Goal: Information Seeking & Learning: Learn about a topic

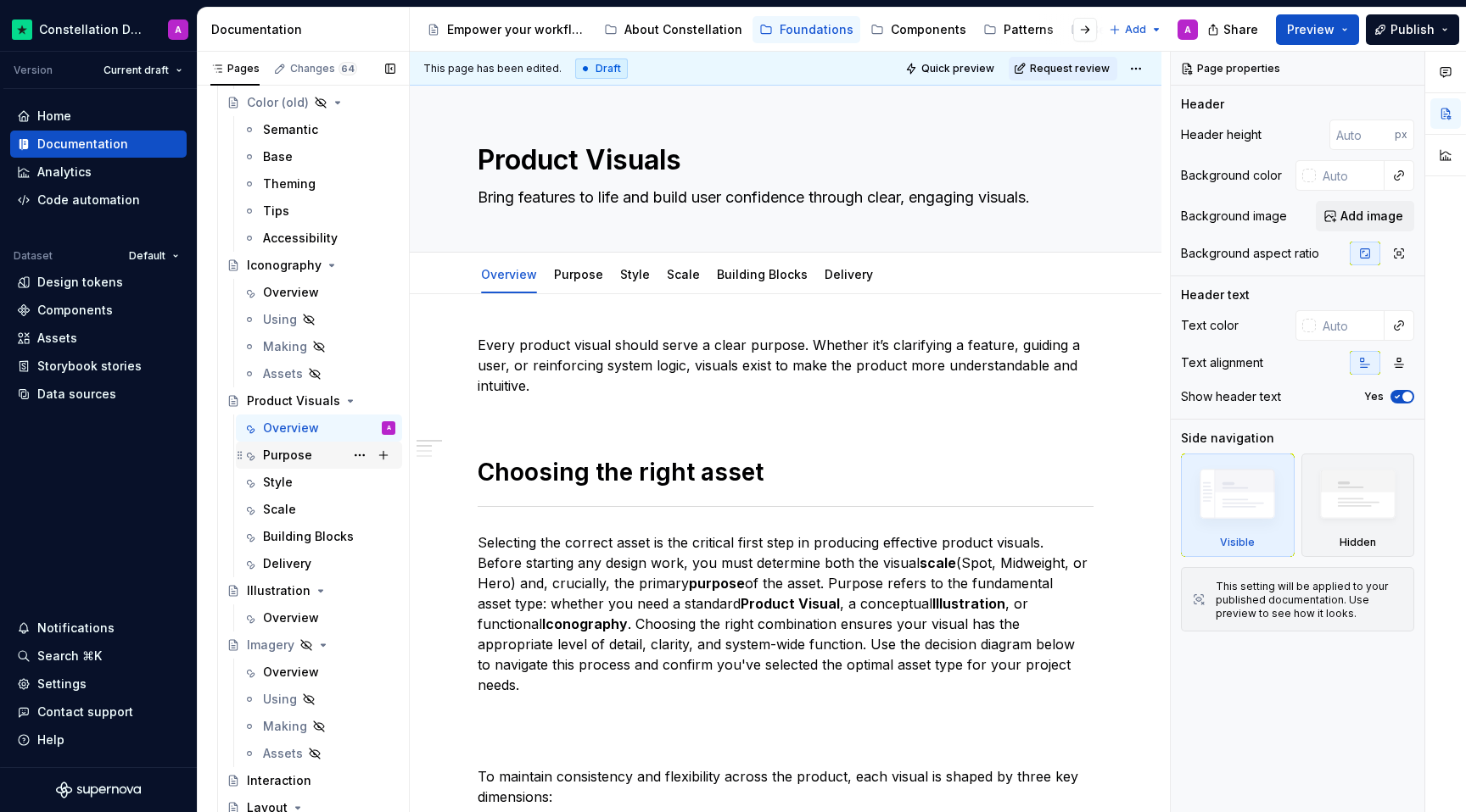
click at [276, 459] on div "Purpose" at bounding box center [287, 455] width 49 height 17
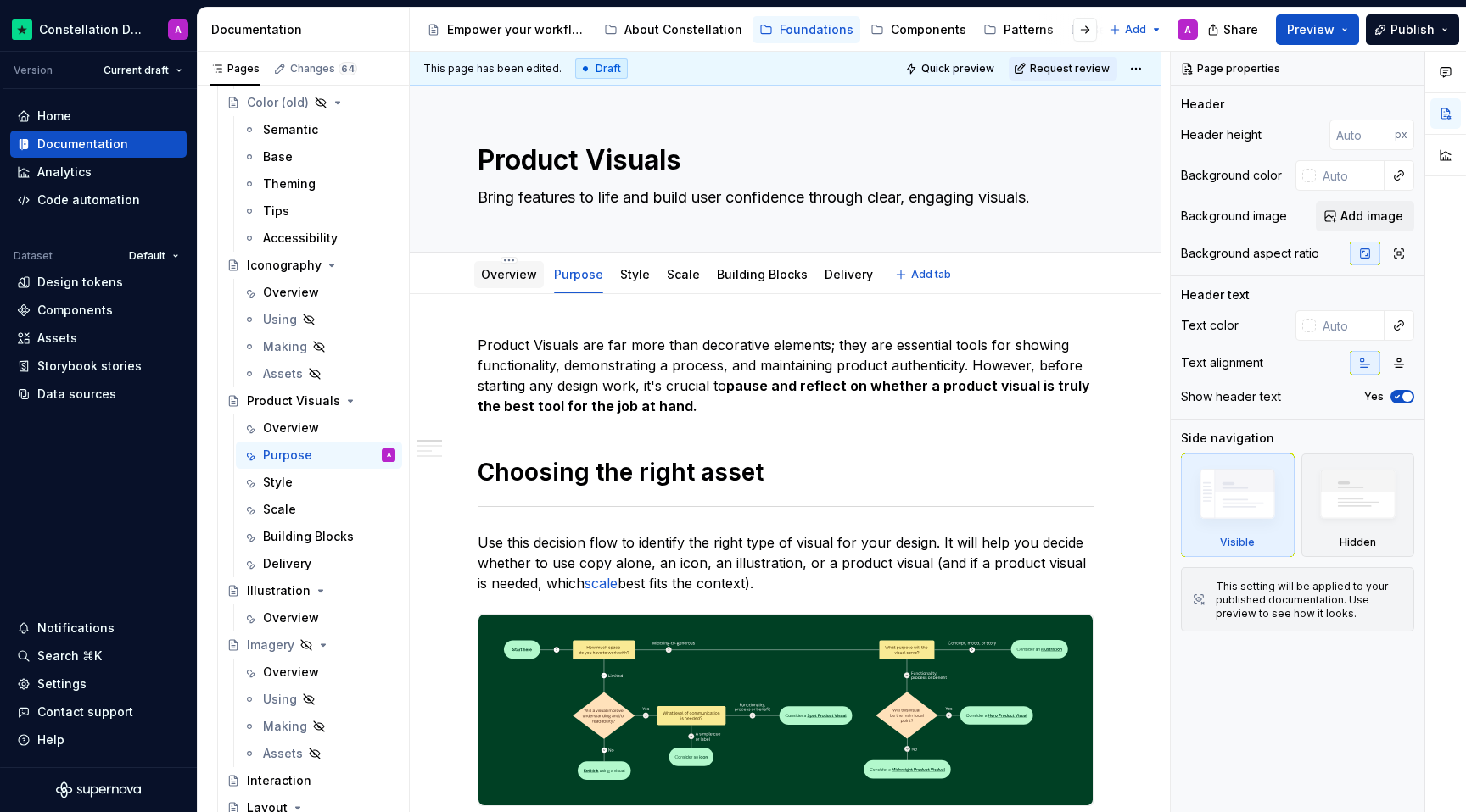
click at [513, 277] on link "Overview" at bounding box center [509, 274] width 56 height 14
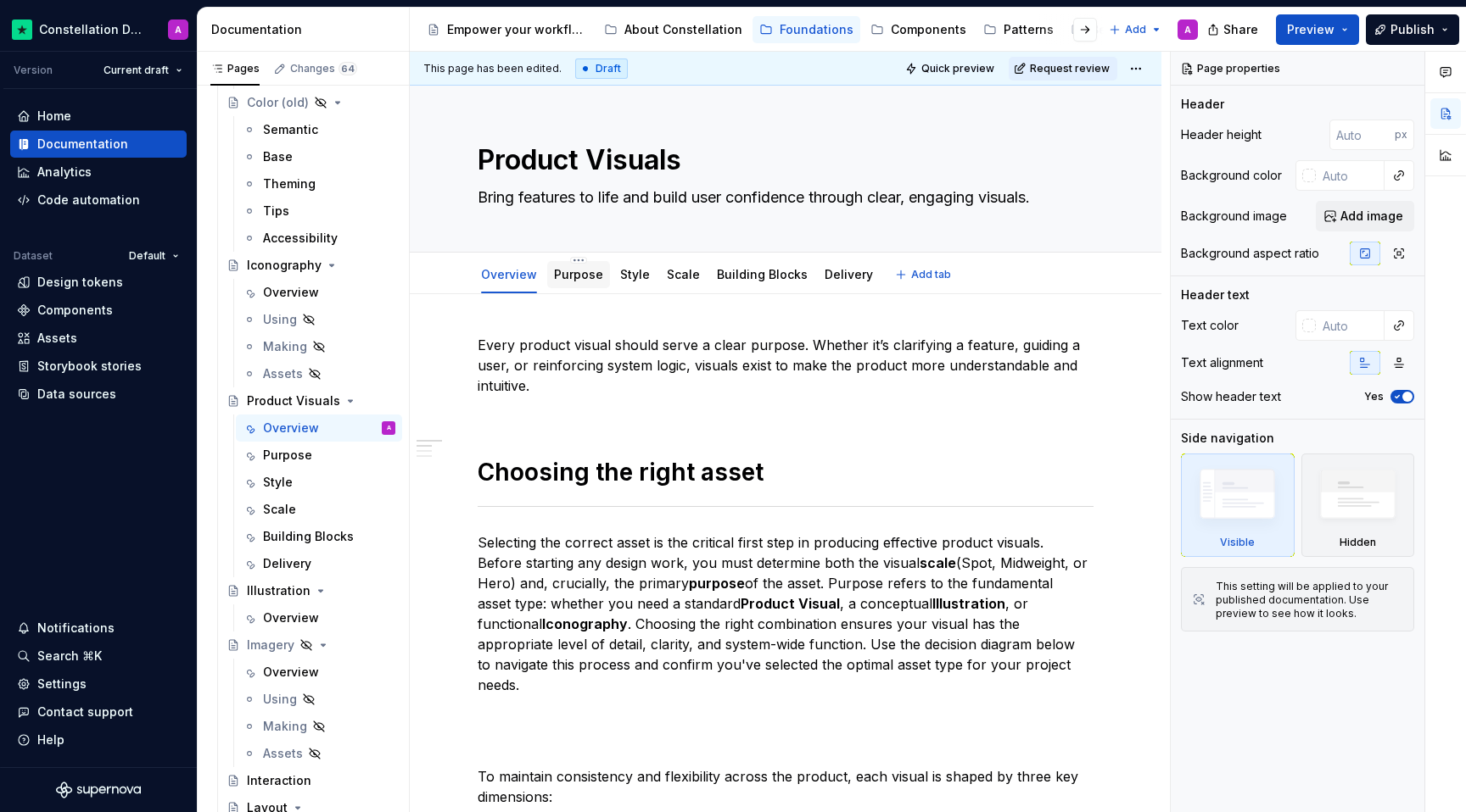
click at [581, 284] on div "Purpose" at bounding box center [578, 274] width 49 height 20
click at [285, 483] on div "Style" at bounding box center [277, 483] width 30 height 17
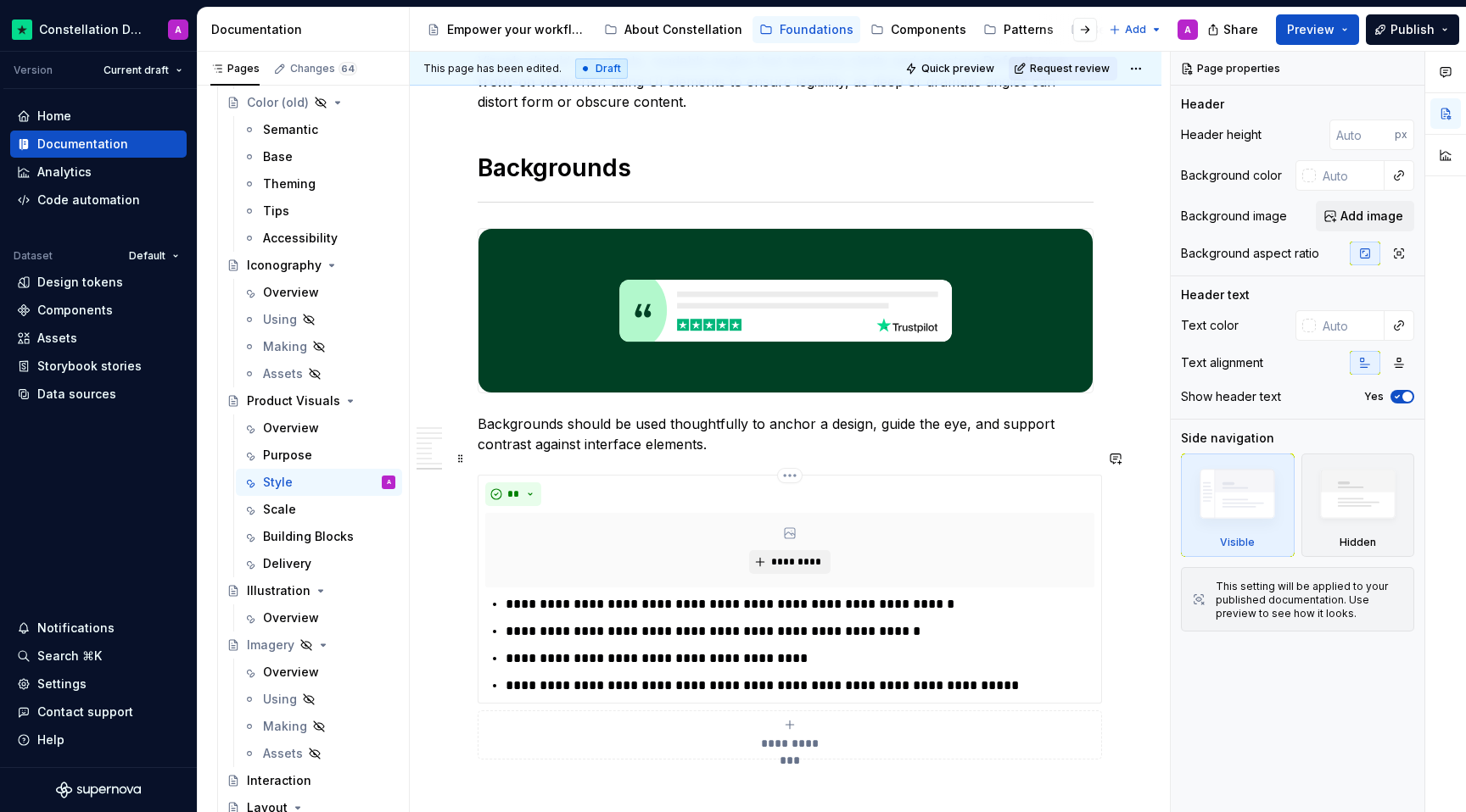
scroll to position [2908, 0]
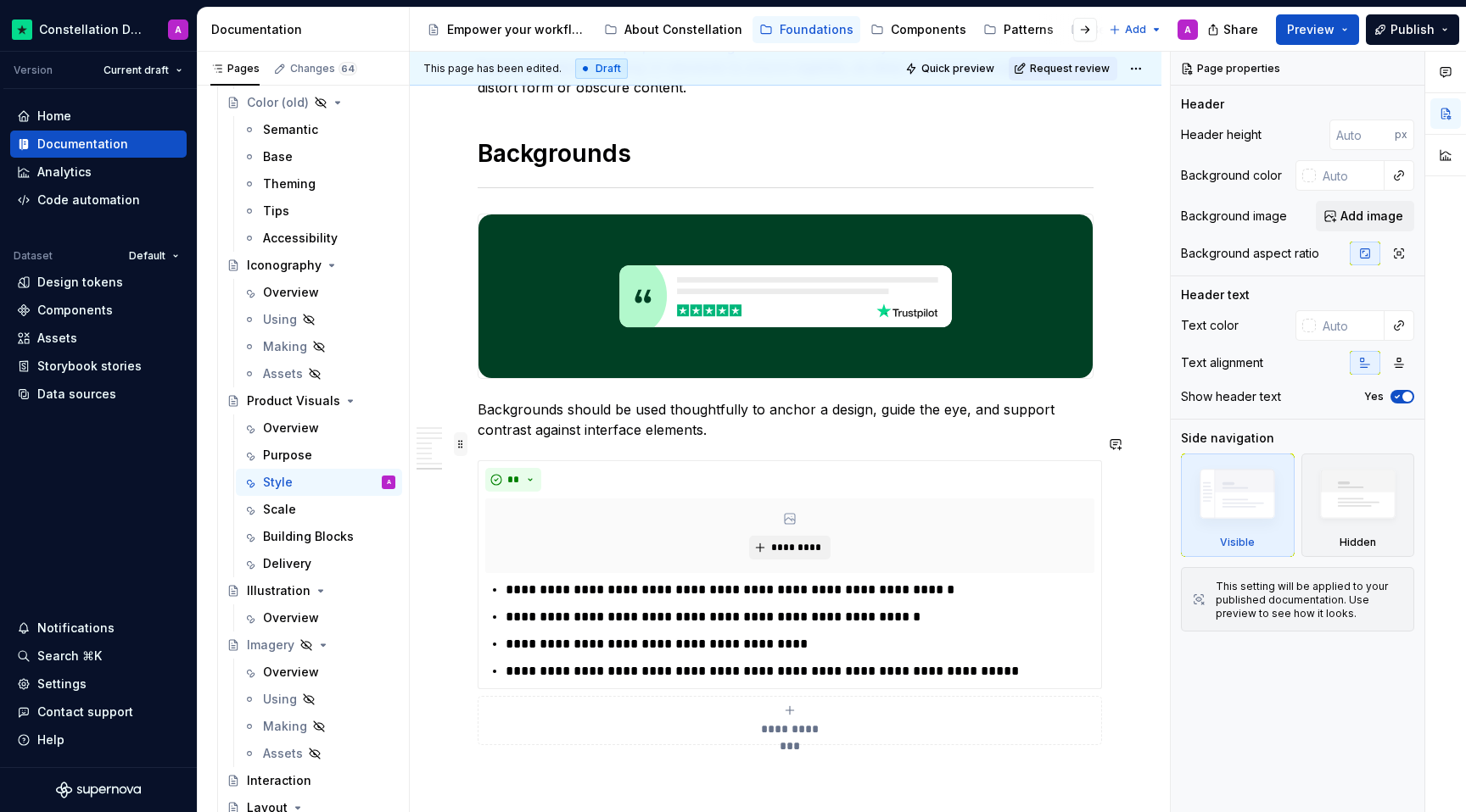
click at [457, 447] on span at bounding box center [460, 444] width 13 height 24
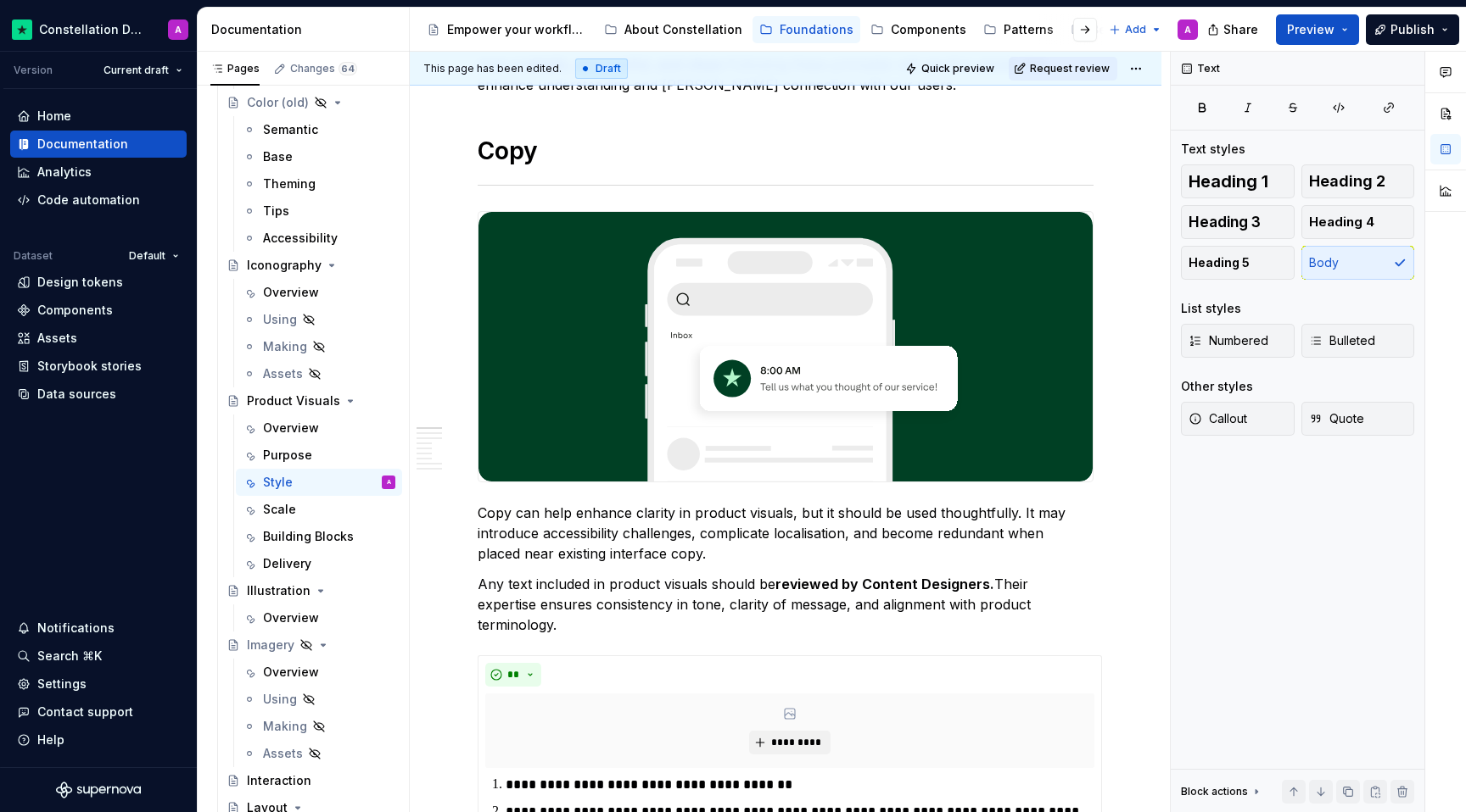
scroll to position [0, 0]
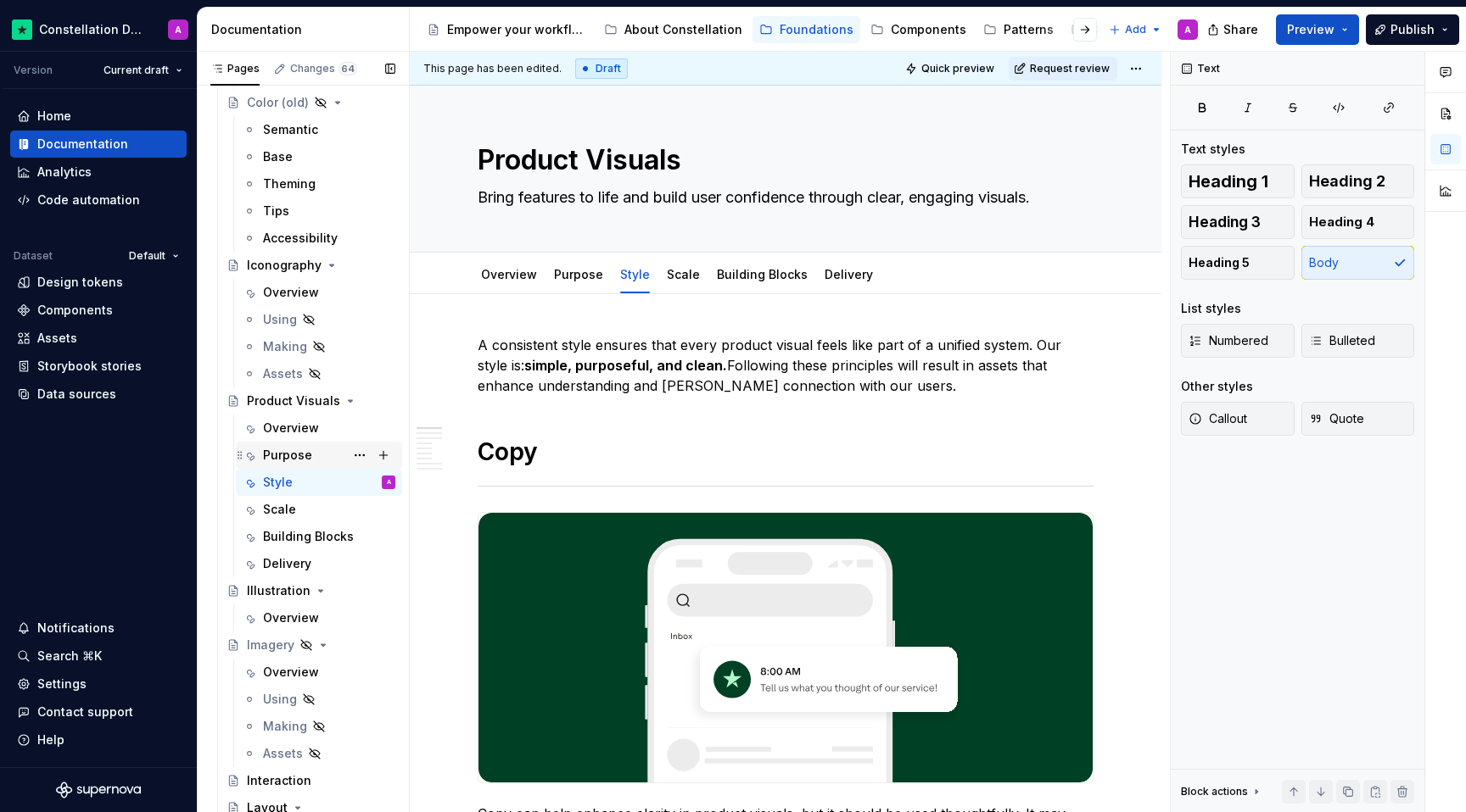
click at [257, 449] on div "Purpose" at bounding box center [318, 455] width 152 height 24
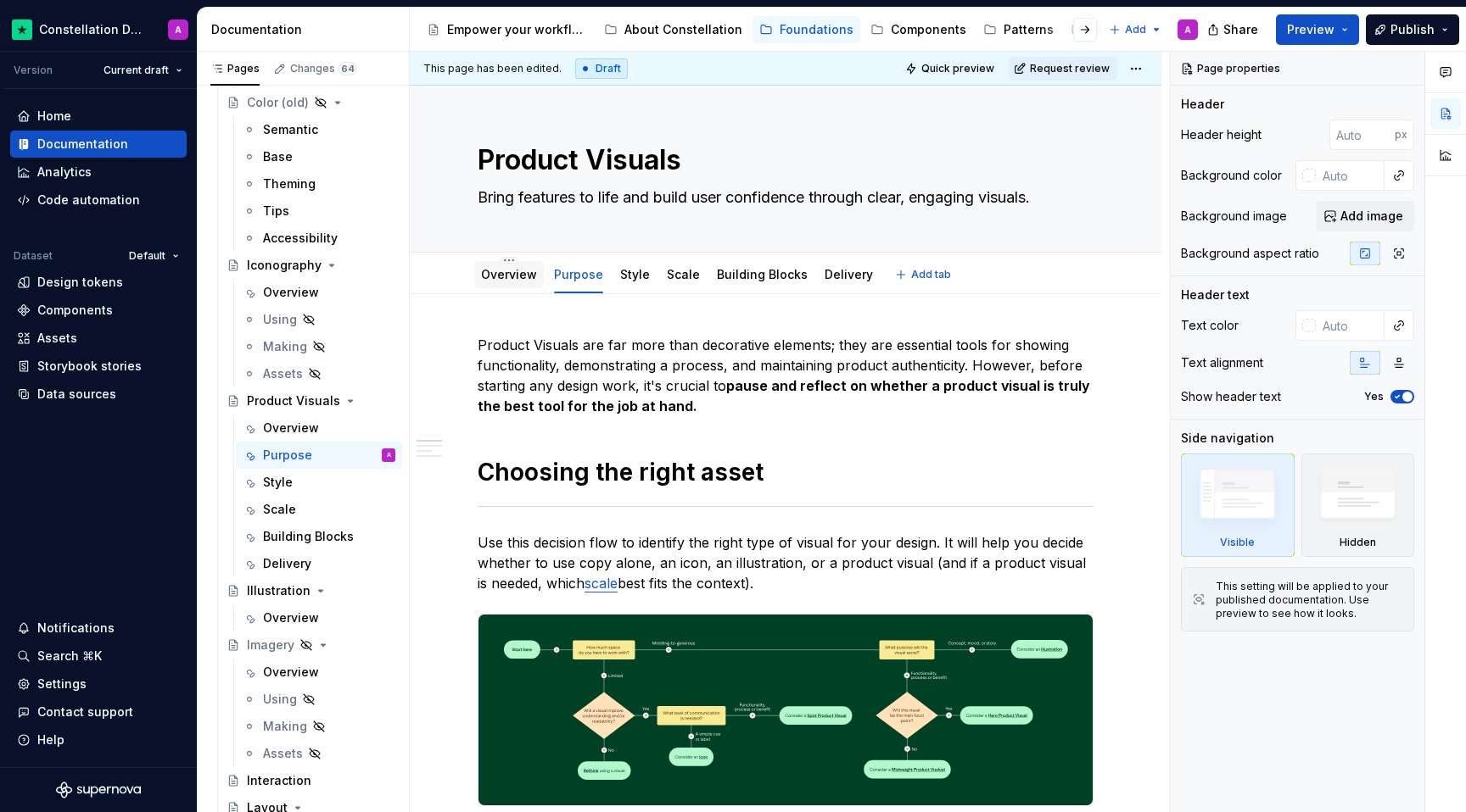
click at [514, 285] on div "Overview" at bounding box center [509, 274] width 70 height 27
click at [298, 430] on div "Overview" at bounding box center [291, 429] width 56 height 17
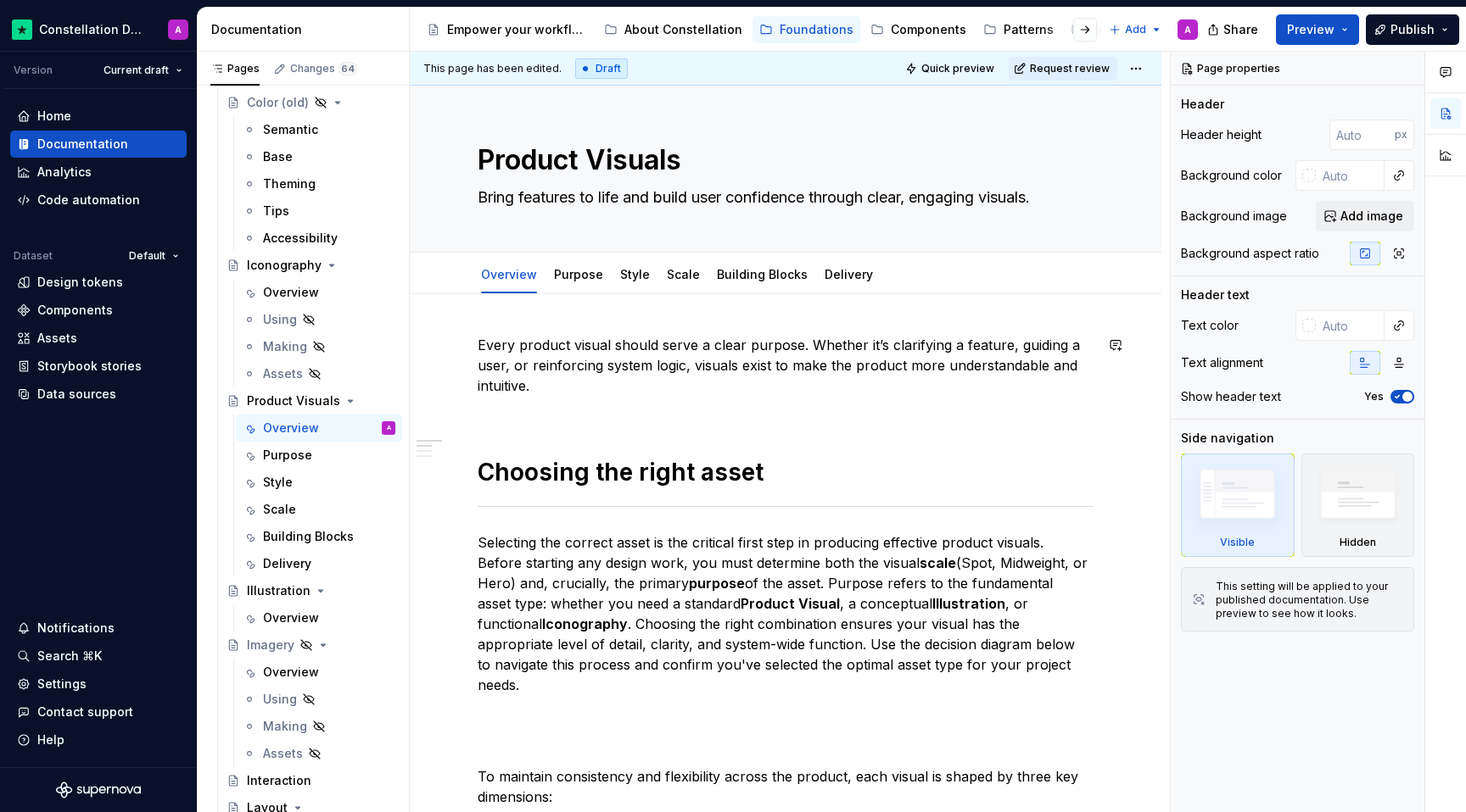
click at [525, 424] on div "Every product visual should serve a clear purpose. Whether it’s clarifying a fe…" at bounding box center [785, 821] width 616 height 973
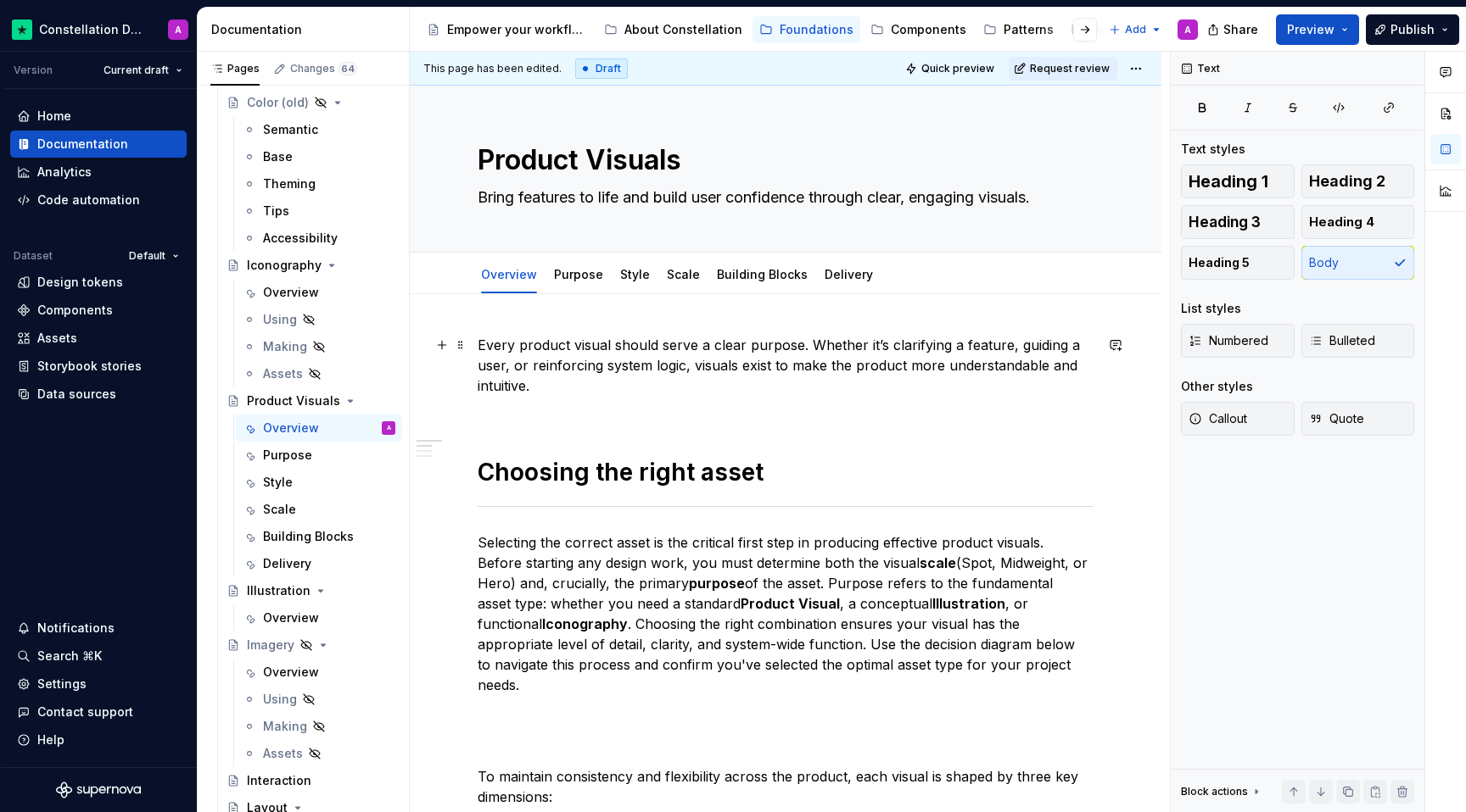
click at [503, 412] on p "Every product visual should serve a clear purpose. Whether it’s clarifying a fe…" at bounding box center [785, 375] width 616 height 81
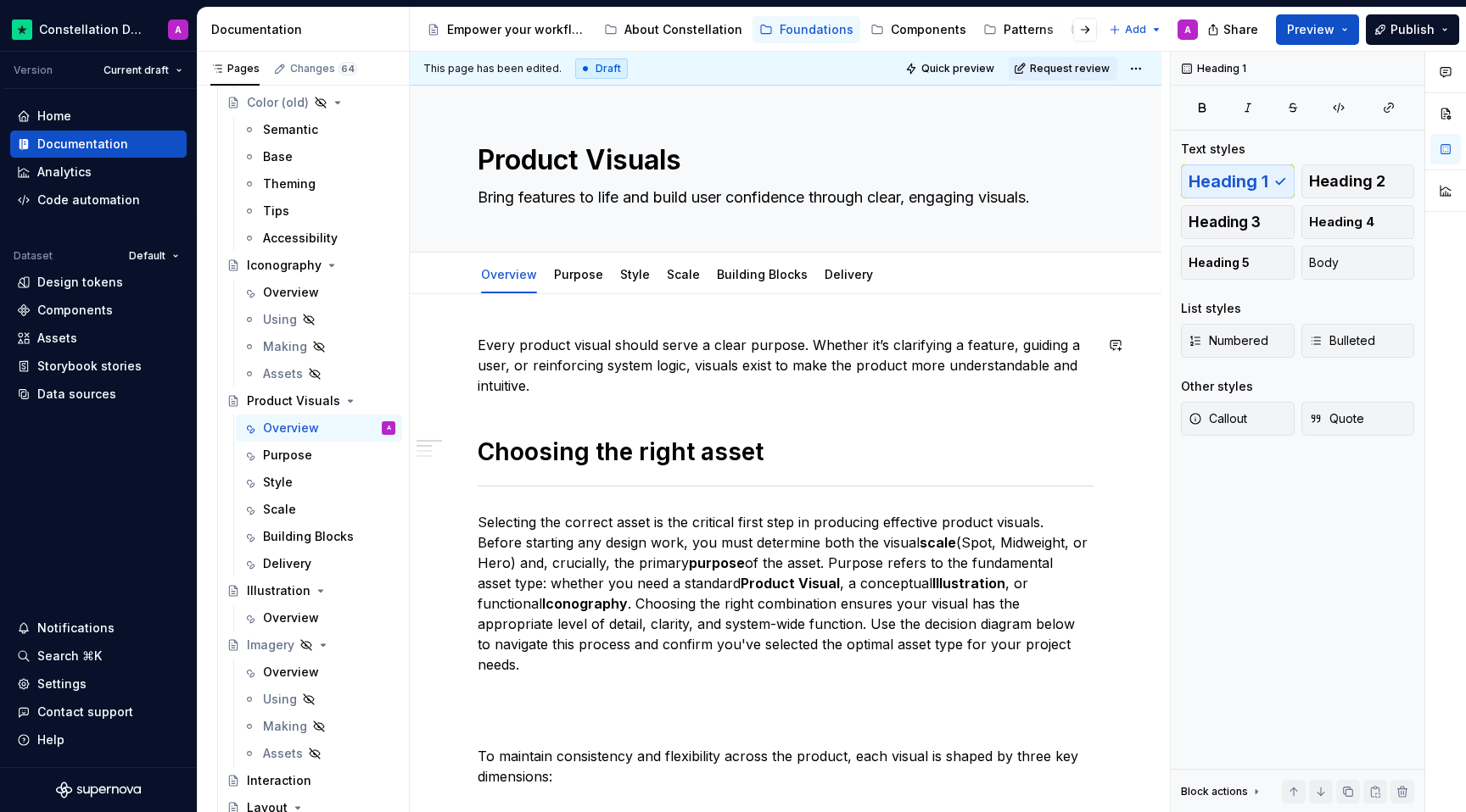
click at [543, 408] on div "Every product visual should serve a clear purpose. Whether it’s clarifying a fe…" at bounding box center [785, 810] width 616 height 952
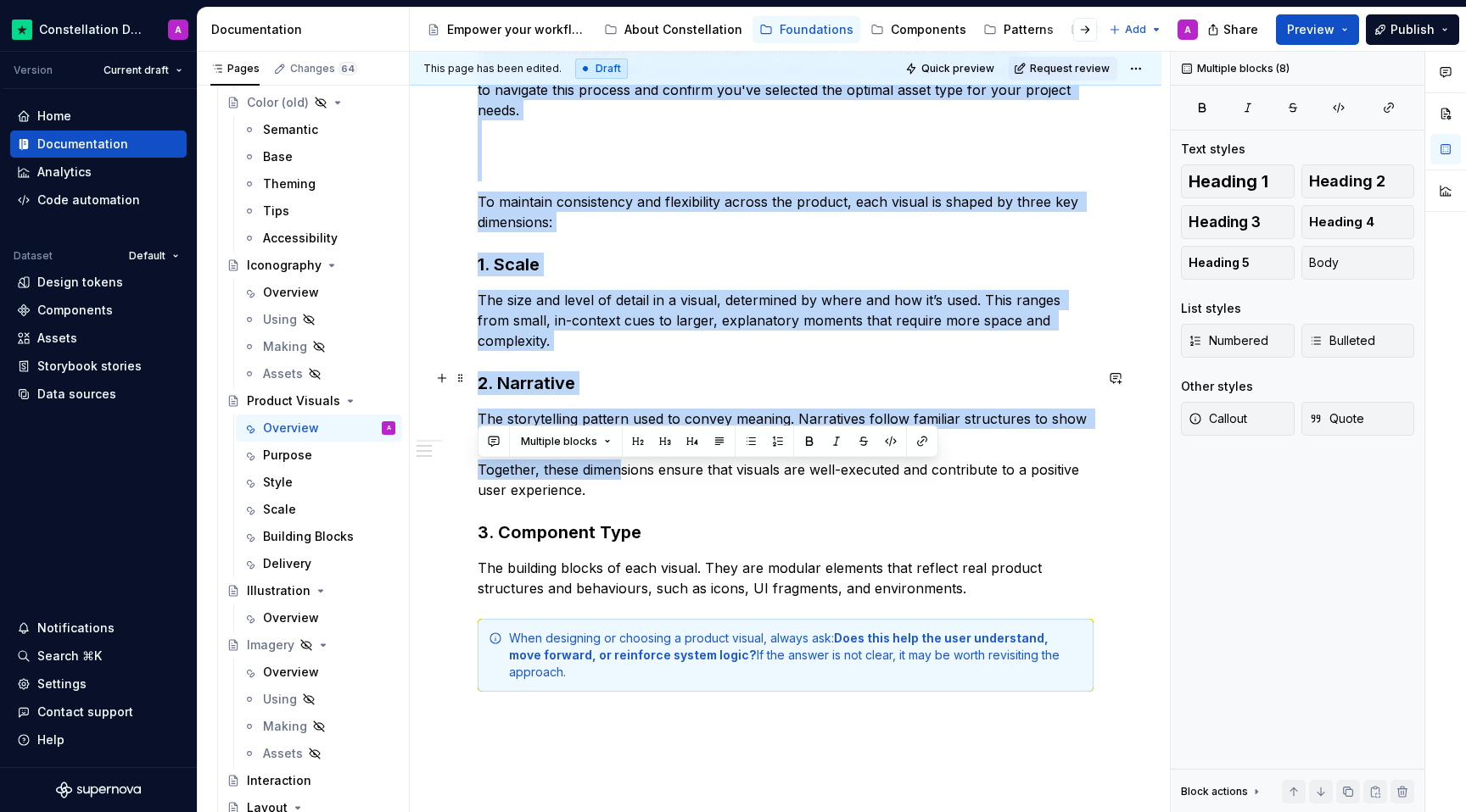
scroll to position [579, 0]
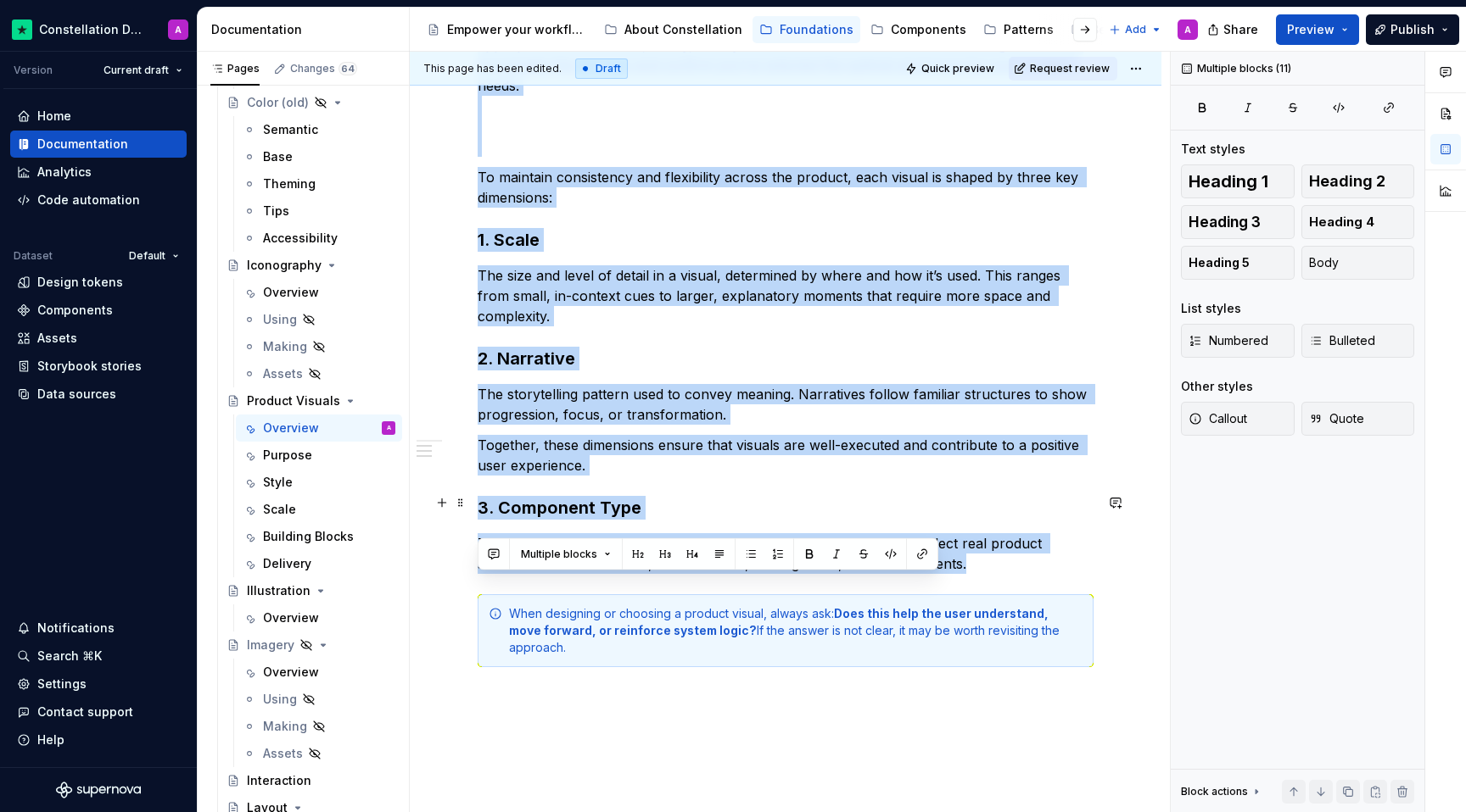
drag, startPoint x: 542, startPoint y: 251, endPoint x: 999, endPoint y: 515, distance: 527.8
click at [999, 515] on div "Every product visual should serve a clear purpose. Whether it’s clarifying a fe…" at bounding box center [785, 231] width 616 height 952
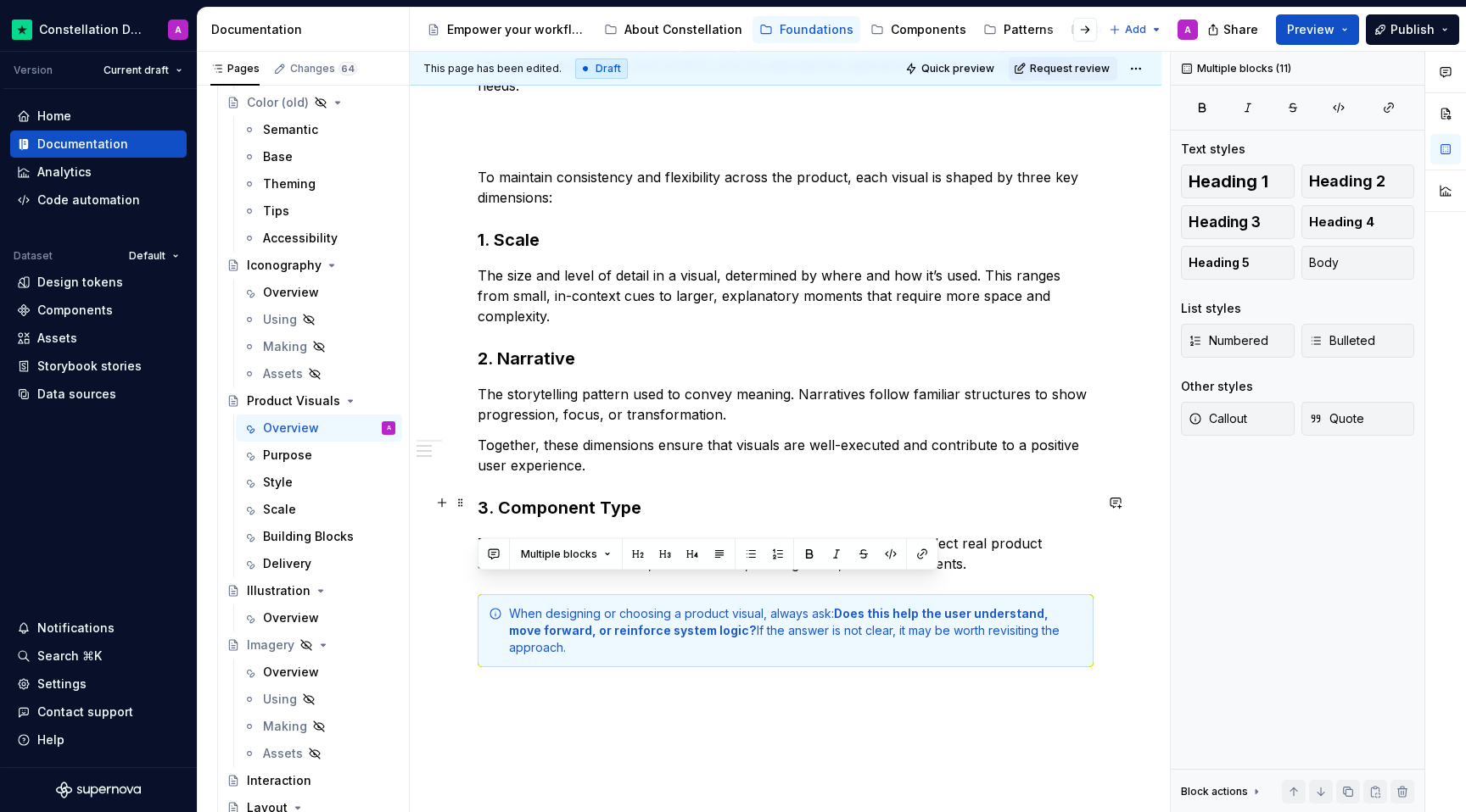
scroll to position [28, 0]
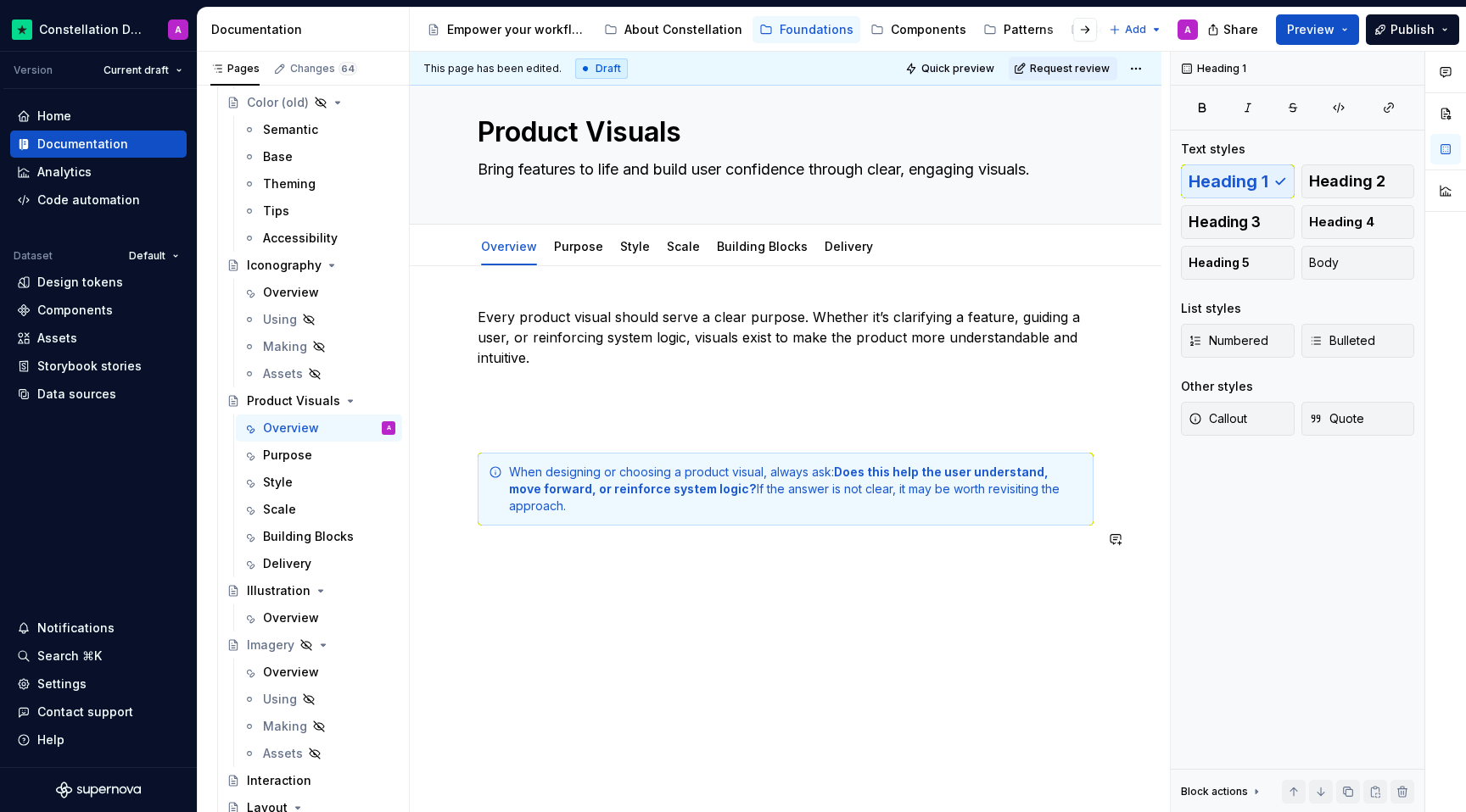
click at [904, 582] on div "Every product visual should serve a clear purpose. Whether it’s clarifying a fe…" at bounding box center [785, 548] width 752 height 564
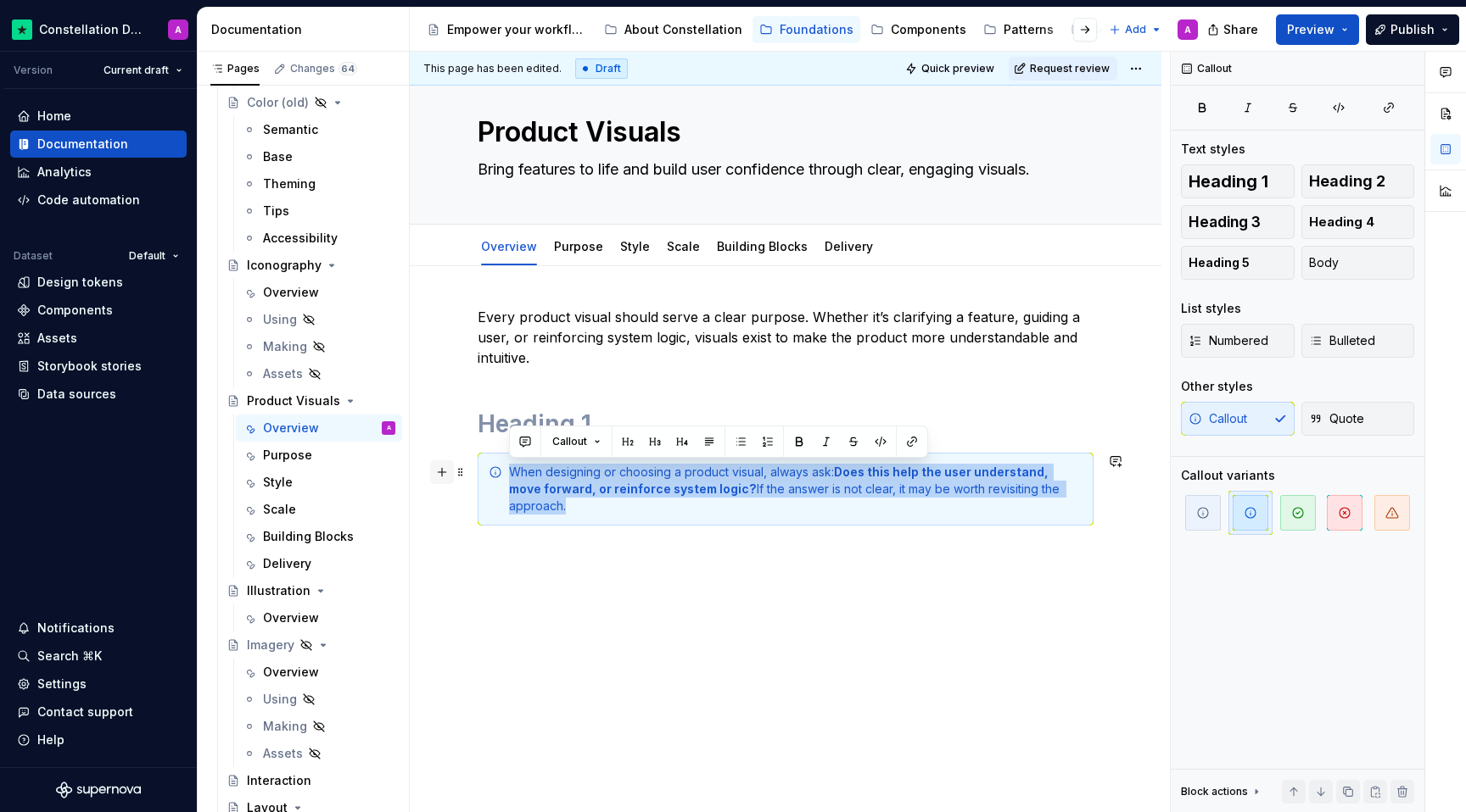
drag, startPoint x: 1079, startPoint y: 495, endPoint x: 452, endPoint y: 468, distance: 627.6
click at [477, 468] on div "Every product visual should serve a clear purpose. Whether it’s clarifying a fe…" at bounding box center [785, 447] width 616 height 280
copy div "When designing or choosing a product visual, always ask: Does this help the use…"
click at [309, 452] on div "Purpose" at bounding box center [287, 455] width 49 height 17
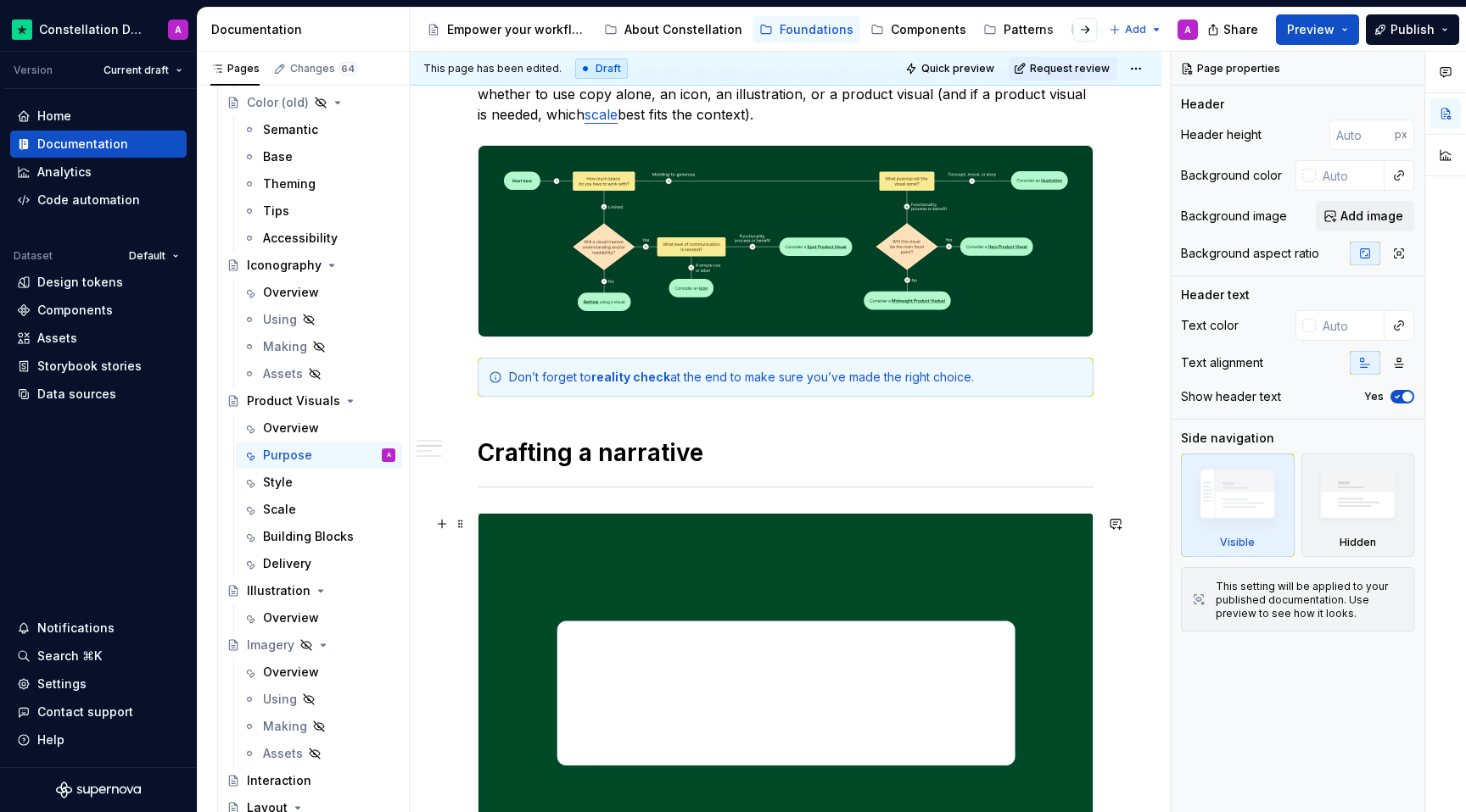
scroll to position [462, 0]
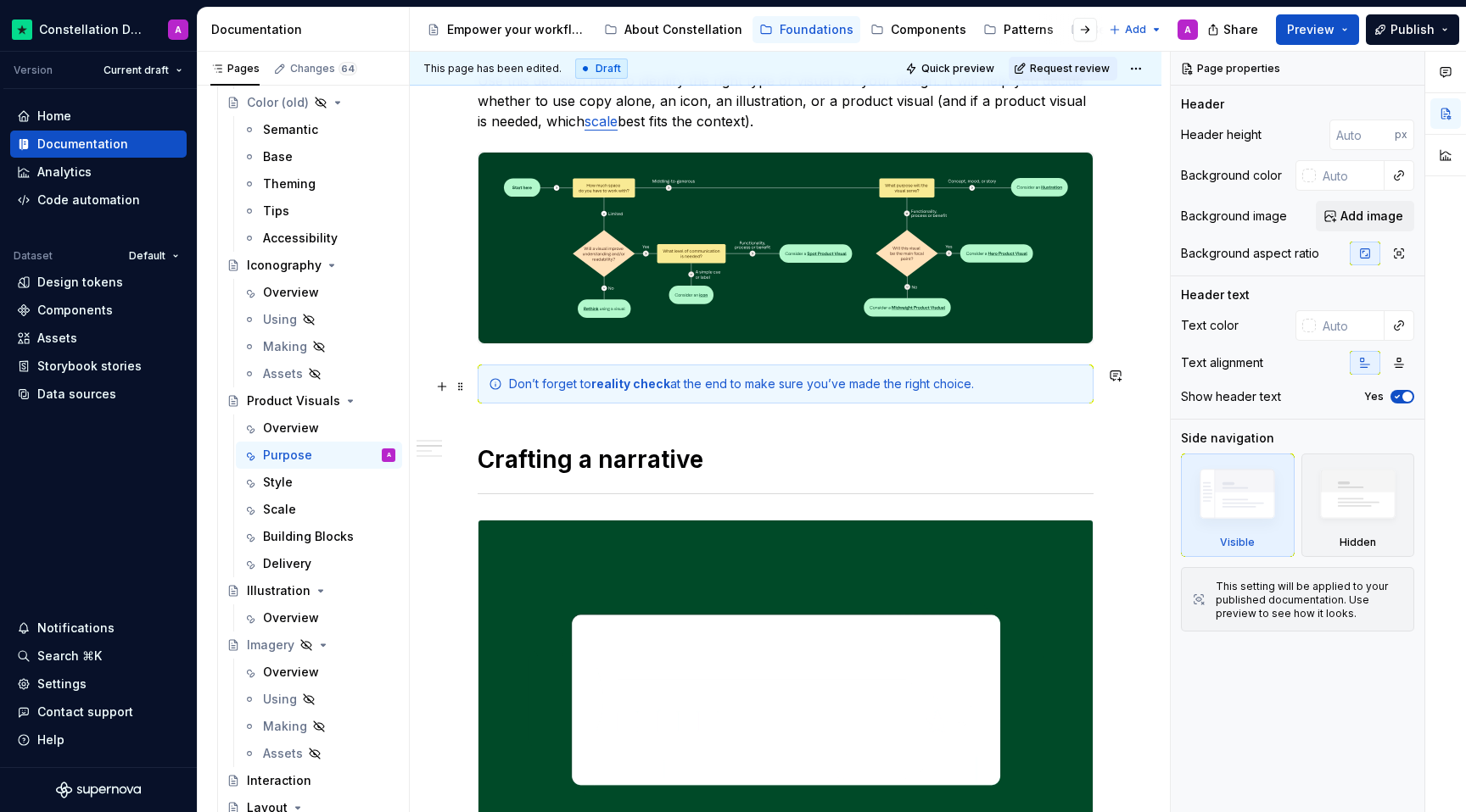
type textarea "*"
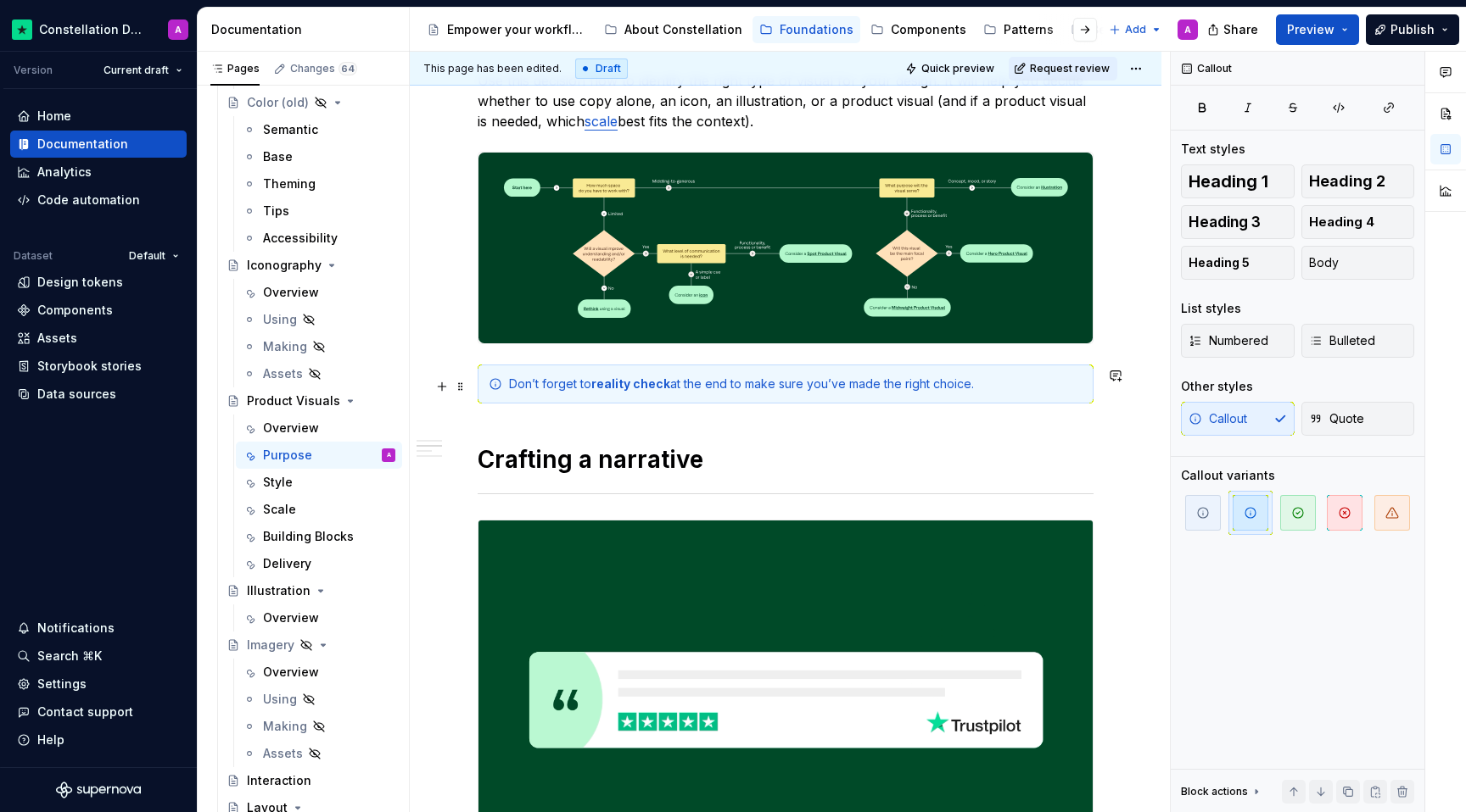
click at [996, 391] on div "Don’t forget to reality check at the end to make sure you’ve made the right cho…" at bounding box center [796, 384] width 573 height 17
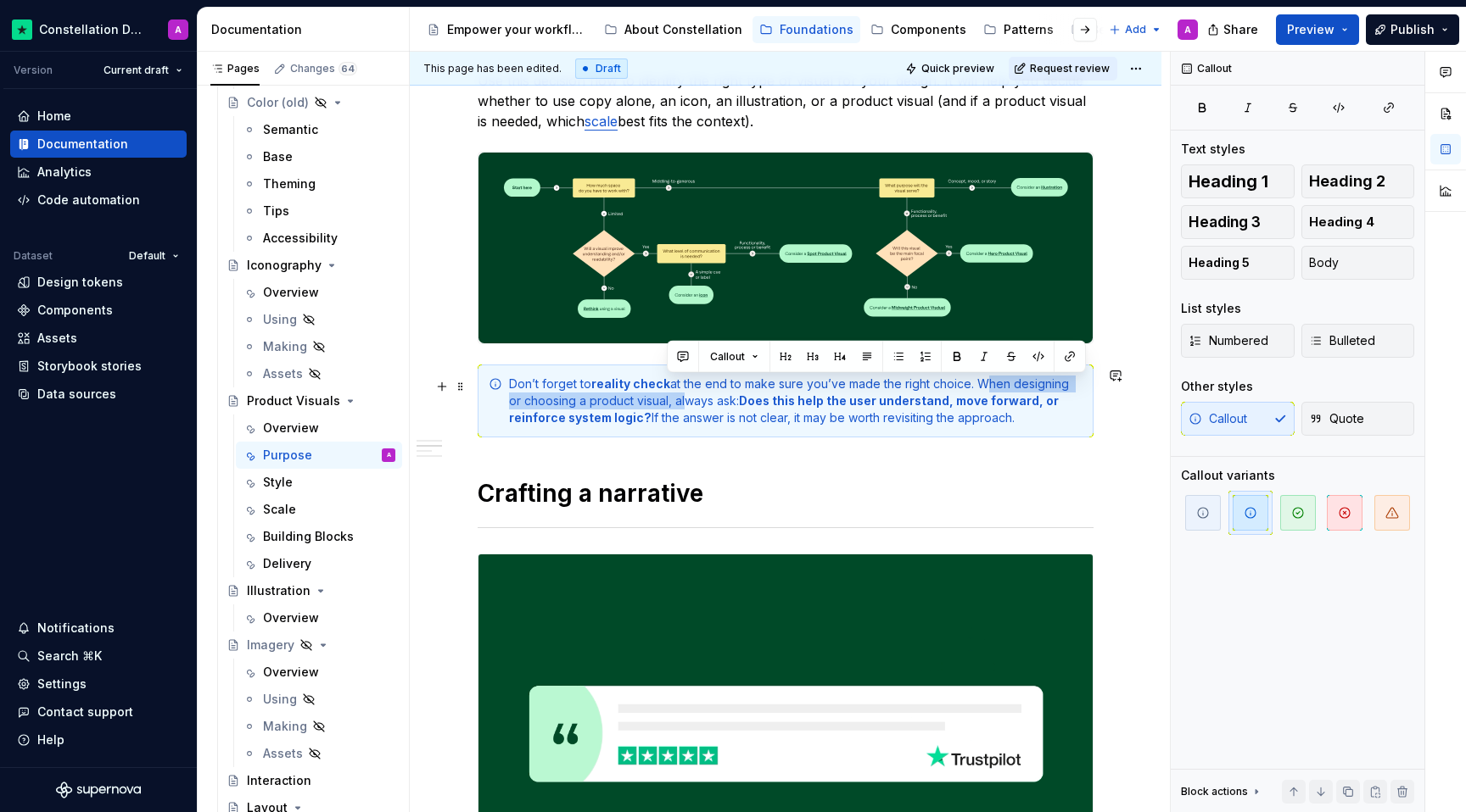
drag, startPoint x: 664, startPoint y: 408, endPoint x: 977, endPoint y: 383, distance: 314.0
click at [977, 383] on div "Don’t forget to reality check at the end to make sure you’ve made the right cho…" at bounding box center [796, 401] width 573 height 51
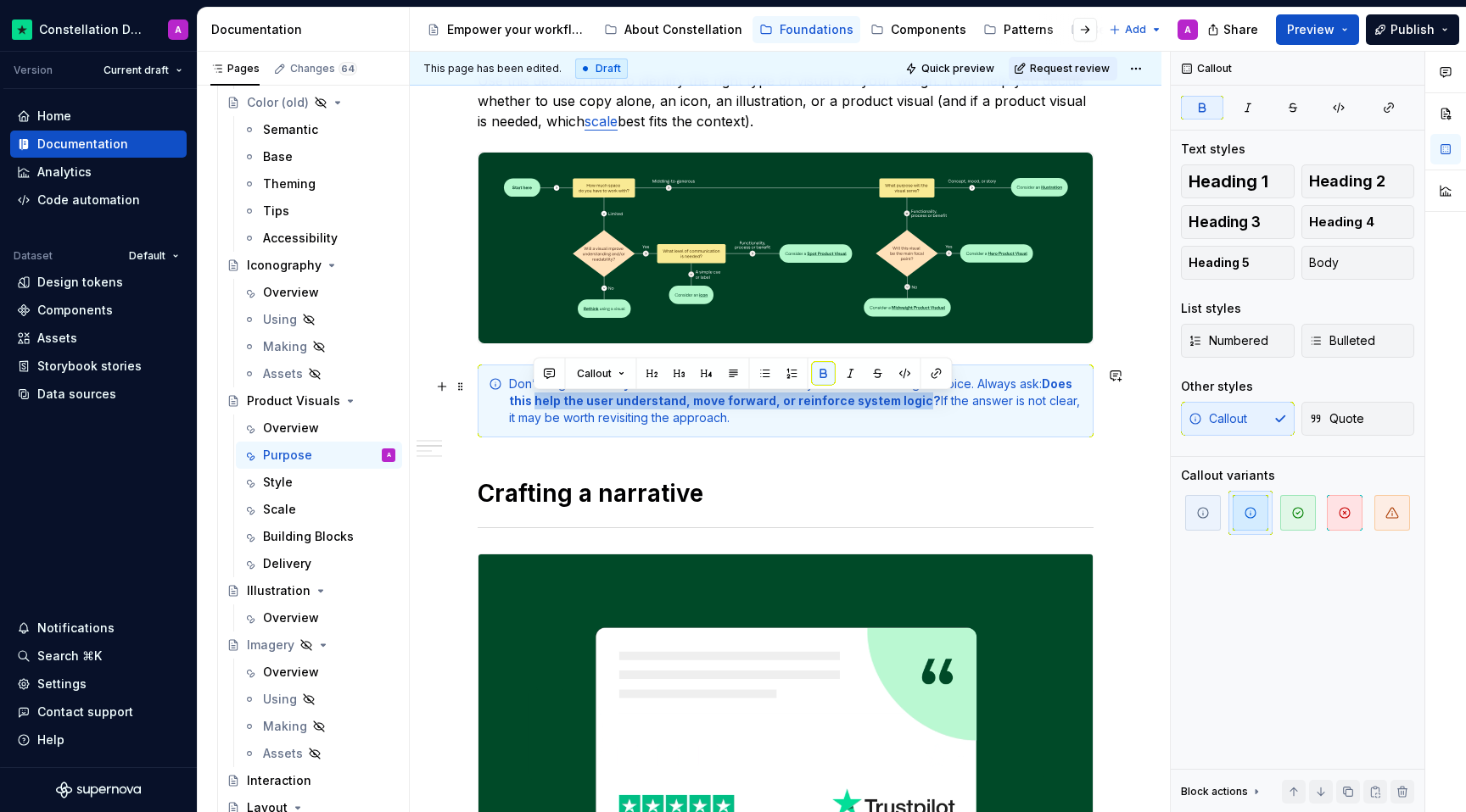
drag, startPoint x: 533, startPoint y: 403, endPoint x: 911, endPoint y: 406, distance: 378.0
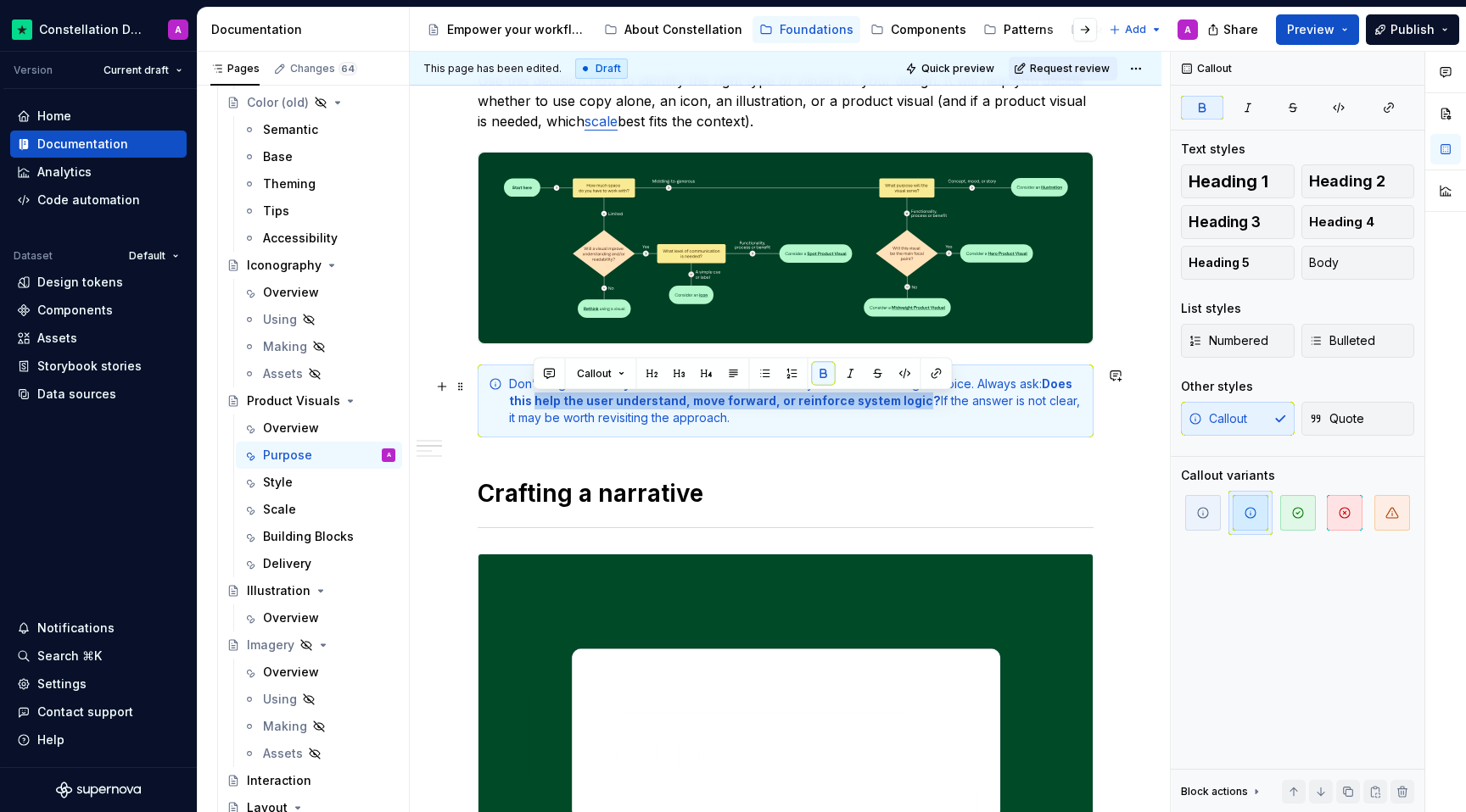
click at [911, 406] on strong "Does this help the user understand, move forward, or reinforce system logic?" at bounding box center [792, 392] width 566 height 32
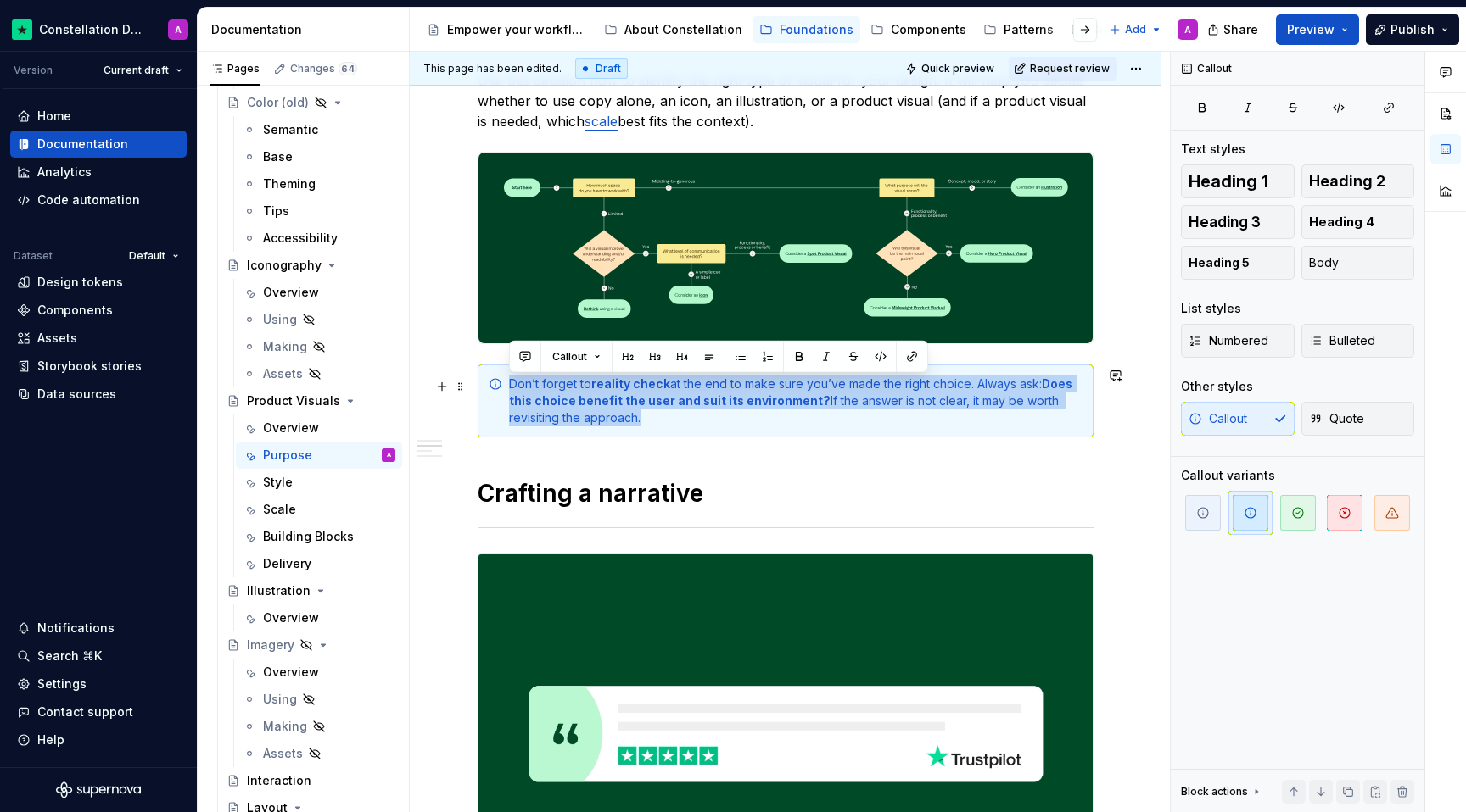
drag, startPoint x: 821, startPoint y: 420, endPoint x: 509, endPoint y: 377, distance: 314.9
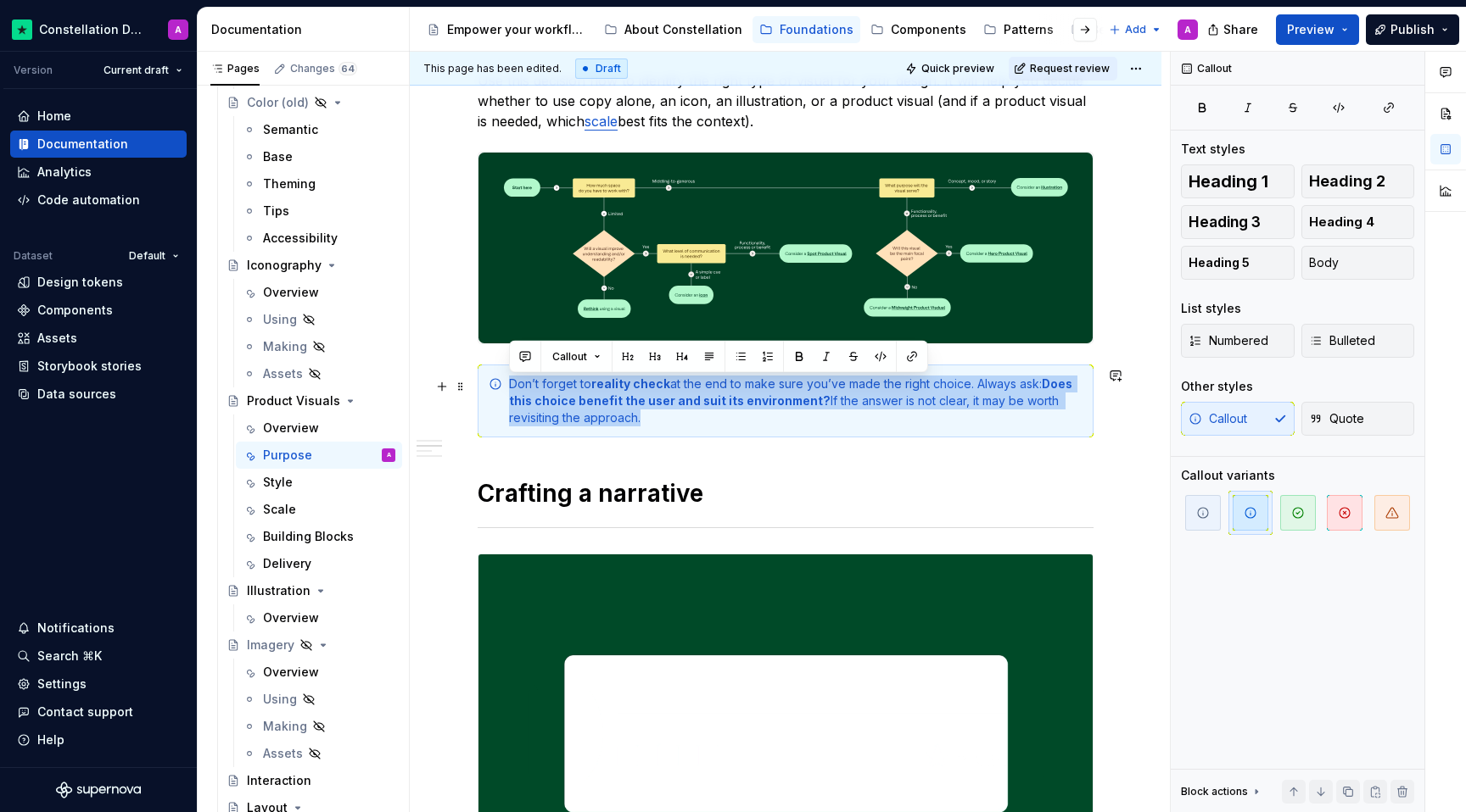
click at [509, 377] on div "Don’t forget to reality check at the end to make sure you’ve made the right cho…" at bounding box center [785, 401] width 616 height 73
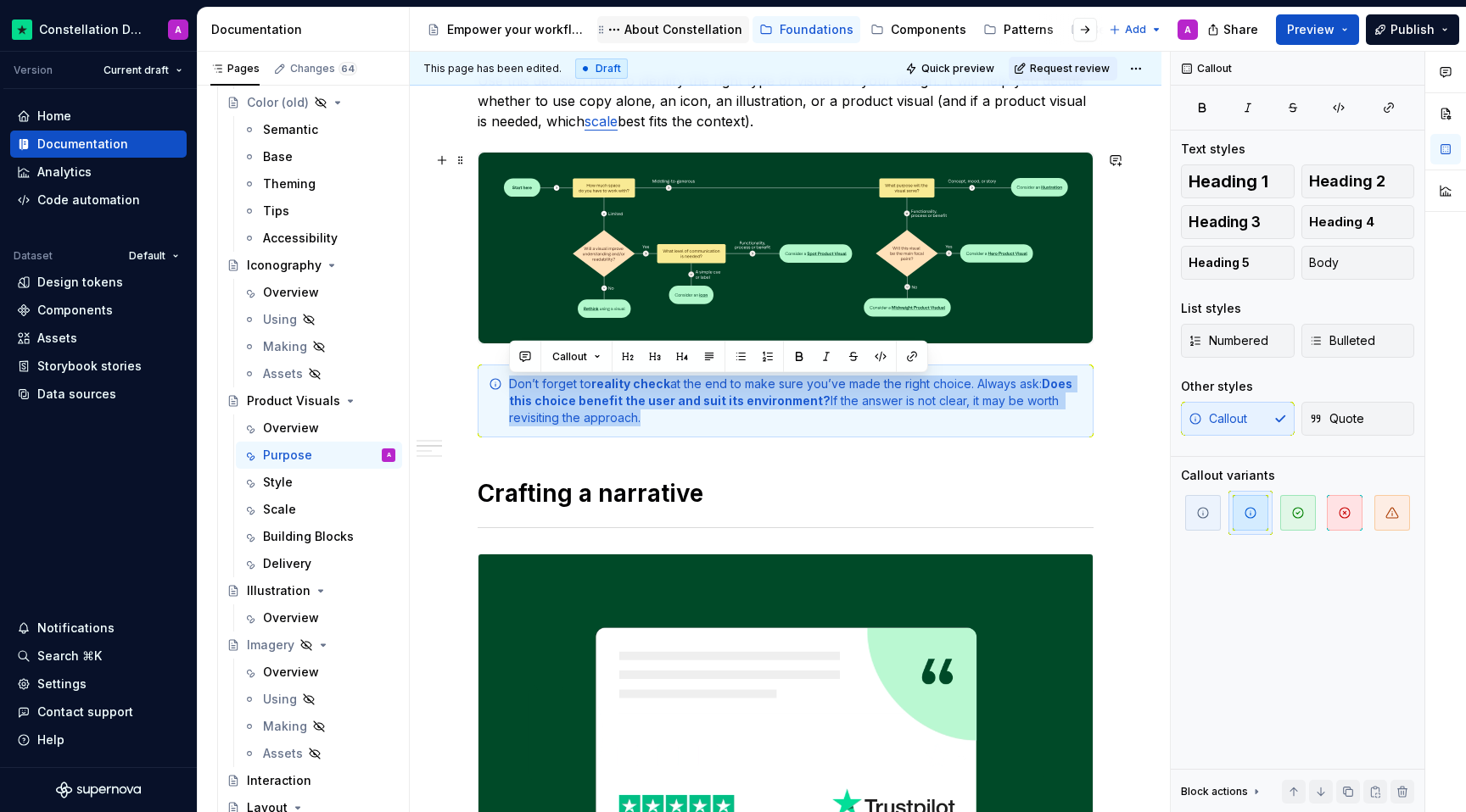
copy div "Don’t forget to reality check at the end to make sure you’ve made the right cho…"
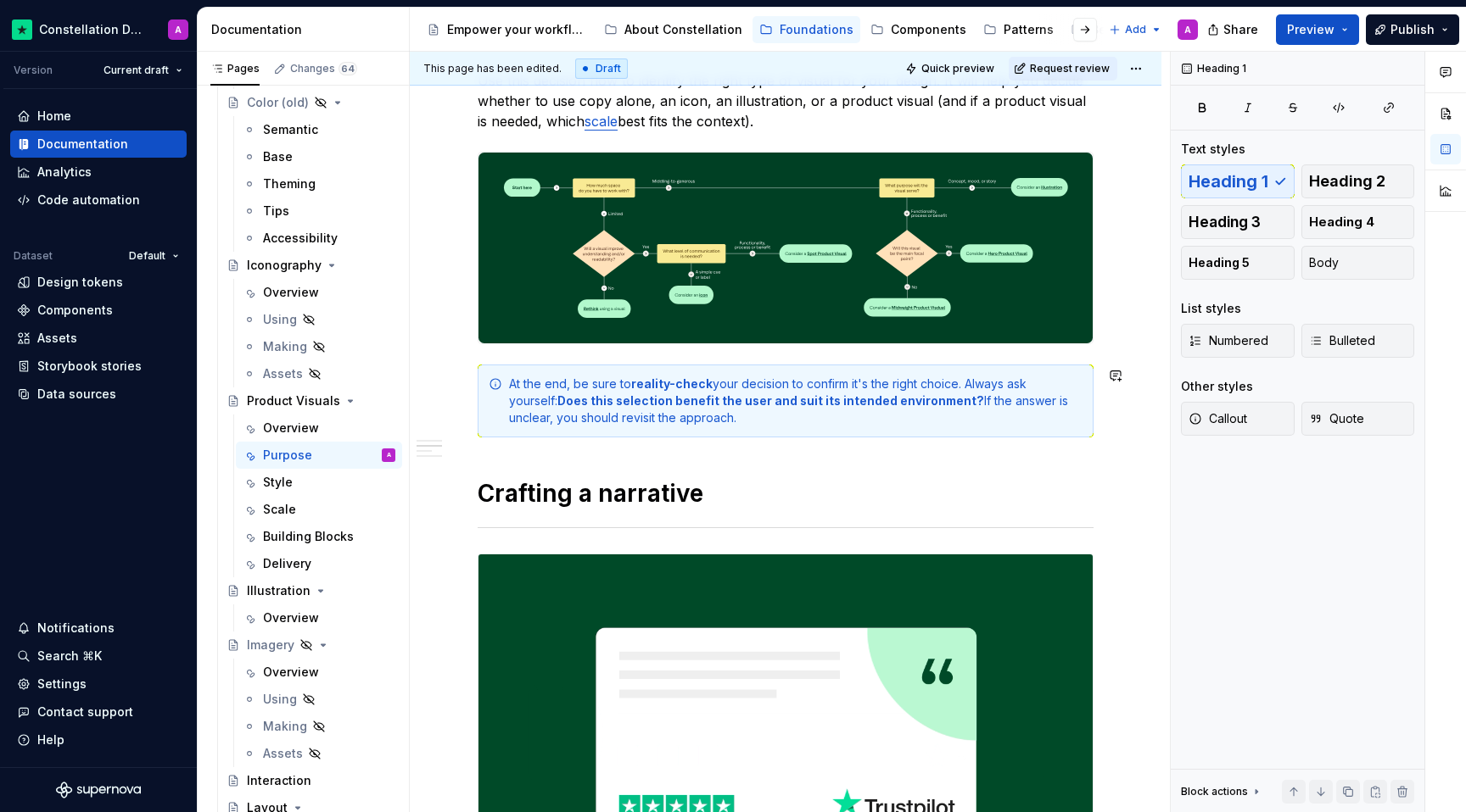
click at [731, 469] on div "Product Visuals are far more than decorative elements; they are essential tools…" at bounding box center [785, 658] width 616 height 1571
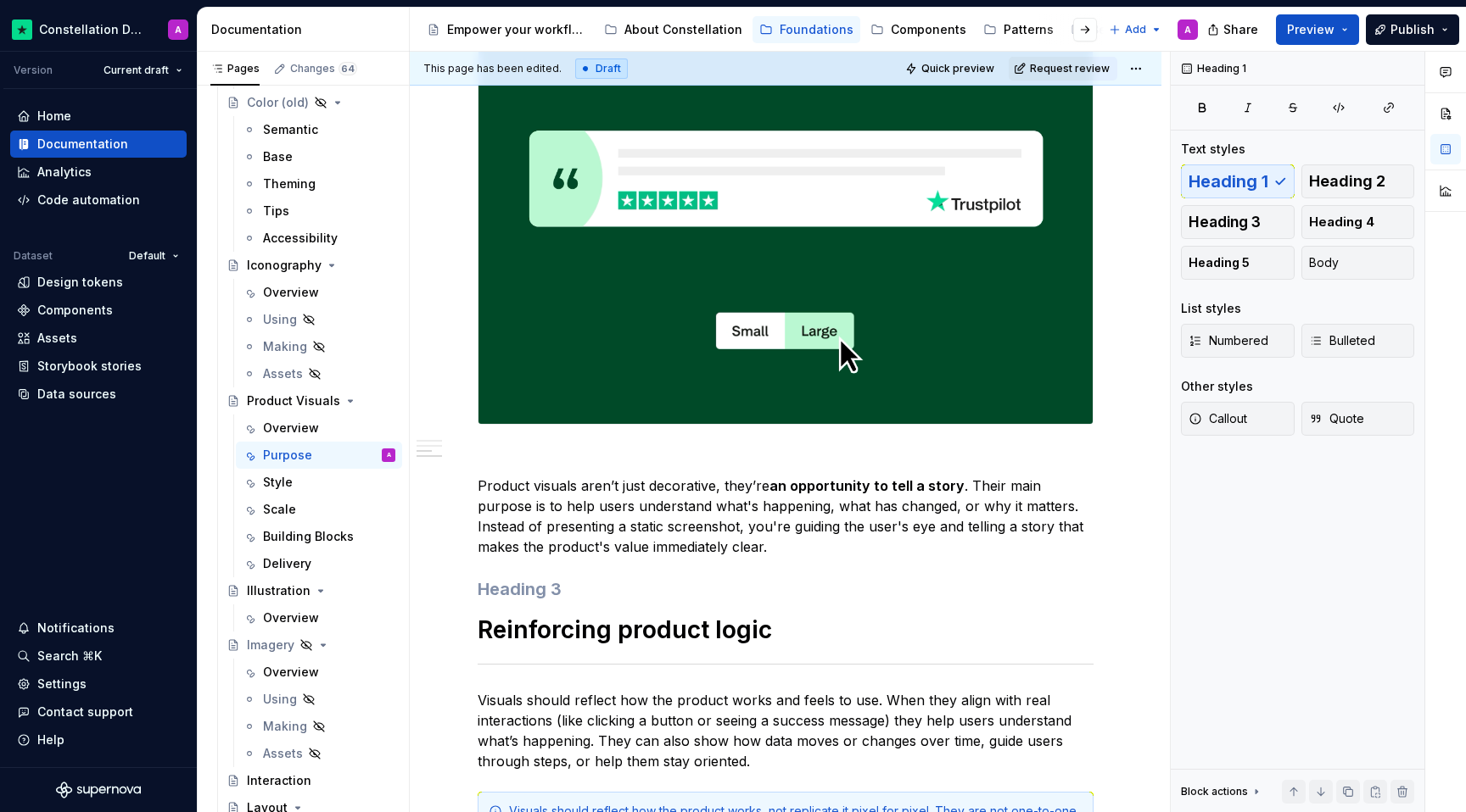
scroll to position [1050, 0]
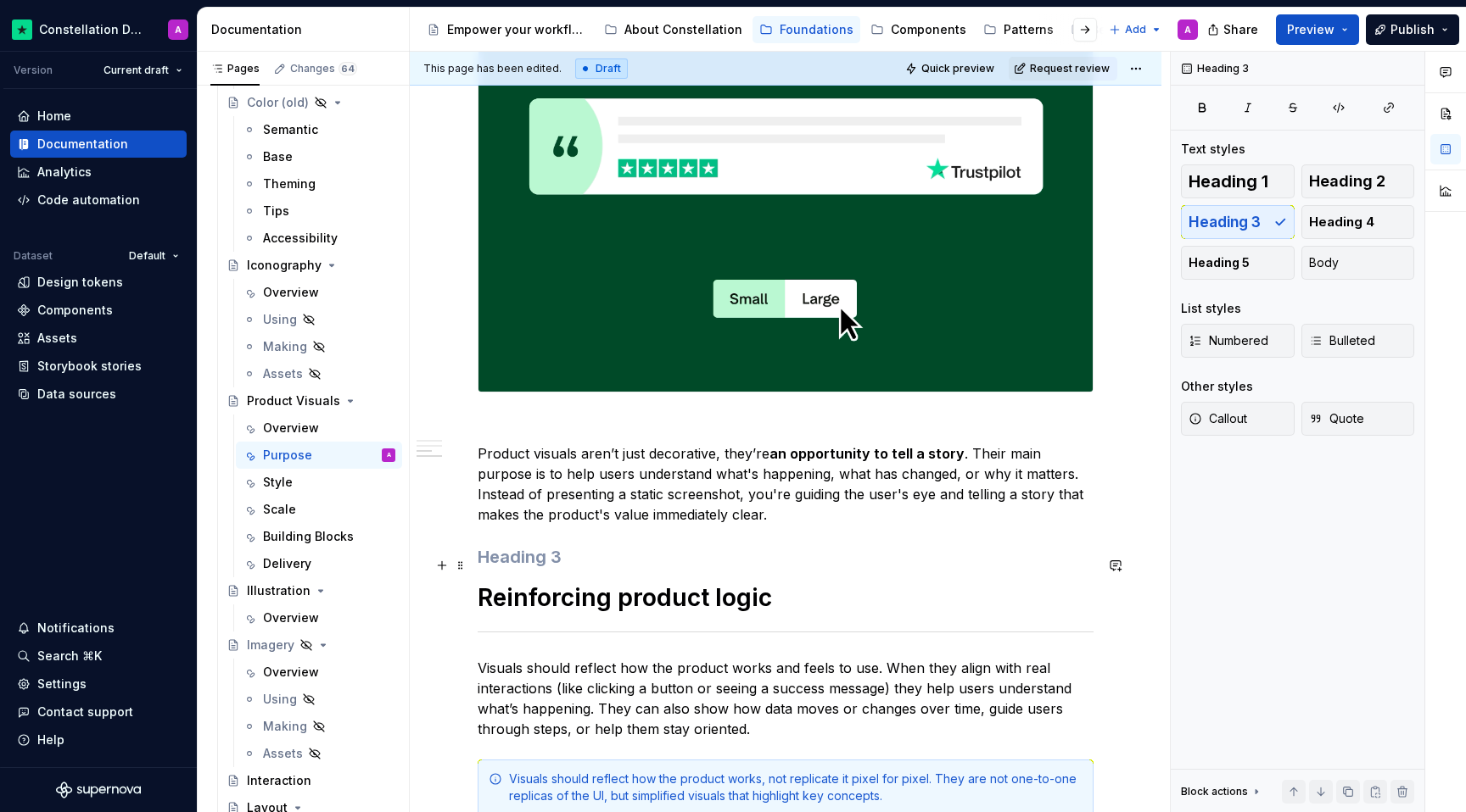
click at [538, 568] on h3 at bounding box center [785, 557] width 616 height 24
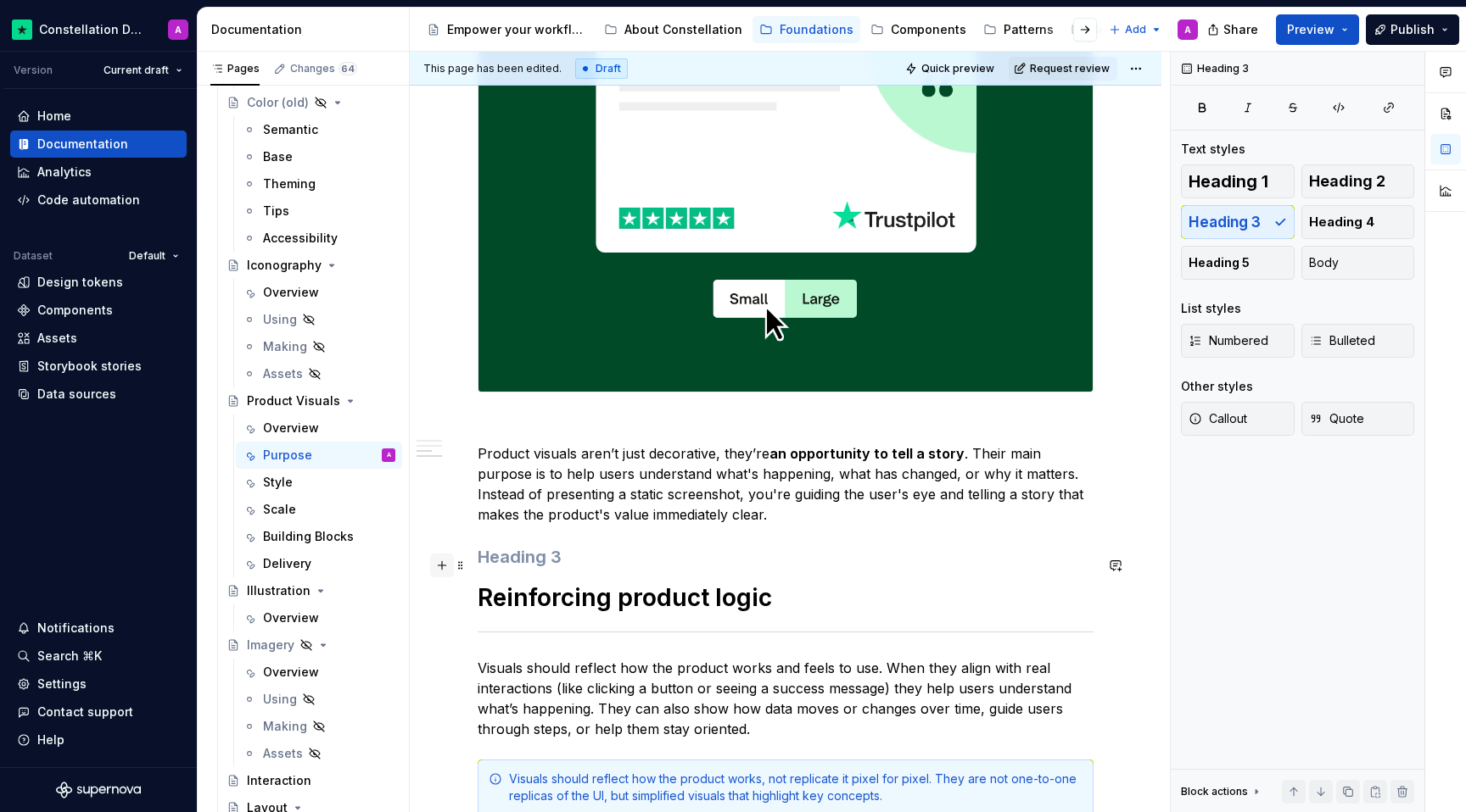
drag, startPoint x: 541, startPoint y: 568, endPoint x: 453, endPoint y: 559, distance: 88.5
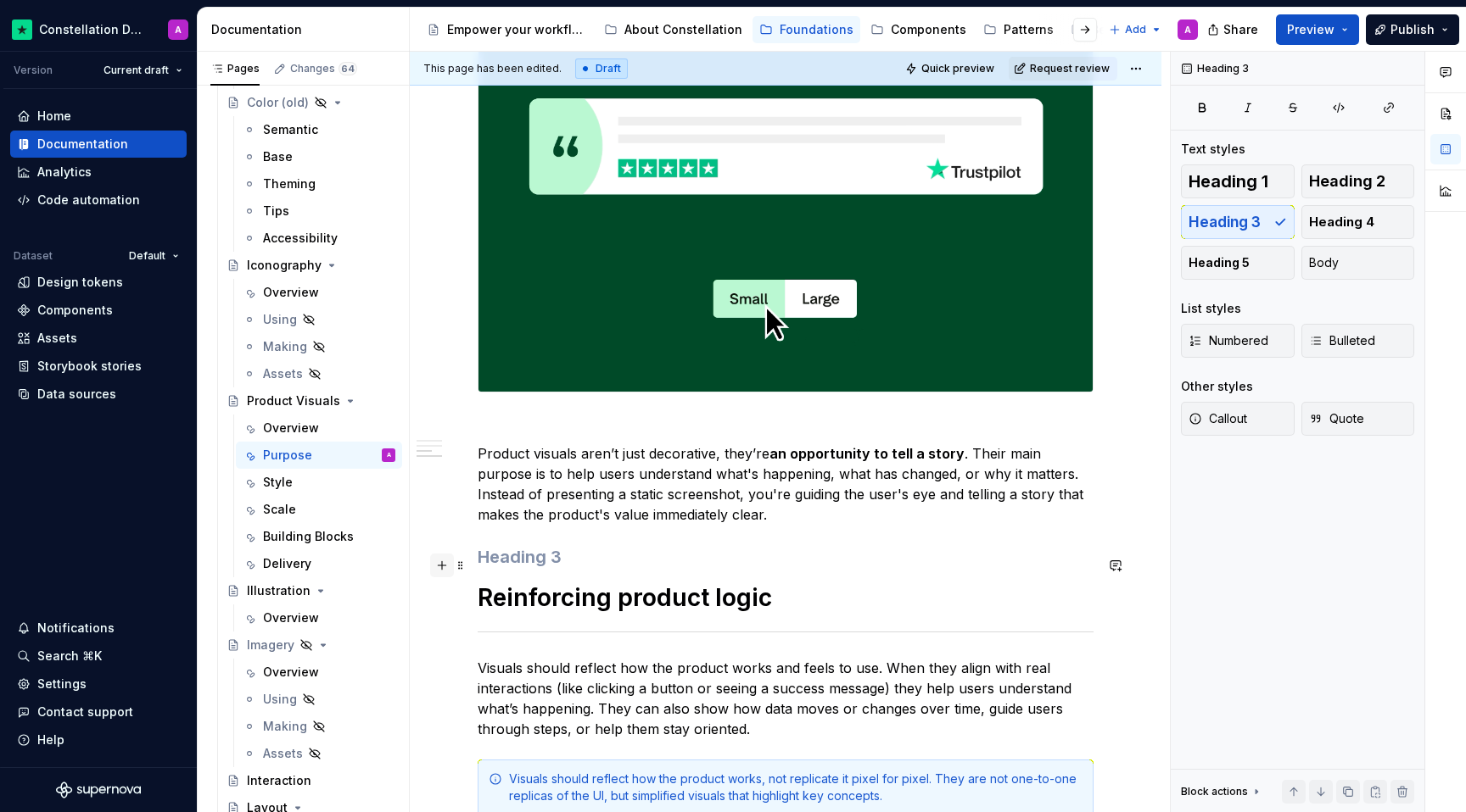
click at [477, 559] on div "Product Visuals are far more than decorative elements; they are essential tools…" at bounding box center [785, 81] width 616 height 1591
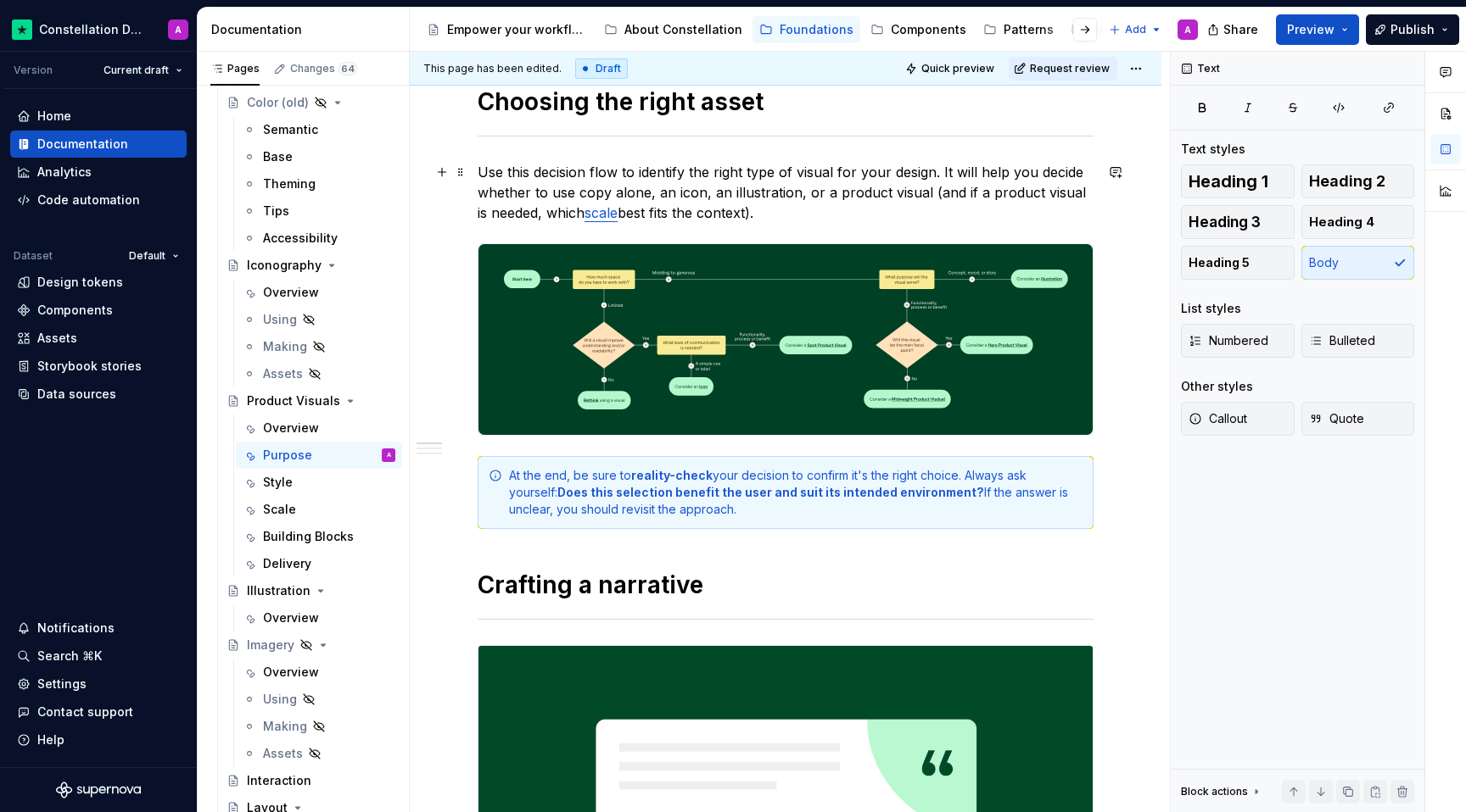
scroll to position [0, 0]
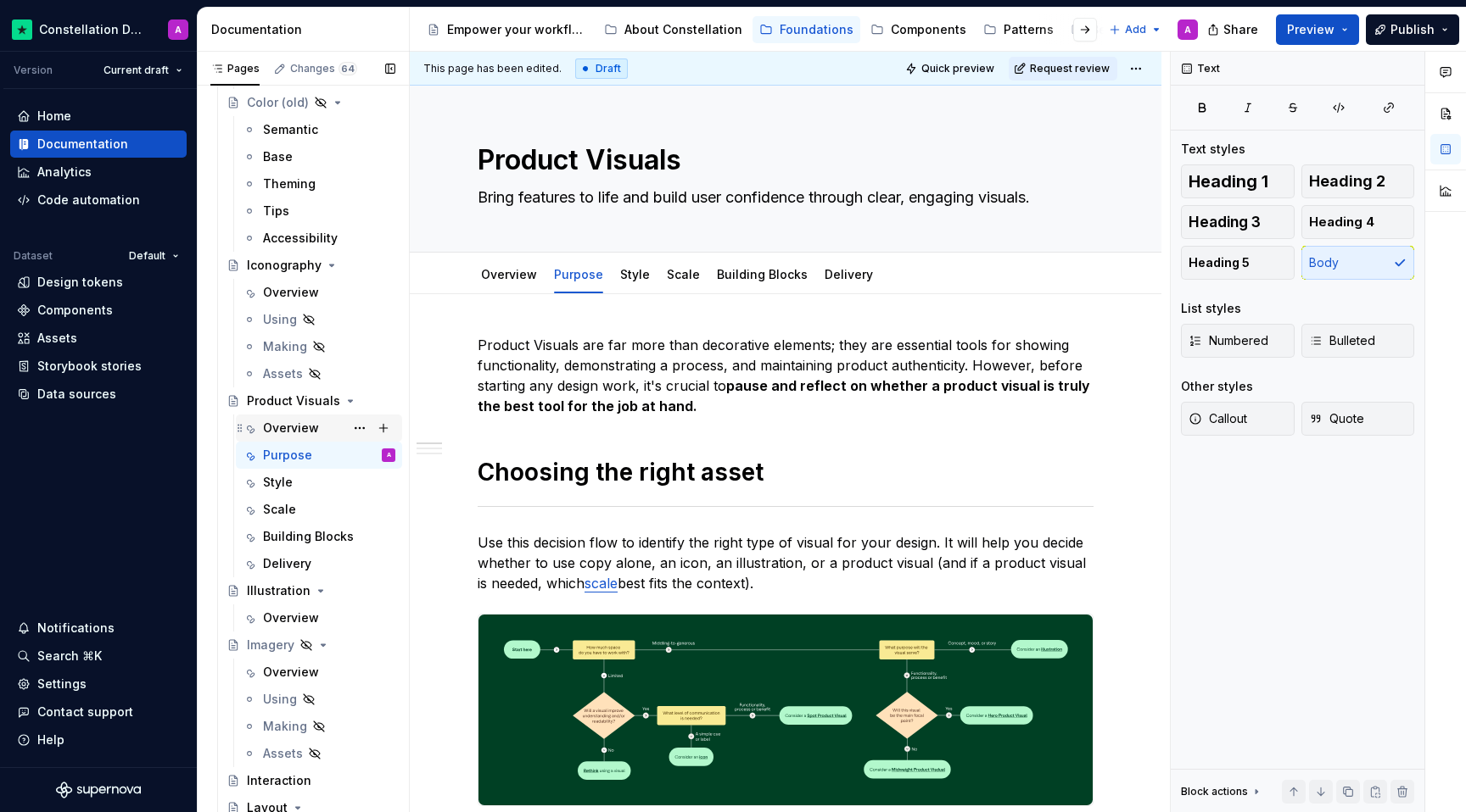
click at [312, 423] on div "Overview" at bounding box center [291, 429] width 56 height 17
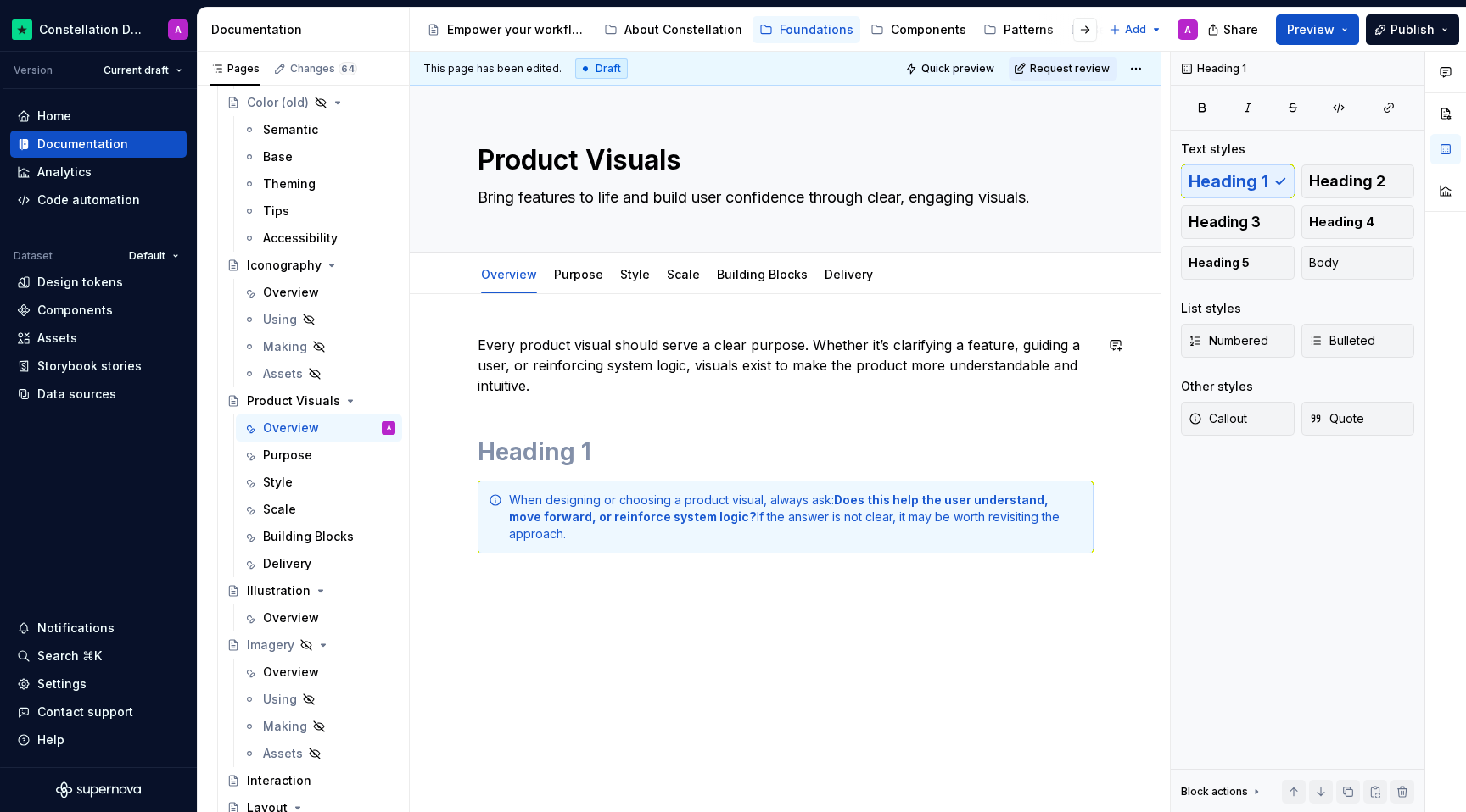
click at [600, 432] on div "Every product visual should serve a clear purpose. Whether it’s clarifying a fe…" at bounding box center [785, 464] width 616 height 260
click at [457, 495] on span at bounding box center [460, 500] width 13 height 24
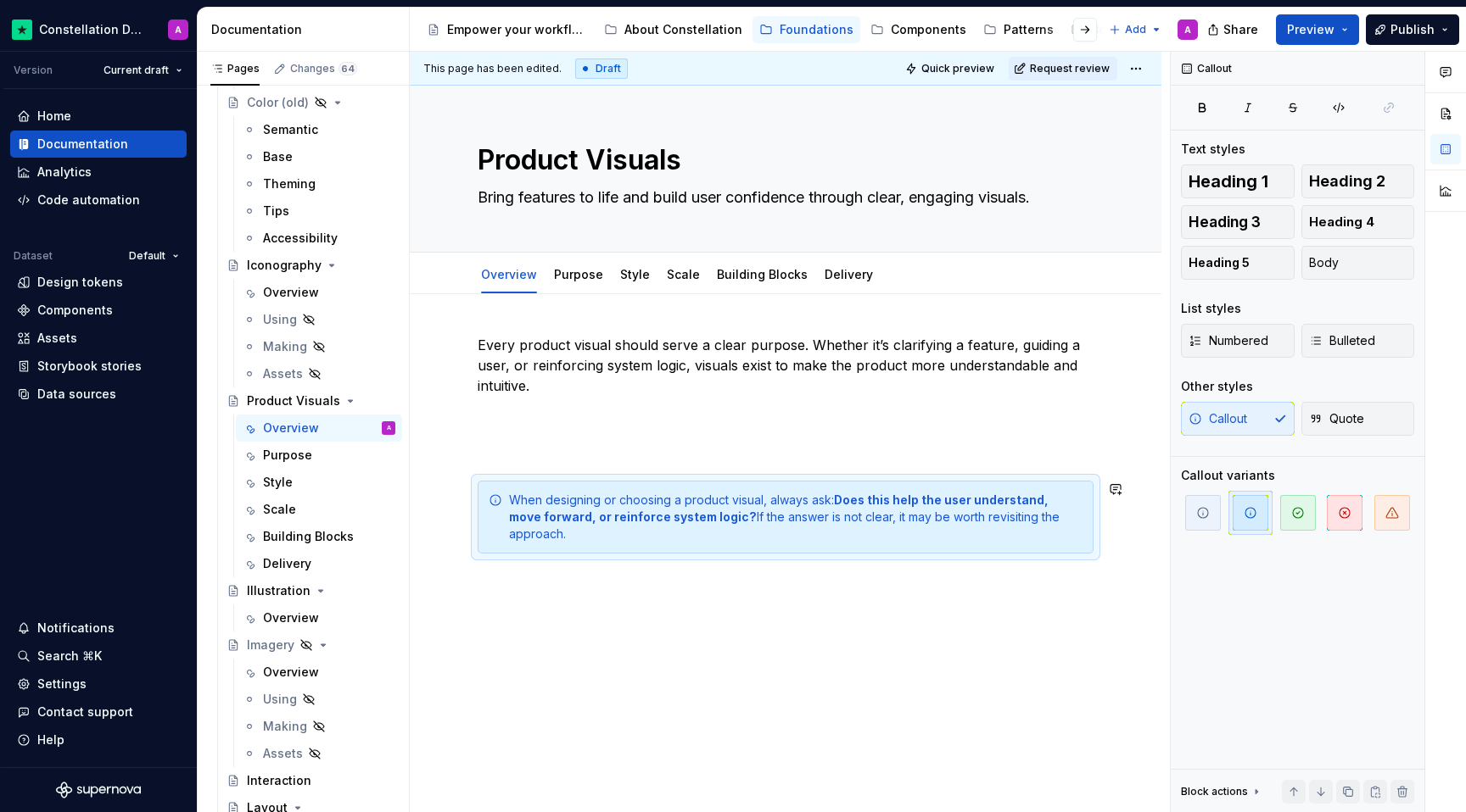
click at [849, 620] on div "Every product visual should serve a clear purpose. Whether it’s clarifying a fe…" at bounding box center [785, 576] width 752 height 564
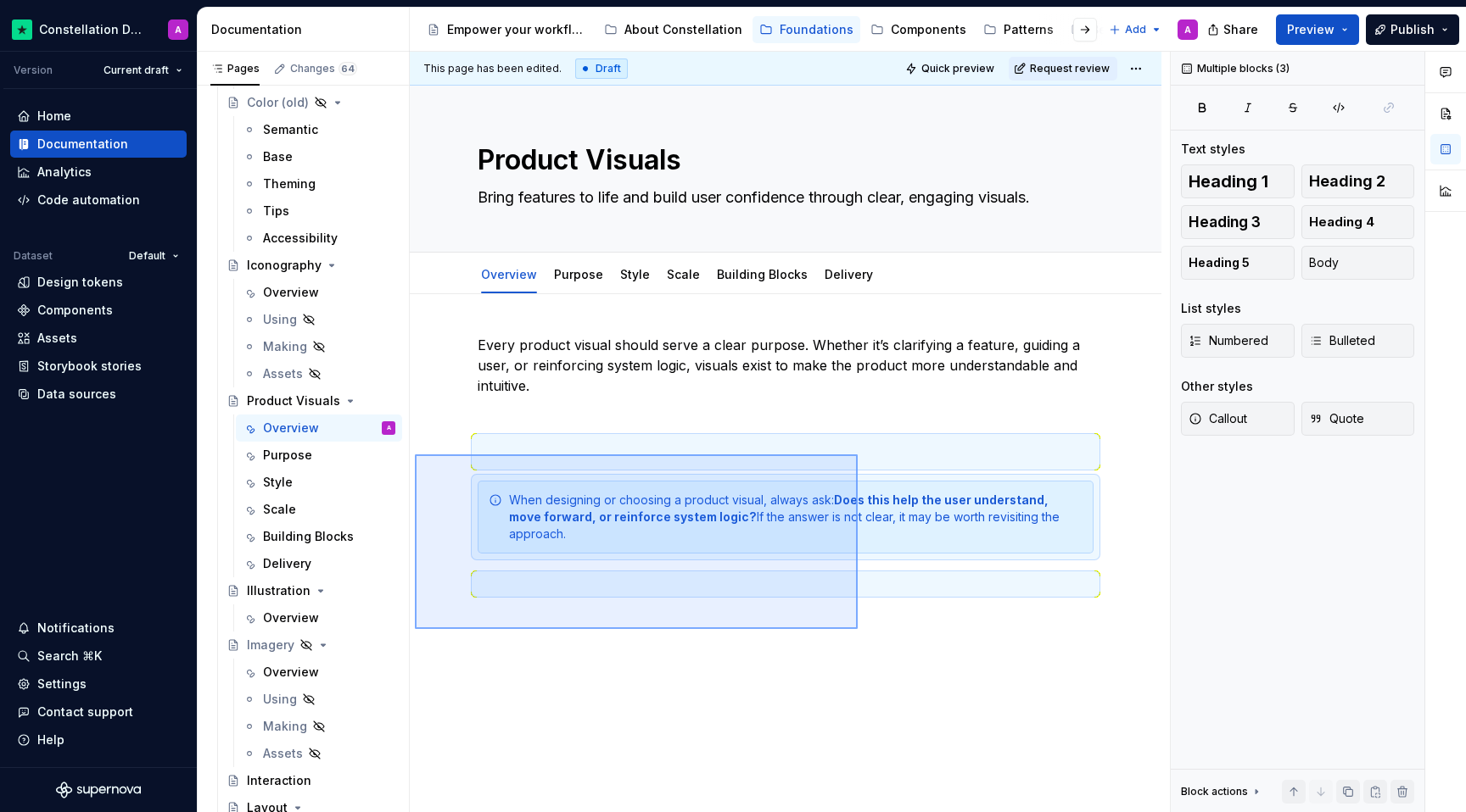
drag, startPoint x: 857, startPoint y: 629, endPoint x: 417, endPoint y: 454, distance: 473.5
click at [417, 454] on div "This page has been edited. Draft Quick preview Request review Product Visuals B…" at bounding box center [789, 432] width 760 height 761
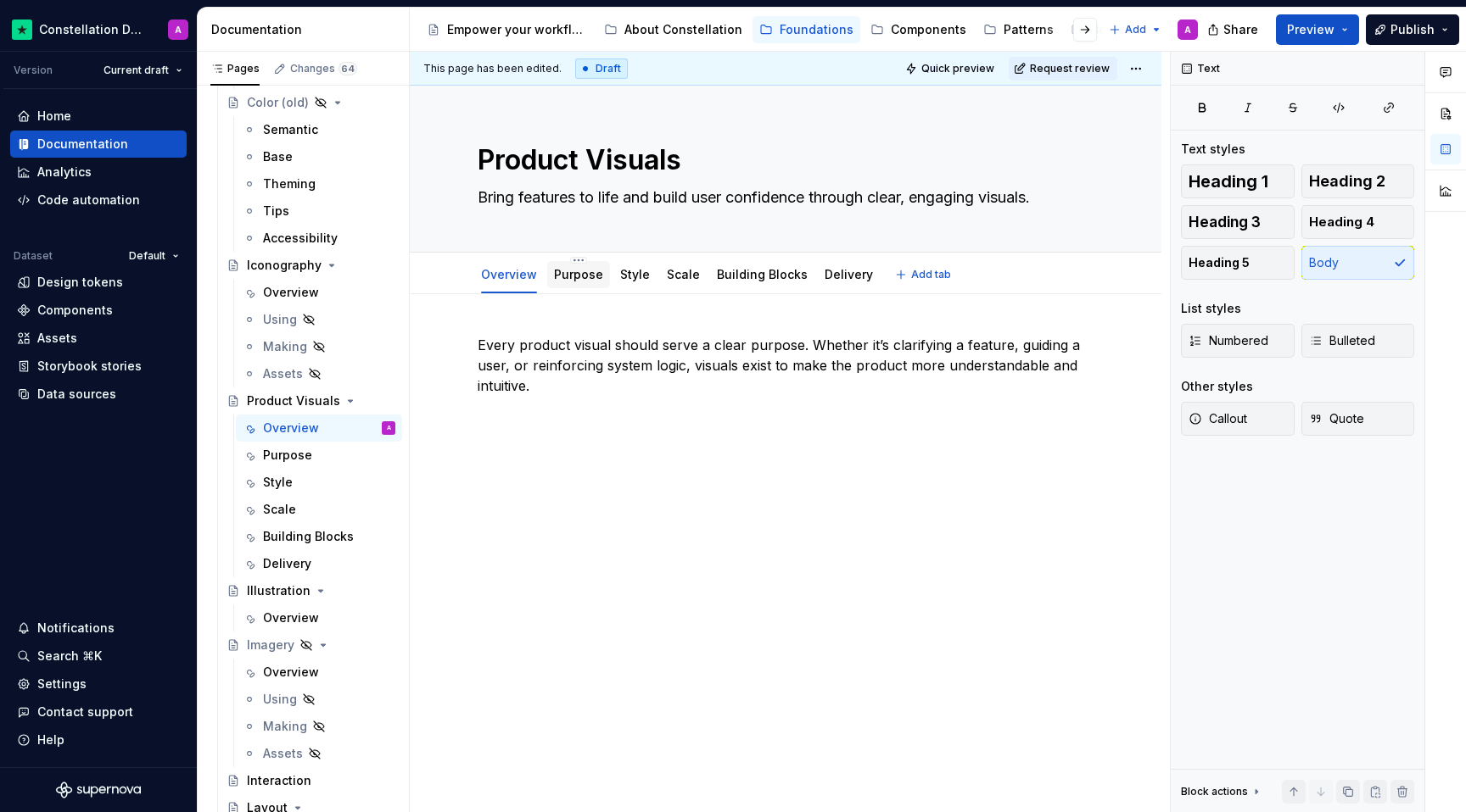
click at [562, 273] on link "Purpose" at bounding box center [578, 274] width 49 height 14
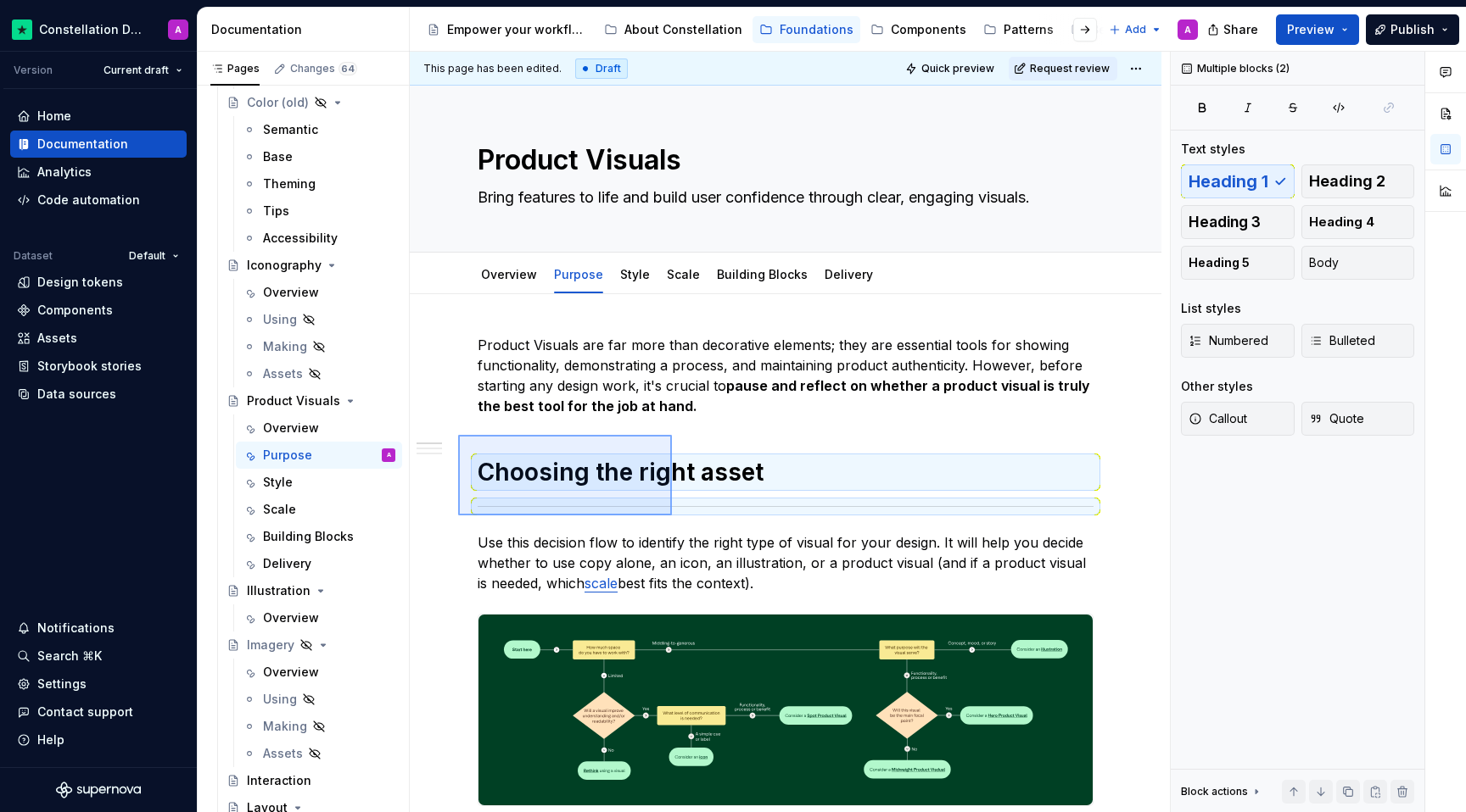
drag, startPoint x: 458, startPoint y: 435, endPoint x: 673, endPoint y: 516, distance: 229.8
click at [673, 516] on div "This page has been edited. Draft Quick preview Request review Product Visuals B…" at bounding box center [789, 432] width 760 height 761
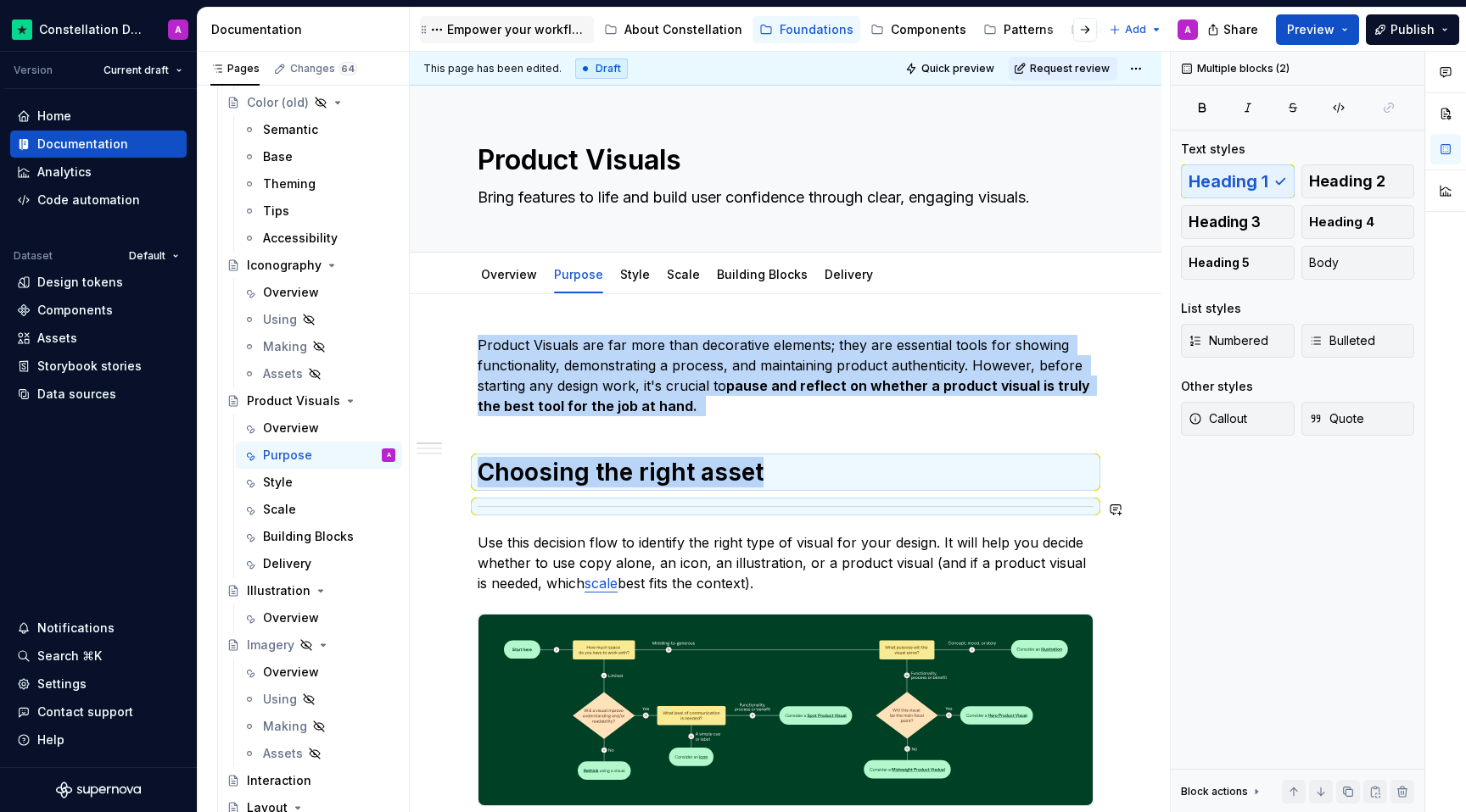
copy div "Product Visuals are far more than decorative elements; they are essential tools…"
click at [505, 278] on link "Overview" at bounding box center [509, 274] width 56 height 14
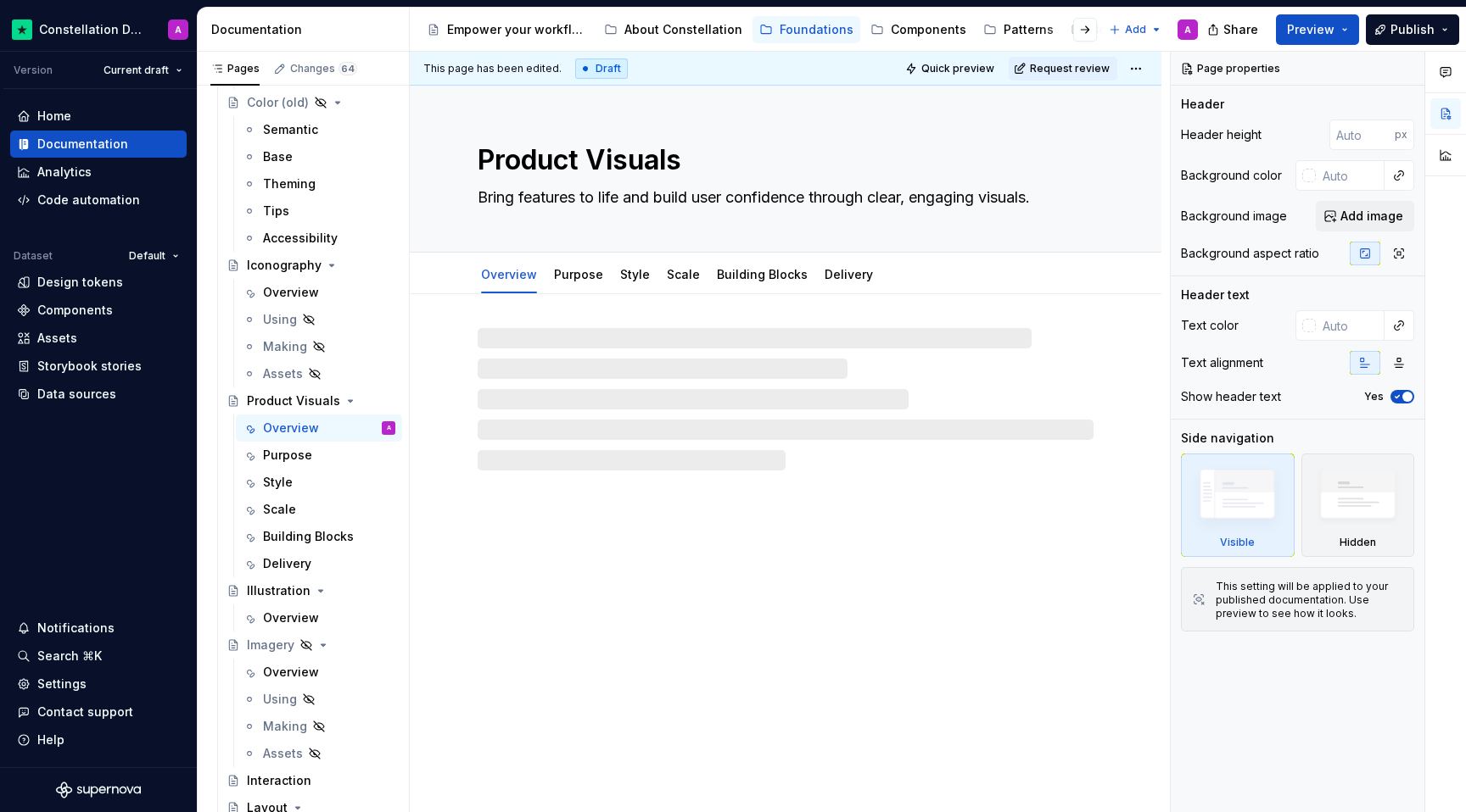
type textarea "*"
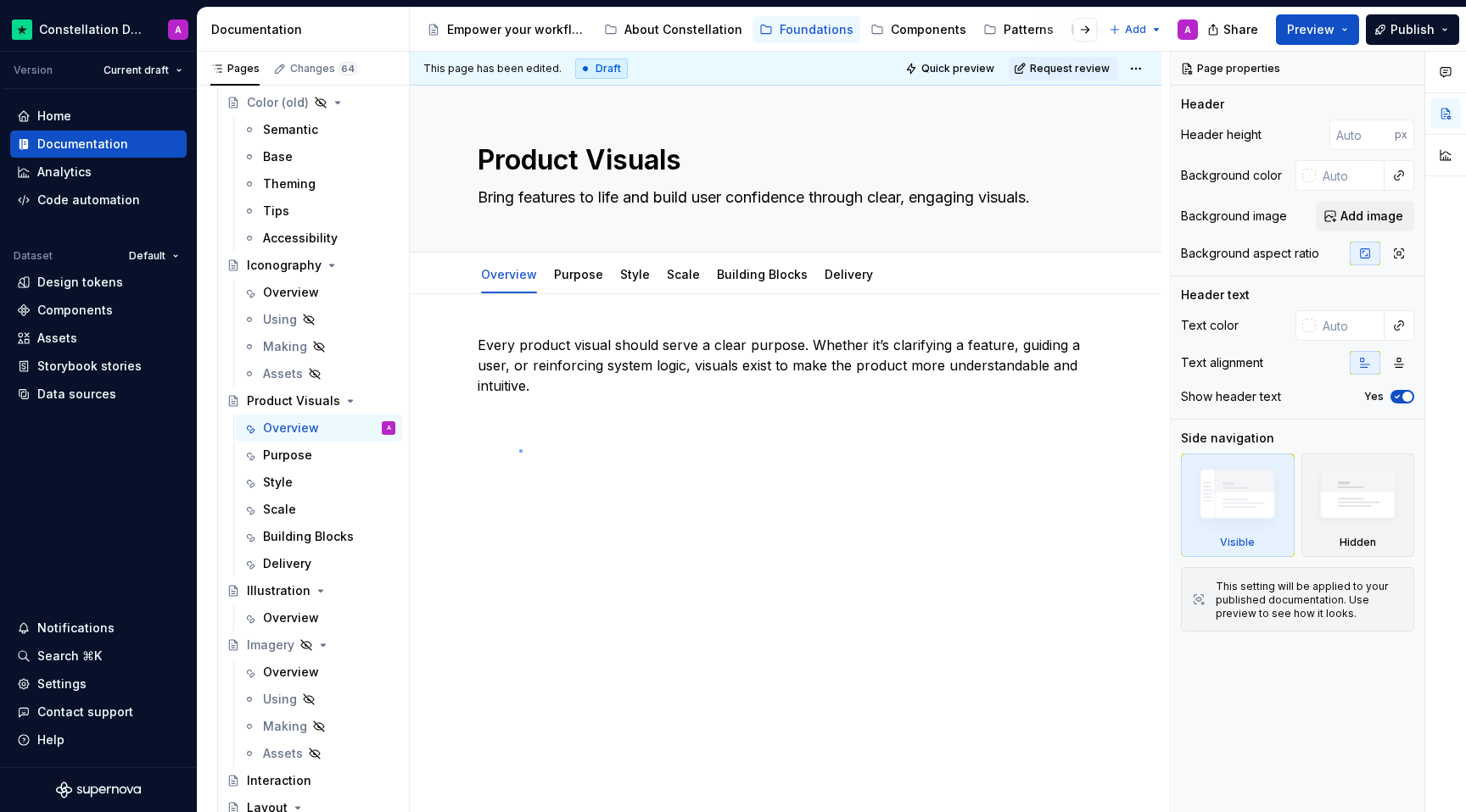
click at [519, 450] on div "This page has been edited. Draft Quick preview Request review Product Visuals B…" at bounding box center [789, 432] width 760 height 761
click at [503, 424] on div "This page has been edited. Draft Quick preview Request review Product Visuals B…" at bounding box center [789, 432] width 760 height 761
click at [563, 400] on div "Every product visual should serve a clear purpose. Whether it’s clarifying a fe…" at bounding box center [785, 377] width 616 height 84
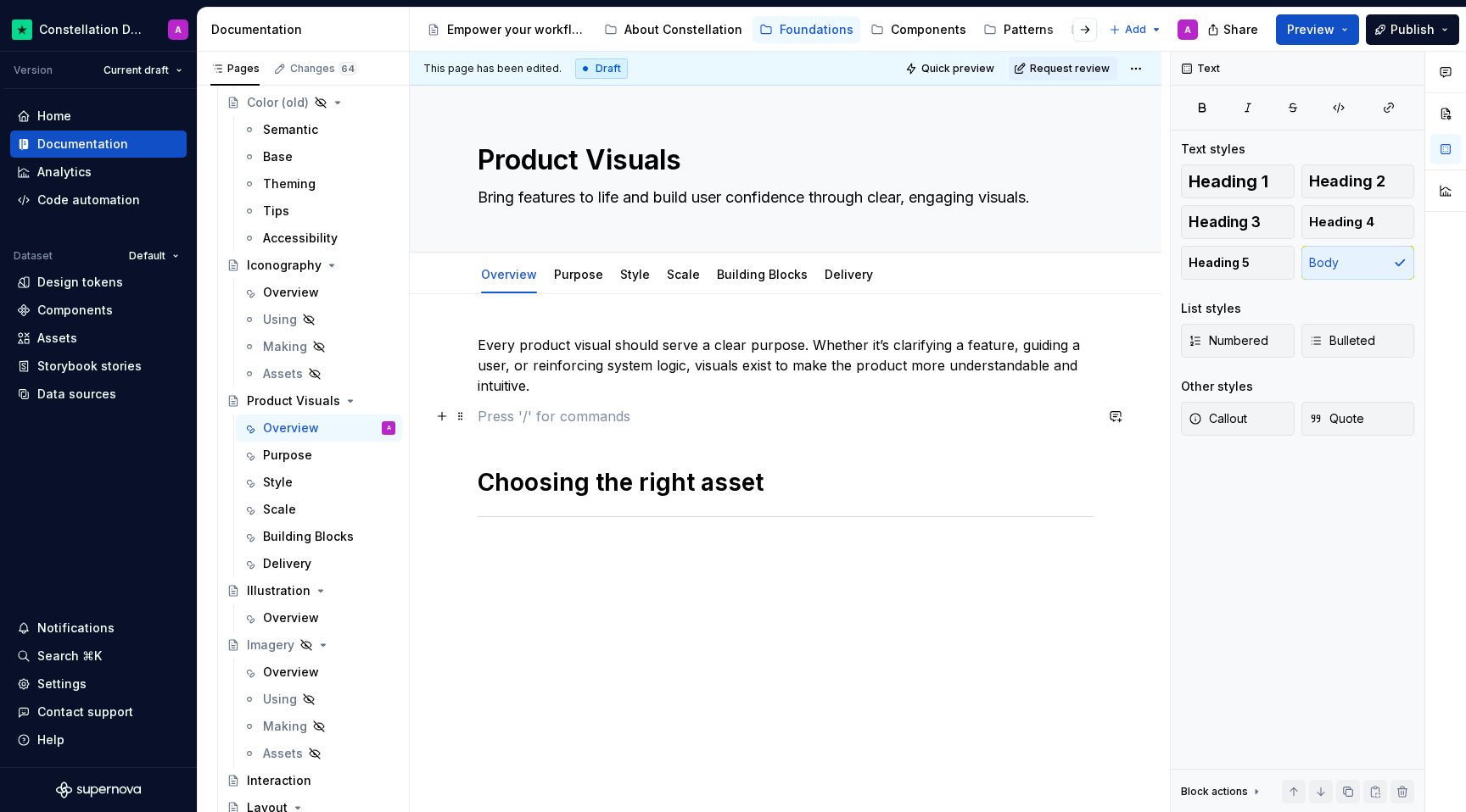
click at [541, 425] on p at bounding box center [785, 416] width 616 height 20
click at [544, 424] on p at bounding box center [785, 416] width 616 height 20
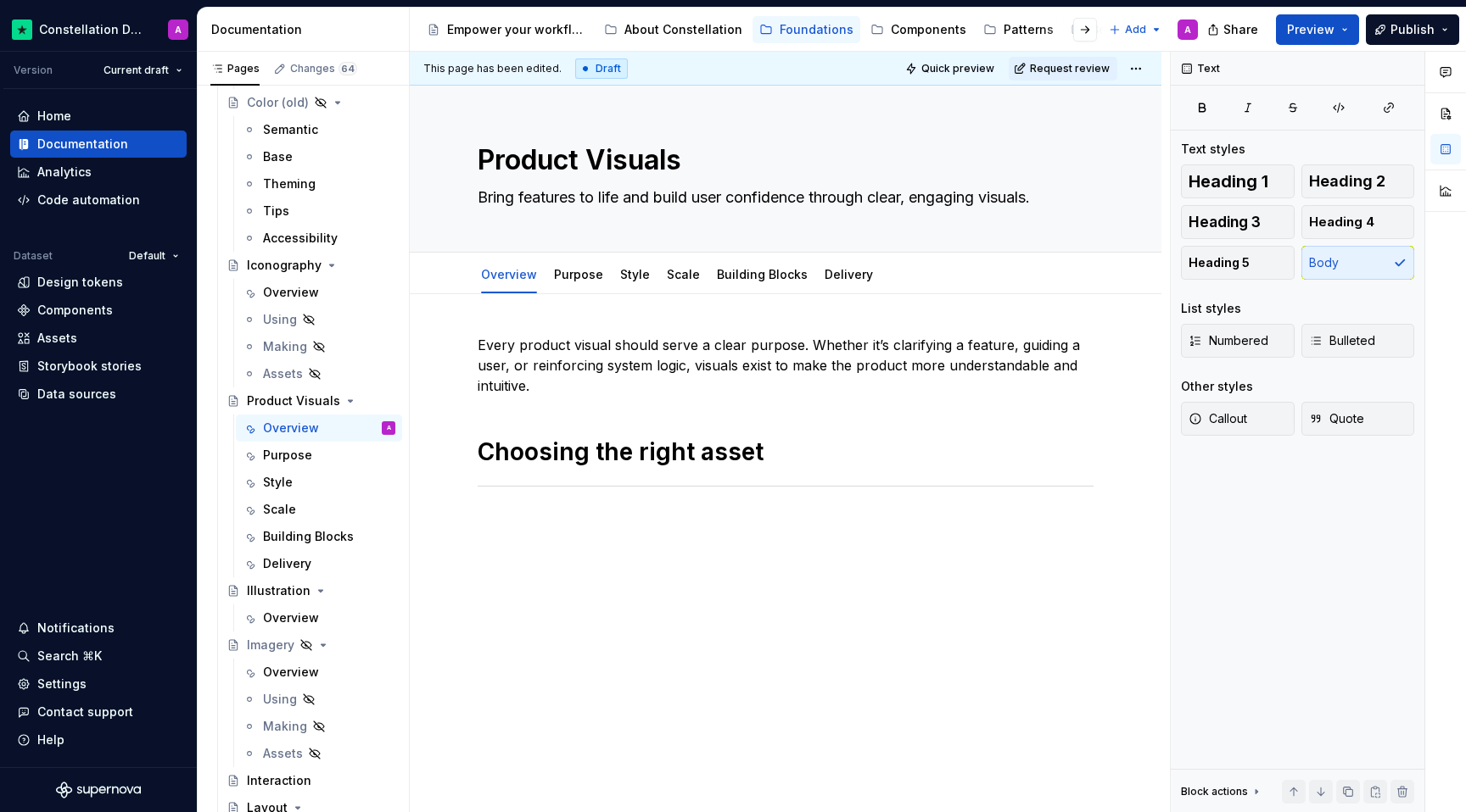
click at [537, 426] on div "Every product visual should serve a clear purpose. Whether it’s clarifying a fe…" at bounding box center [785, 413] width 616 height 157
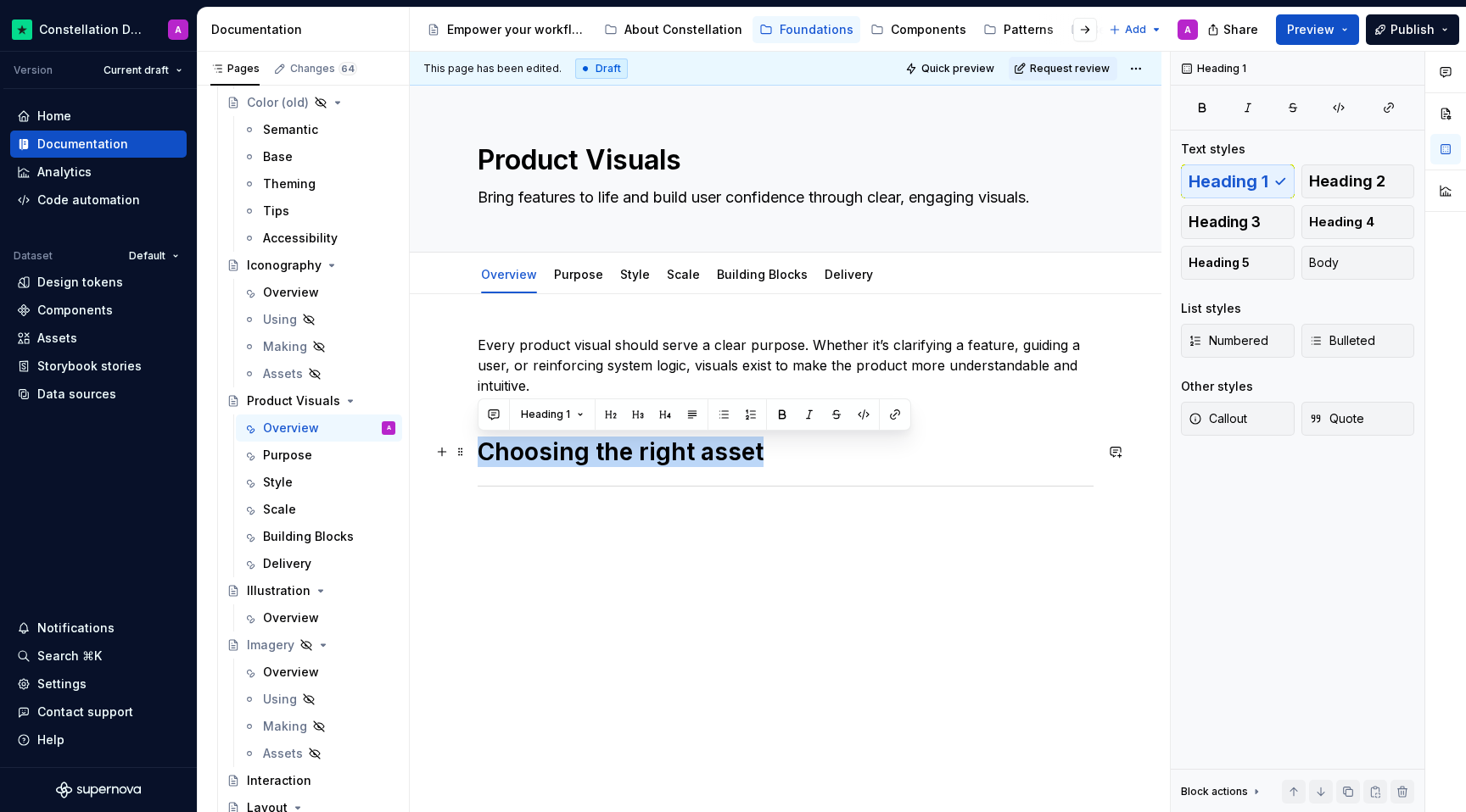
drag, startPoint x: 786, startPoint y: 461, endPoint x: 479, endPoint y: 455, distance: 307.1
click at [479, 455] on h1 "Choosing the right asset" at bounding box center [785, 452] width 616 height 31
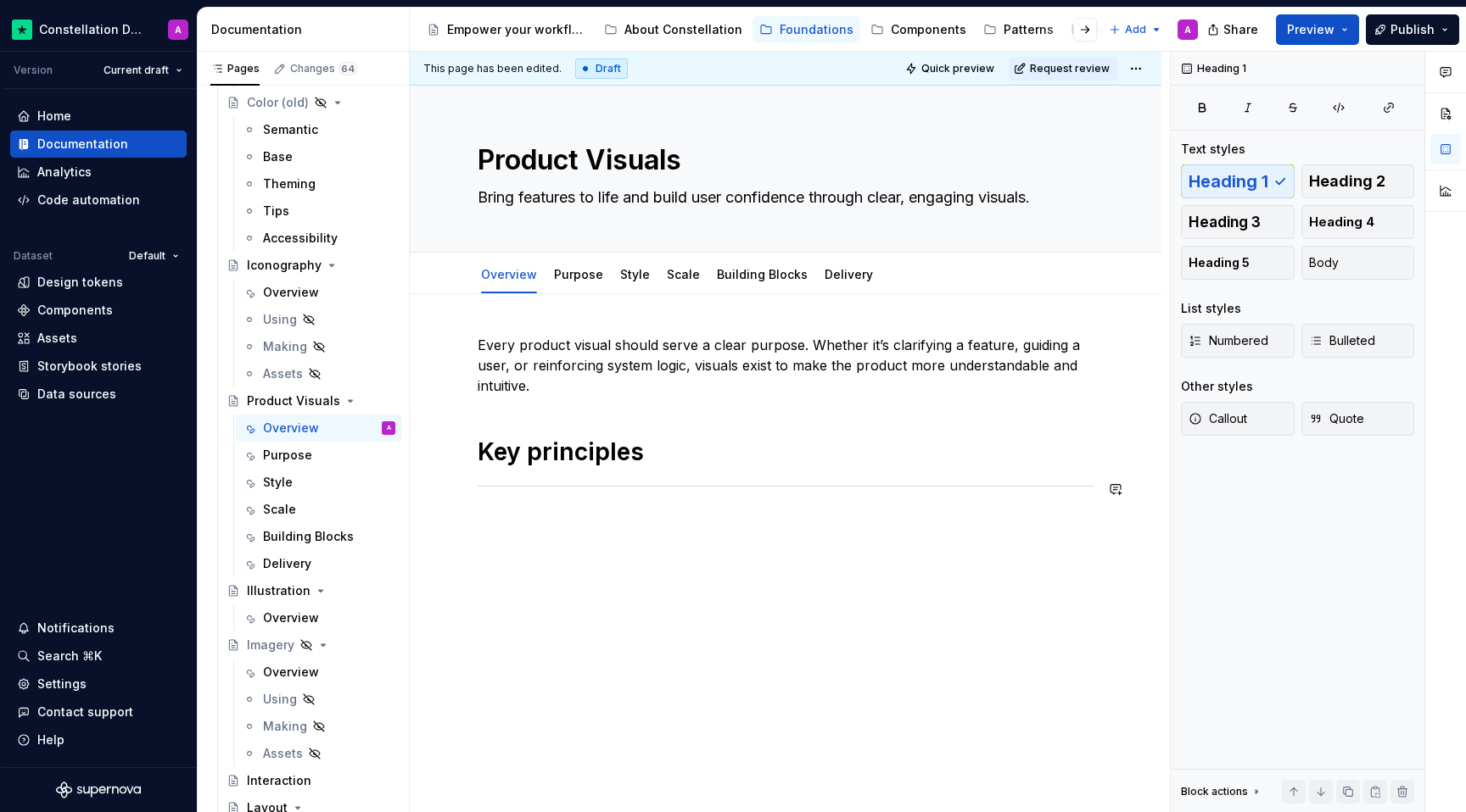
click at [586, 649] on div "Every product visual should serve a clear purpose. Whether it’s clarifying a fe…" at bounding box center [785, 524] width 752 height 461
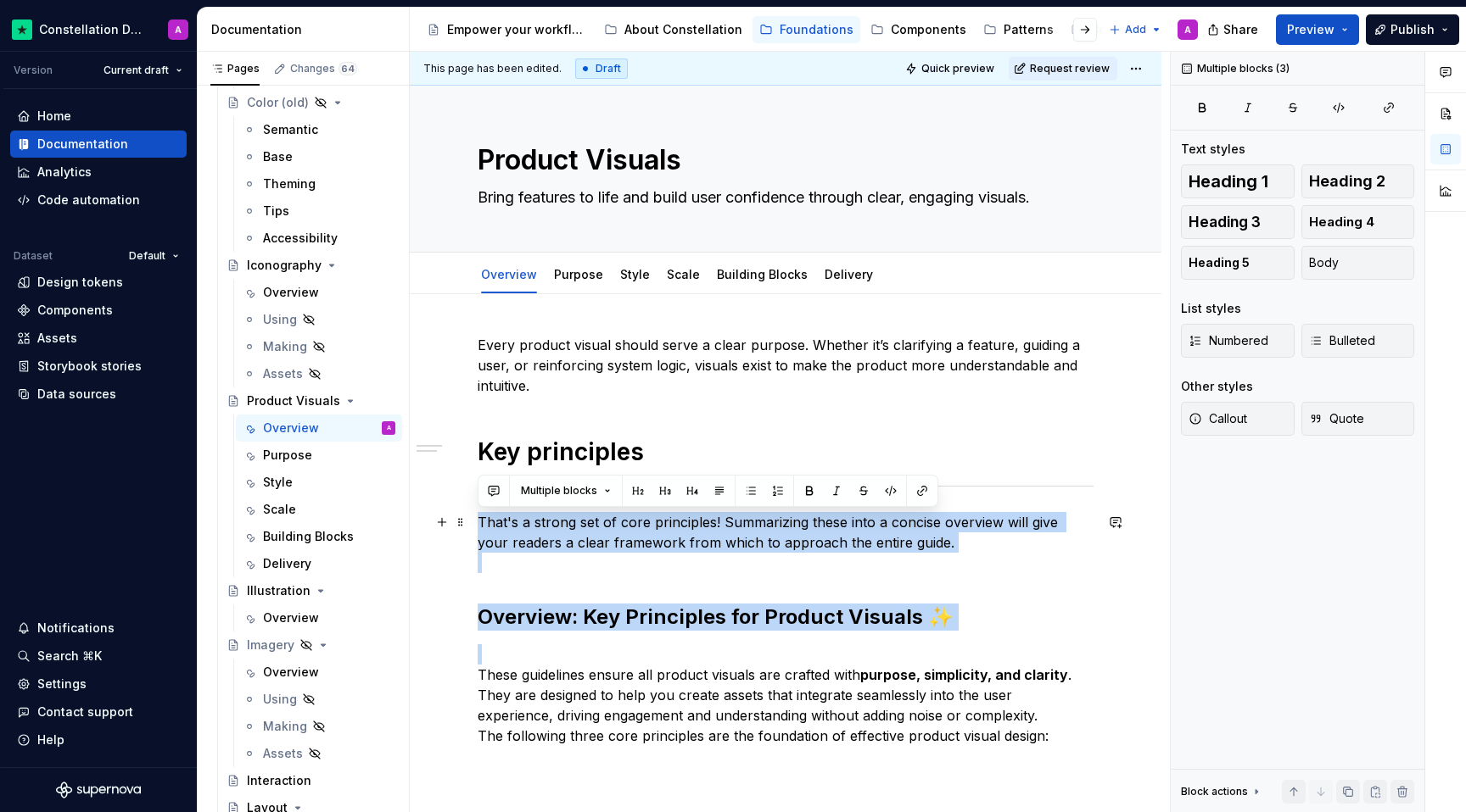
drag, startPoint x: 664, startPoint y: 648, endPoint x: 467, endPoint y: 520, distance: 234.9
click at [467, 520] on div "Every product visual should serve a clear purpose. Whether it’s clarifying a fe…" at bounding box center [785, 652] width 752 height 716
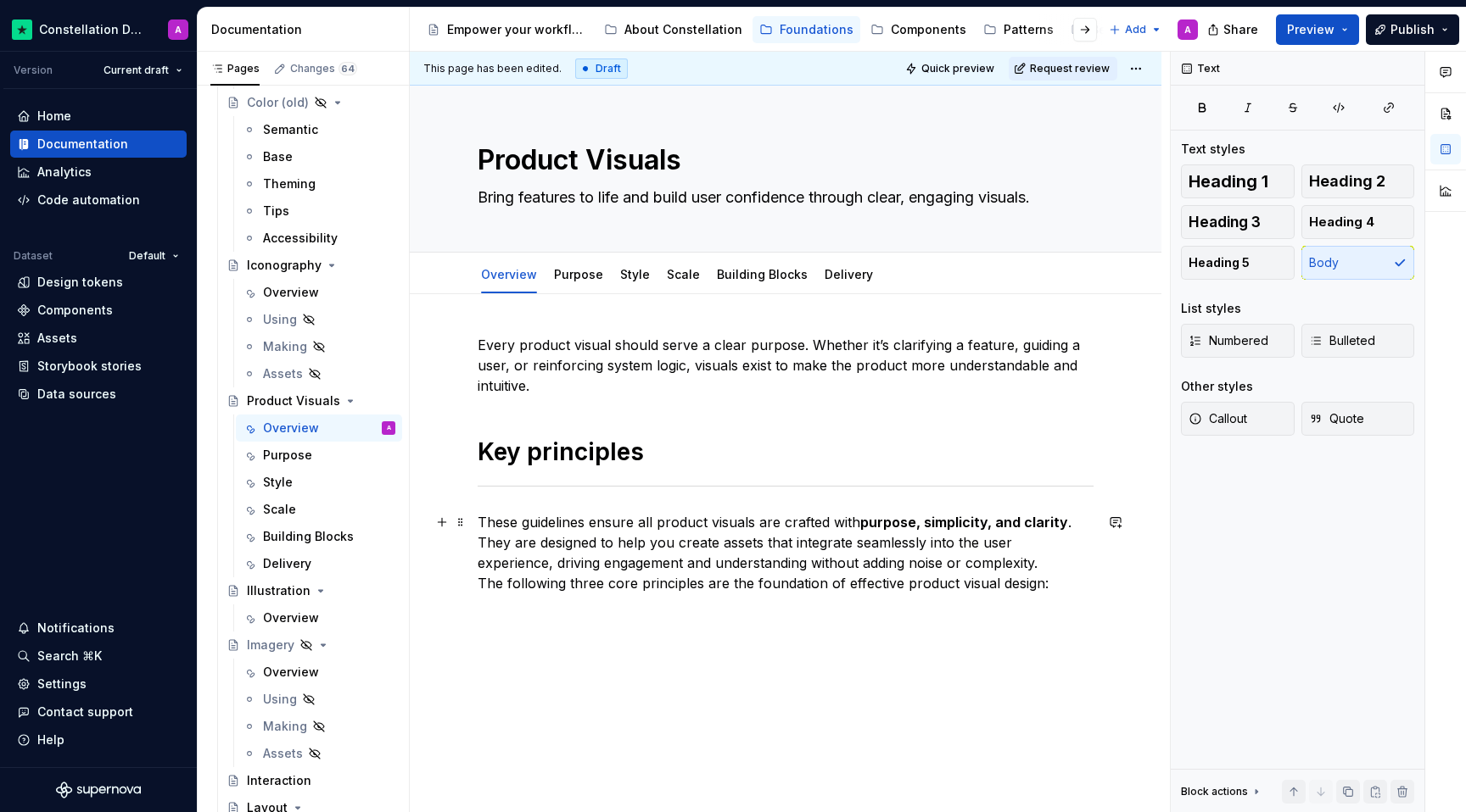
click at [1033, 558] on p "These guidelines ensure all product visuals are crafted with purpose, simplicit…" at bounding box center [785, 552] width 616 height 81
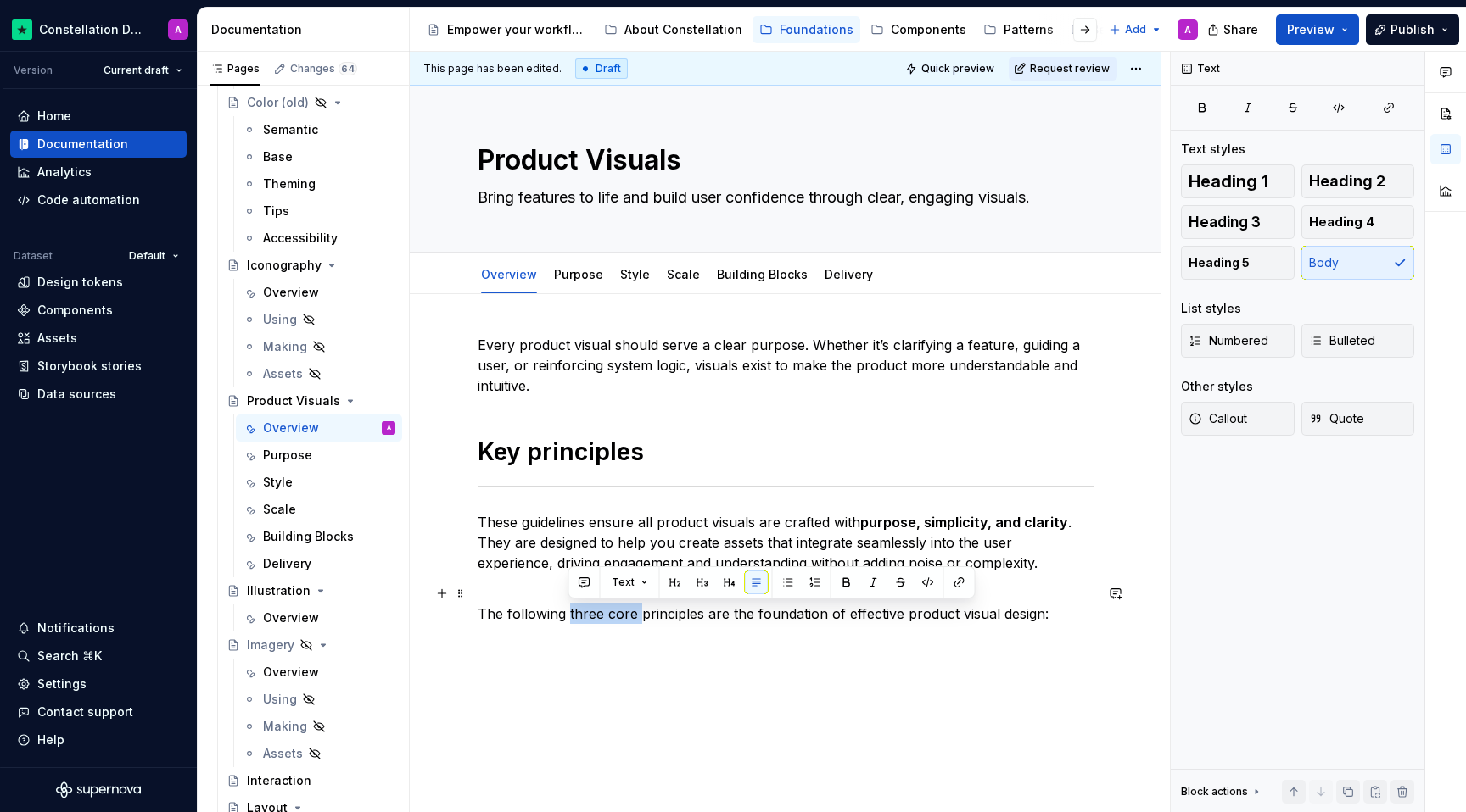
drag, startPoint x: 636, startPoint y: 614, endPoint x: 568, endPoint y: 615, distance: 68.0
click at [568, 615] on p "The following three core principles are the foundation of effective product vis…" at bounding box center [785, 604] width 616 height 40
click at [548, 666] on div "This page has been edited. Draft Quick preview Request review Product Visuals B…" at bounding box center [789, 432] width 760 height 761
click at [1011, 613] on p "The following principles are the foundation of effective product visual design:" at bounding box center [785, 604] width 616 height 40
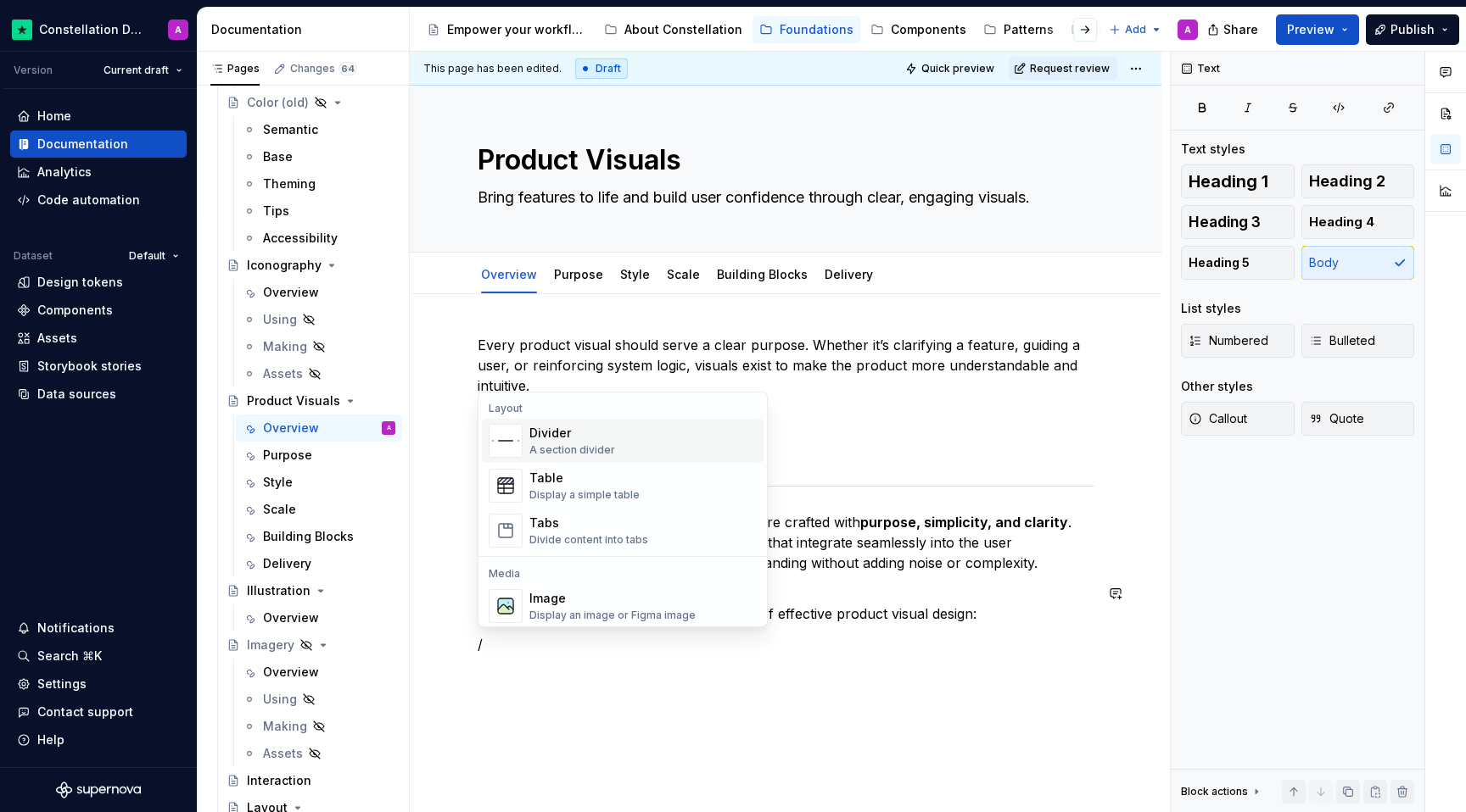
scroll to position [568, 0]
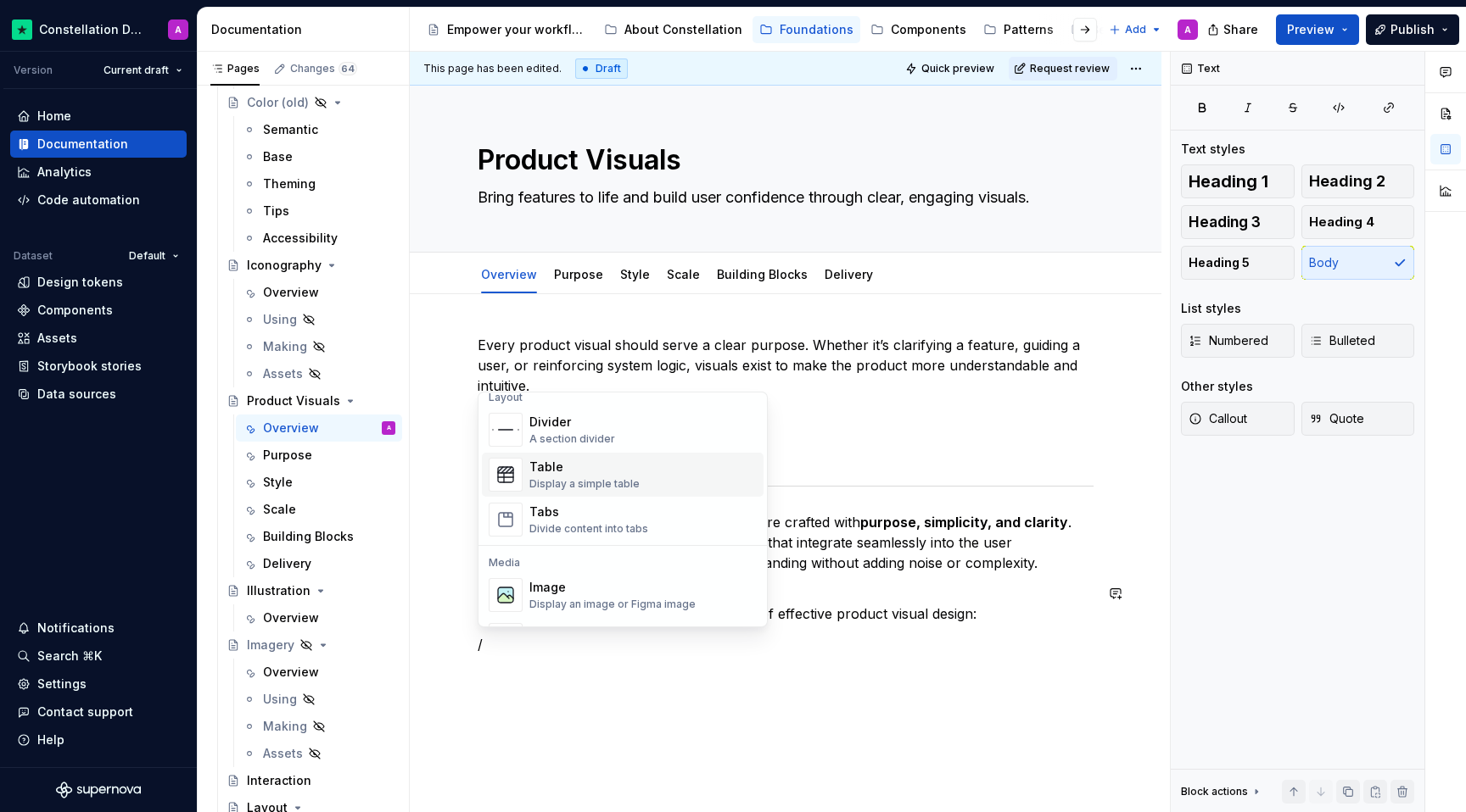
click at [610, 477] on div "Display a simple table" at bounding box center [584, 484] width 110 height 13
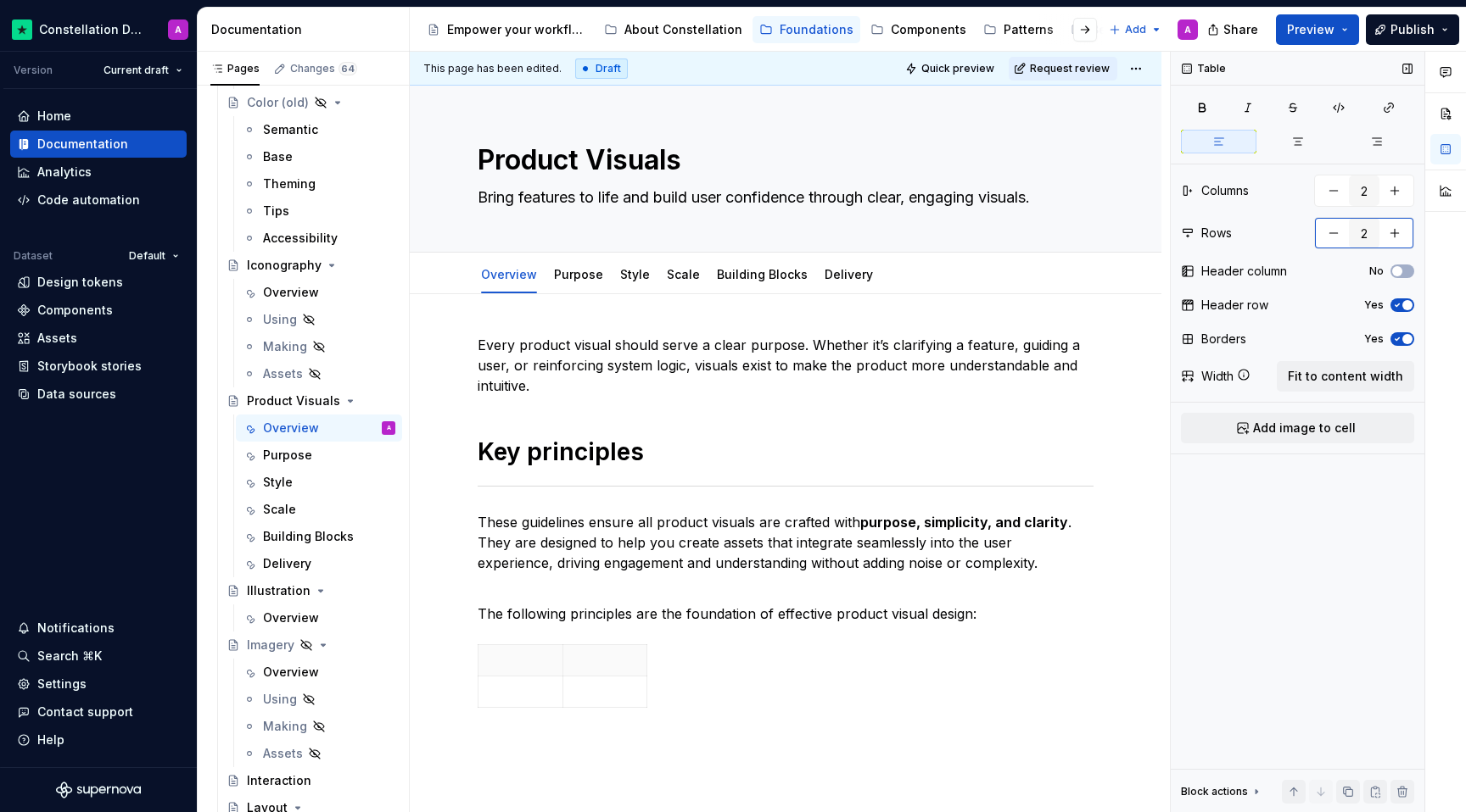
type textarea "*"
click at [1404, 235] on button "button" at bounding box center [1394, 233] width 31 height 31
type input "3"
type textarea "*"
click at [1398, 237] on button "button" at bounding box center [1394, 233] width 31 height 31
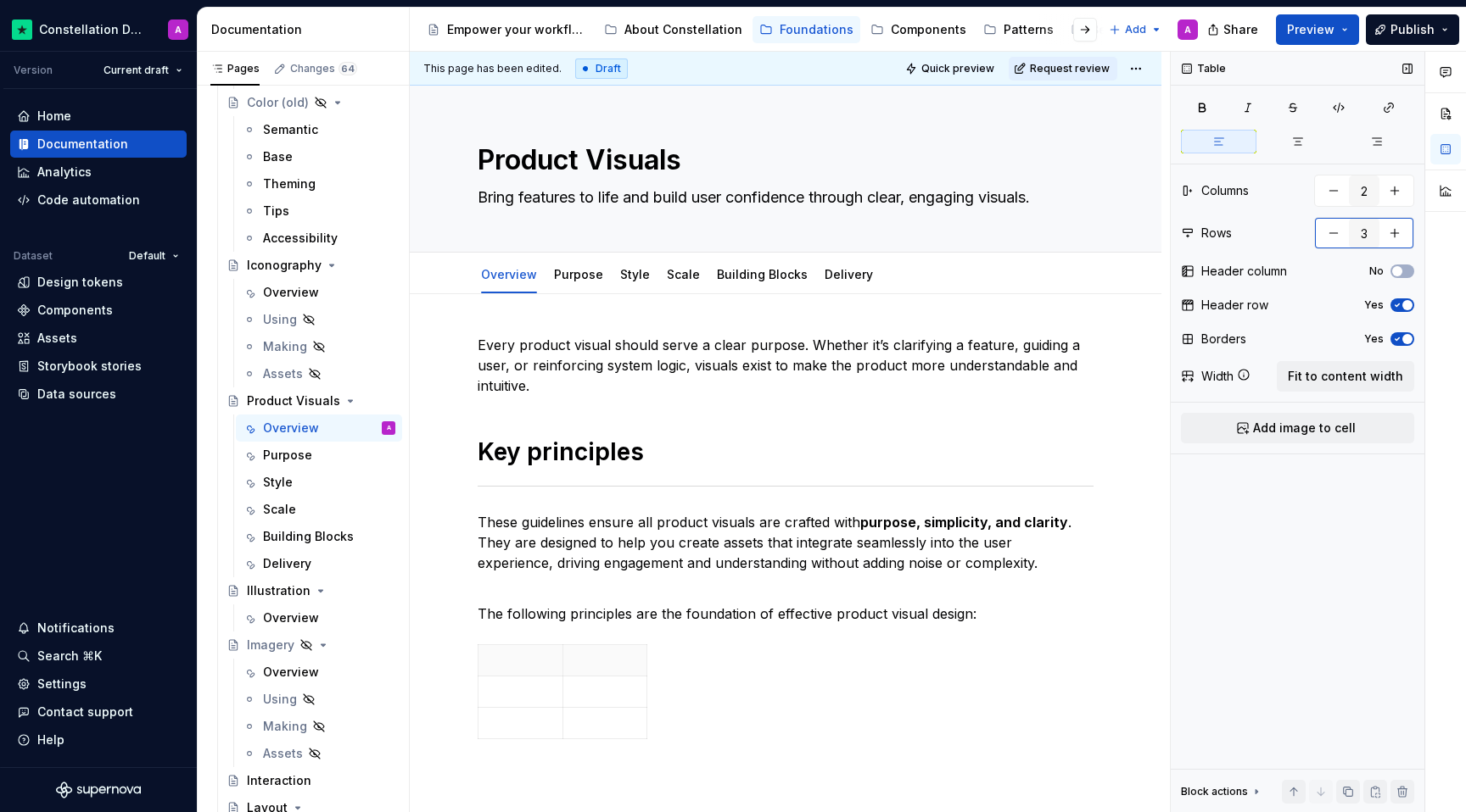
type input "4"
click at [1337, 380] on span "Fit to content width" at bounding box center [1345, 377] width 115 height 17
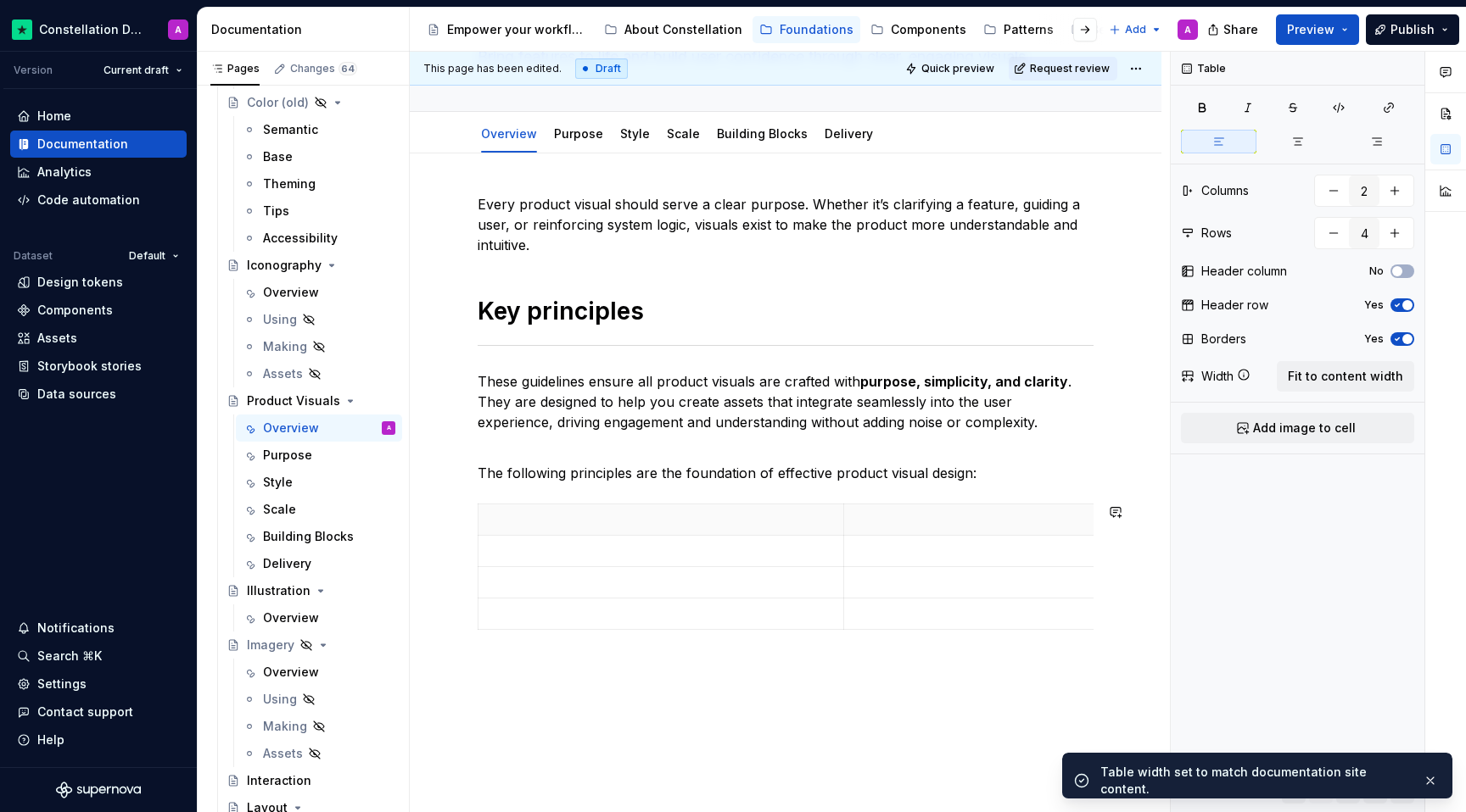
scroll to position [149, 0]
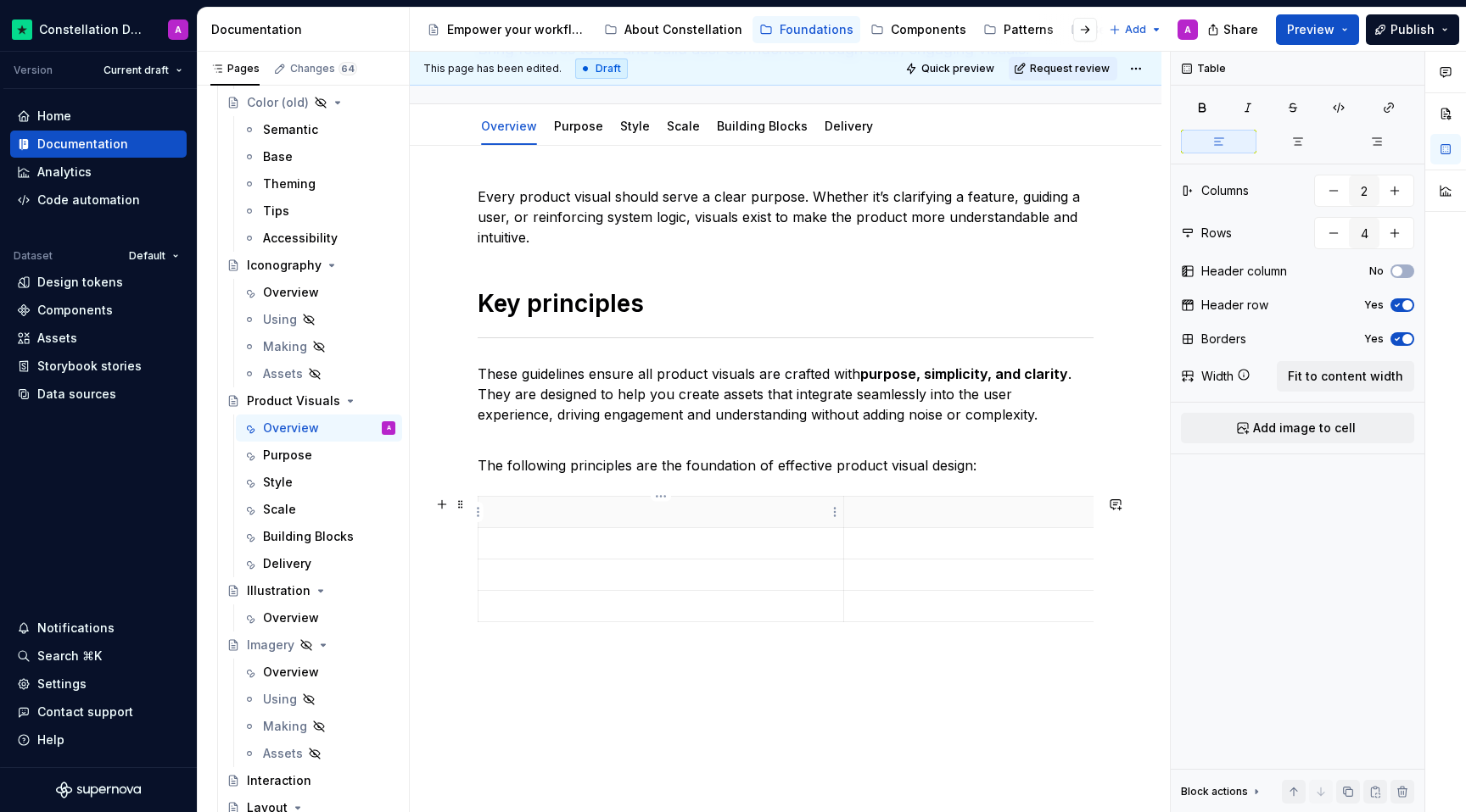
click at [766, 528] on td at bounding box center [661, 544] width 365 height 32
drag, startPoint x: 844, startPoint y: 530, endPoint x: 572, endPoint y: 545, distance: 272.4
click at [572, 545] on td at bounding box center [754, 544] width 364 height 32
drag, startPoint x: 935, startPoint y: 547, endPoint x: 1096, endPoint y: 546, distance: 161.0
click at [931, 713] on div "Every product visual should serve a clear purpose. Whether it’s clarifying a fe…" at bounding box center [785, 519] width 752 height 747
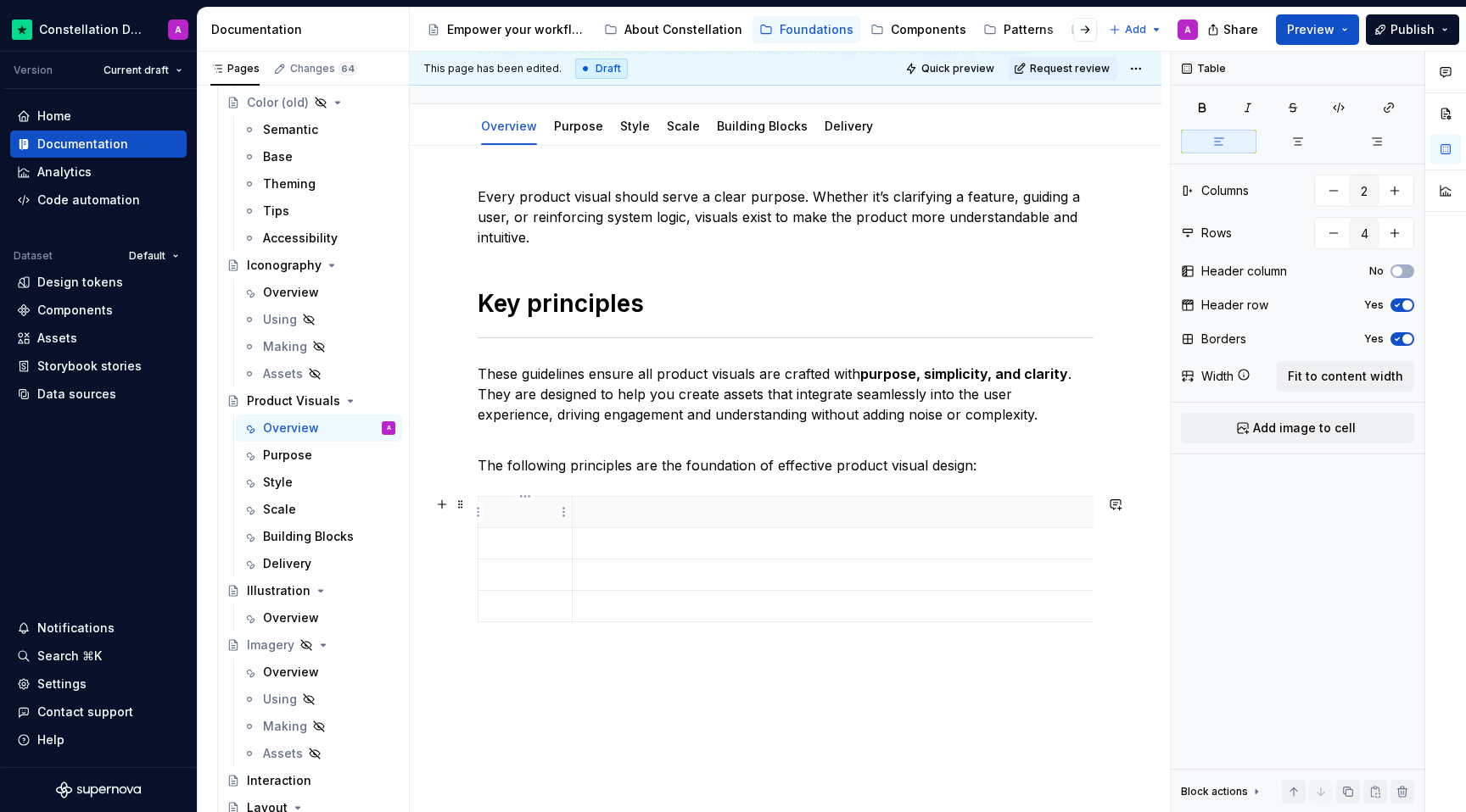
click at [519, 507] on p at bounding box center [525, 512] width 73 height 17
click at [628, 520] on p at bounding box center [835, 512] width 504 height 17
click at [522, 545] on p at bounding box center [525, 544] width 73 height 17
click at [541, 586] on td at bounding box center [525, 575] width 94 height 32
click at [557, 607] on html "Constellation Design System A Version Current draft Home Documentation Analytic…" at bounding box center [733, 406] width 1466 height 812
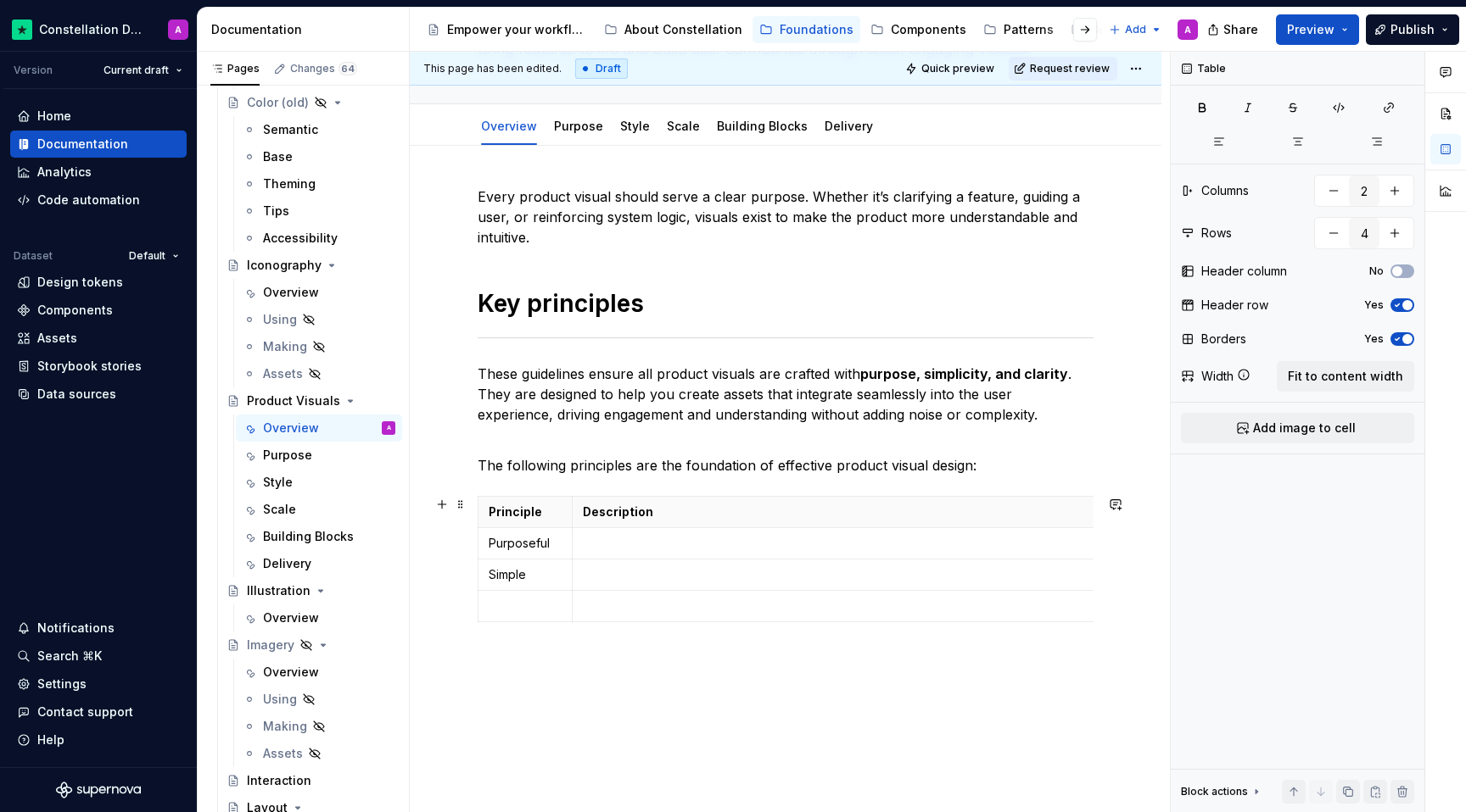
click at [519, 607] on html "Constellation Design System A Version Current draft Home Documentation Analytic…" at bounding box center [733, 406] width 1466 height 812
click at [570, 716] on div "Every product visual should serve a clear purpose. Whether it’s clarifying a fe…" at bounding box center [785, 519] width 752 height 747
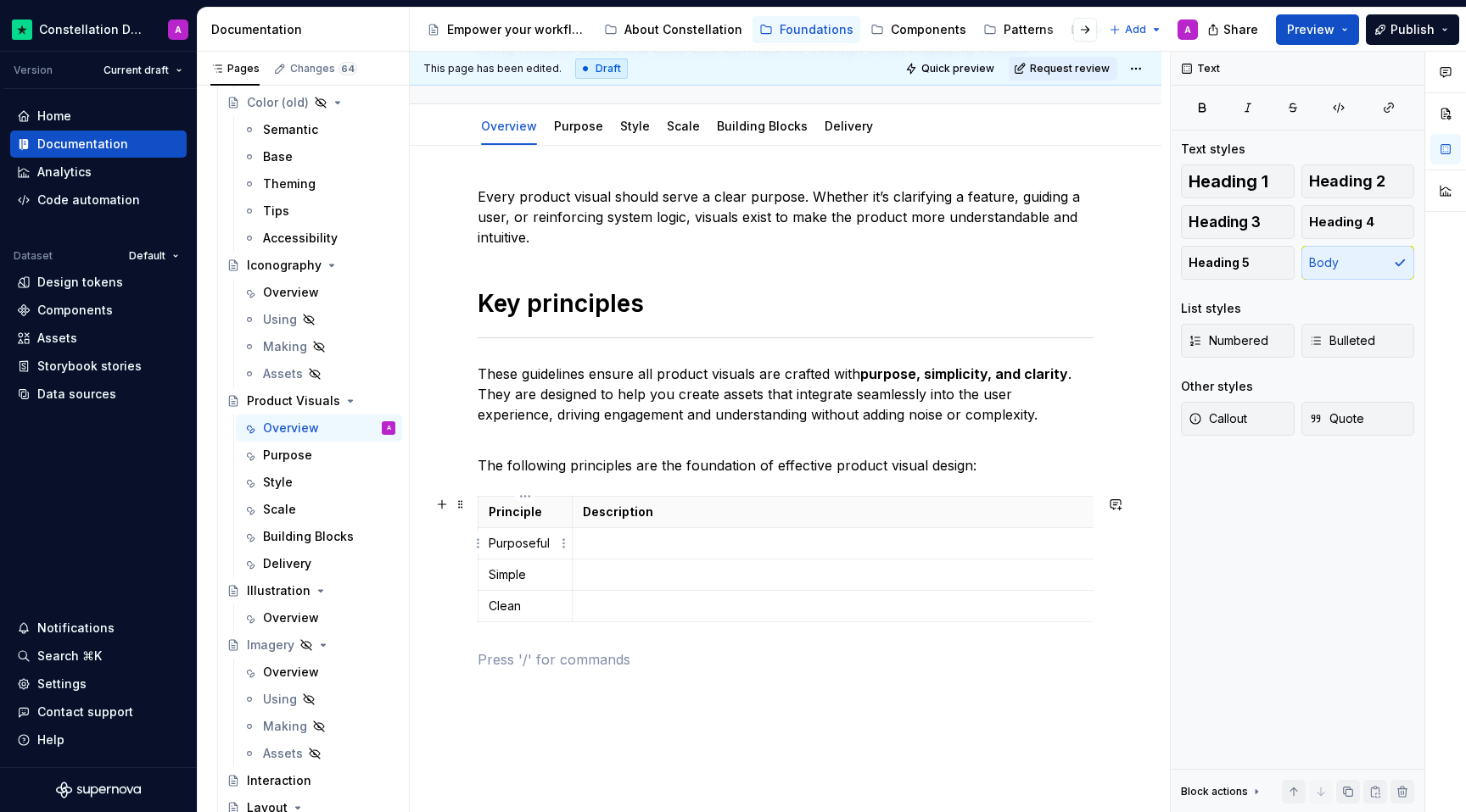
click at [488, 547] on td "Purposeful" at bounding box center [525, 544] width 94 height 32
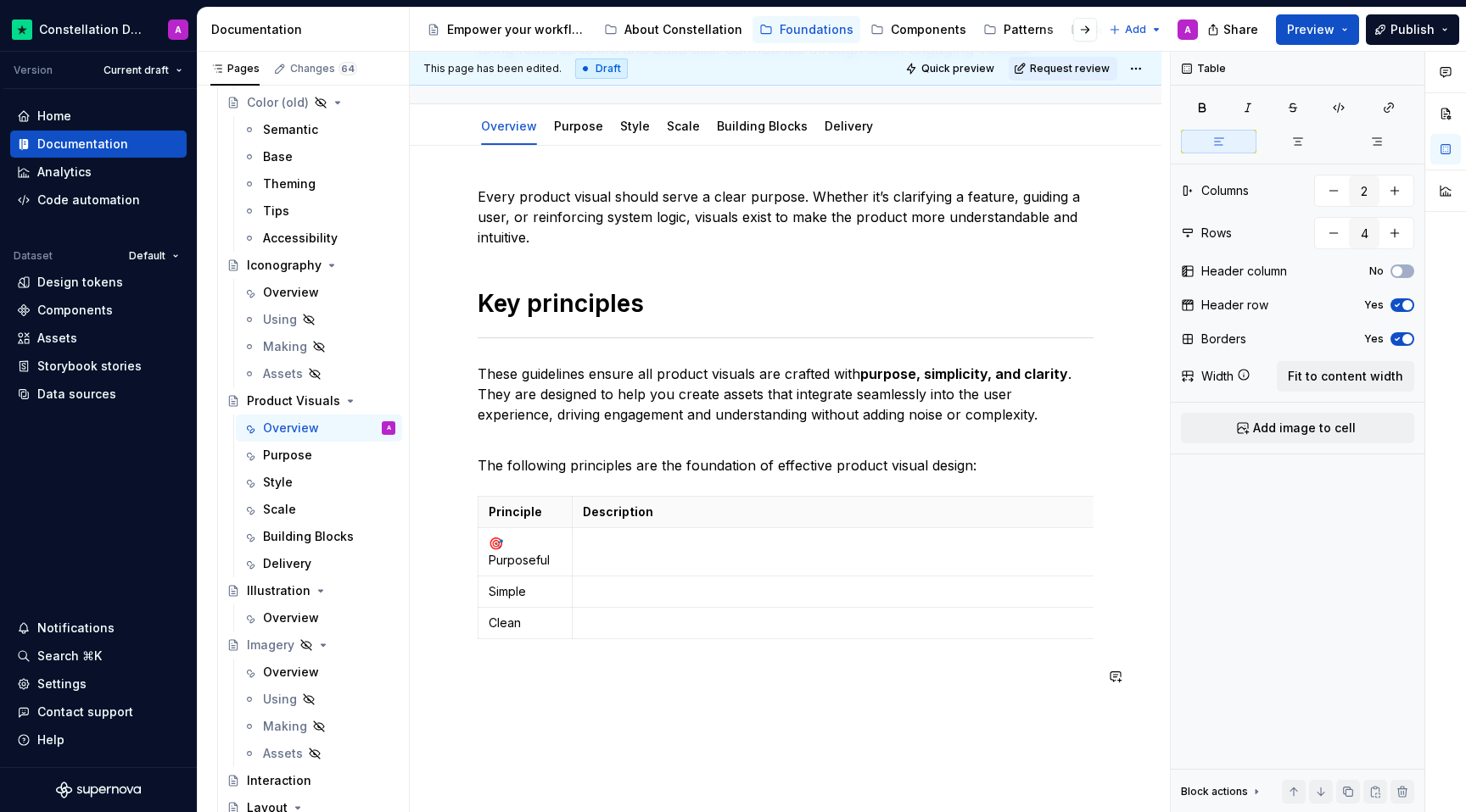
click at [542, 709] on div "Every product visual should serve a clear purpose. Whether it’s clarifying a fe…" at bounding box center [785, 548] width 752 height 805
click at [489, 590] on p "Simple" at bounding box center [525, 592] width 73 height 17
click at [562, 716] on div "Every product visual should serve a clear purpose. Whether it’s clarifying a fe…" at bounding box center [785, 548] width 752 height 805
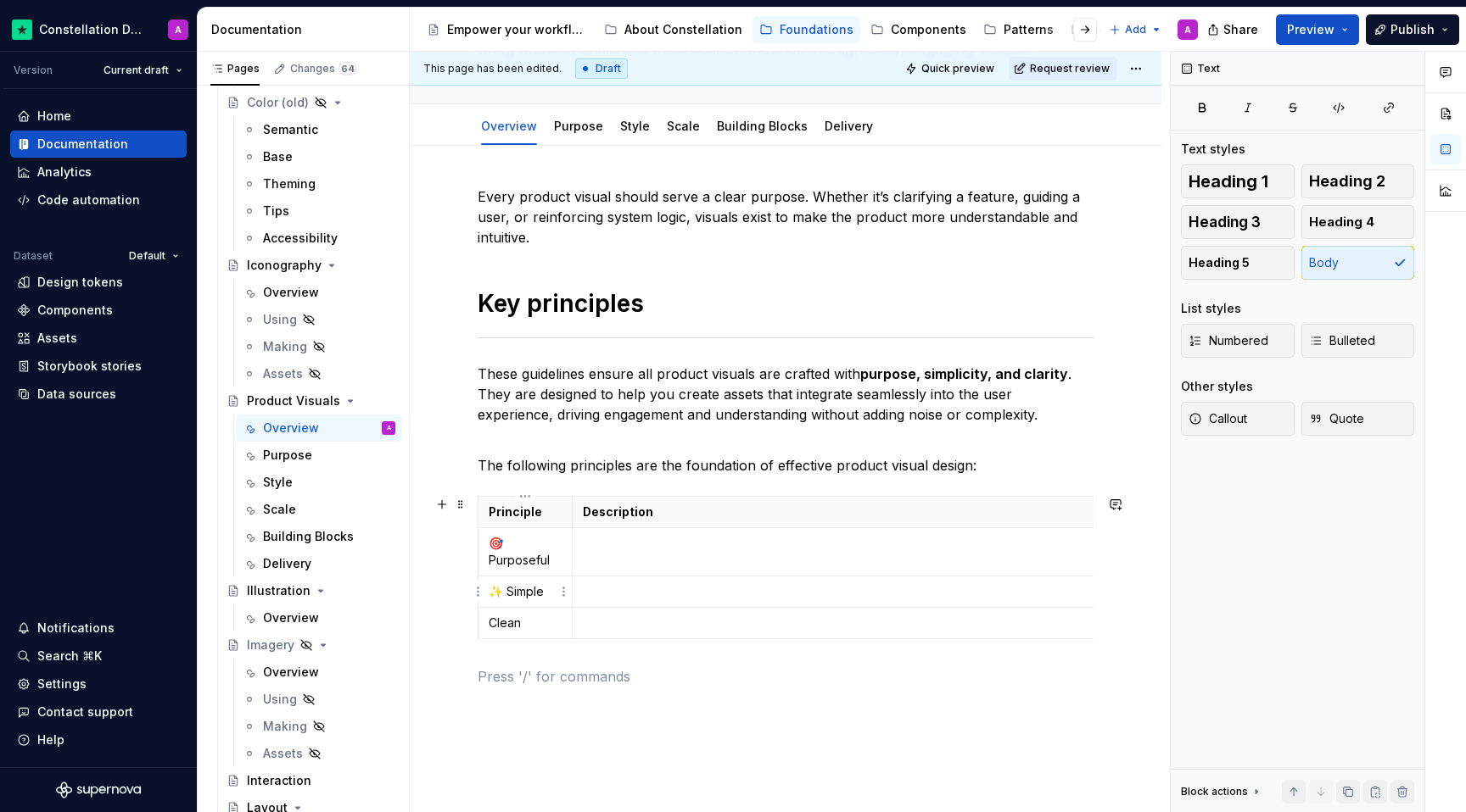
click at [490, 587] on p "✨ Simple" at bounding box center [525, 592] width 73 height 17
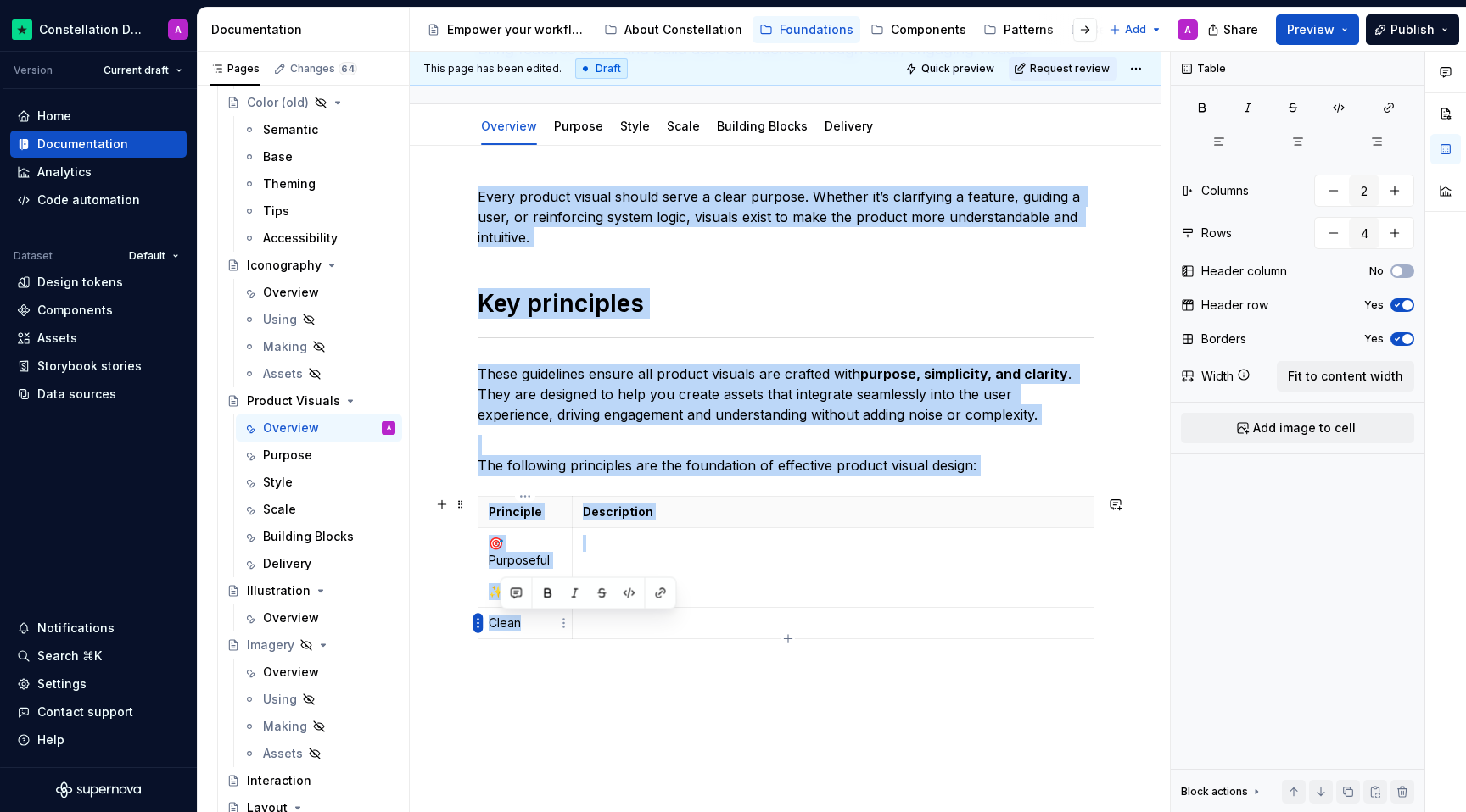
drag, startPoint x: 519, startPoint y: 629, endPoint x: 481, endPoint y: 624, distance: 38.3
click at [481, 624] on body "Constellation Design System A Version Current draft Home Documentation Analytic…" at bounding box center [733, 406] width 1466 height 812
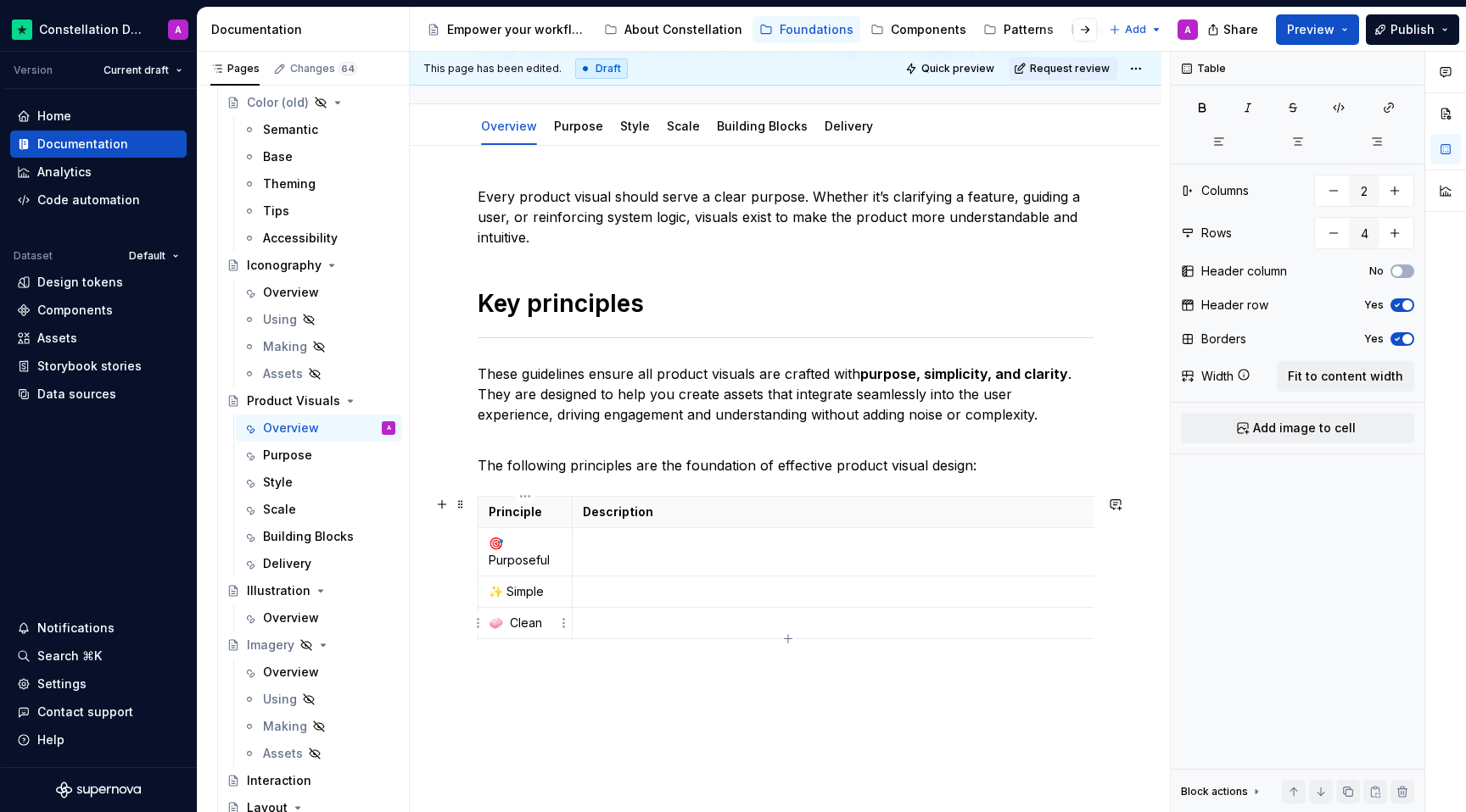
click at [507, 621] on p "🧼 Clean" at bounding box center [525, 623] width 73 height 17
drag, startPoint x: 572, startPoint y: 553, endPoint x: 582, endPoint y: 555, distance: 10.2
click at [582, 555] on td at bounding box center [844, 544] width 525 height 32
click at [500, 544] on p "🎯Purposeful" at bounding box center [530, 544] width 82 height 17
click at [601, 698] on div "Every product visual should serve a clear purpose. Whether it’s clarifying a fe…" at bounding box center [785, 540] width 752 height 788
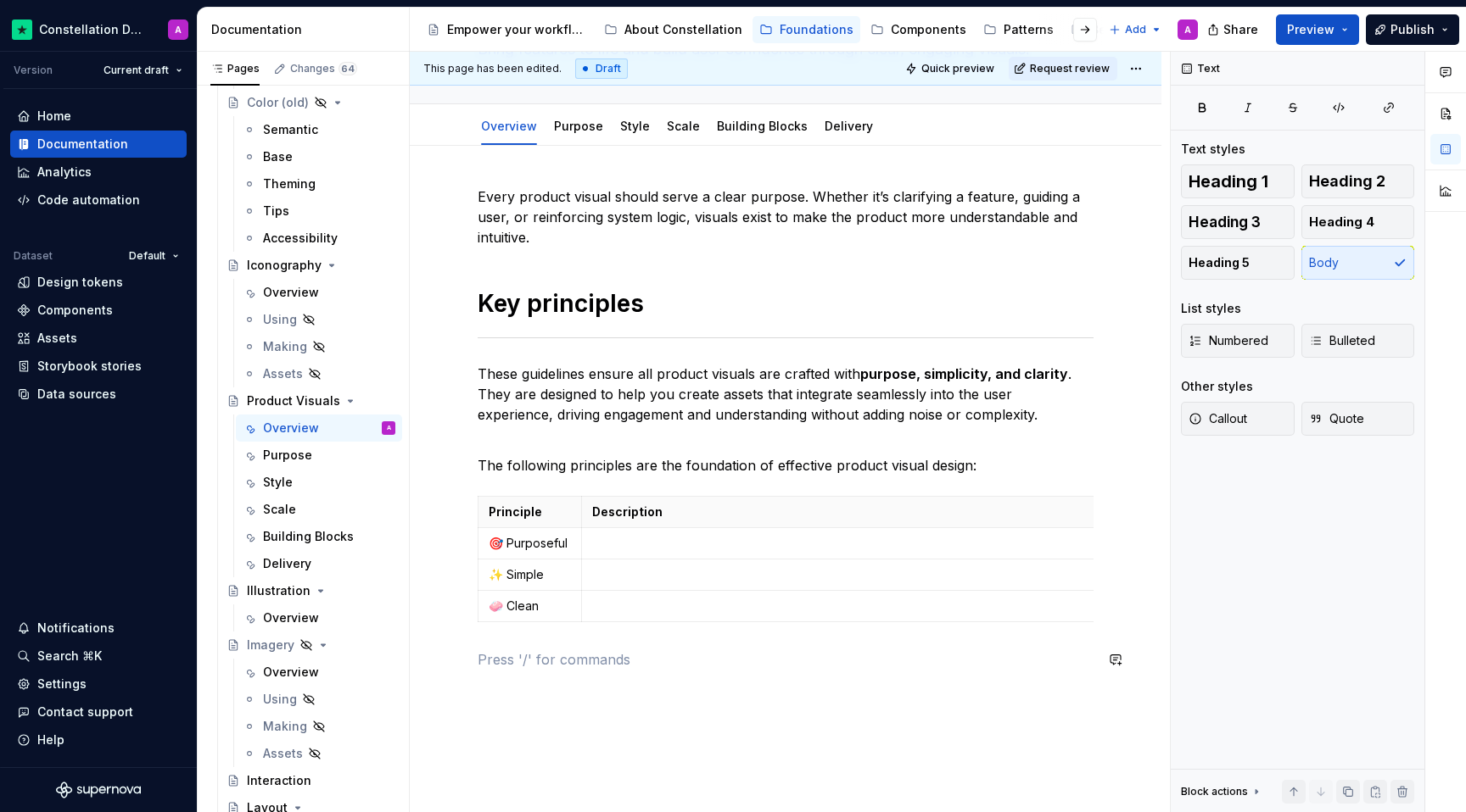
click at [599, 726] on div "Every product visual should serve a clear purpose. Whether it’s clarifying a fe…" at bounding box center [785, 540] width 752 height 788
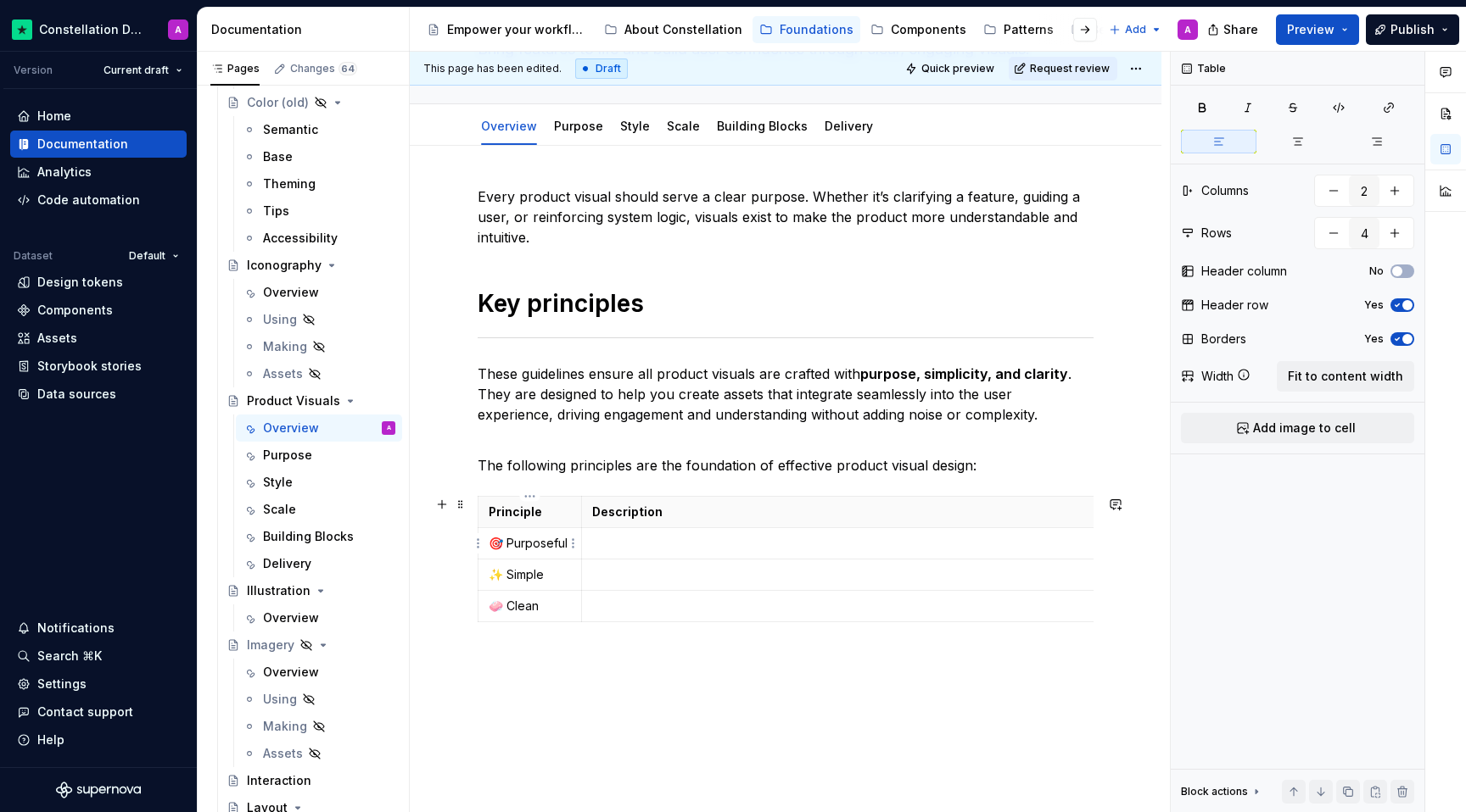
click at [501, 545] on p "🎯 Purposeful" at bounding box center [530, 544] width 82 height 17
click at [505, 584] on p "✨ Simple" at bounding box center [530, 592] width 82 height 17
click at [502, 615] on p "🧼 Clean" at bounding box center [530, 623] width 82 height 17
click at [604, 666] on p at bounding box center [785, 676] width 616 height 20
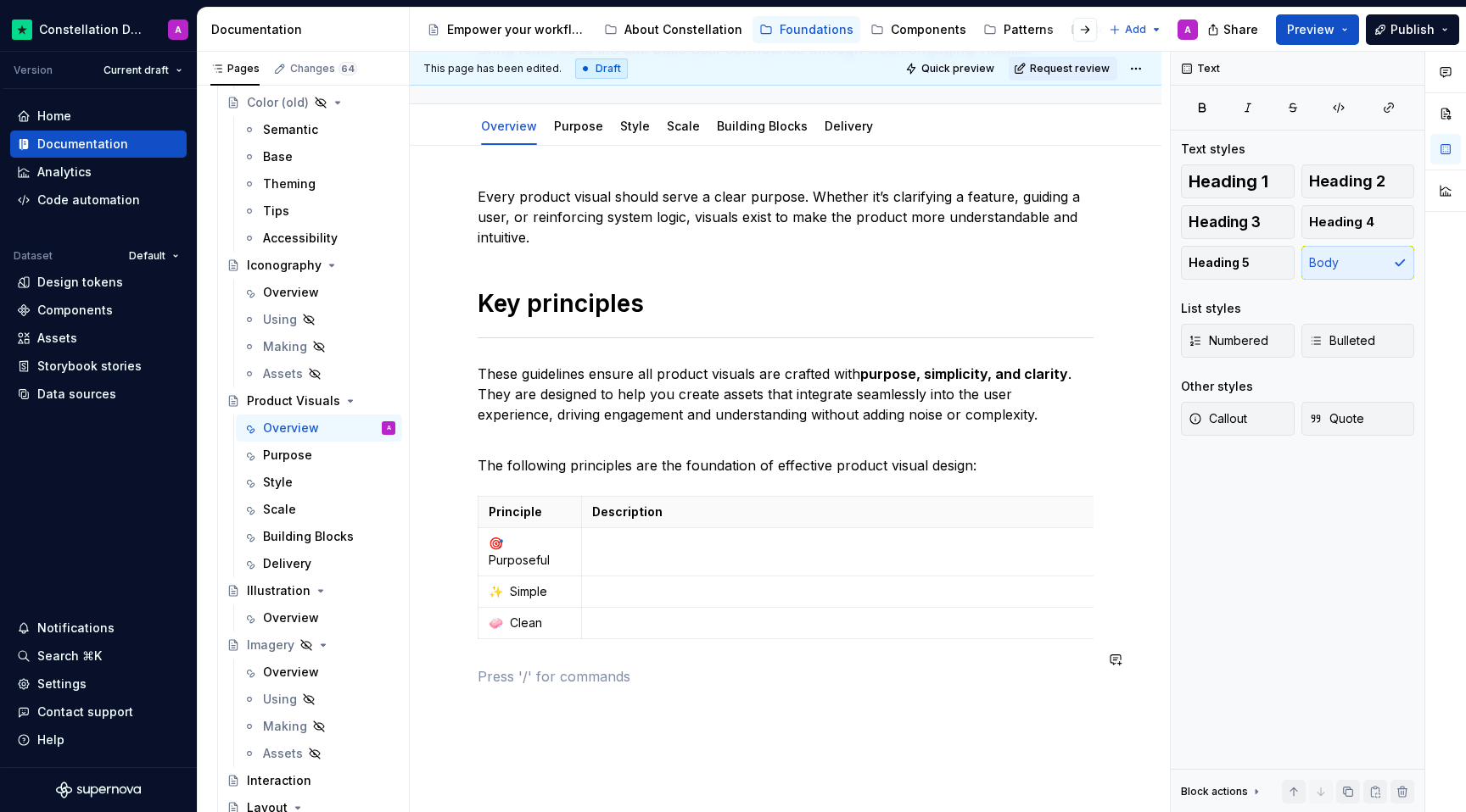
click at [601, 797] on div "Every product visual should serve a clear purpose. Whether it’s clarifying a fe…" at bounding box center [785, 548] width 752 height 805
click at [631, 546] on p at bounding box center [844, 544] width 504 height 17
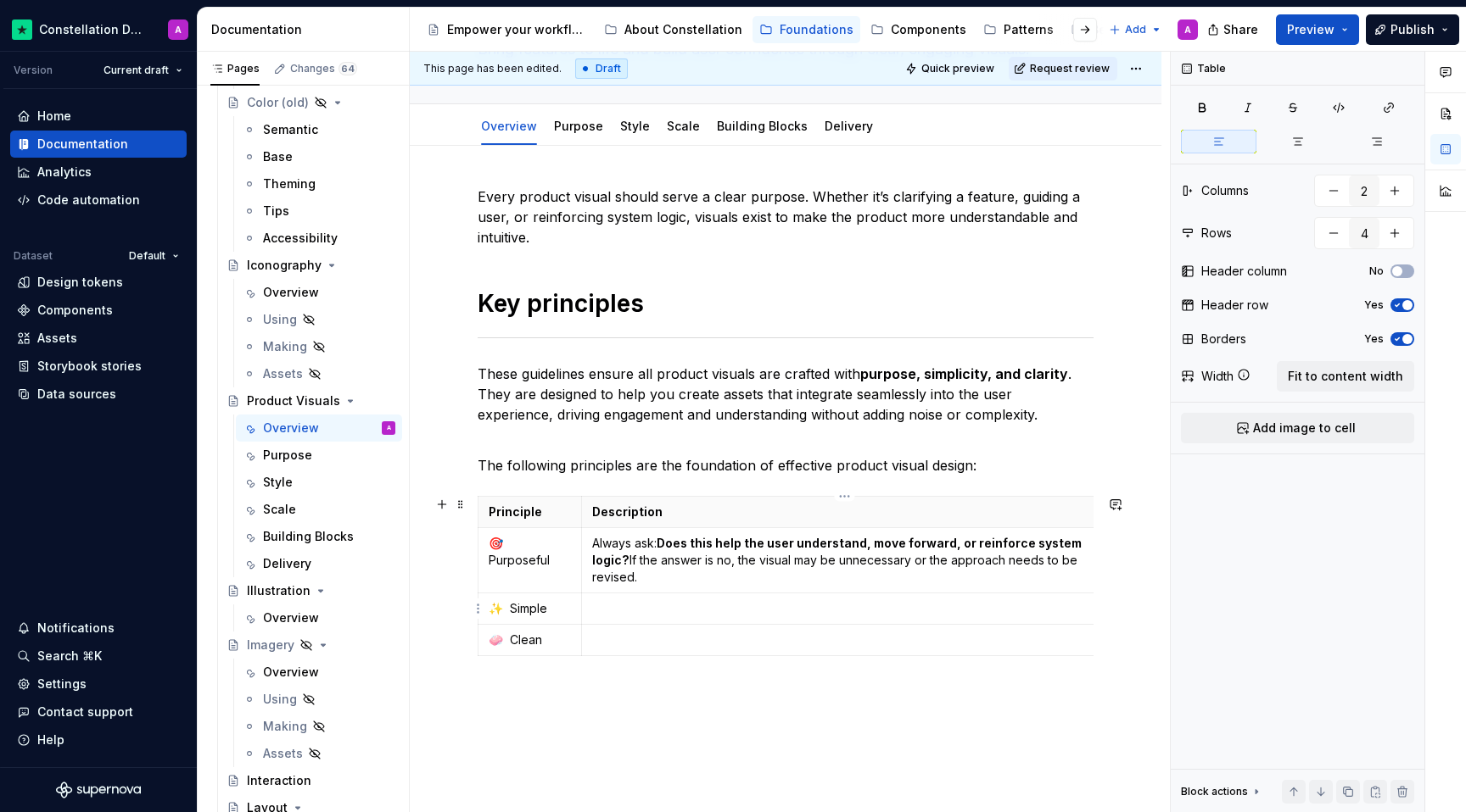
click at [600, 622] on td at bounding box center [844, 609] width 525 height 32
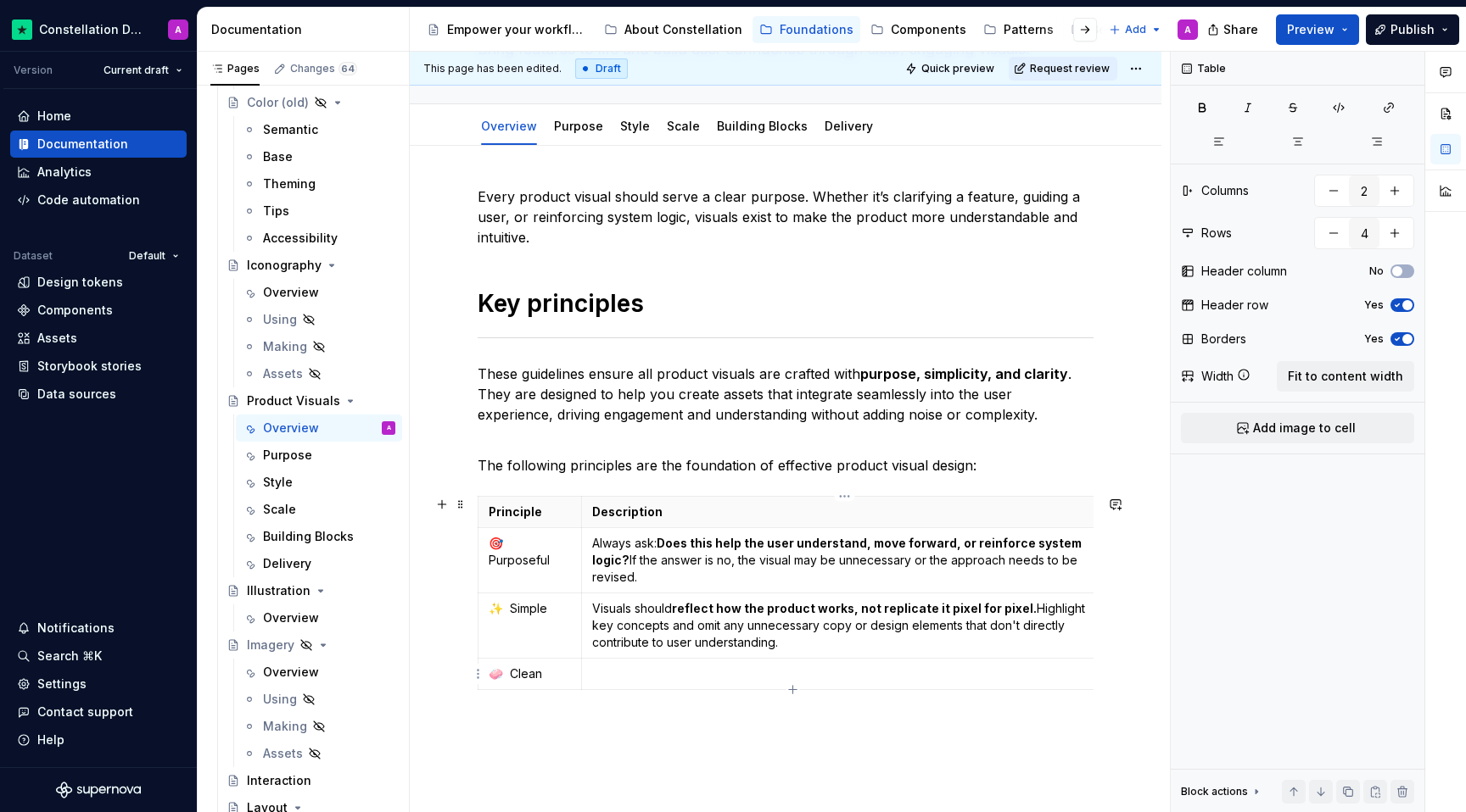
click at [615, 665] on p at bounding box center [844, 674] width 504 height 17
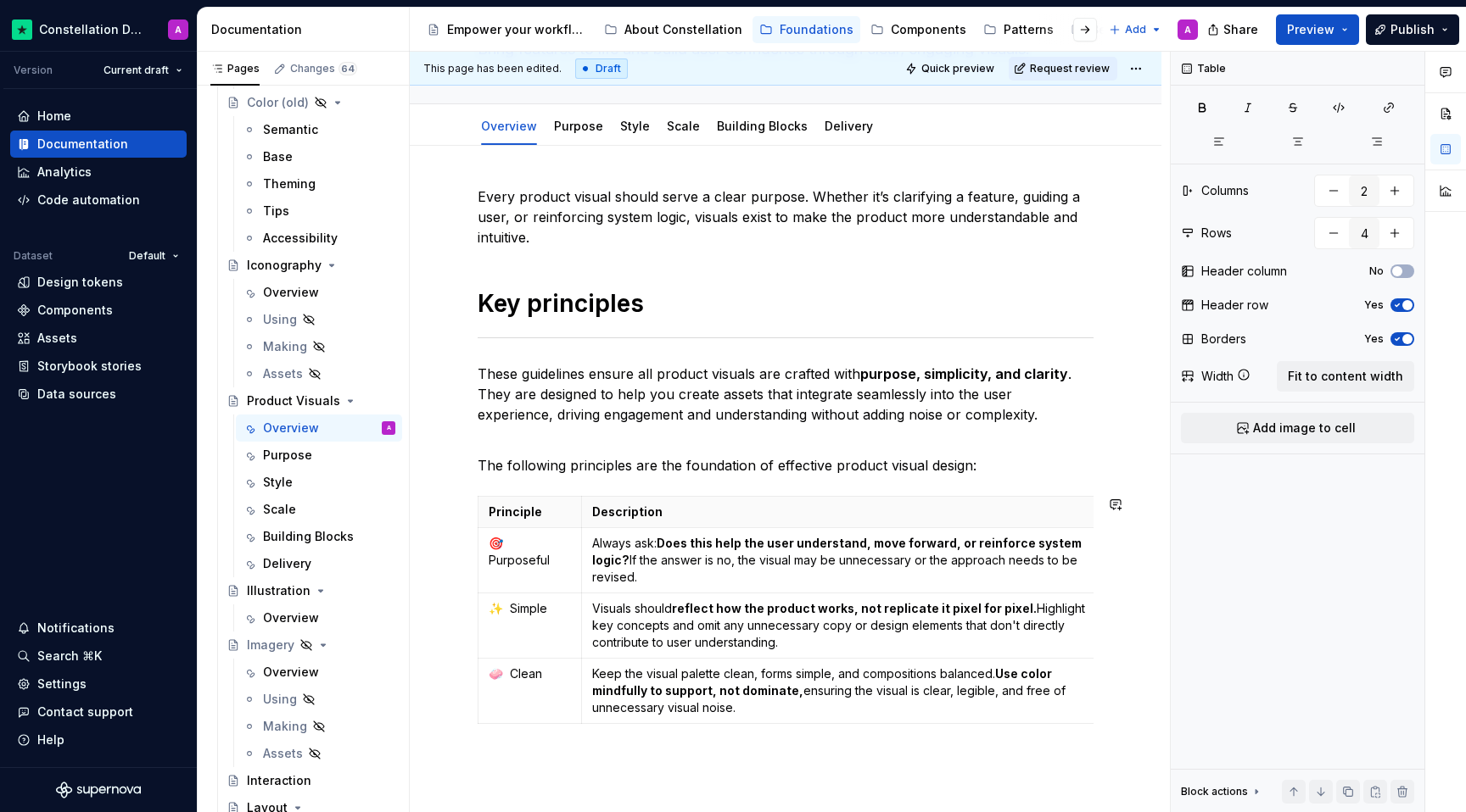
click at [634, 754] on p at bounding box center [785, 761] width 616 height 20
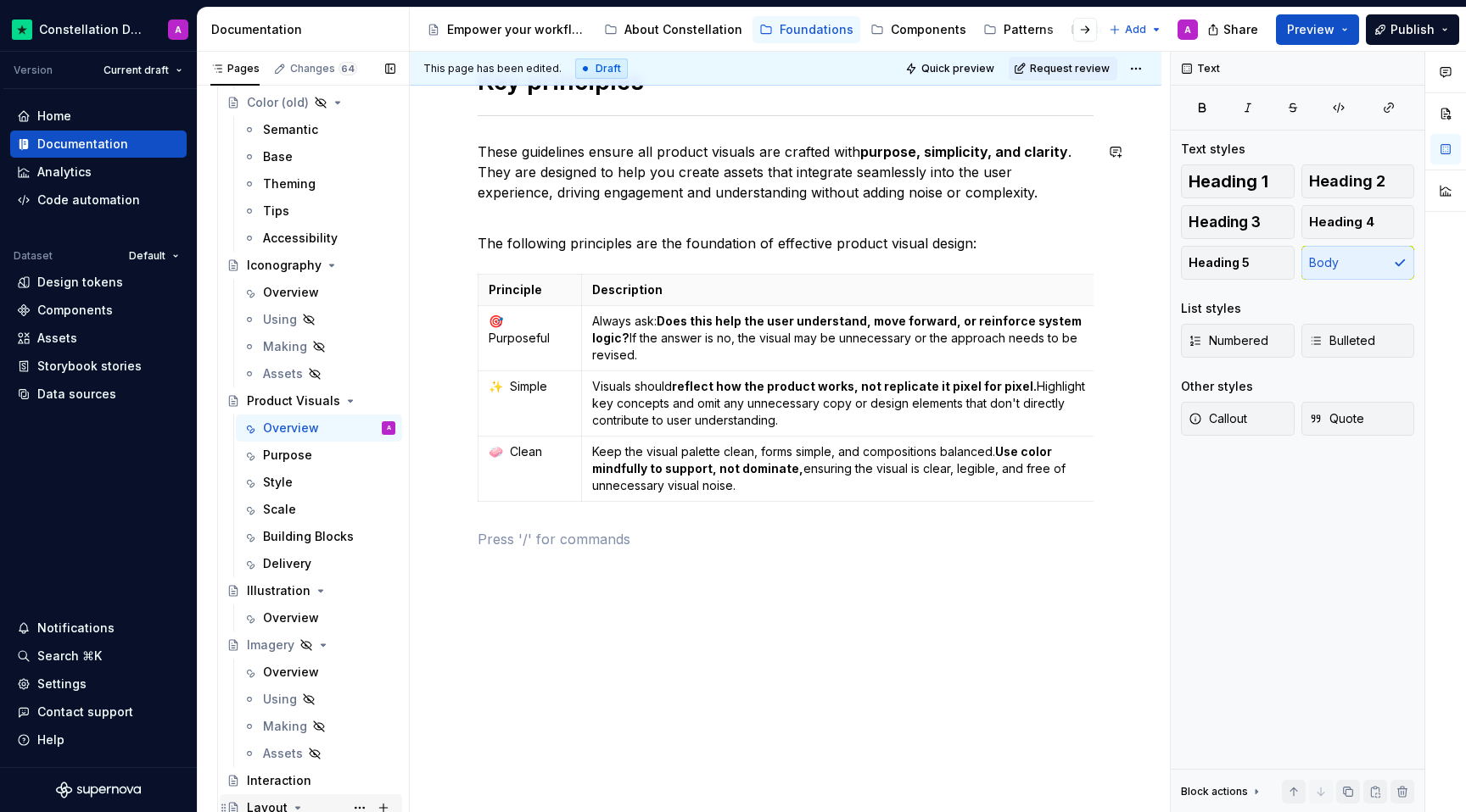
scroll to position [1881, 0]
click at [547, 594] on div "Every product visual should serve a clear purpose. Whether it’s clarifying a fe…" at bounding box center [785, 368] width 752 height 890
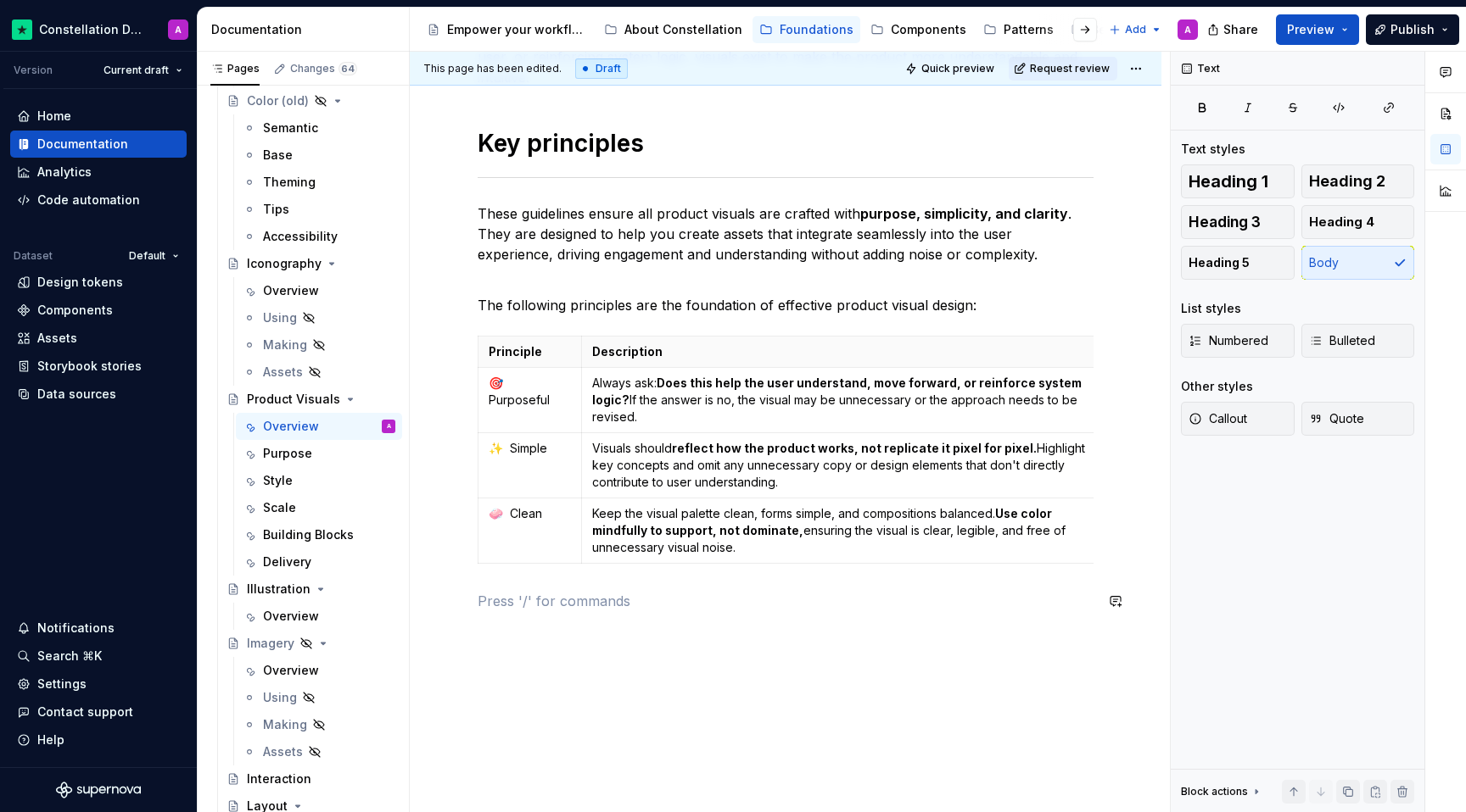
scroll to position [198, 0]
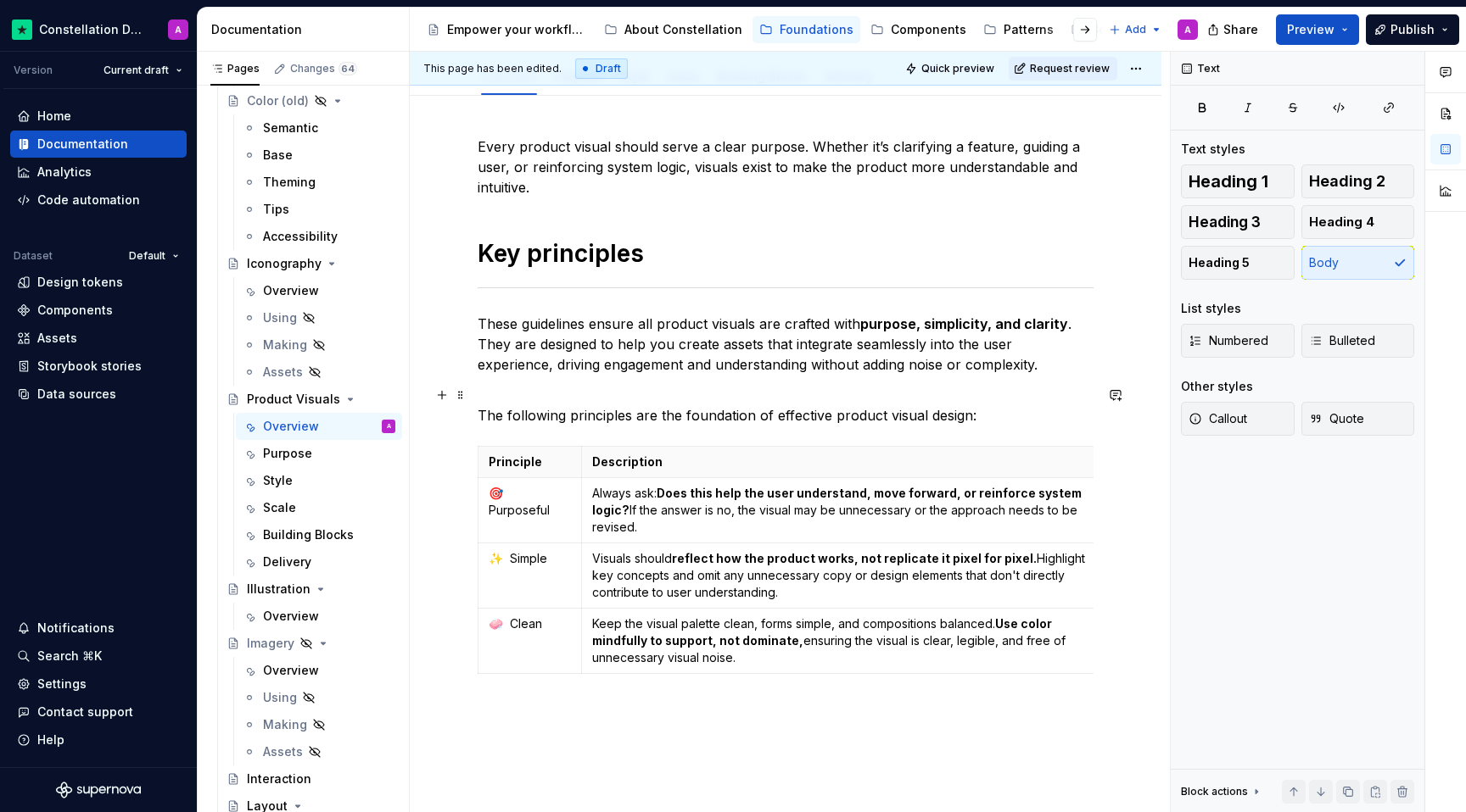
click at [679, 410] on p "The following principles are the foundation of effective product visual design:" at bounding box center [785, 406] width 616 height 40
drag, startPoint x: 679, startPoint y: 411, endPoint x: 635, endPoint y: 415, distance: 44.2
click at [635, 415] on p "The following principles are the foundation of effective product visual design:" at bounding box center [785, 406] width 616 height 40
click at [635, 724] on div "Every product visual should serve a clear purpose. Whether it’s clarifying a fe…" at bounding box center [785, 439] width 616 height 606
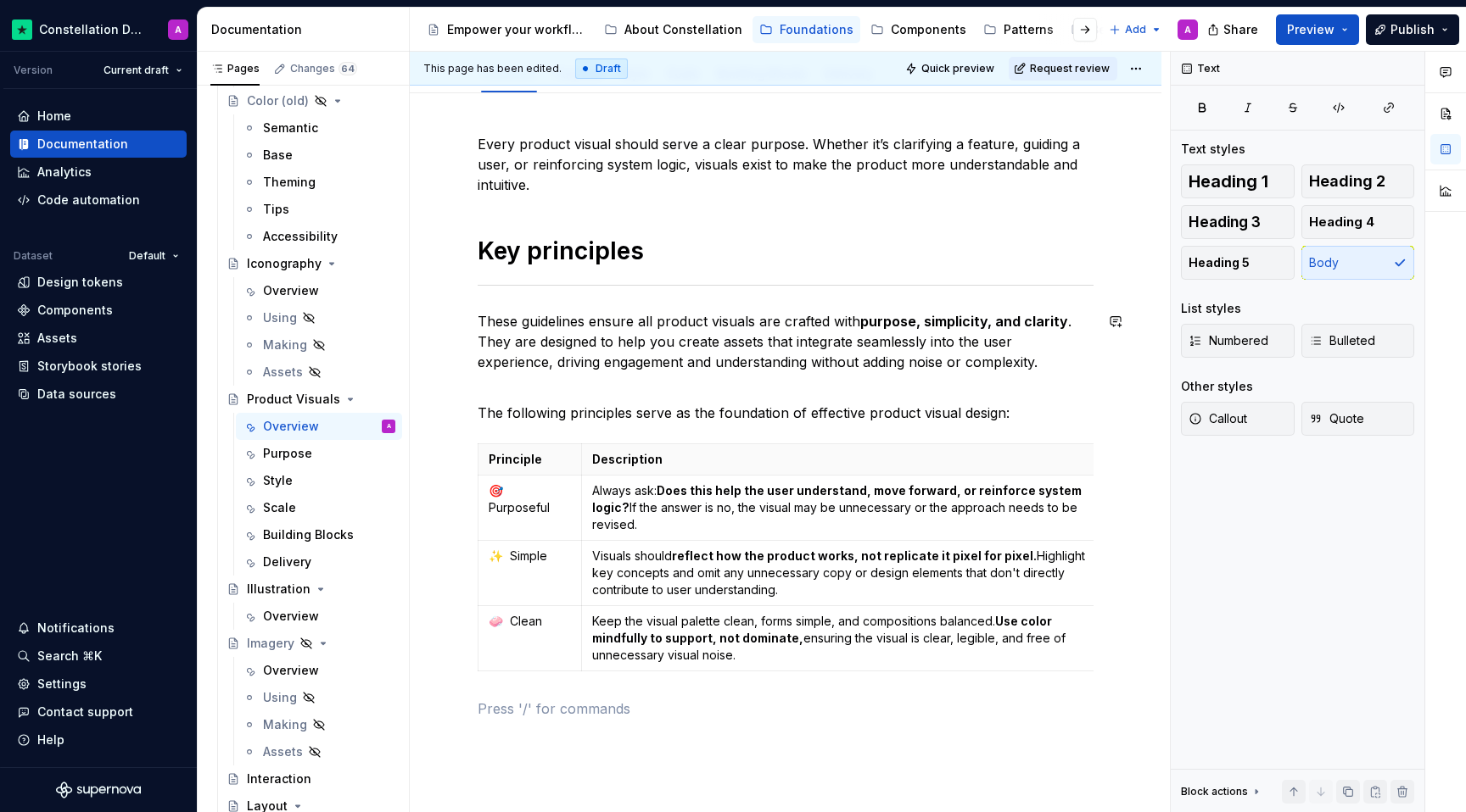
scroll to position [368, 0]
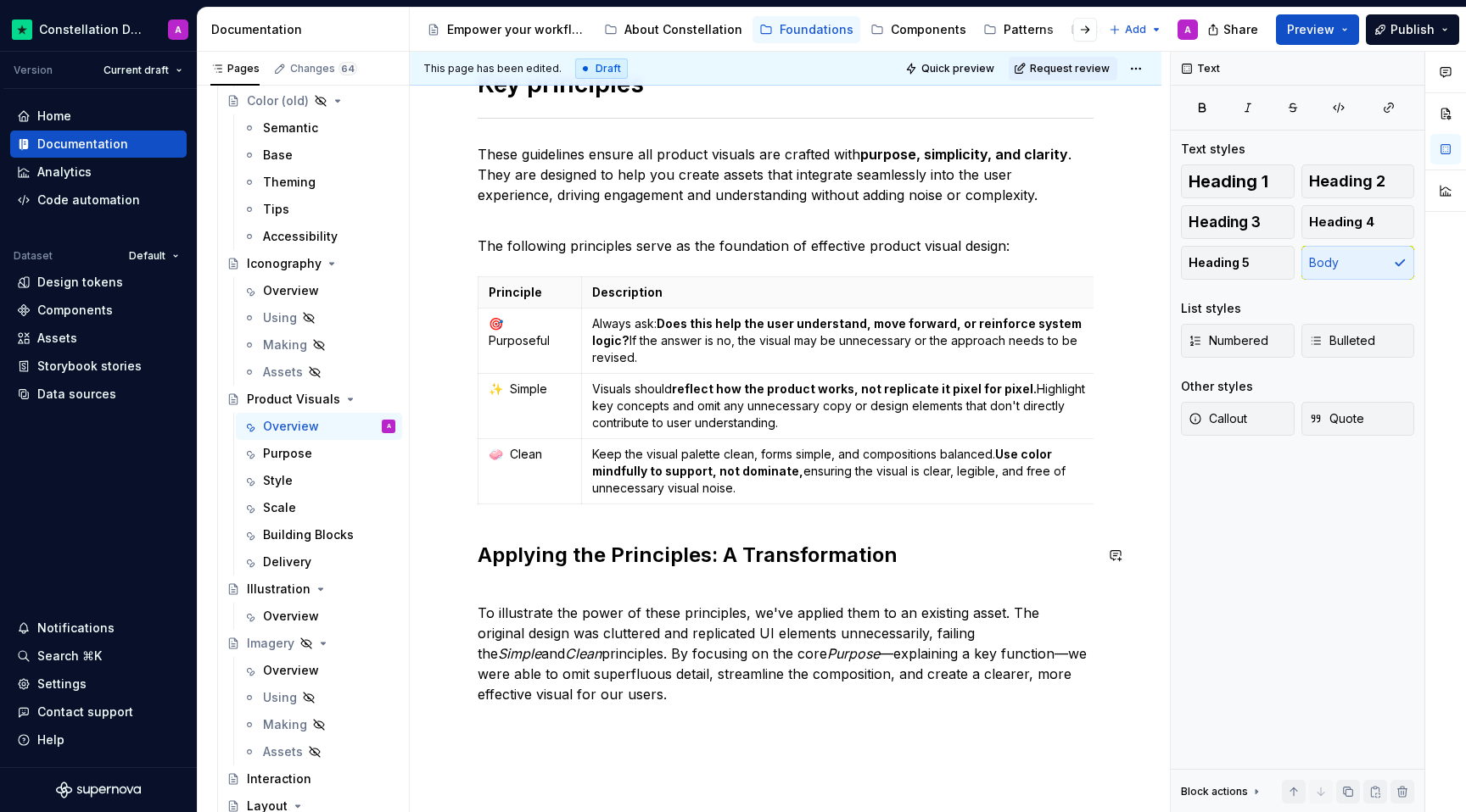
click at [570, 570] on div "Every product visual should serve a clear purpose. Whether it’s clarifying a fe…" at bounding box center [785, 336] width 616 height 738
click at [462, 121] on span at bounding box center [460, 121] width 13 height 24
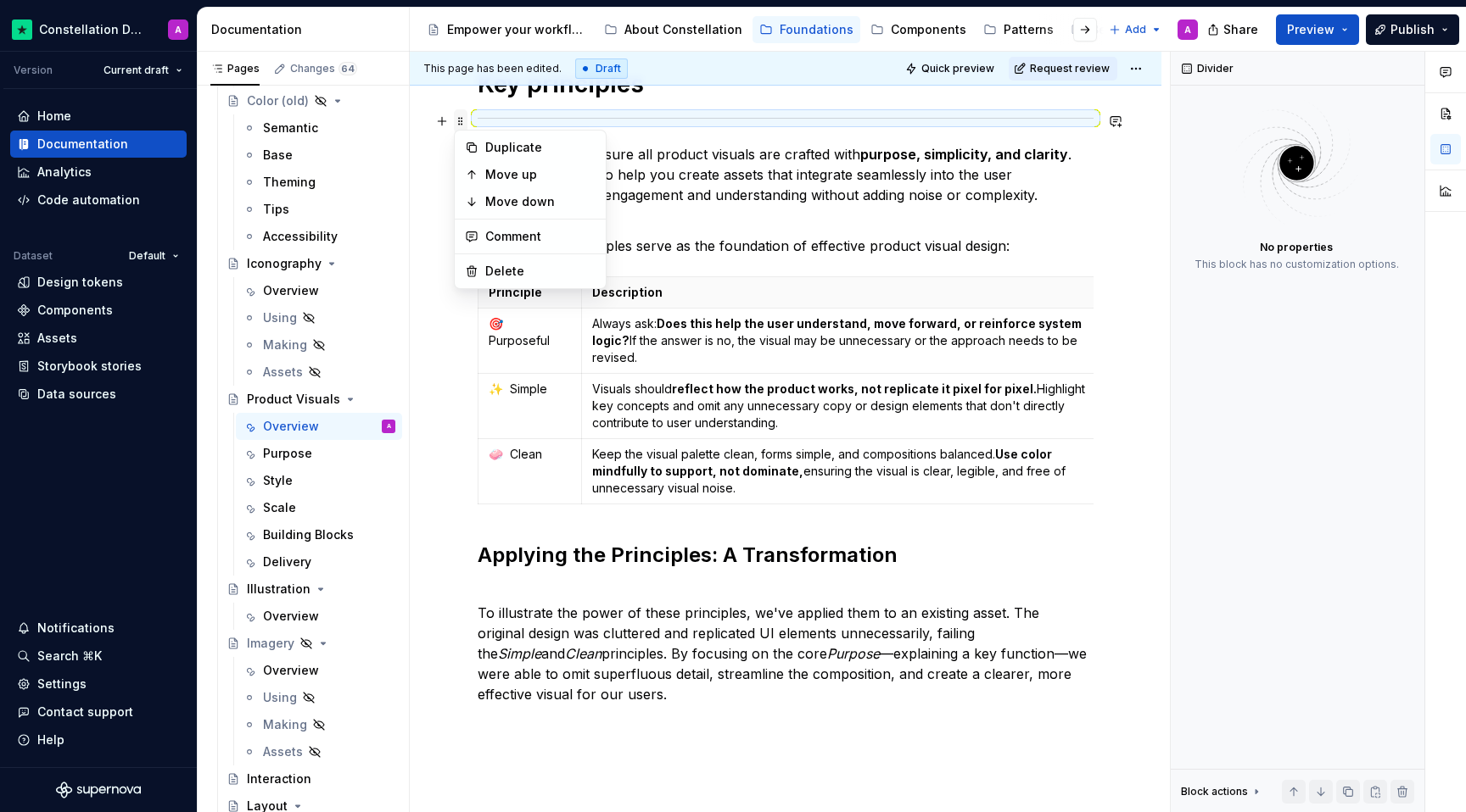
click at [462, 121] on span at bounding box center [460, 121] width 13 height 24
copy h1 "Key principles"
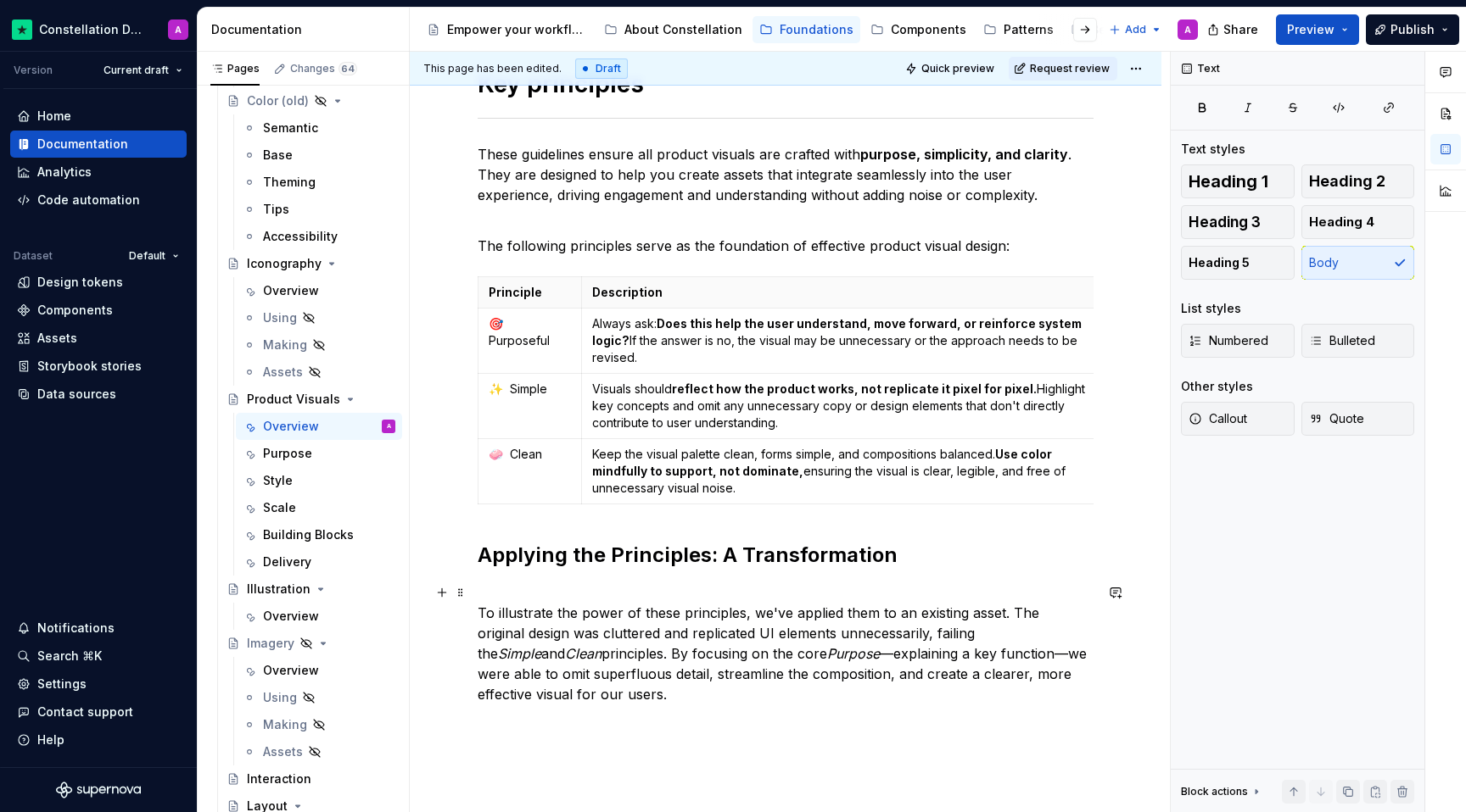
click at [507, 584] on p "To illustrate the power of these principles, we've applied them to an existing …" at bounding box center [785, 643] width 616 height 122
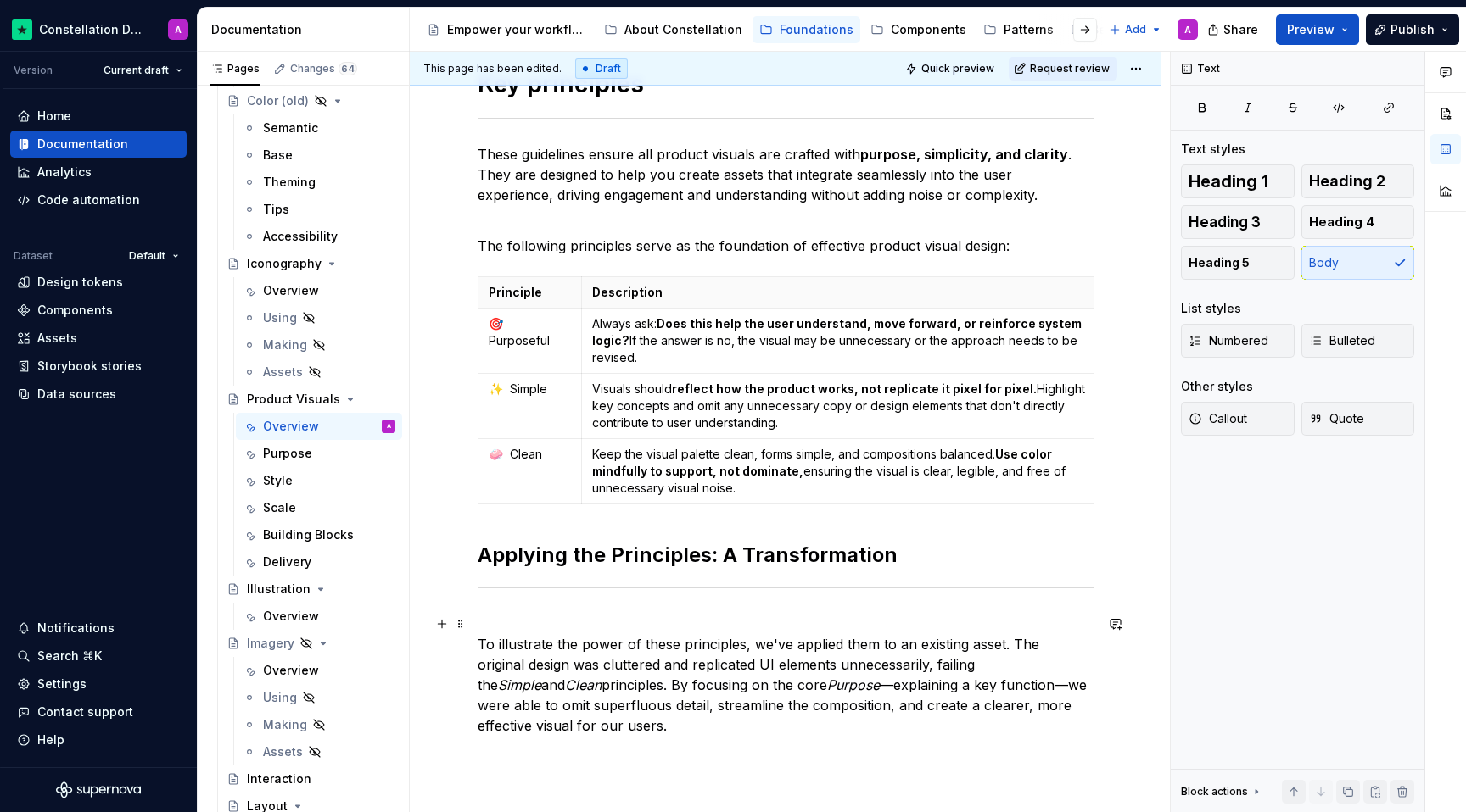
click at [560, 618] on p "To illustrate the power of these principles, we've applied them to an existing …" at bounding box center [785, 674] width 616 height 122
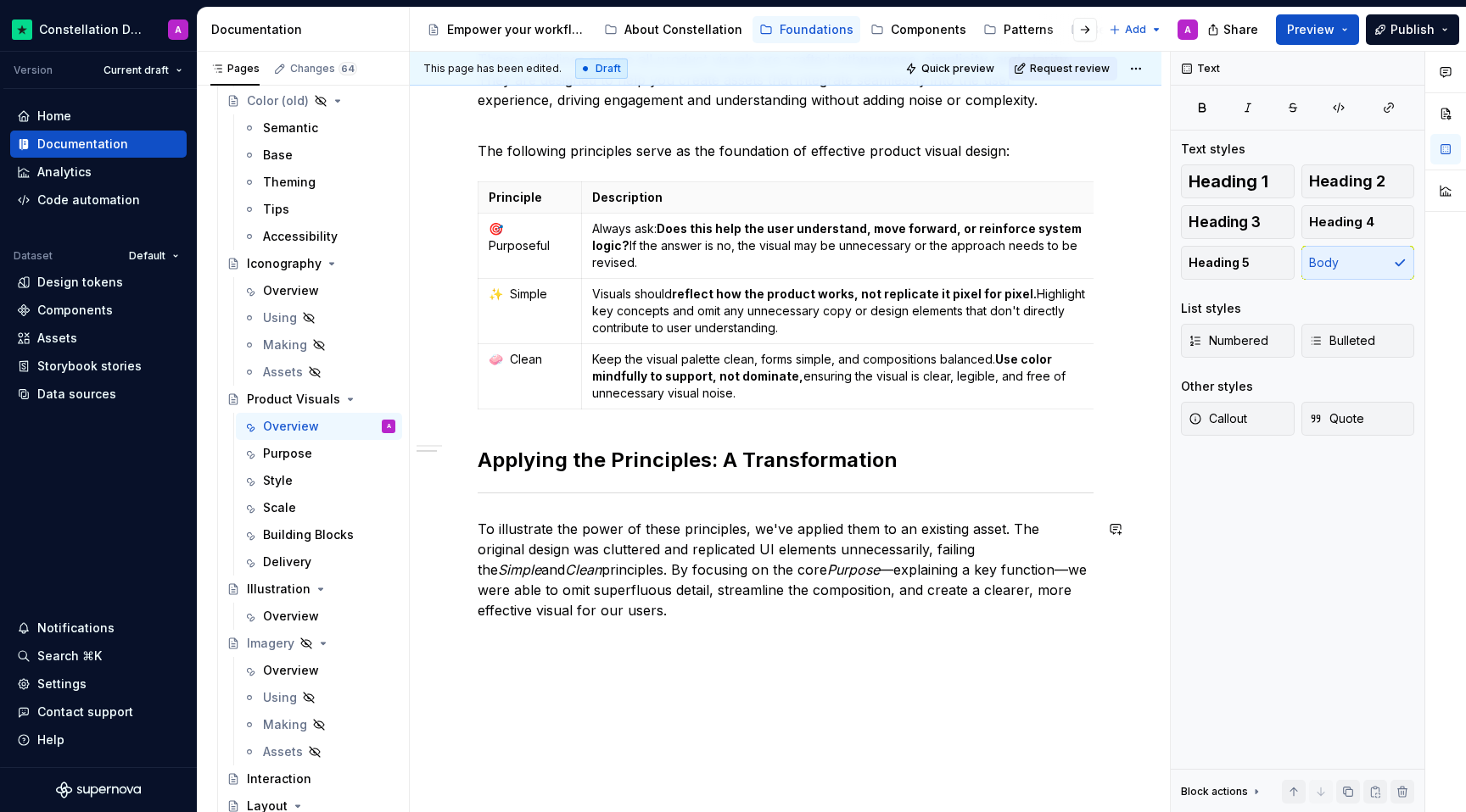
scroll to position [467, 0]
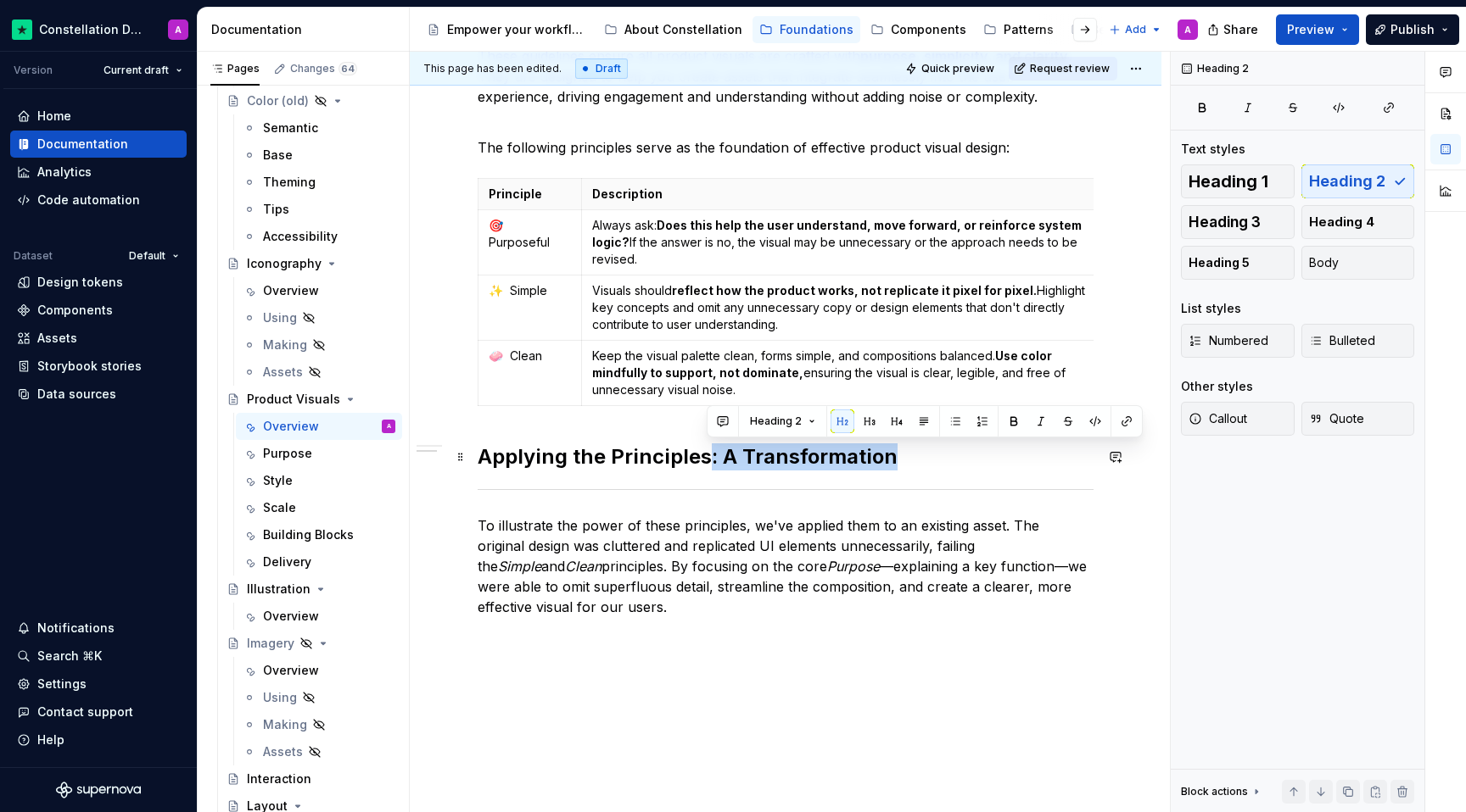
drag, startPoint x: 718, startPoint y: 456, endPoint x: 885, endPoint y: 460, distance: 167.0
click at [885, 460] on h2 "Applying the Principles: A Transformation" at bounding box center [785, 457] width 616 height 27
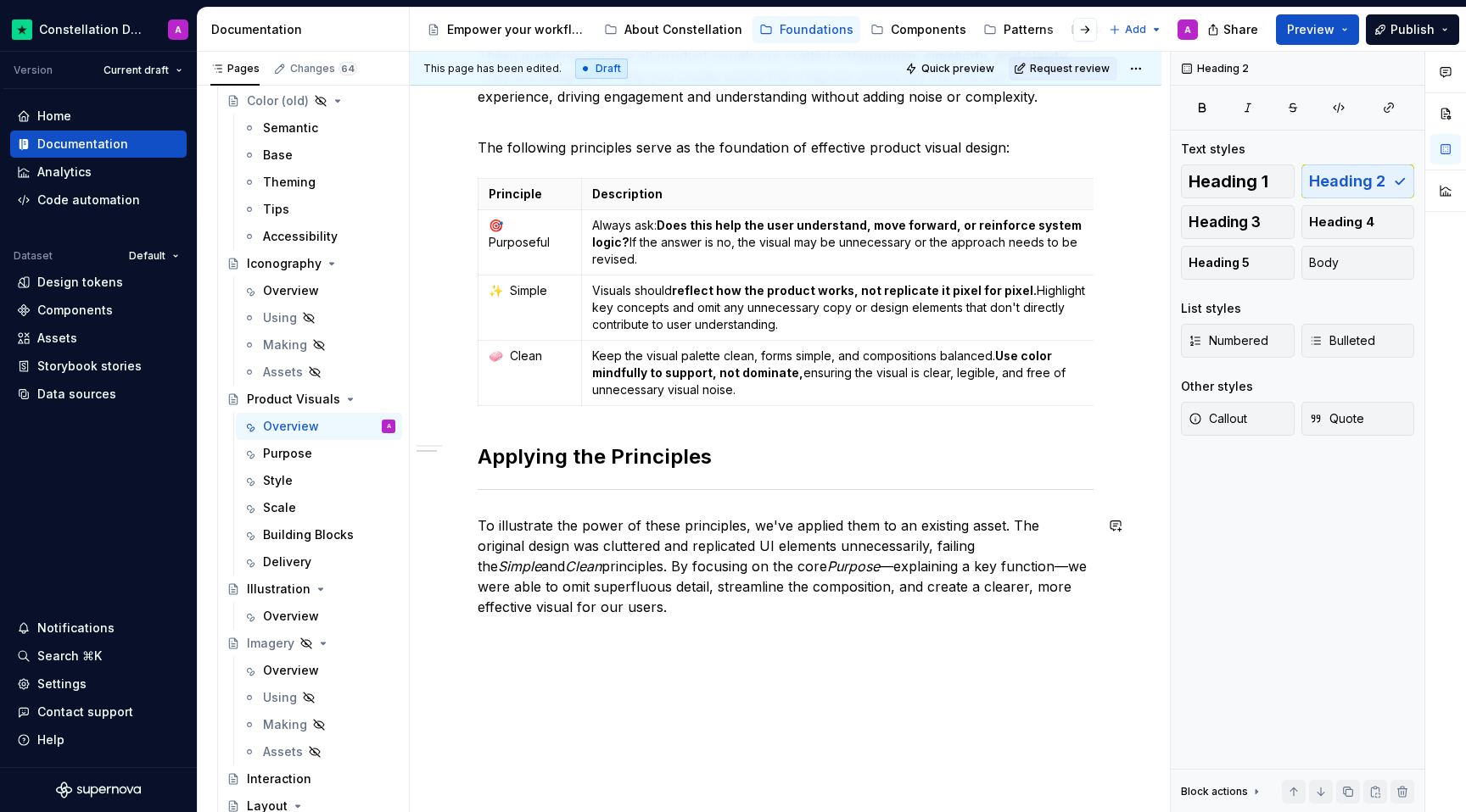
click at [777, 638] on div "Every product visual should serve a clear purpose. Whether it’s clarifying a fe…" at bounding box center [785, 354] width 752 height 1054
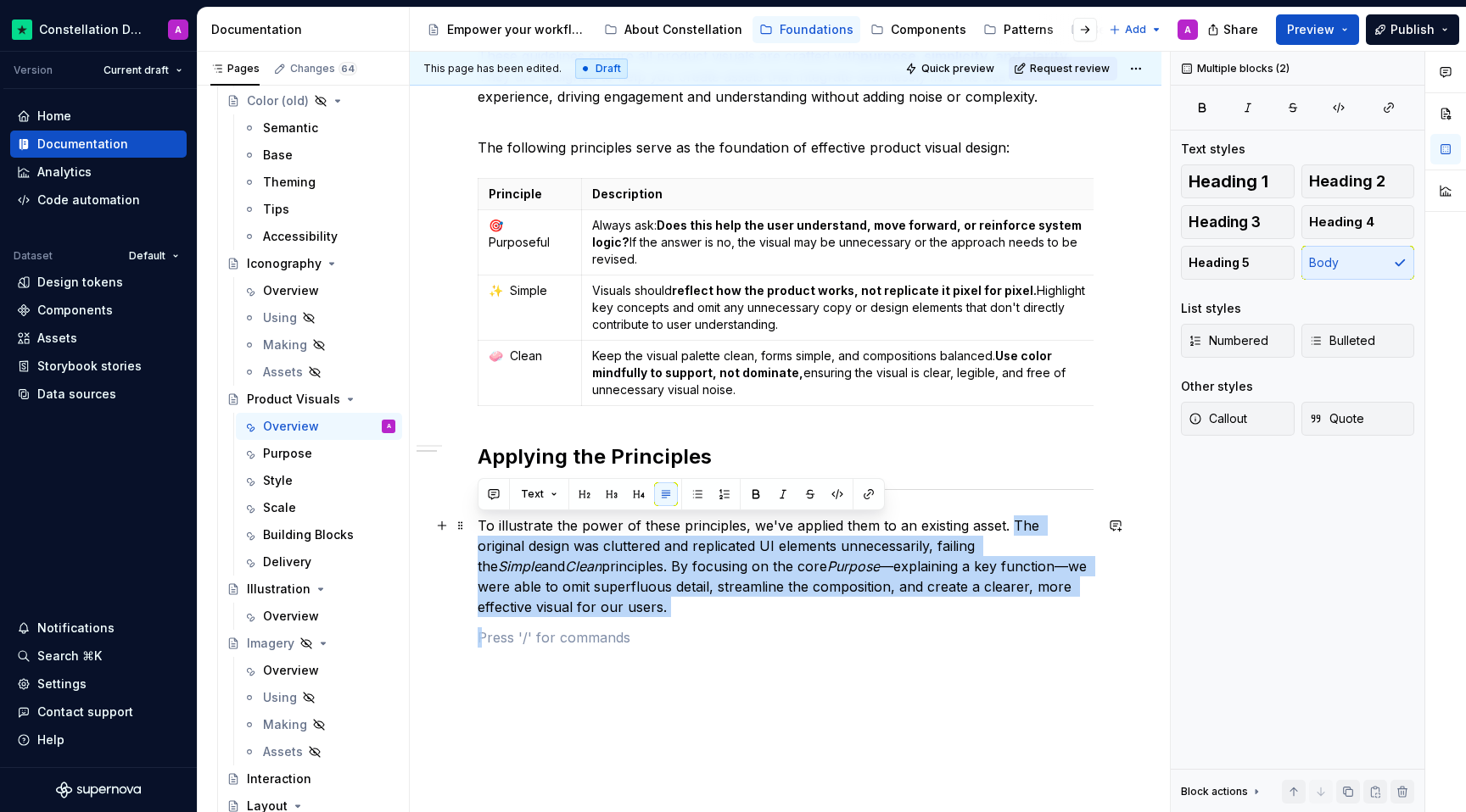
drag, startPoint x: 533, startPoint y: 617, endPoint x: 1010, endPoint y: 529, distance: 485.0
click at [1010, 529] on div "Every product visual should serve a clear purpose. Whether it’s clarifying a fe…" at bounding box center [785, 258] width 616 height 779
click at [824, 600] on p "To illustrate the power of these principles, we've applied them to an existing …" at bounding box center [785, 567] width 616 height 102
drag, startPoint x: 783, startPoint y: 581, endPoint x: 1007, endPoint y: 527, distance: 230.4
click at [1007, 527] on p "To illustrate the power of these principles, we've applied them to an existing …" at bounding box center [785, 567] width 616 height 102
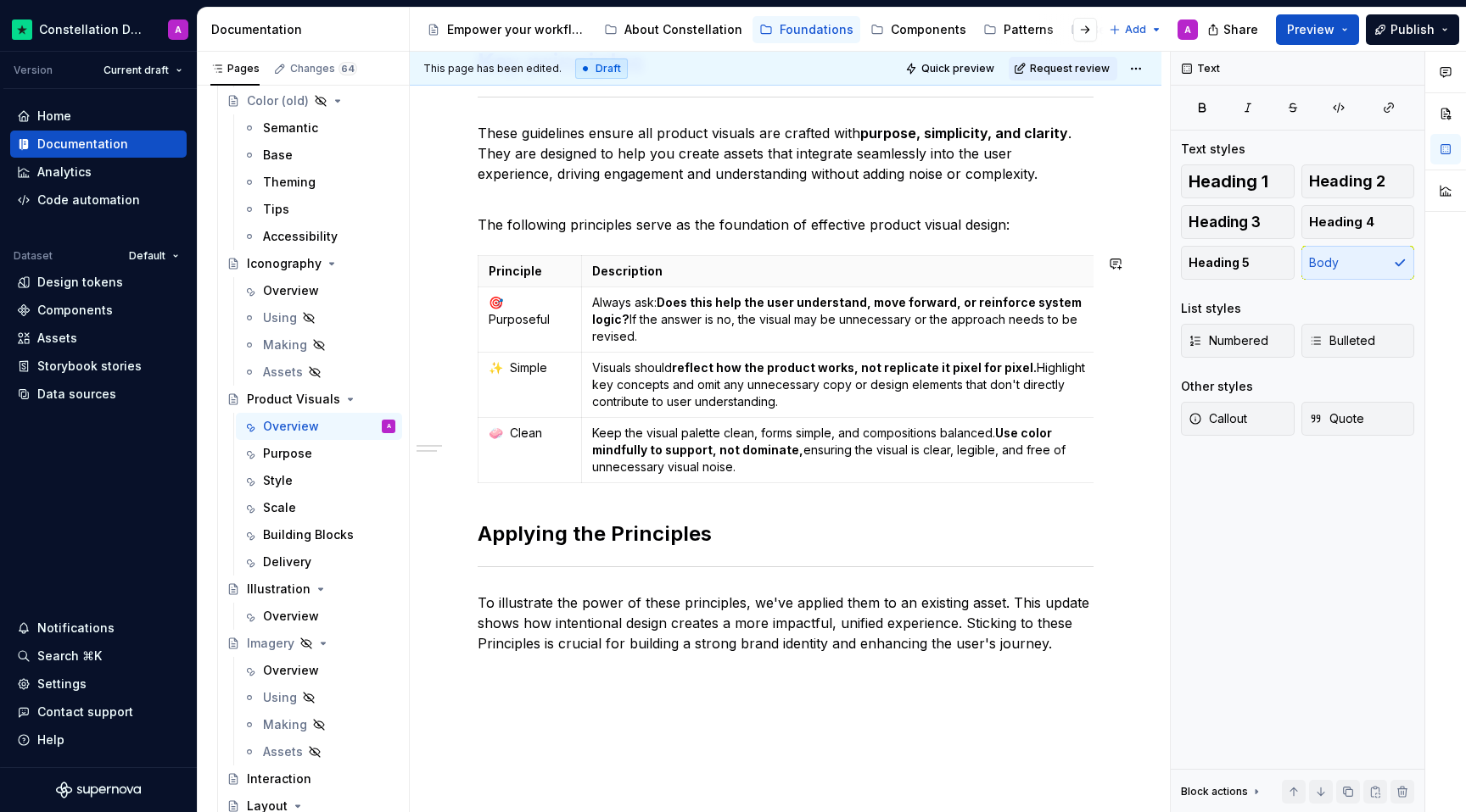
scroll to position [524, 0]
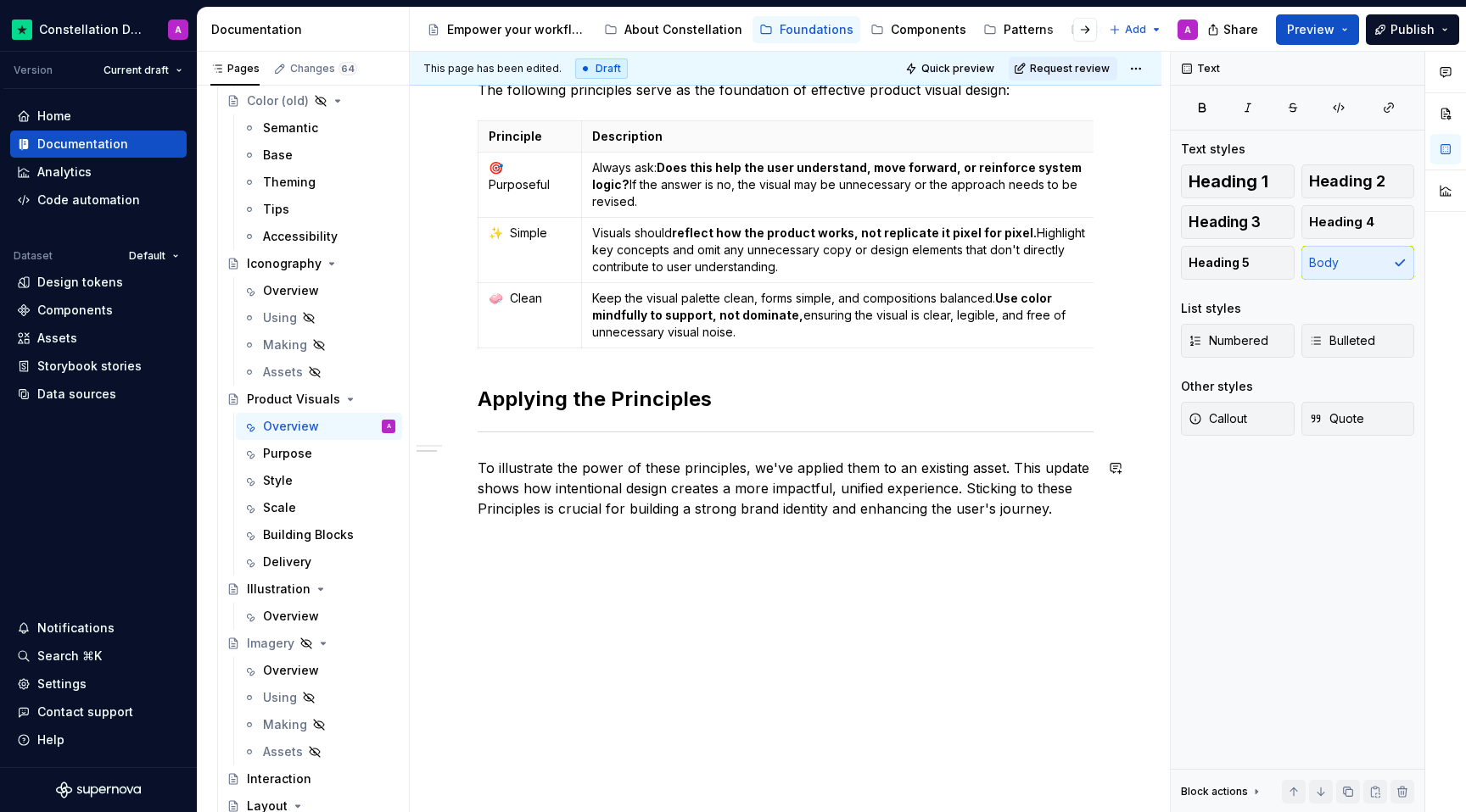
click at [570, 623] on div "Every product visual should serve a clear purpose. Whether it’s clarifying a fe…" at bounding box center [785, 291] width 752 height 1043
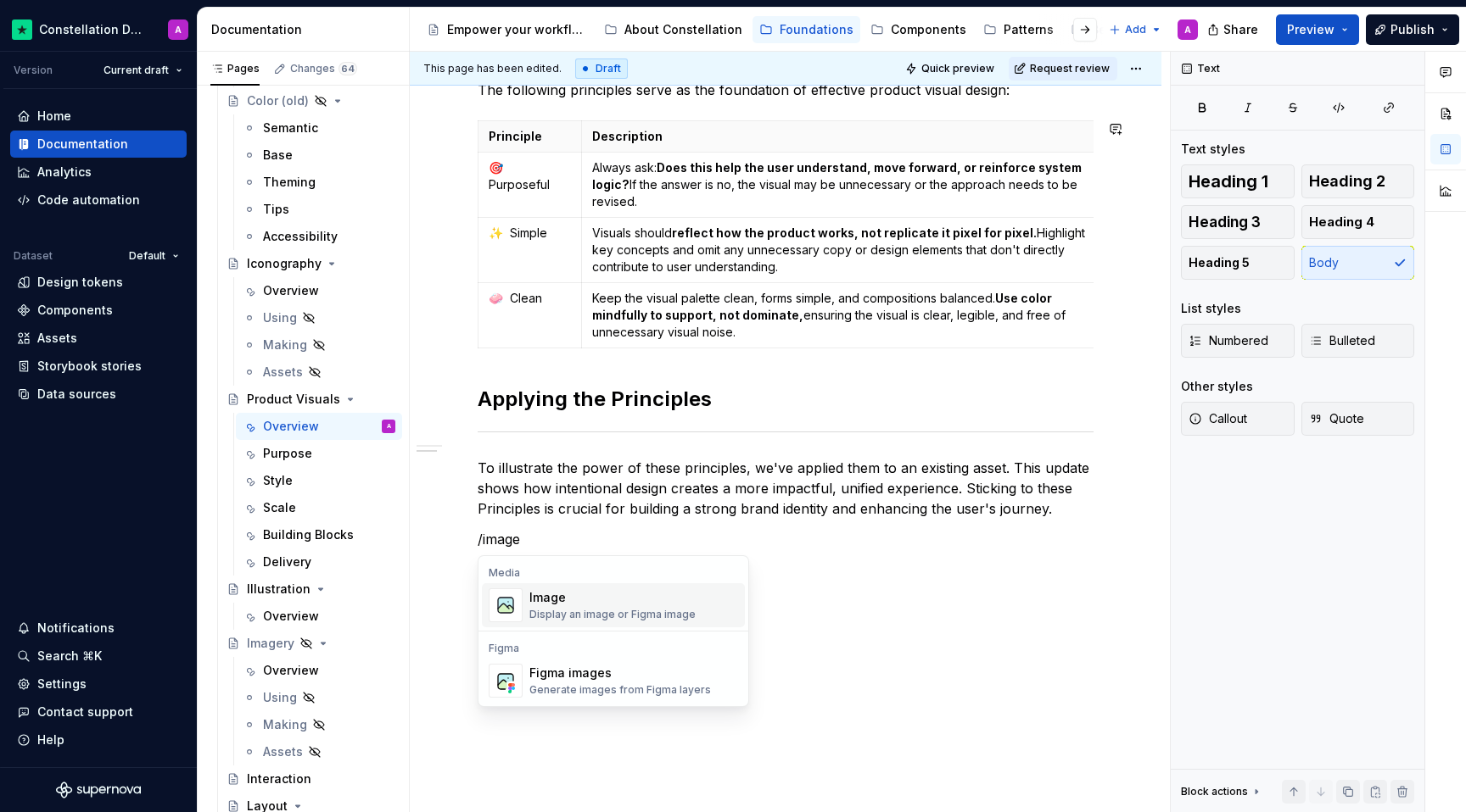
click at [641, 605] on div "Image" at bounding box center [612, 598] width 166 height 17
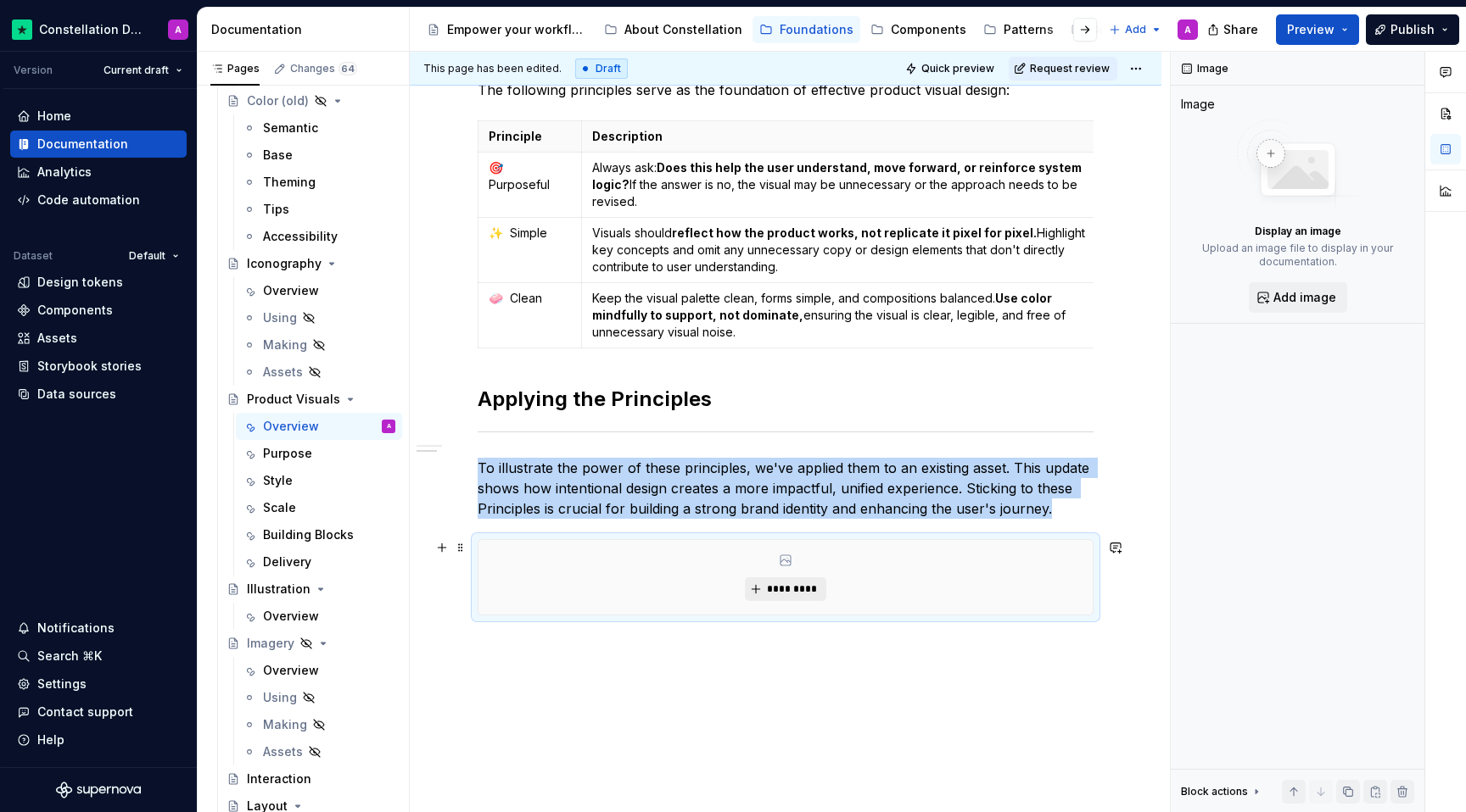
click at [772, 594] on span "*********" at bounding box center [792, 590] width 52 height 13
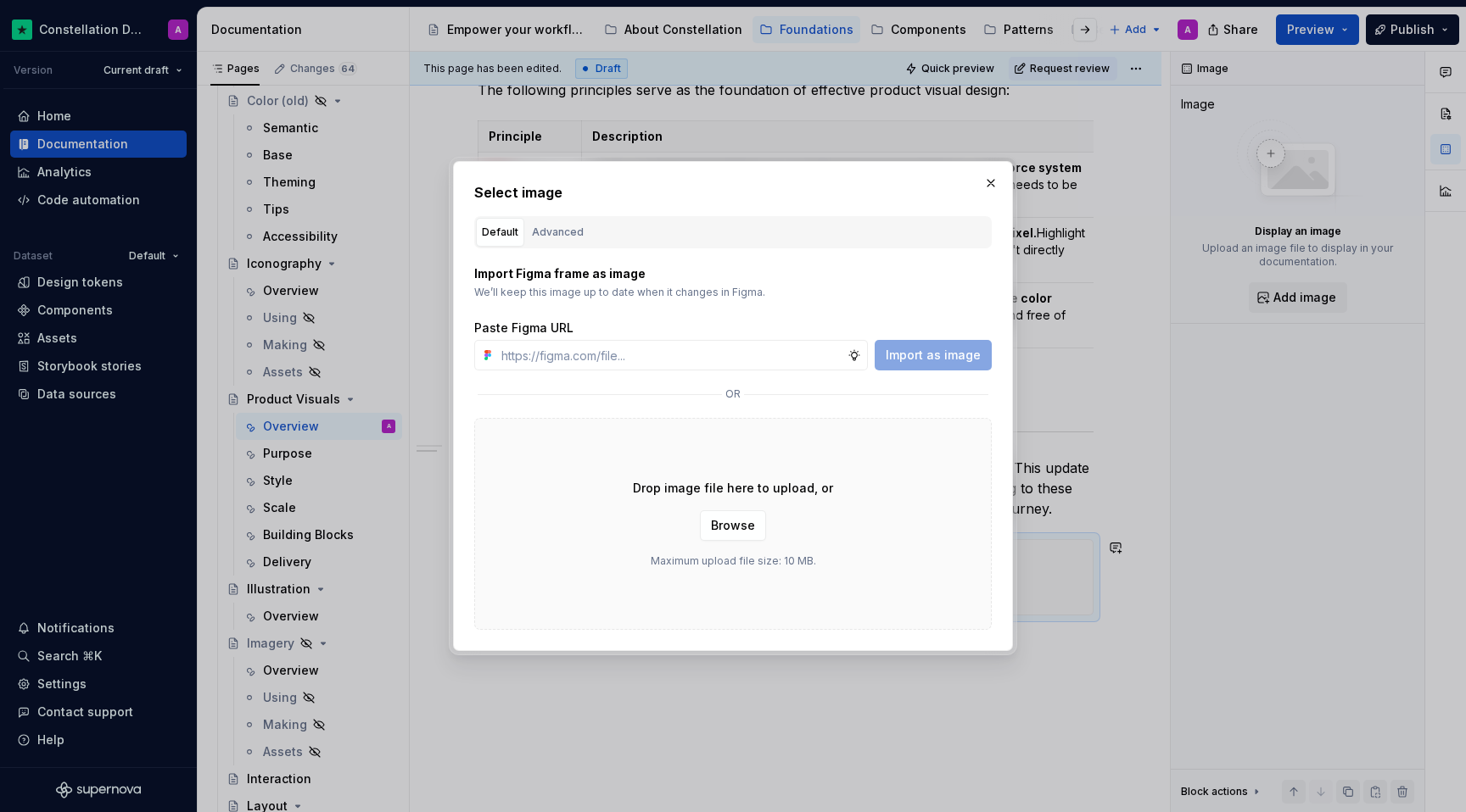
click at [726, 544] on div "Drop image file here to upload, or Browse Maximum upload file size: 10 MB." at bounding box center [733, 523] width 518 height 212
click at [717, 530] on span "Browse" at bounding box center [733, 526] width 44 height 17
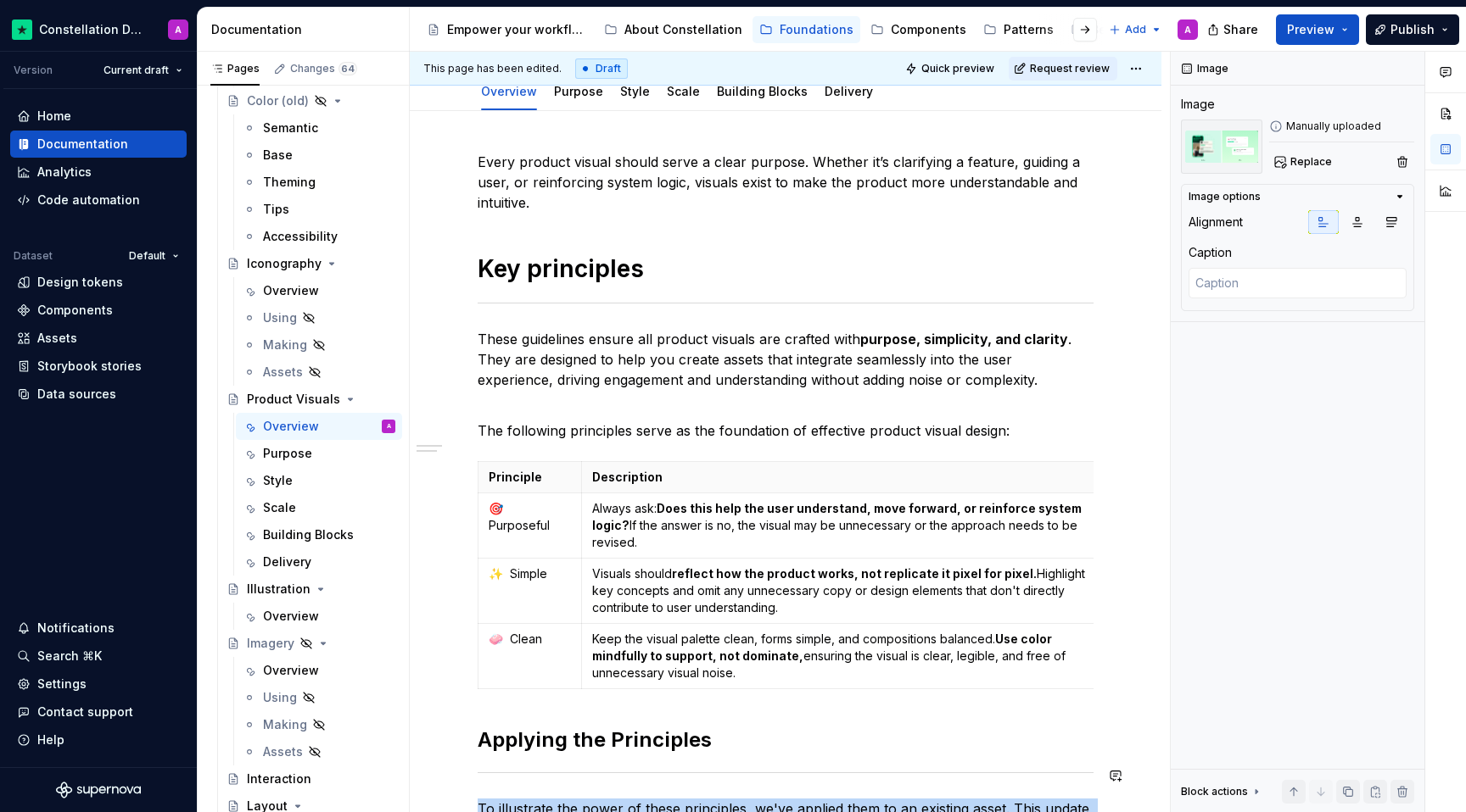
scroll to position [253, 0]
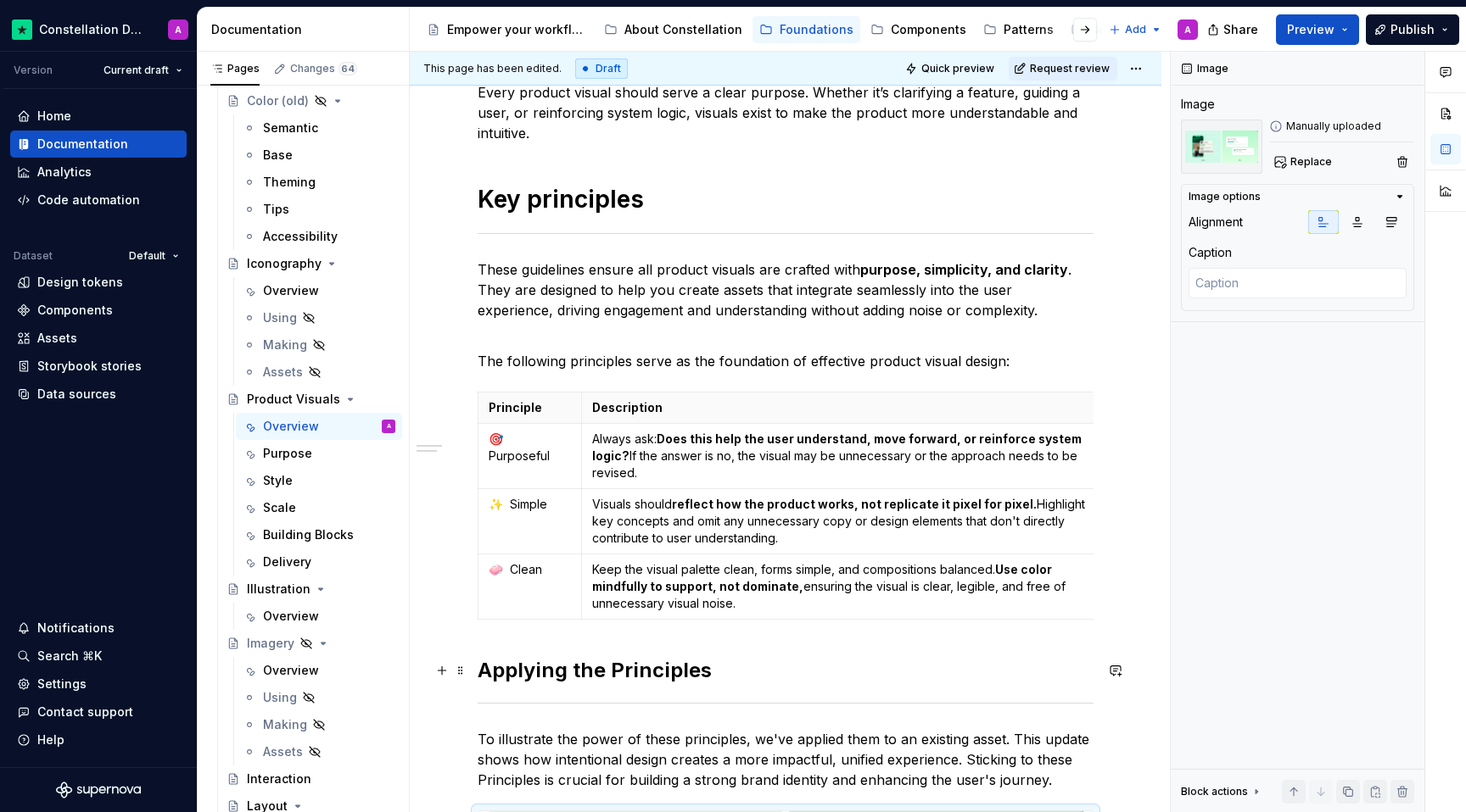
click at [614, 669] on h2 "Applying the Principles" at bounding box center [785, 671] width 616 height 27
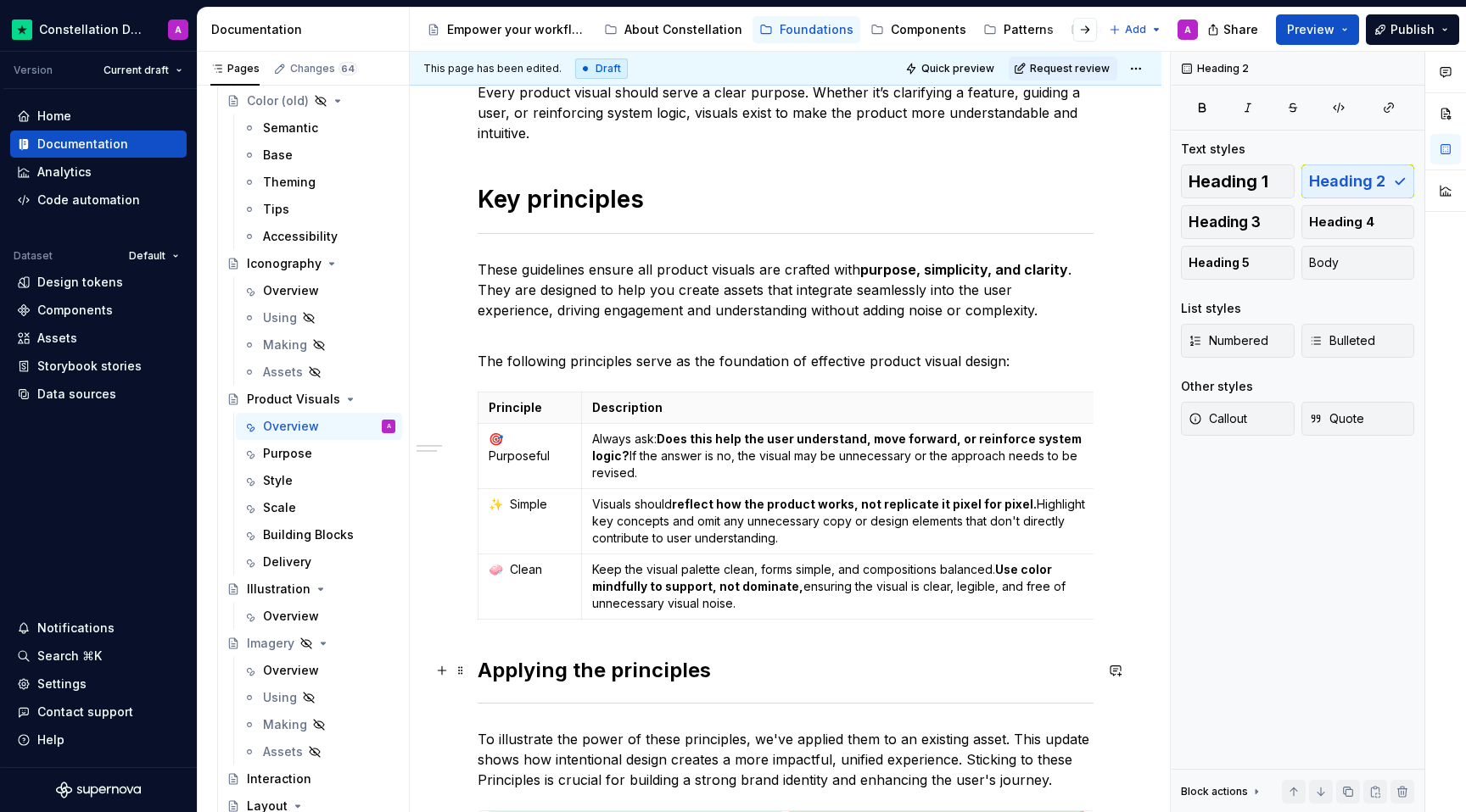
click at [794, 671] on h2 "Applying the principles" at bounding box center [785, 671] width 616 height 27
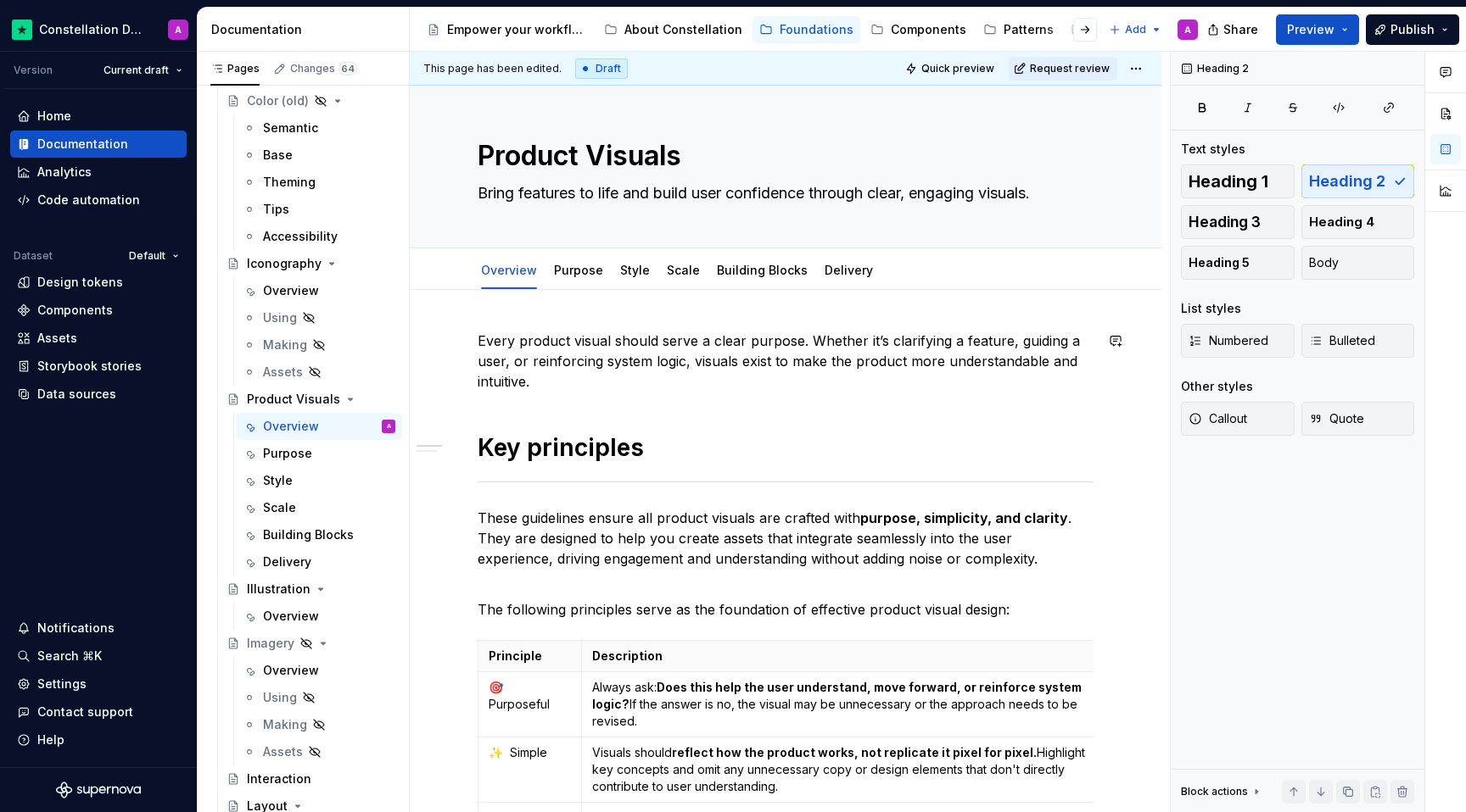
scroll to position [0, 0]
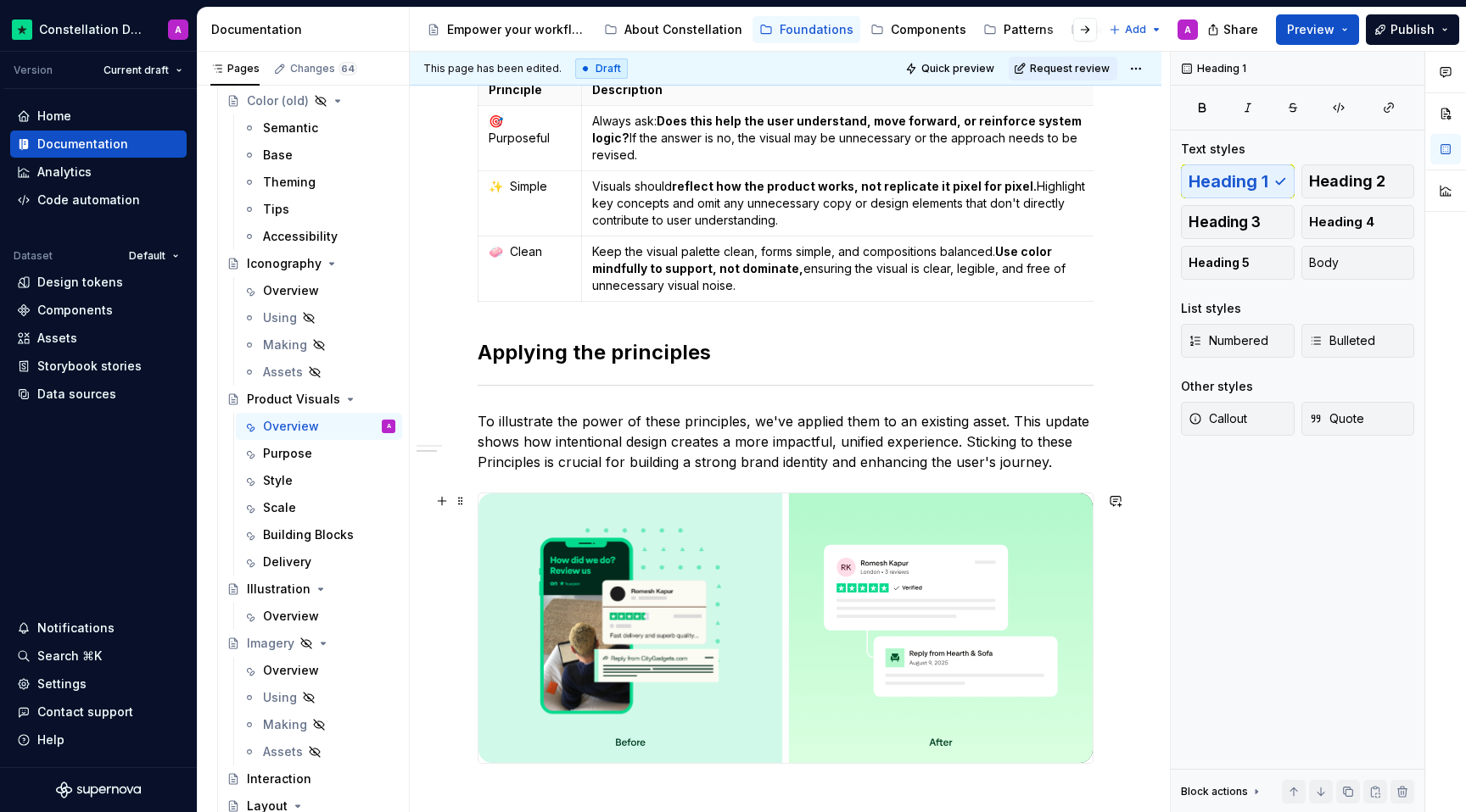
scroll to position [789, 0]
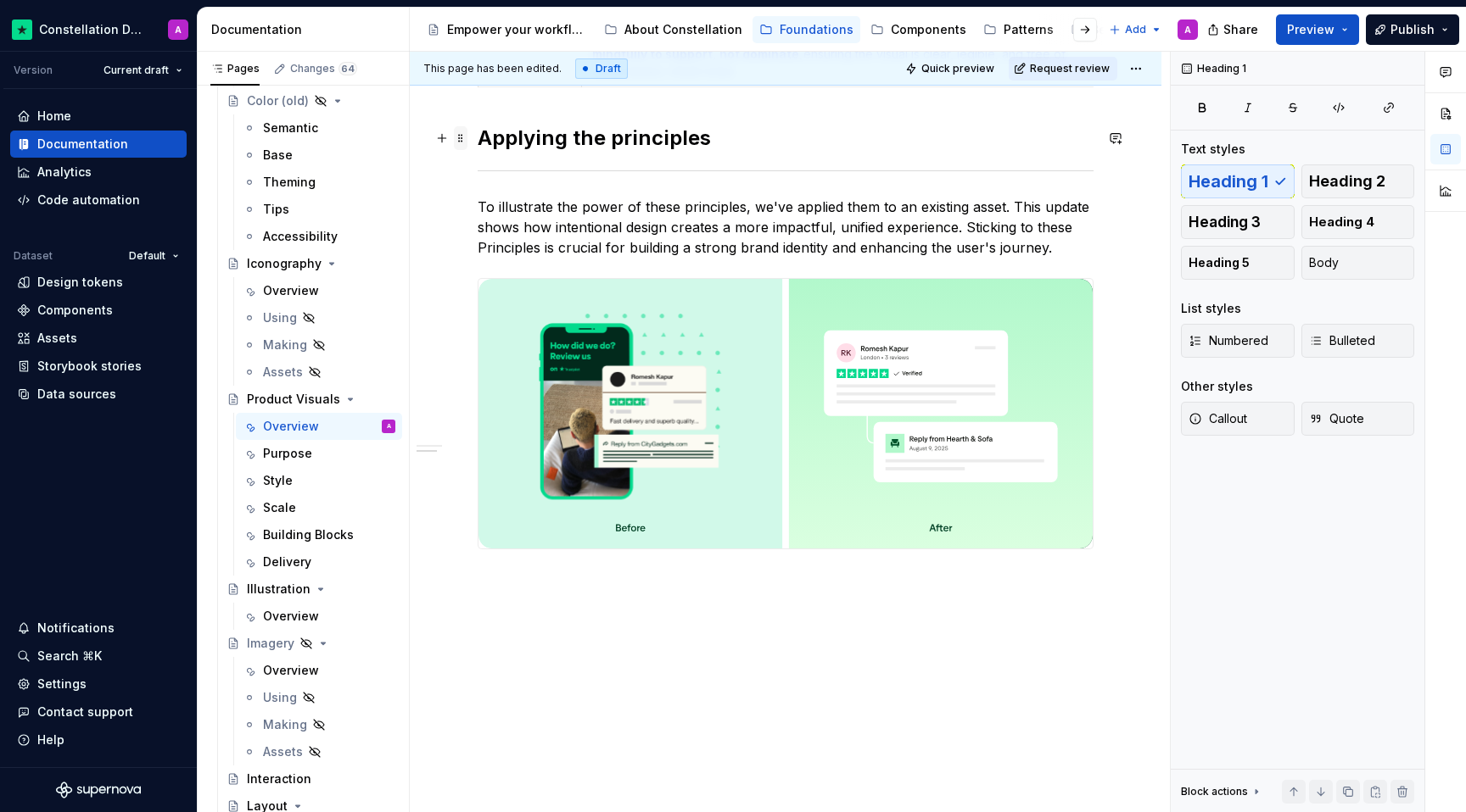
click at [463, 129] on span at bounding box center [460, 138] width 13 height 24
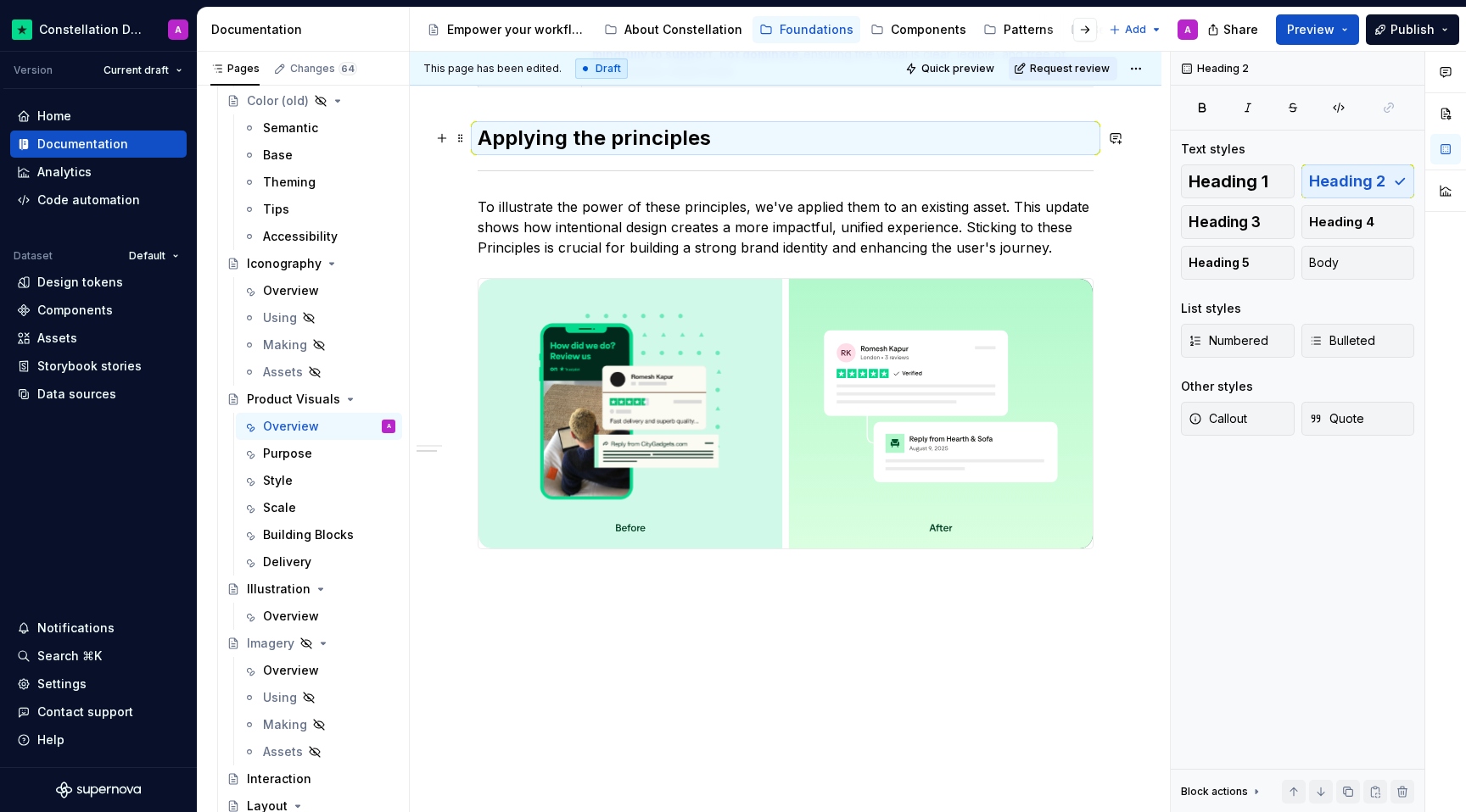
click at [467, 117] on div "Every product visual should serve a clear purpose. Whether it’s clarifying a fe…" at bounding box center [785, 161] width 752 height 1305
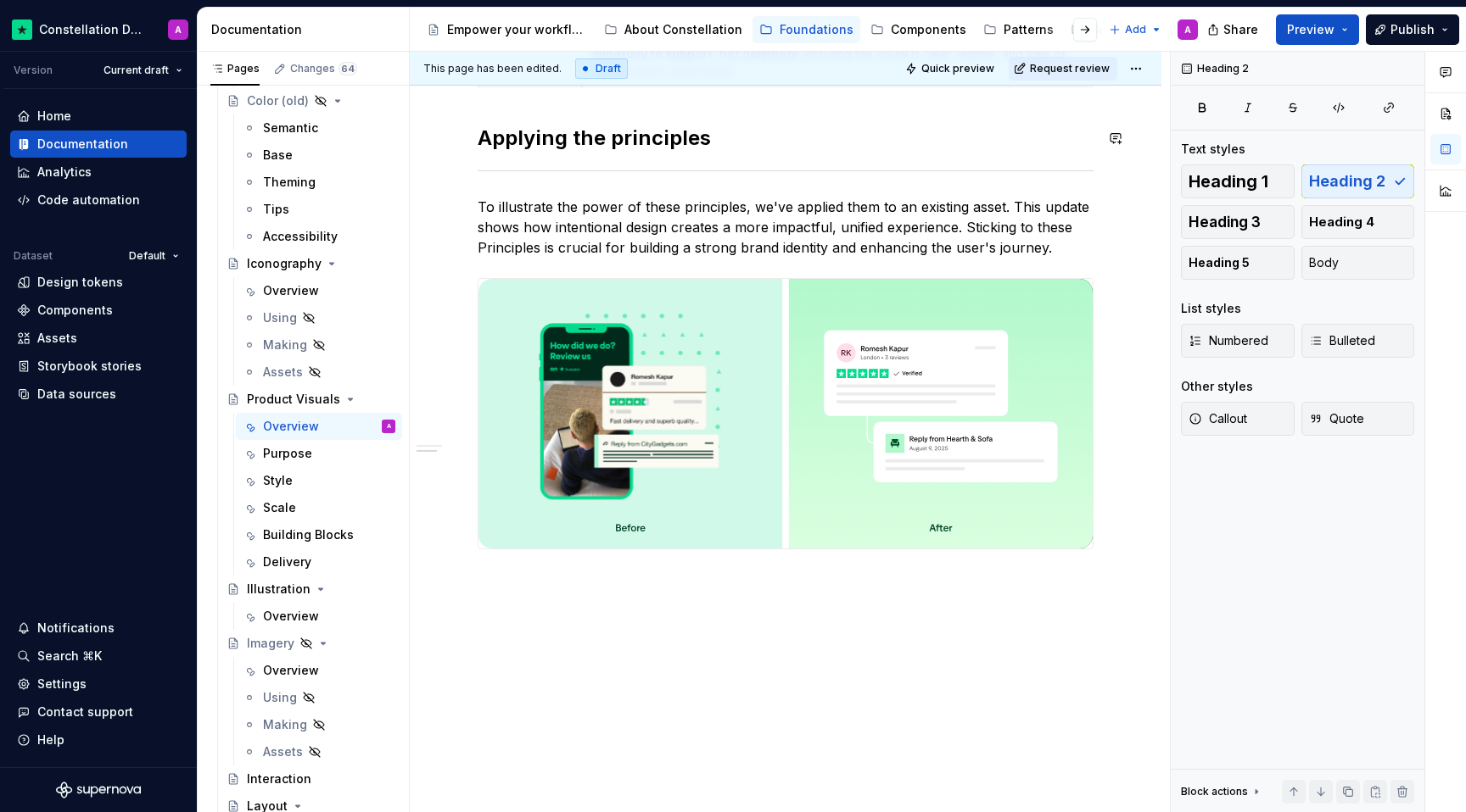
scroll to position [780, 0]
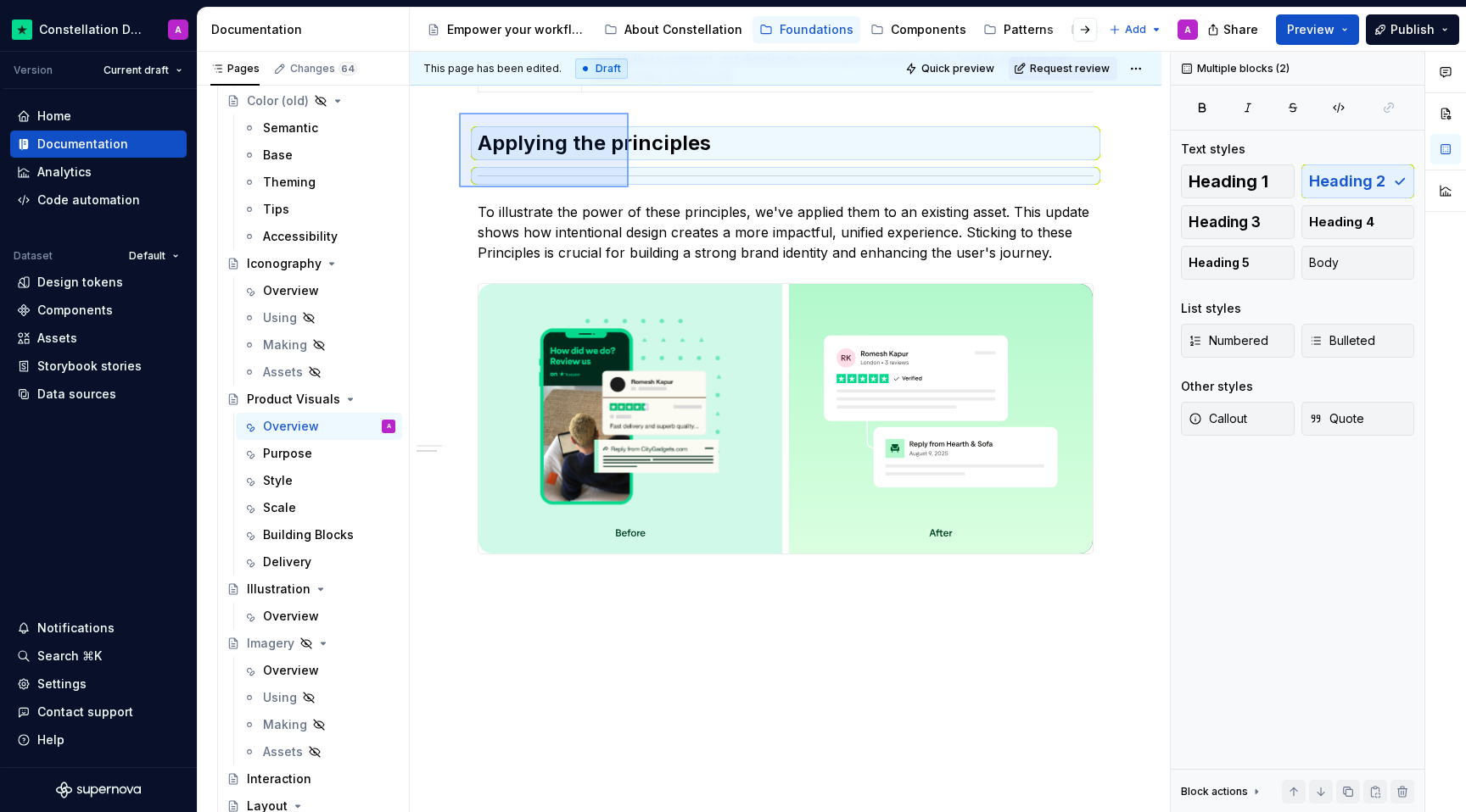
drag, startPoint x: 459, startPoint y: 104, endPoint x: 630, endPoint y: 188, distance: 190.5
click at [630, 188] on div "This page has been edited. Draft Quick preview Request review Product Visuals B…" at bounding box center [789, 432] width 760 height 761
copy div "Principle Description 🎯 Purposeful Always ask: Does this help the user understa…"
click at [547, 661] on div "Every product visual should serve a clear purpose. Whether it’s clarifying a fe…" at bounding box center [785, 166] width 752 height 1305
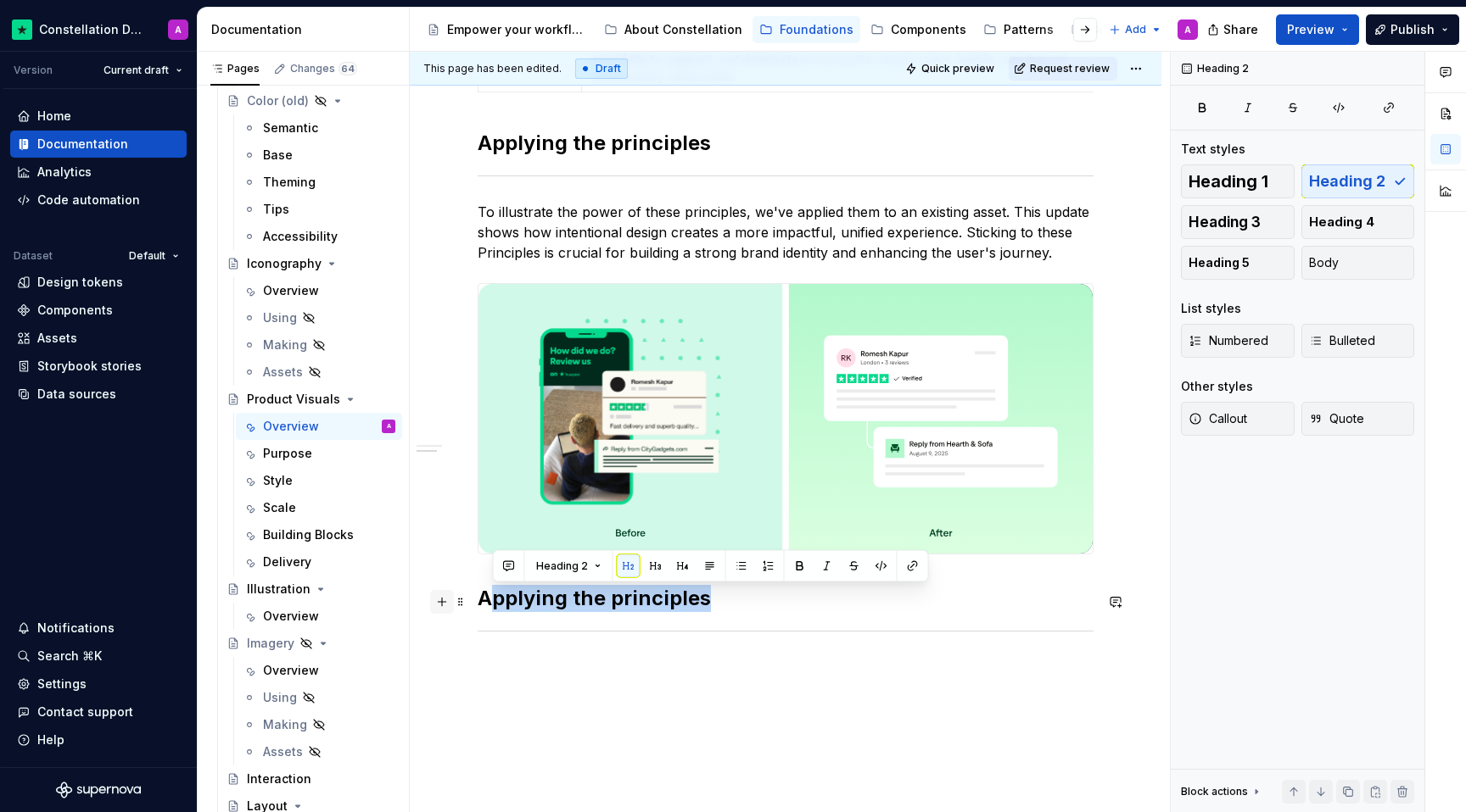
drag, startPoint x: 717, startPoint y: 607, endPoint x: 450, endPoint y: 592, distance: 267.4
click at [477, 592] on div "Every product visual should serve a clear purpose. Whether it’s clarifying a fe…" at bounding box center [785, 106] width 616 height 1102
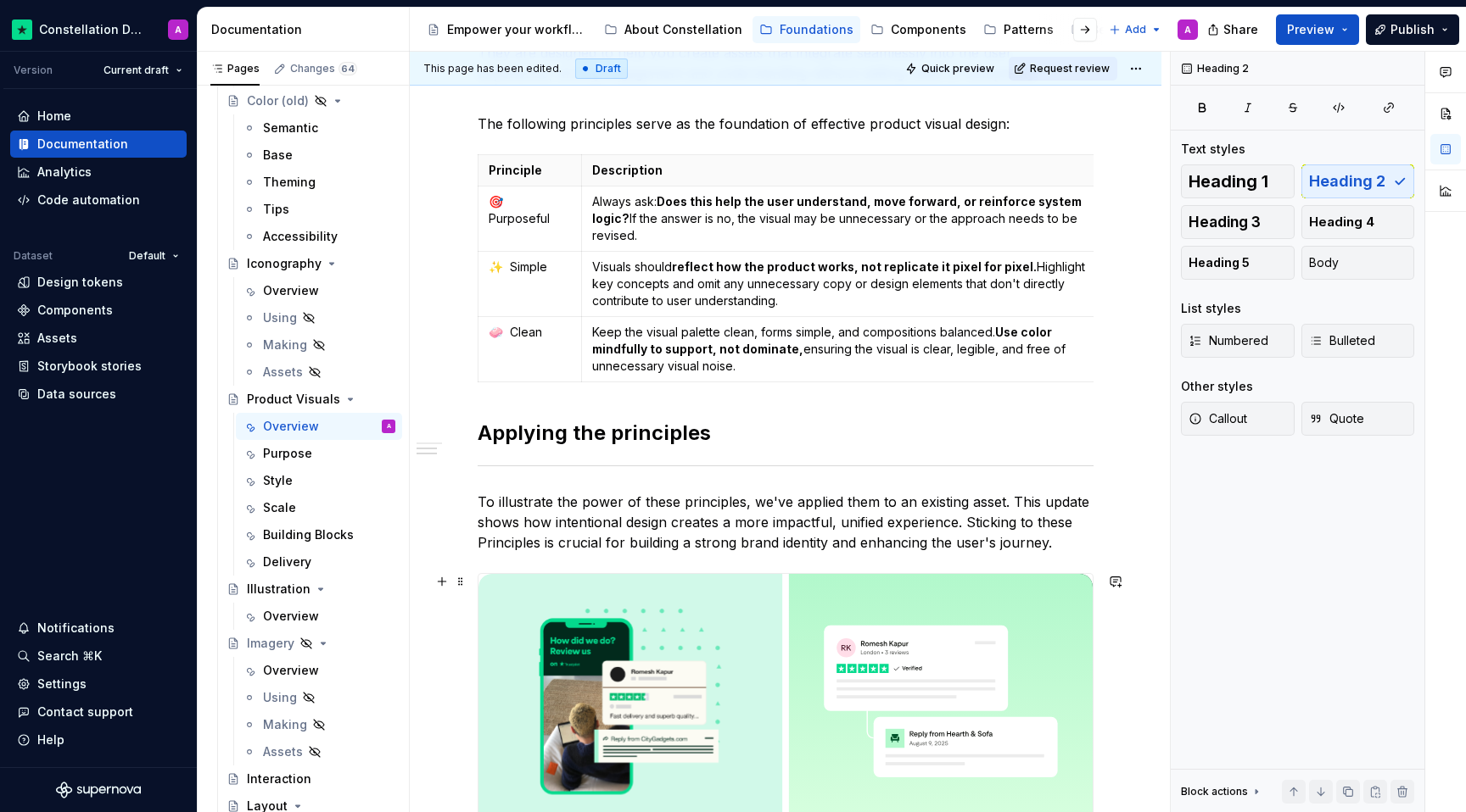
scroll to position [871, 0]
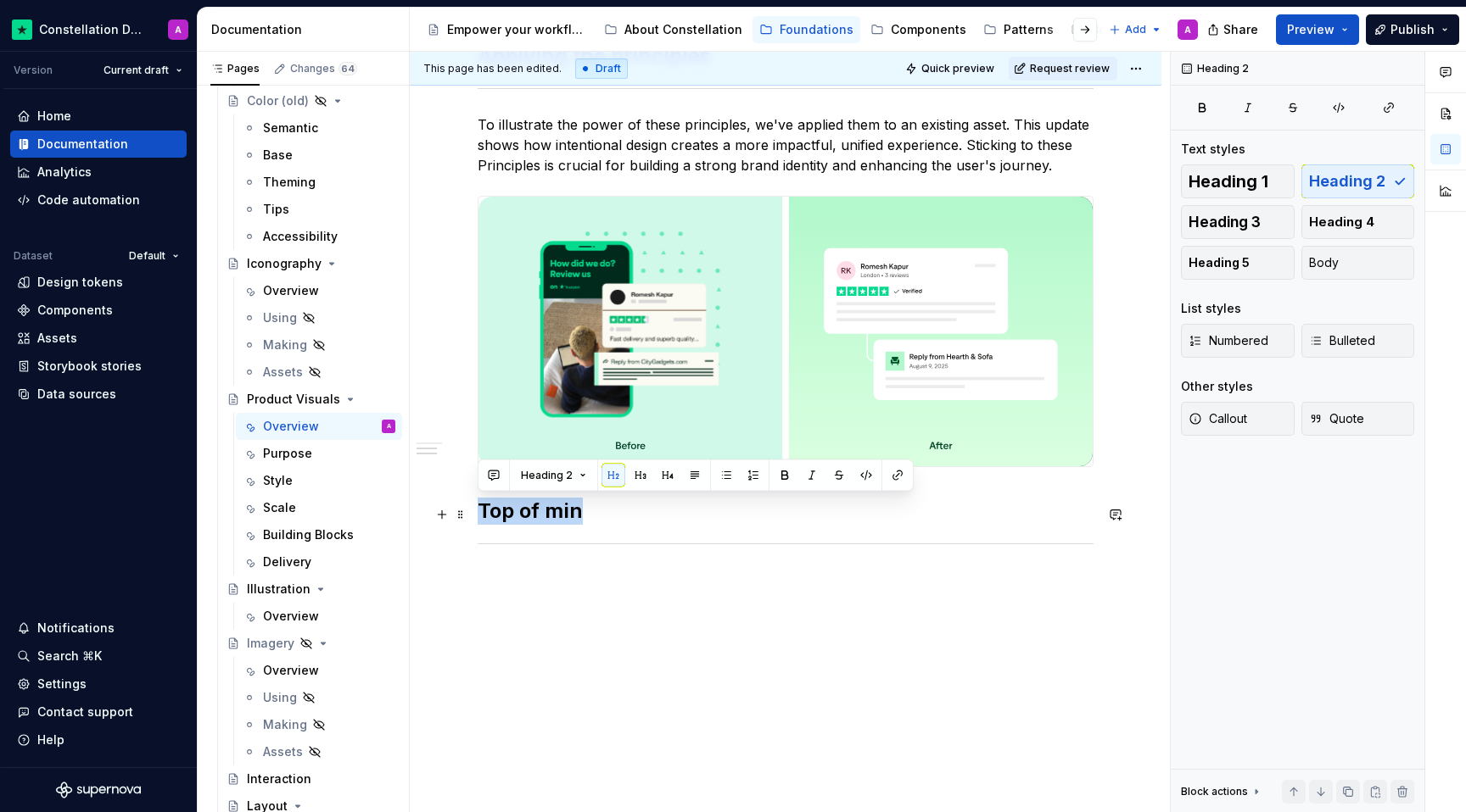
drag, startPoint x: 581, startPoint y: 510, endPoint x: 478, endPoint y: 513, distance: 103.0
click at [478, 513] on h2 "Top of min" at bounding box center [785, 511] width 616 height 27
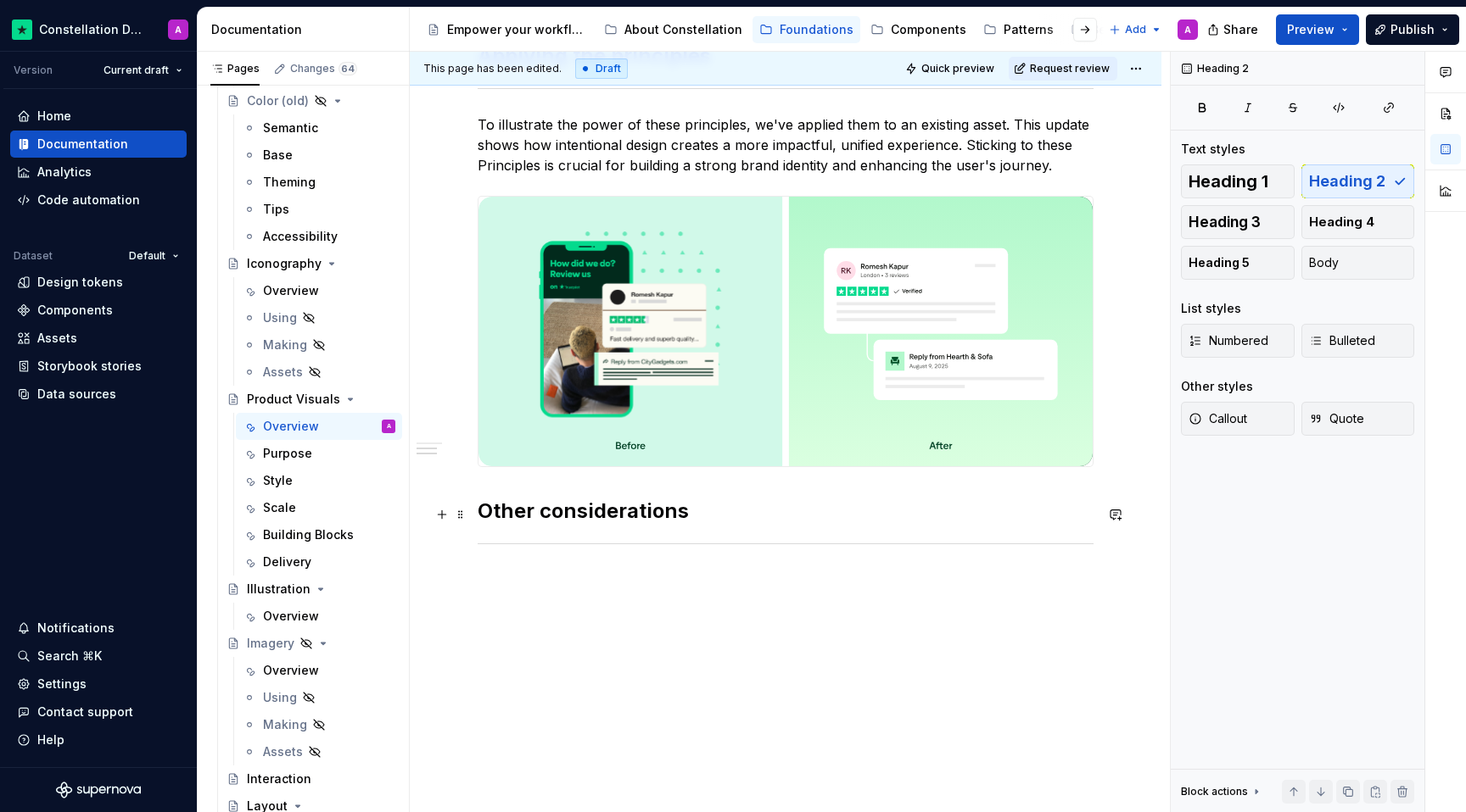
click at [539, 513] on h2 "Other considerations" at bounding box center [785, 511] width 616 height 27
click at [529, 485] on div "Every product visual should serve a clear purpose. Whether it’s clarifying a fe…" at bounding box center [785, 8] width 616 height 1082
click at [533, 634] on div "Every product visual should serve a clear purpose. Whether it’s clarifying a fe…" at bounding box center [785, 120] width 752 height 1386
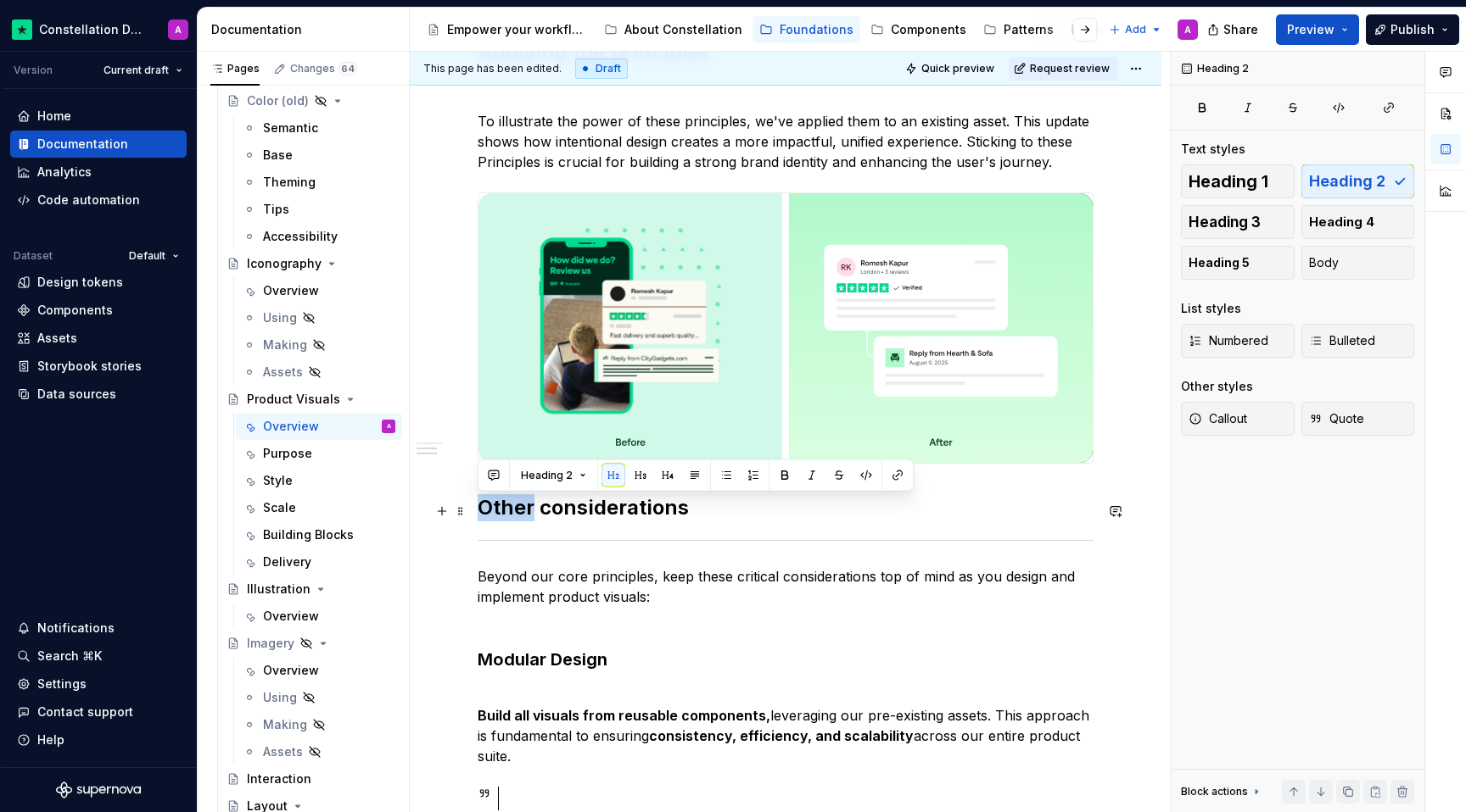
drag, startPoint x: 531, startPoint y: 513, endPoint x: 474, endPoint y: 518, distance: 57.2
click at [474, 518] on div "Every product visual should serve a clear purpose. Whether it’s clarifying a fe…" at bounding box center [785, 612] width 752 height 2378
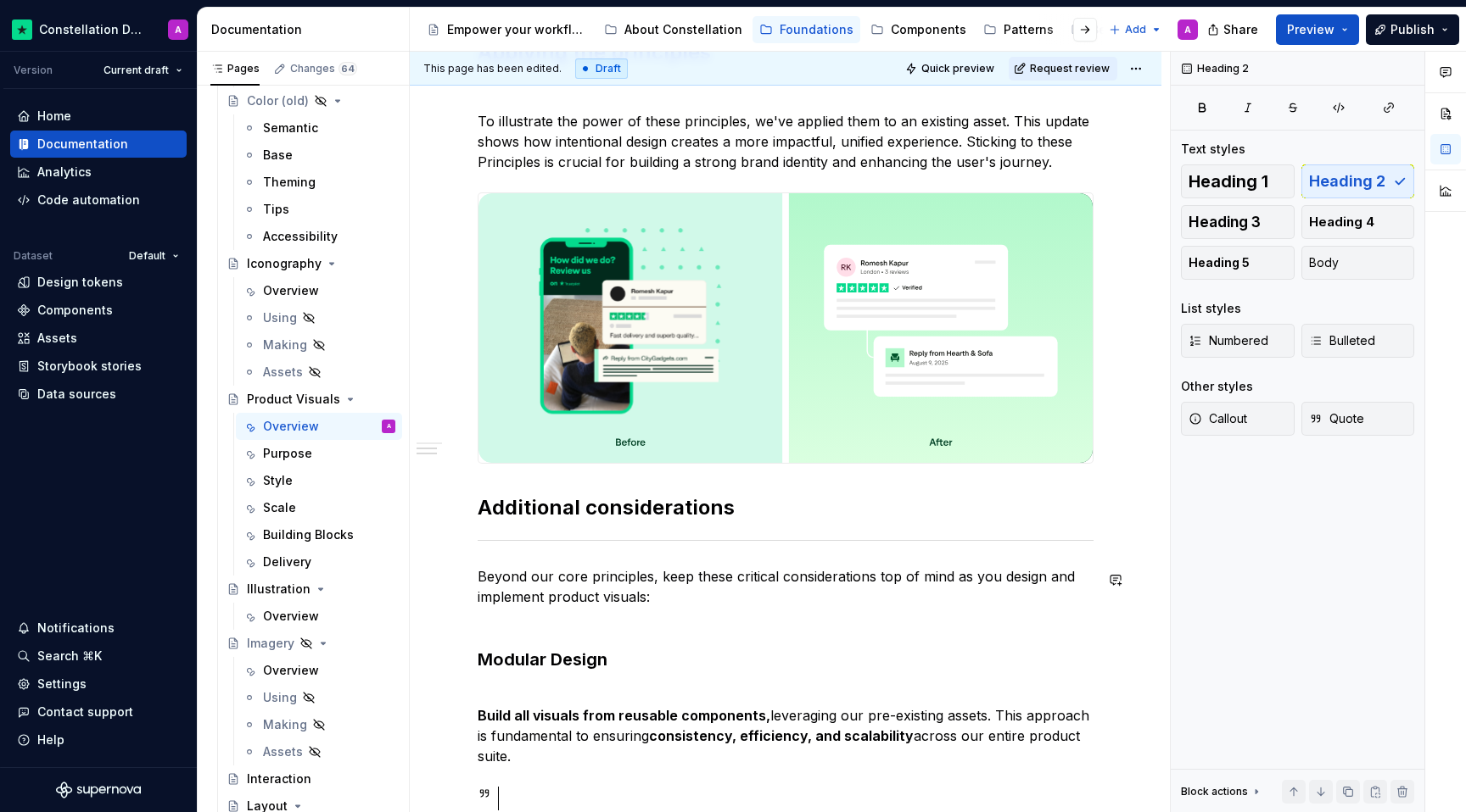
click at [635, 631] on div "Every product visual should serve a clear purpose. Whether it’s clarifying a fe…" at bounding box center [785, 500] width 616 height 2073
click at [662, 615] on p "Beyond our core principles, keep these critical considerations top of mind as y…" at bounding box center [785, 597] width 616 height 61
click at [570, 691] on p "Build all visuals from reusable components, leveraging our pre-existing assets.…" at bounding box center [785, 726] width 616 height 81
click at [603, 618] on p "Beyond our core principles, keep these critical considerations top of mind as y…" at bounding box center [785, 597] width 616 height 61
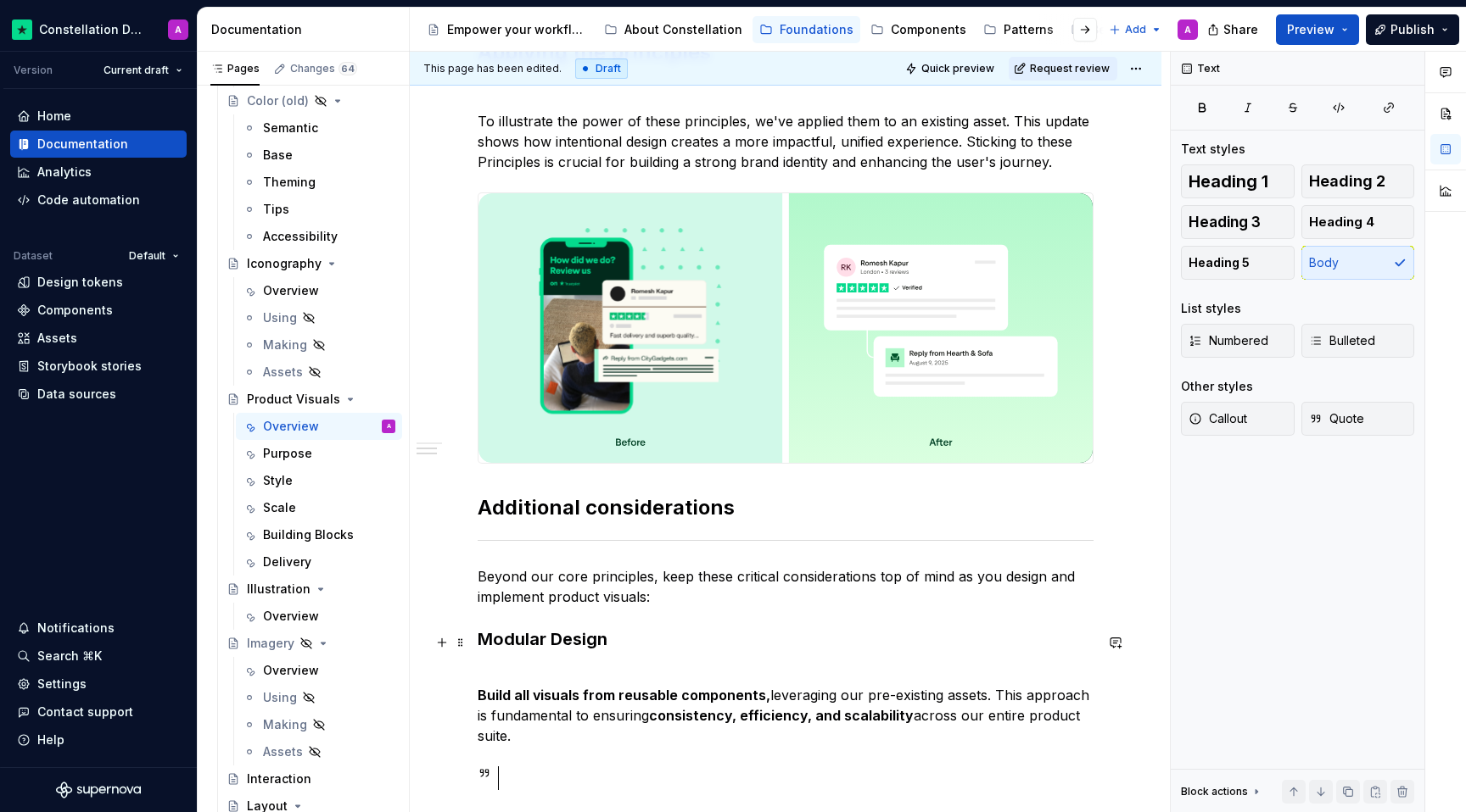
click at [547, 649] on h3 "Modular Design" at bounding box center [785, 639] width 616 height 24
click at [547, 673] on p "Build all visuals from reusable components, leveraging our pre-existing assets.…" at bounding box center [785, 706] width 616 height 81
click at [467, 703] on div "Every product visual should serve a clear purpose. Whether it’s clarifying a fe…" at bounding box center [785, 601] width 752 height 2356
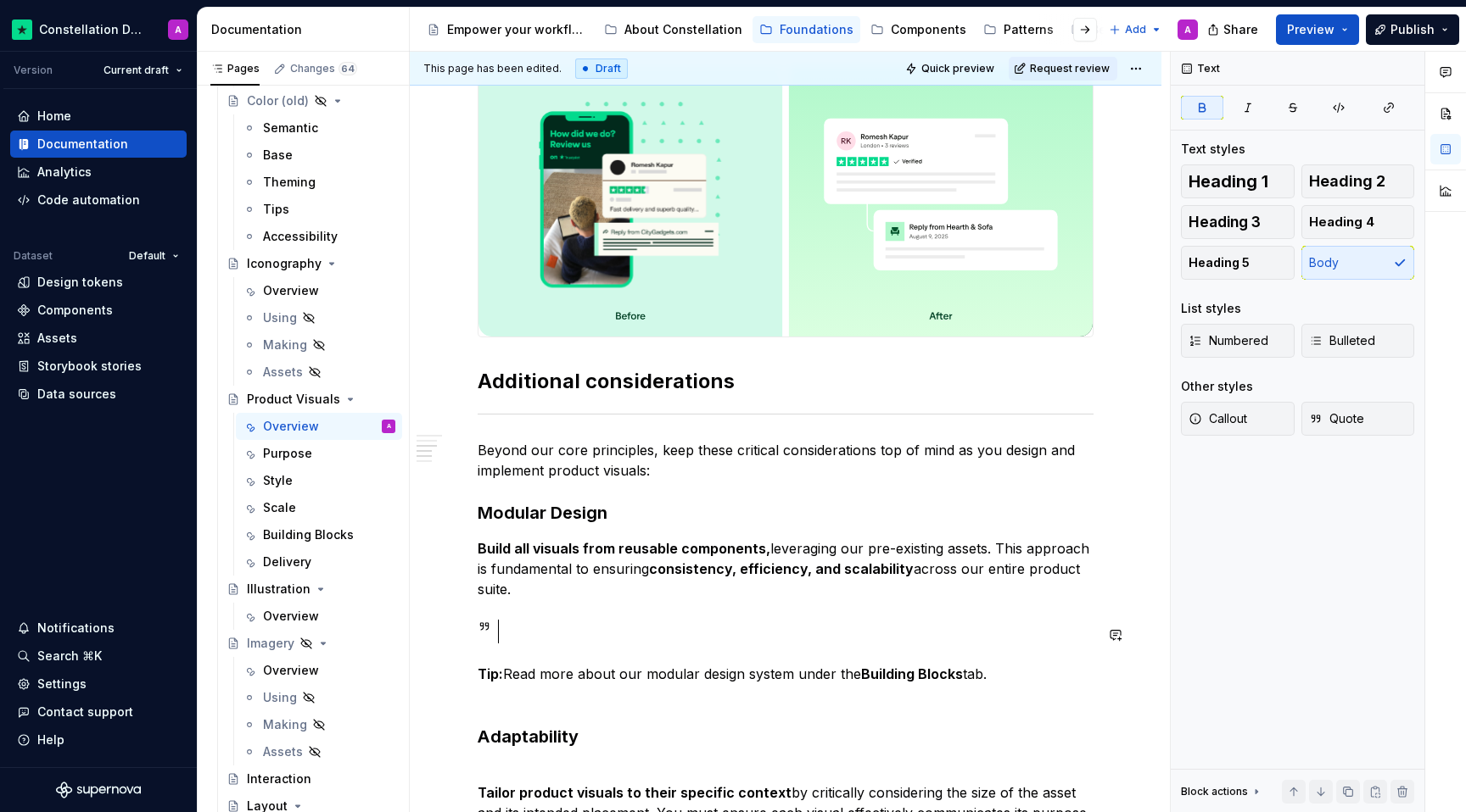
scroll to position [1003, 0]
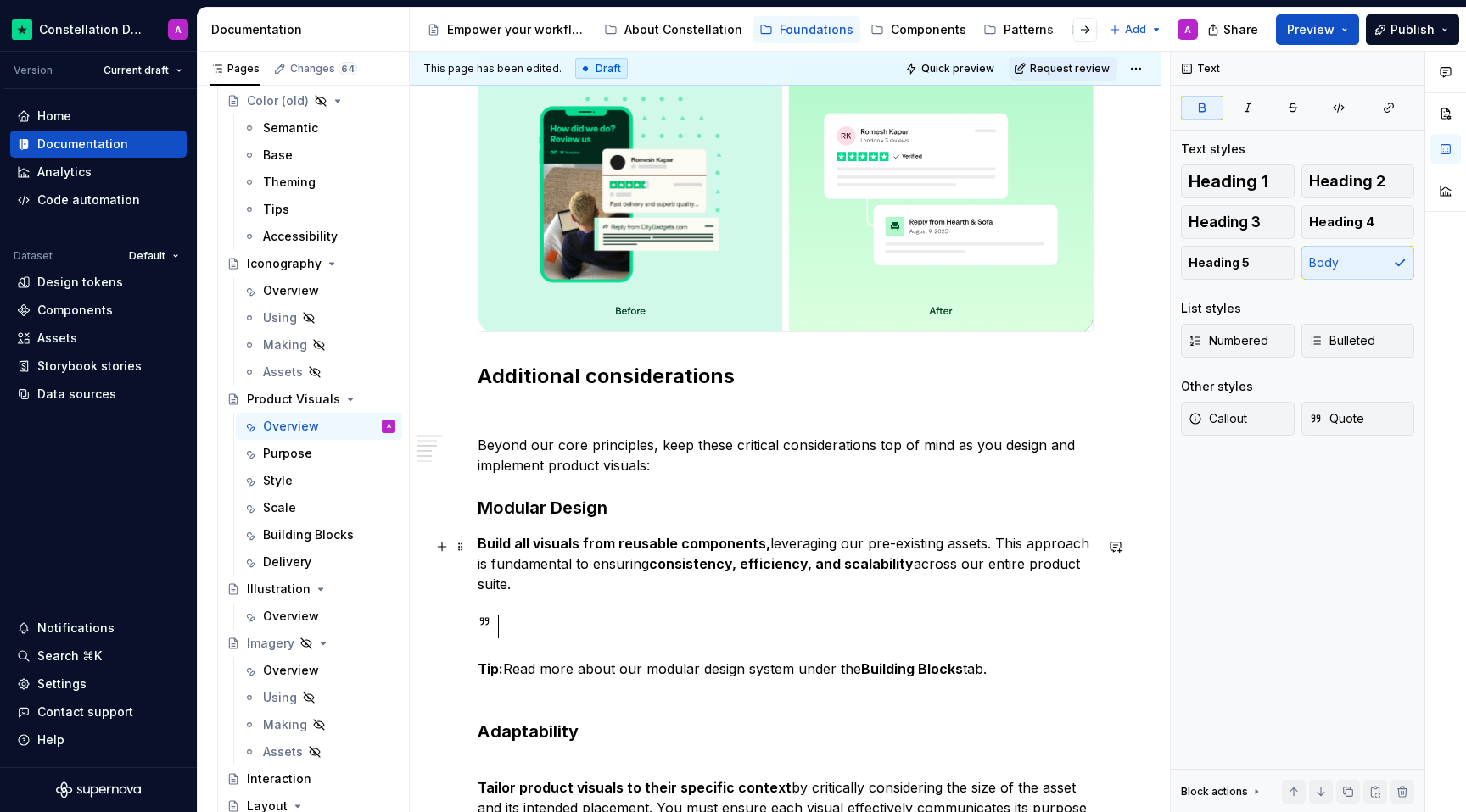
click at [574, 594] on p "Build all visuals from reusable components, leveraging our pre-existing assets.…" at bounding box center [785, 564] width 616 height 61
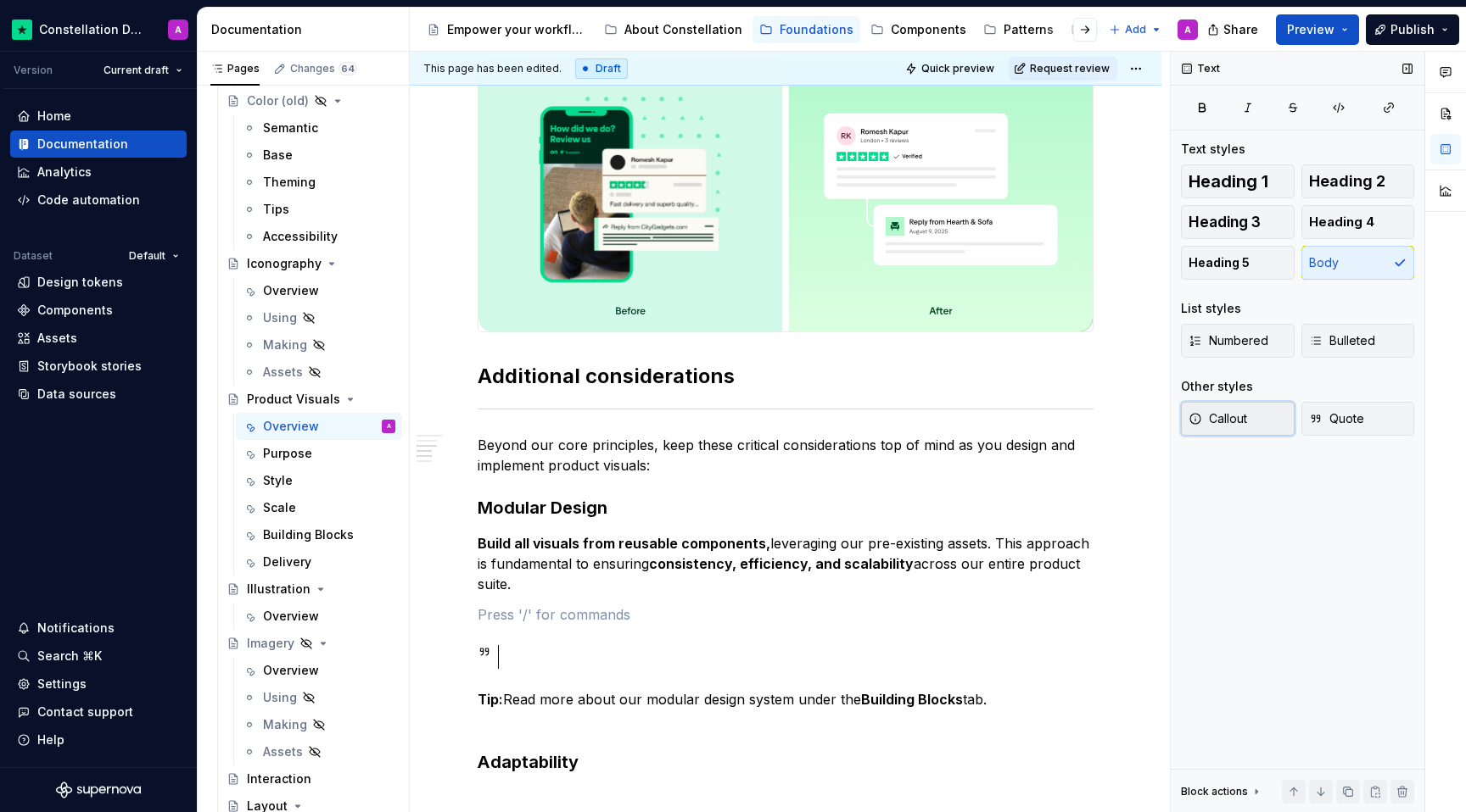
click at [1250, 417] on button "Callout" at bounding box center [1237, 418] width 114 height 34
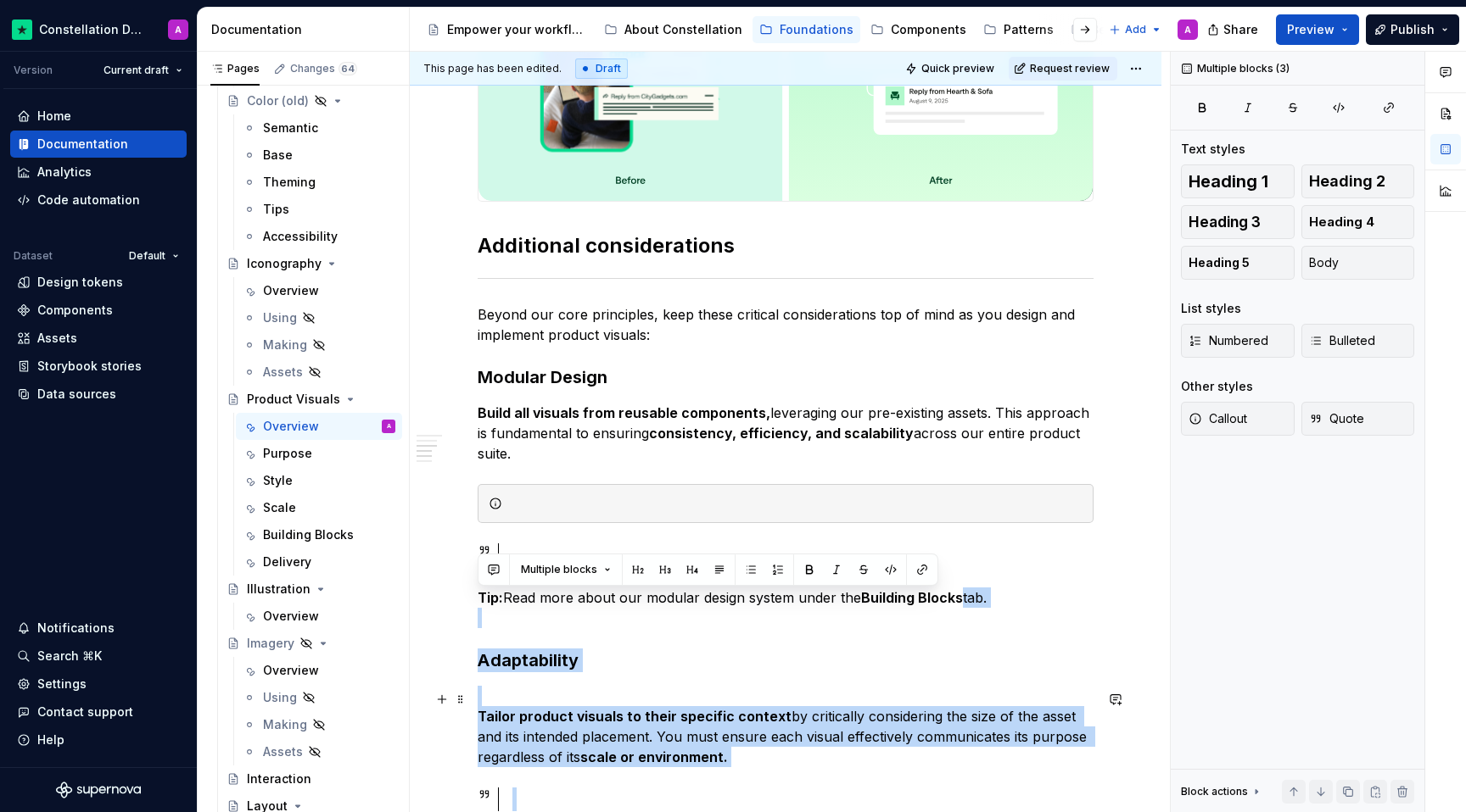
scroll to position [1392, 0]
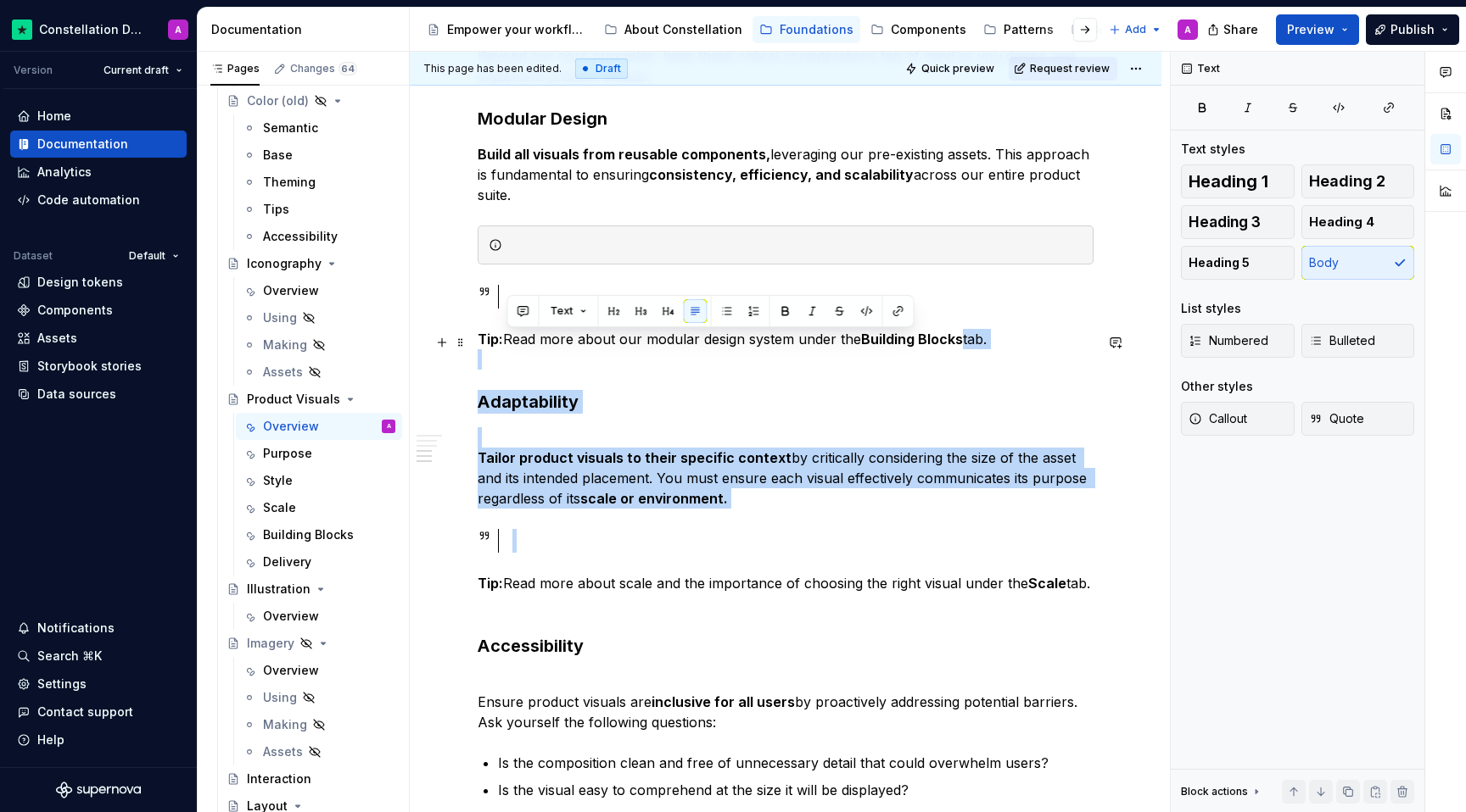
drag, startPoint x: 898, startPoint y: 736, endPoint x: 506, endPoint y: 344, distance: 554.4
click at [506, 344] on p "Tip: Read more about our modular design system under the Building Blocks tab." at bounding box center [785, 349] width 616 height 40
copy p "Read more about our modular design system under the Building Blocks tab."
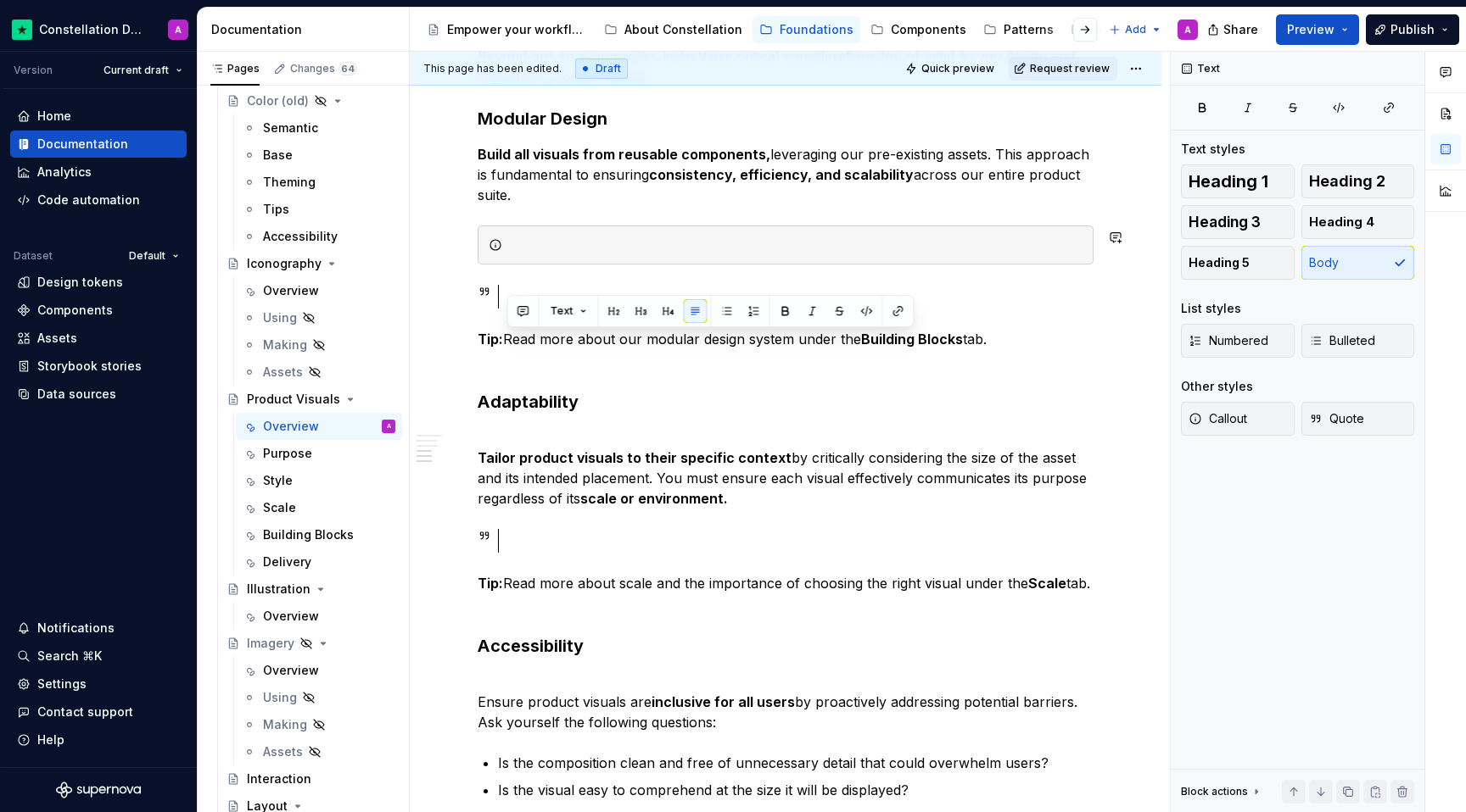
click at [535, 250] on div at bounding box center [796, 245] width 573 height 17
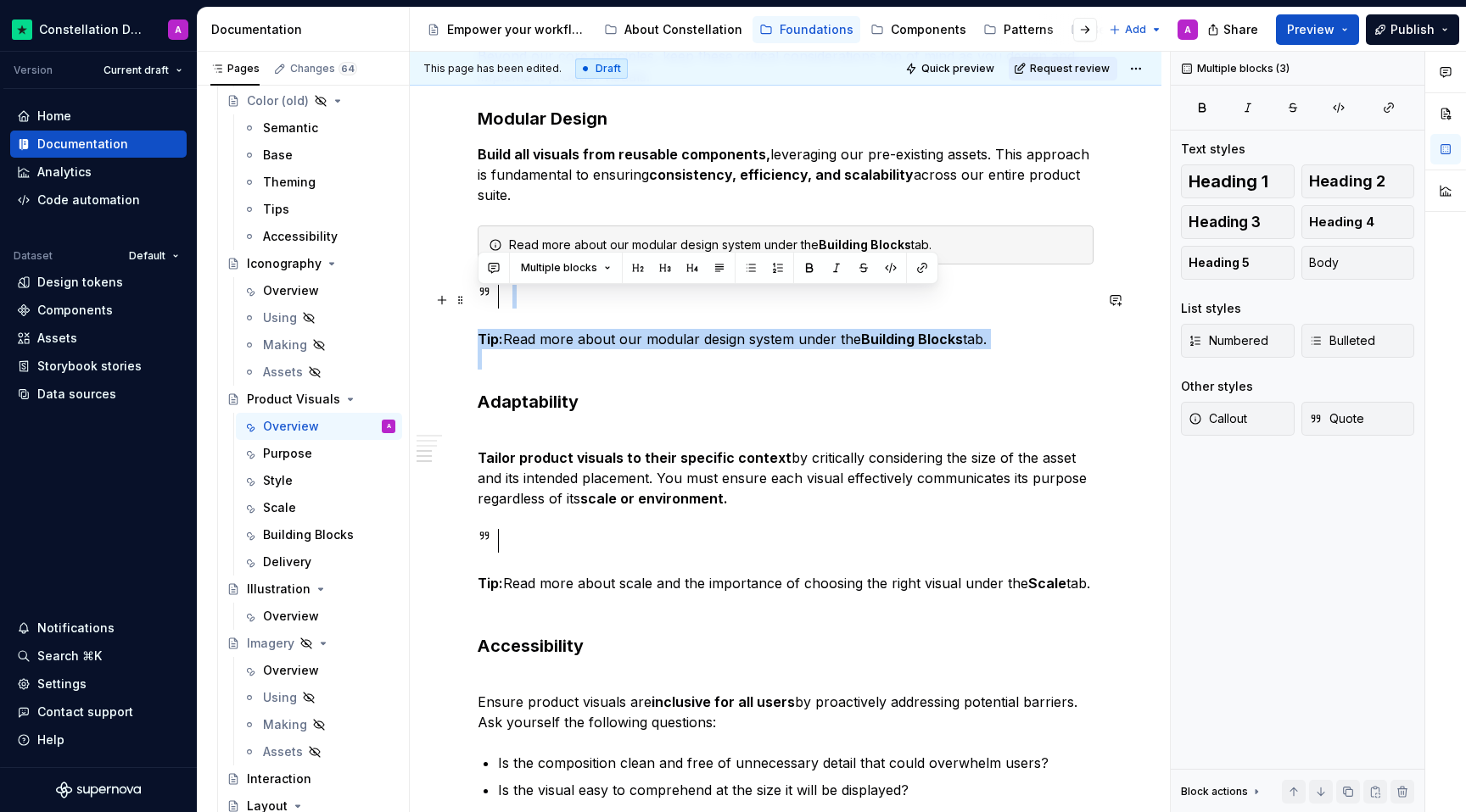
drag, startPoint x: 628, startPoint y: 377, endPoint x: 467, endPoint y: 292, distance: 182.1
click at [467, 292] on div "Every product visual should serve a clear purpose. Whether it’s clarifying a fe…" at bounding box center [785, 100] width 752 height 2396
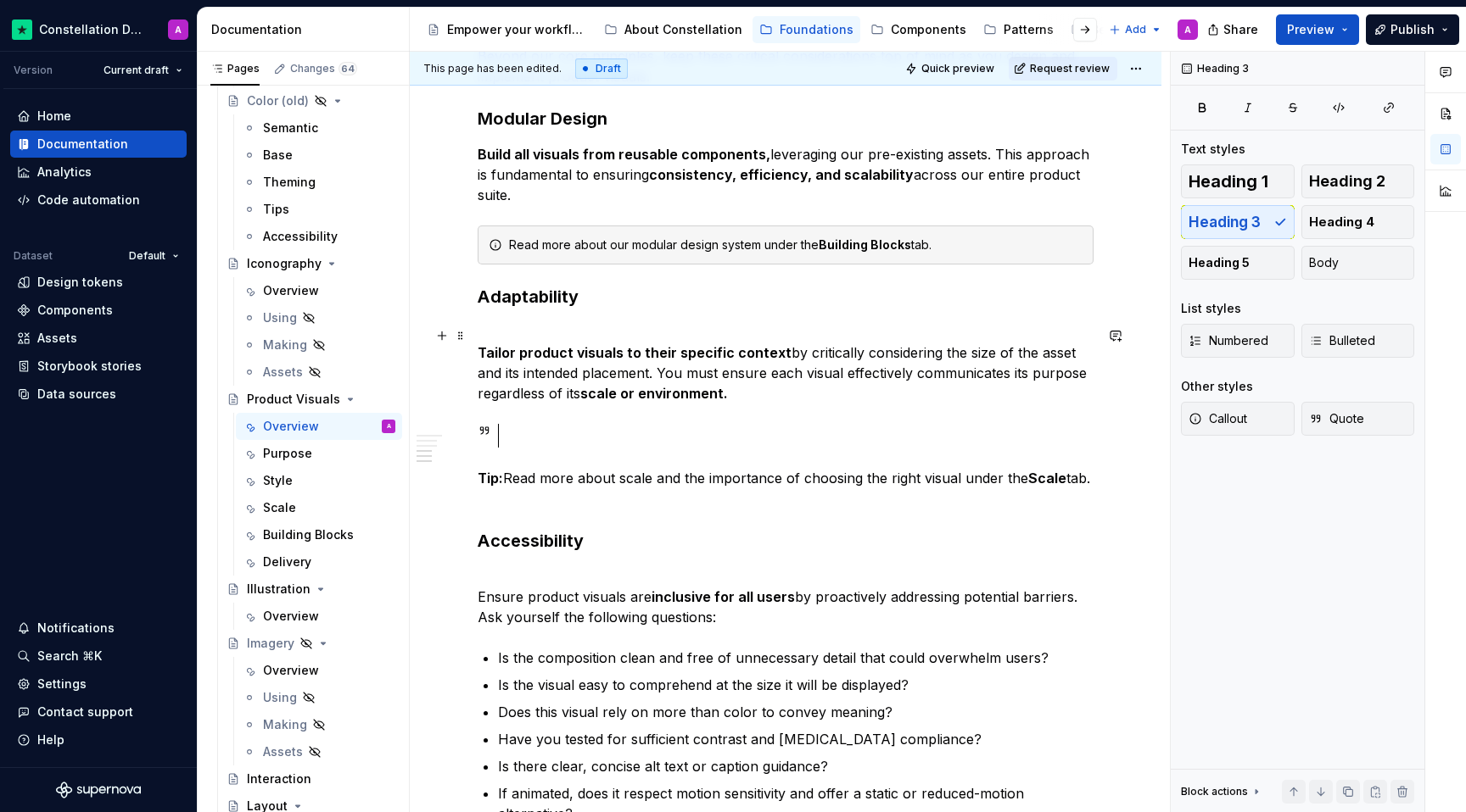
scroll to position [1283, 0]
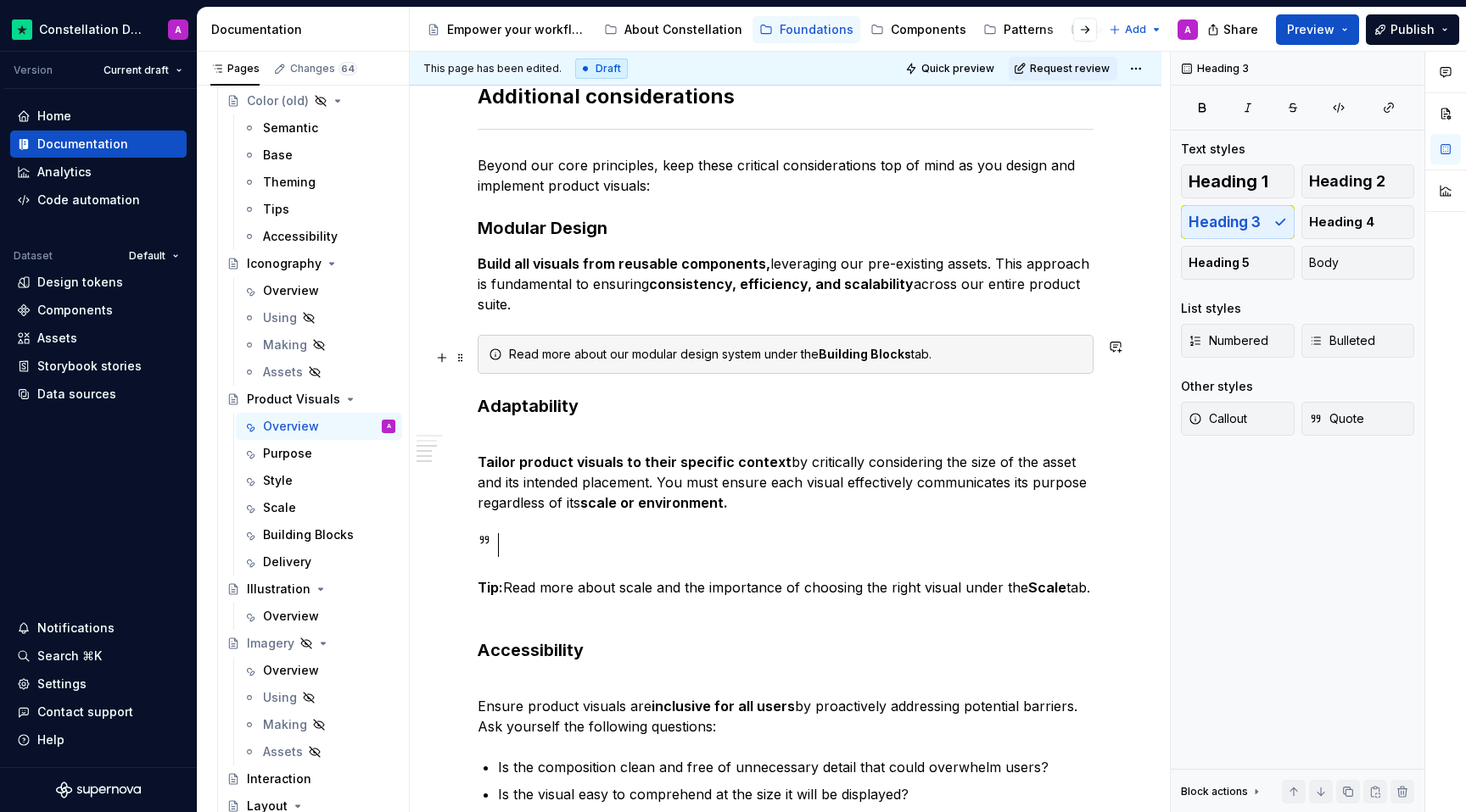
click at [1032, 362] on div "Read more about our modular design system under the Building Blocks tab." at bounding box center [796, 355] width 573 height 17
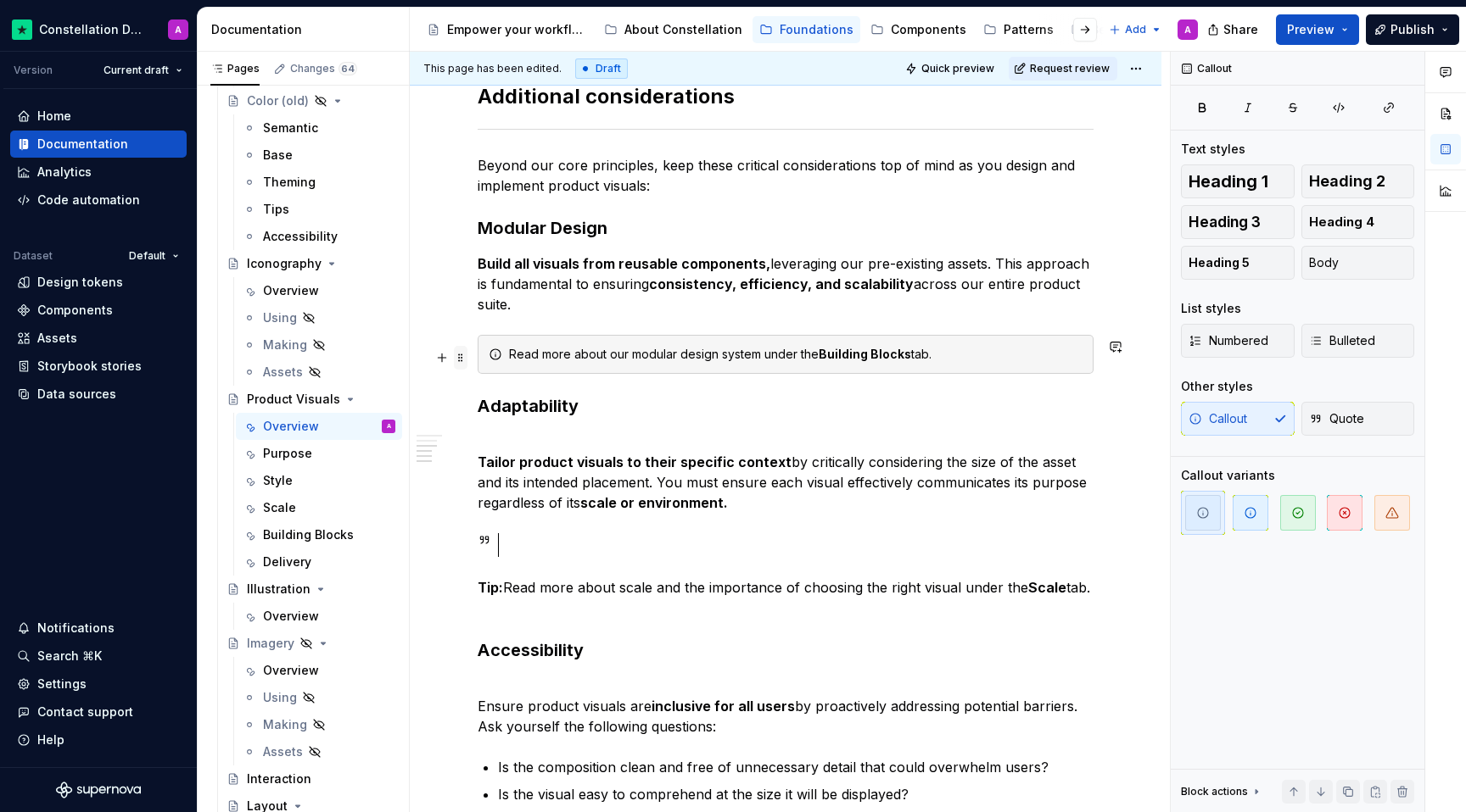
click at [459, 357] on span at bounding box center [460, 358] width 13 height 24
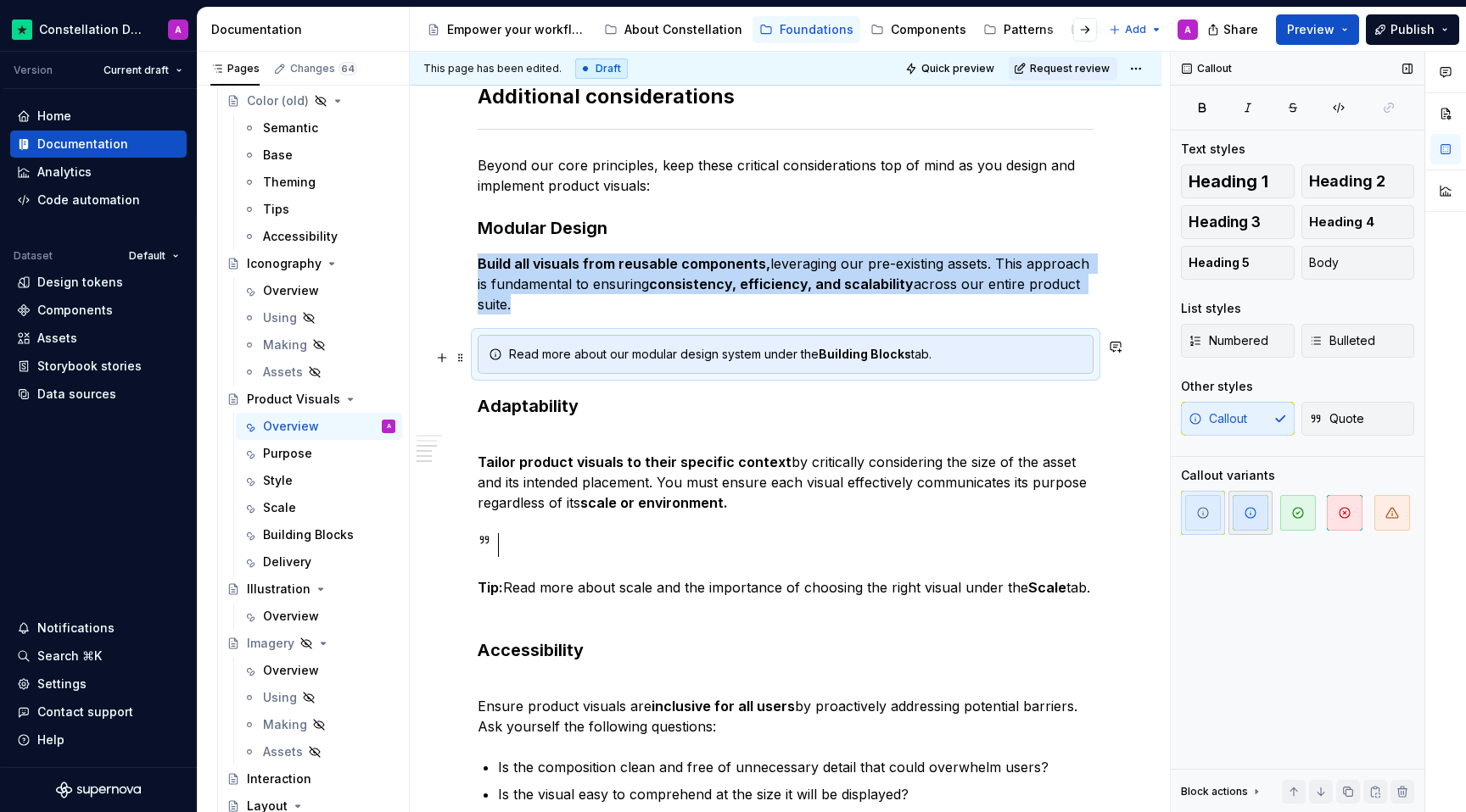
click at [1247, 505] on span "button" at bounding box center [1249, 513] width 35 height 35
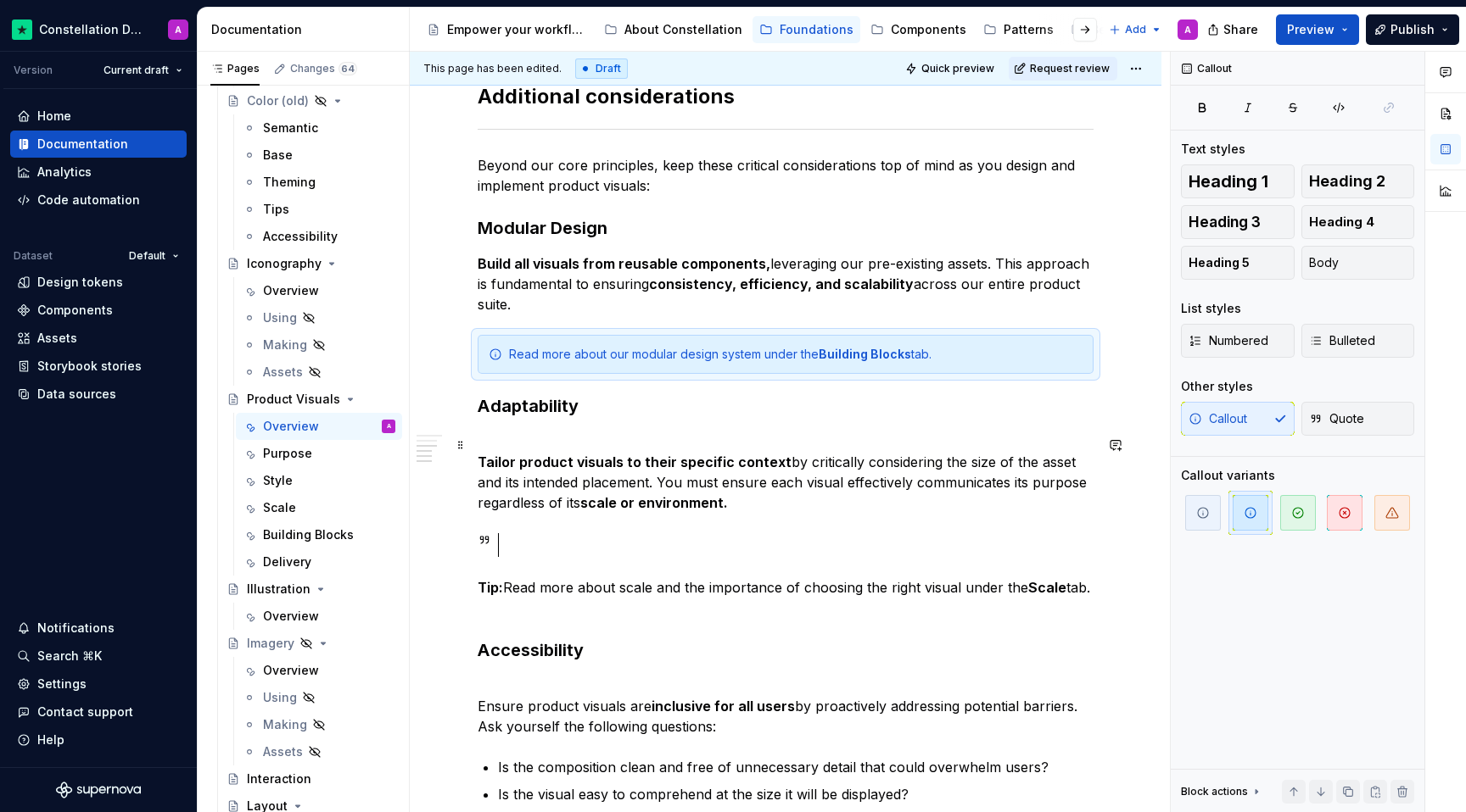
click at [913, 475] on p "Tailor product visuals to their specific context by critically considering the …" at bounding box center [785, 472] width 616 height 81
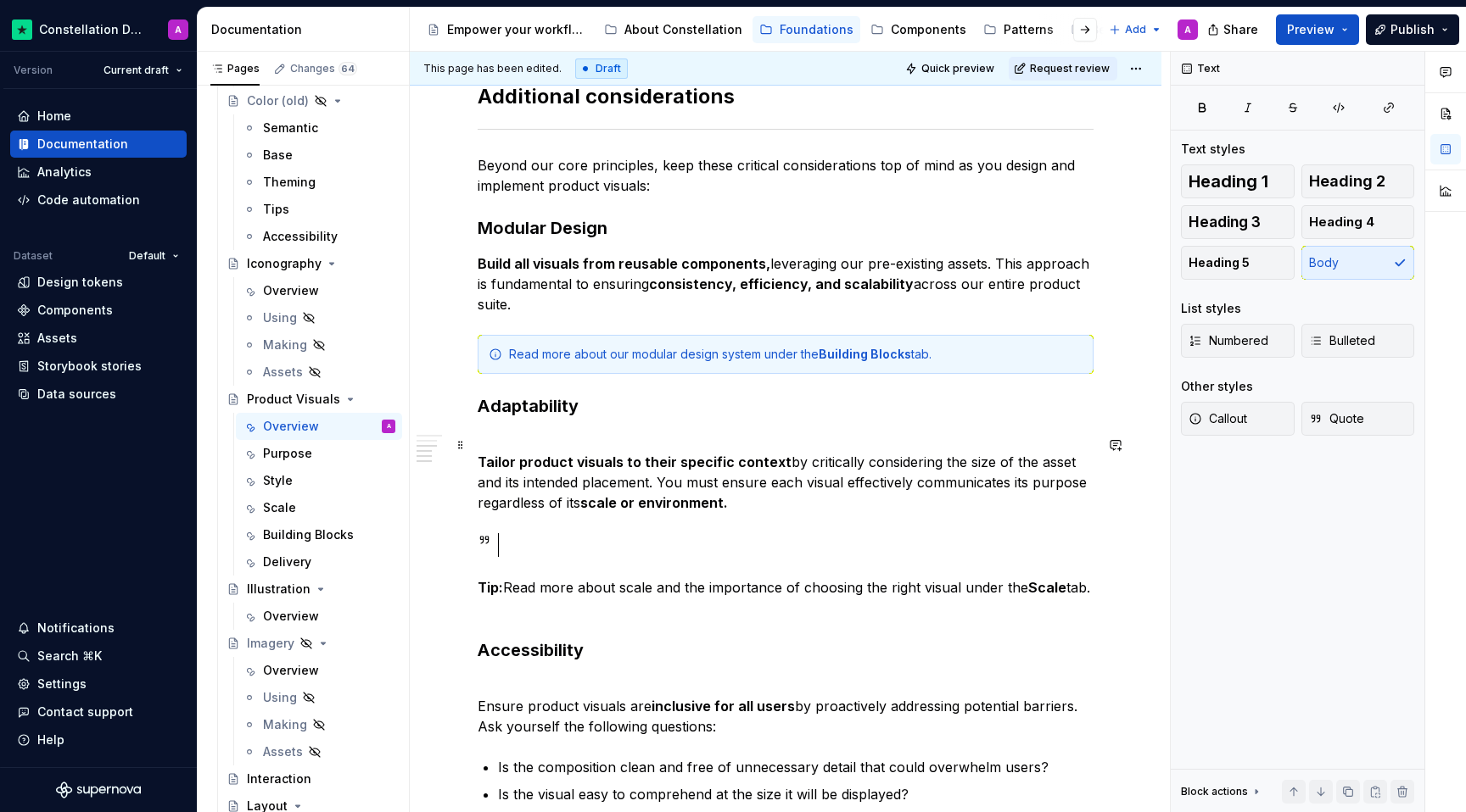
scroll to position [1236, 0]
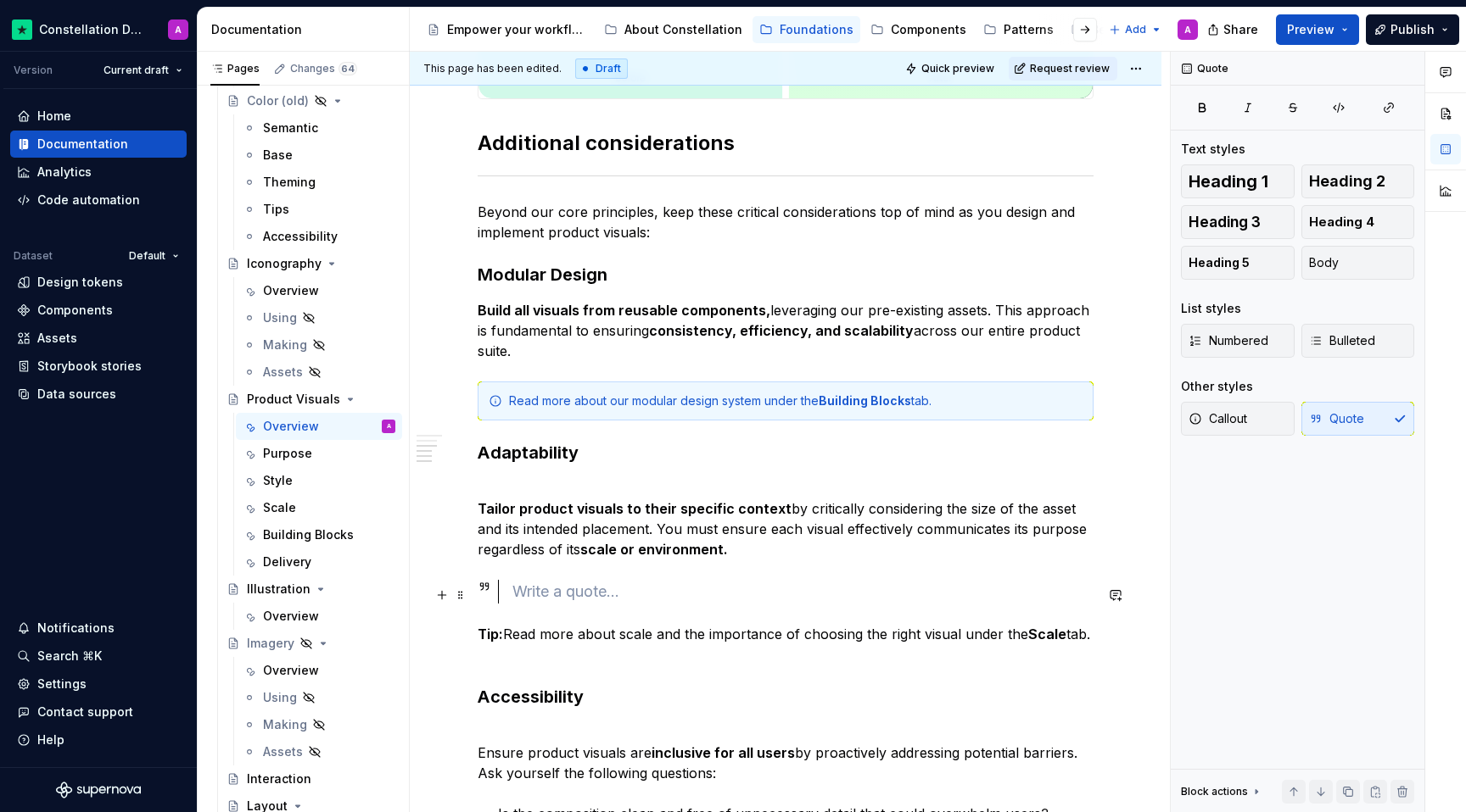
drag, startPoint x: 500, startPoint y: 599, endPoint x: 469, endPoint y: 590, distance: 32.3
click at [469, 590] on div "Every product visual should serve a clear purpose. Whether it’s clarifying a fe…" at bounding box center [785, 203] width 752 height 2290
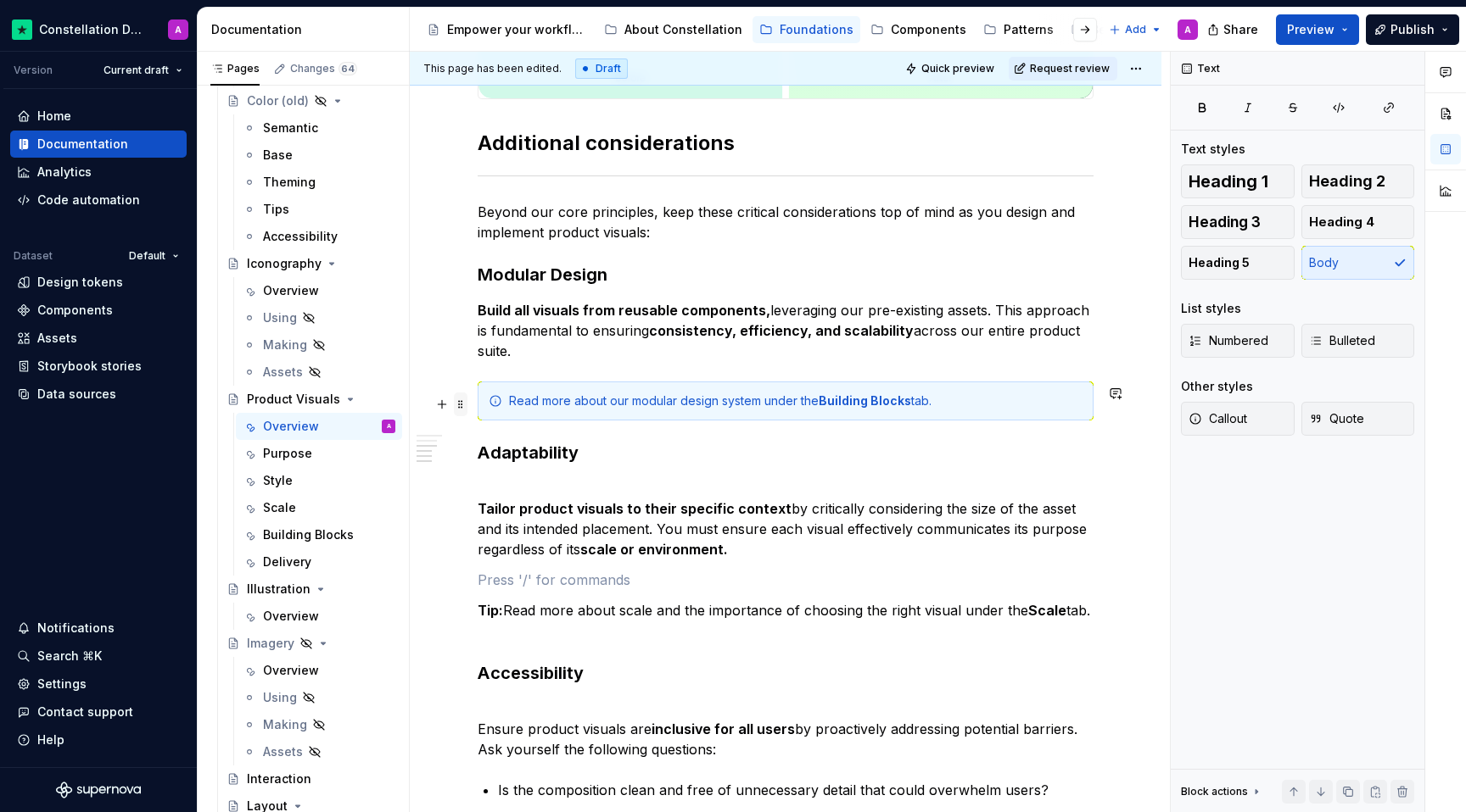
click at [459, 399] on span at bounding box center [460, 405] width 13 height 24
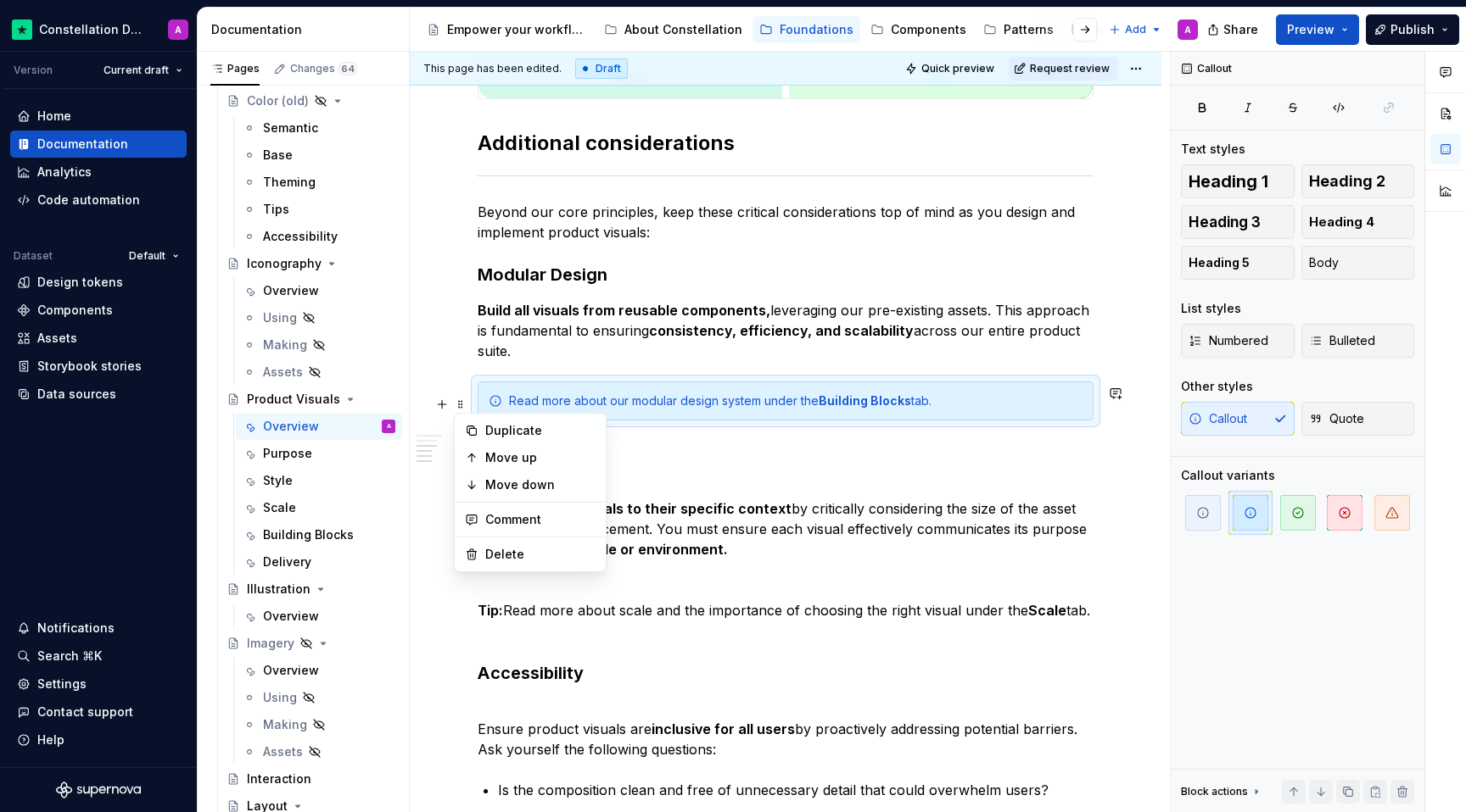
click at [590, 590] on p at bounding box center [785, 579] width 616 height 20
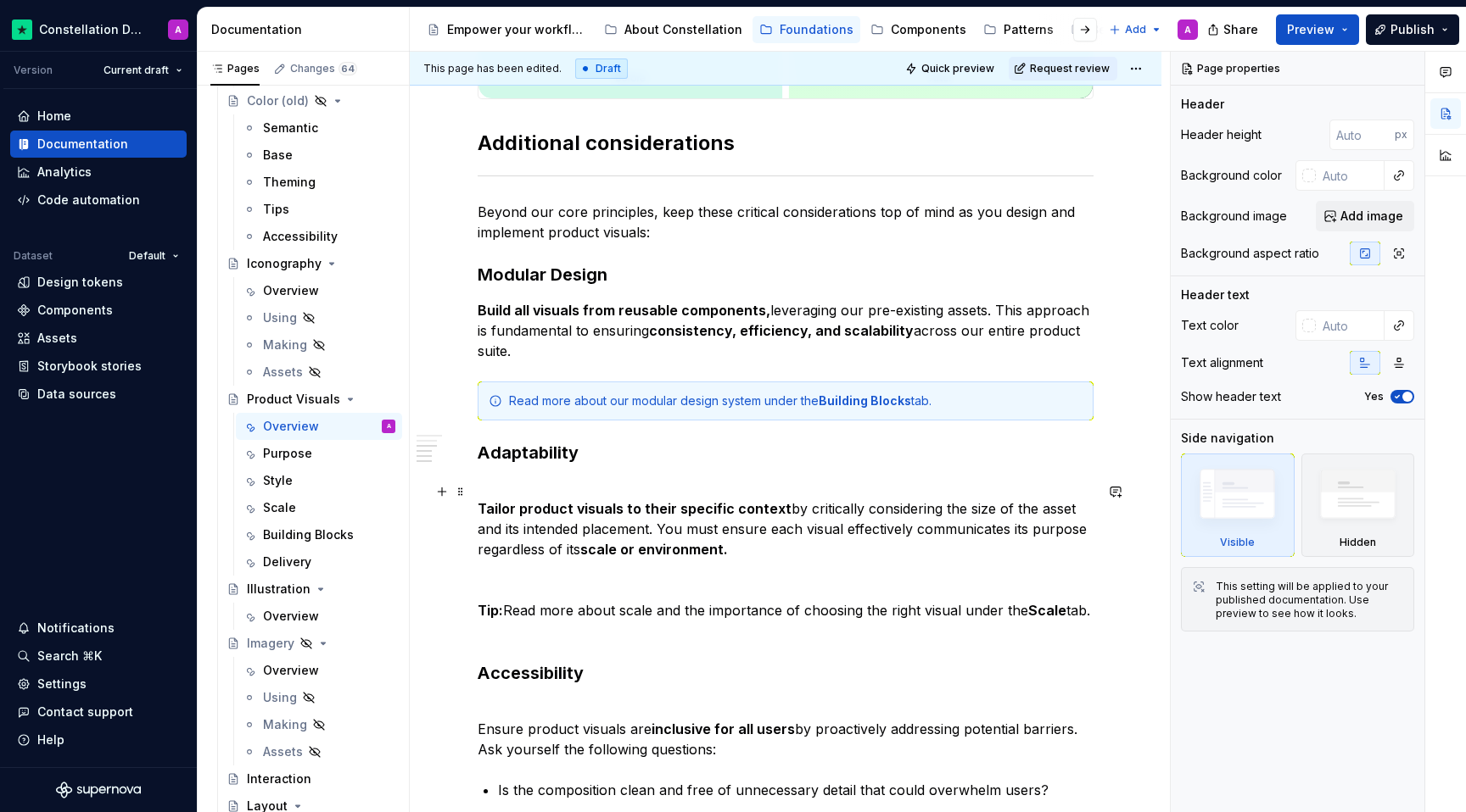
type textarea "*"
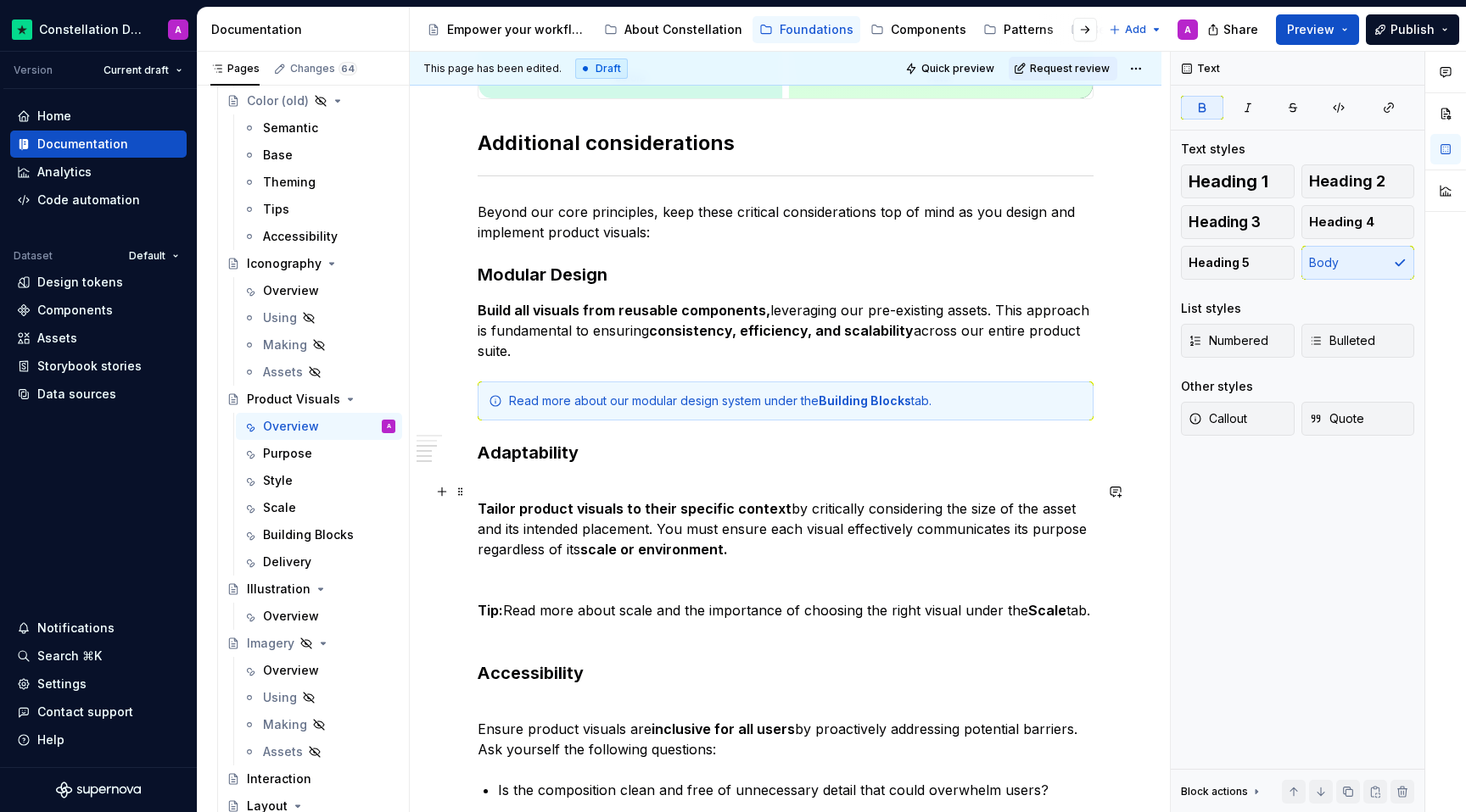
click at [757, 544] on p "Tailor product visuals to their specific context by critically considering the …" at bounding box center [785, 519] width 616 height 81
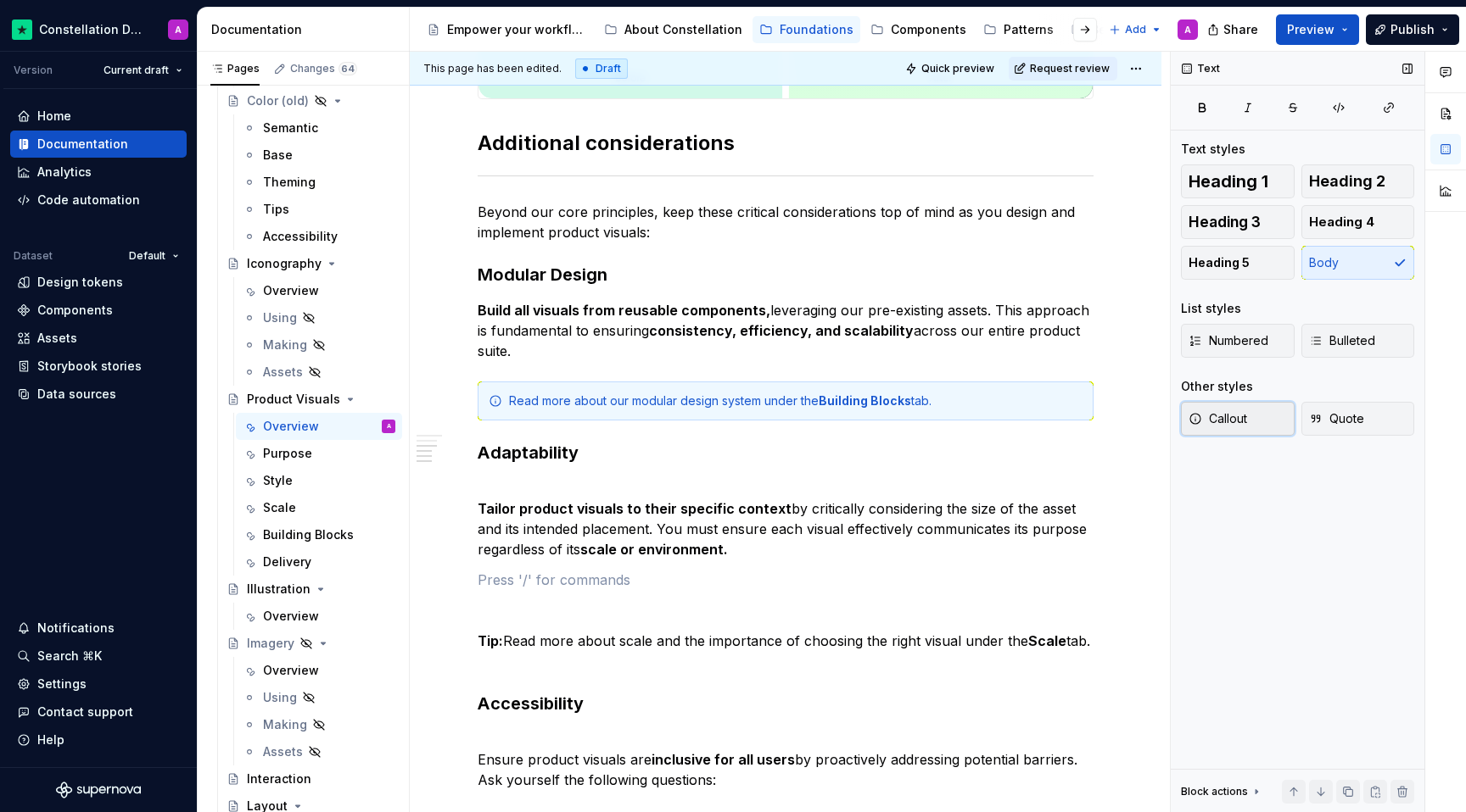
click at [1244, 429] on button "Callout" at bounding box center [1237, 418] width 114 height 34
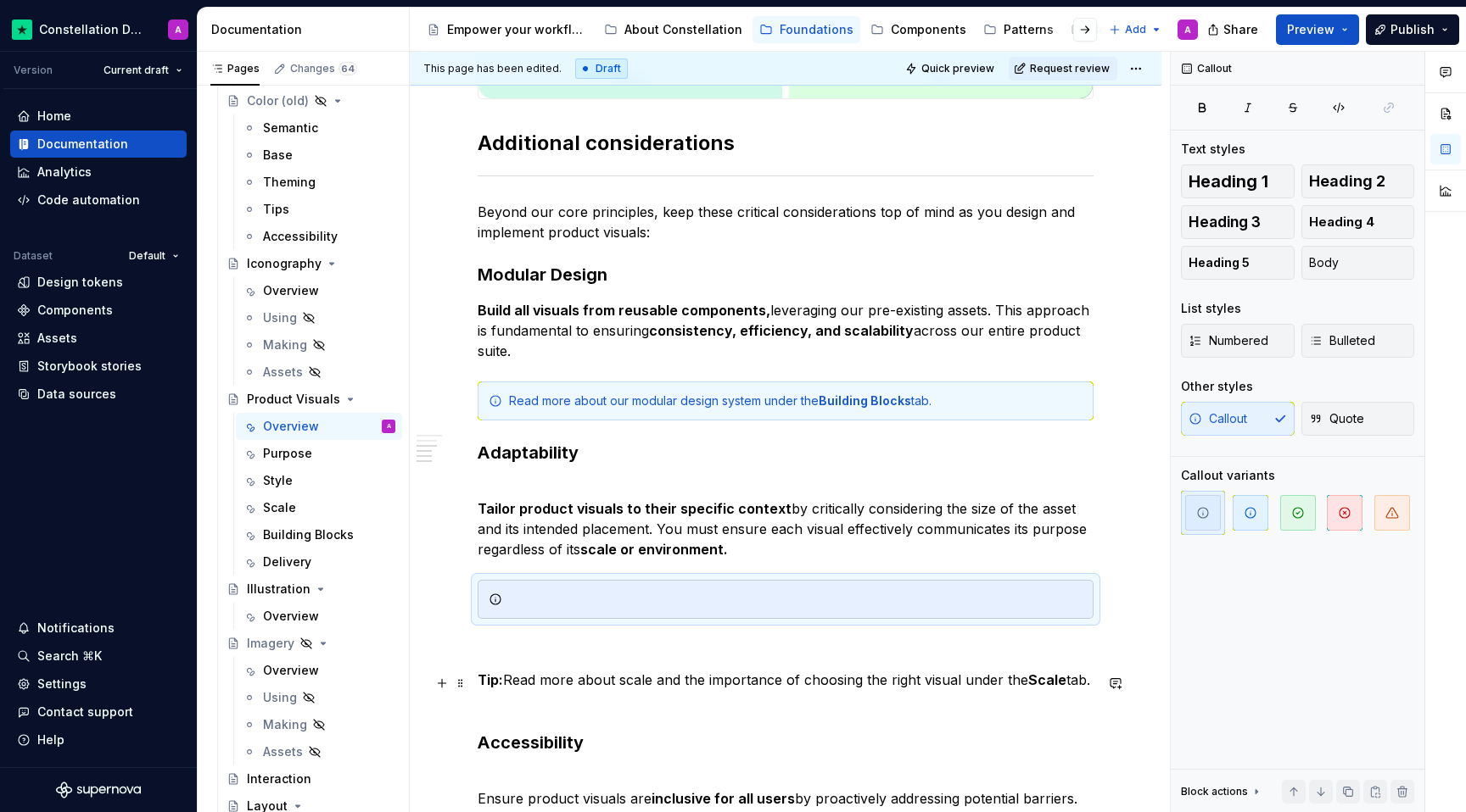
click at [754, 681] on p "Tip: Read more about scale and the importance of choosing the right visual unde…" at bounding box center [785, 690] width 616 height 40
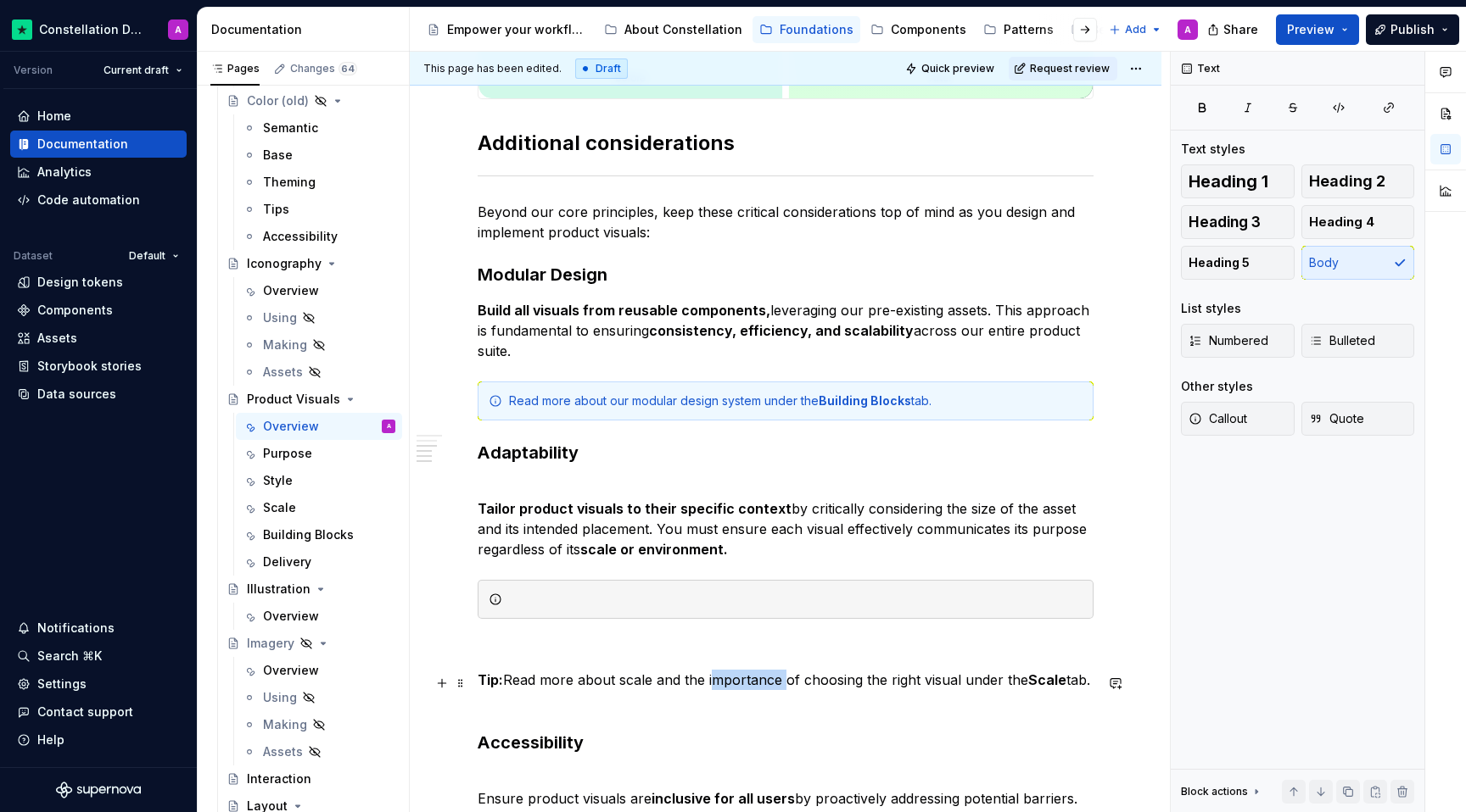
click at [754, 681] on p "Tip: Read more about scale and the importance of choosing the right visual unde…" at bounding box center [785, 690] width 616 height 40
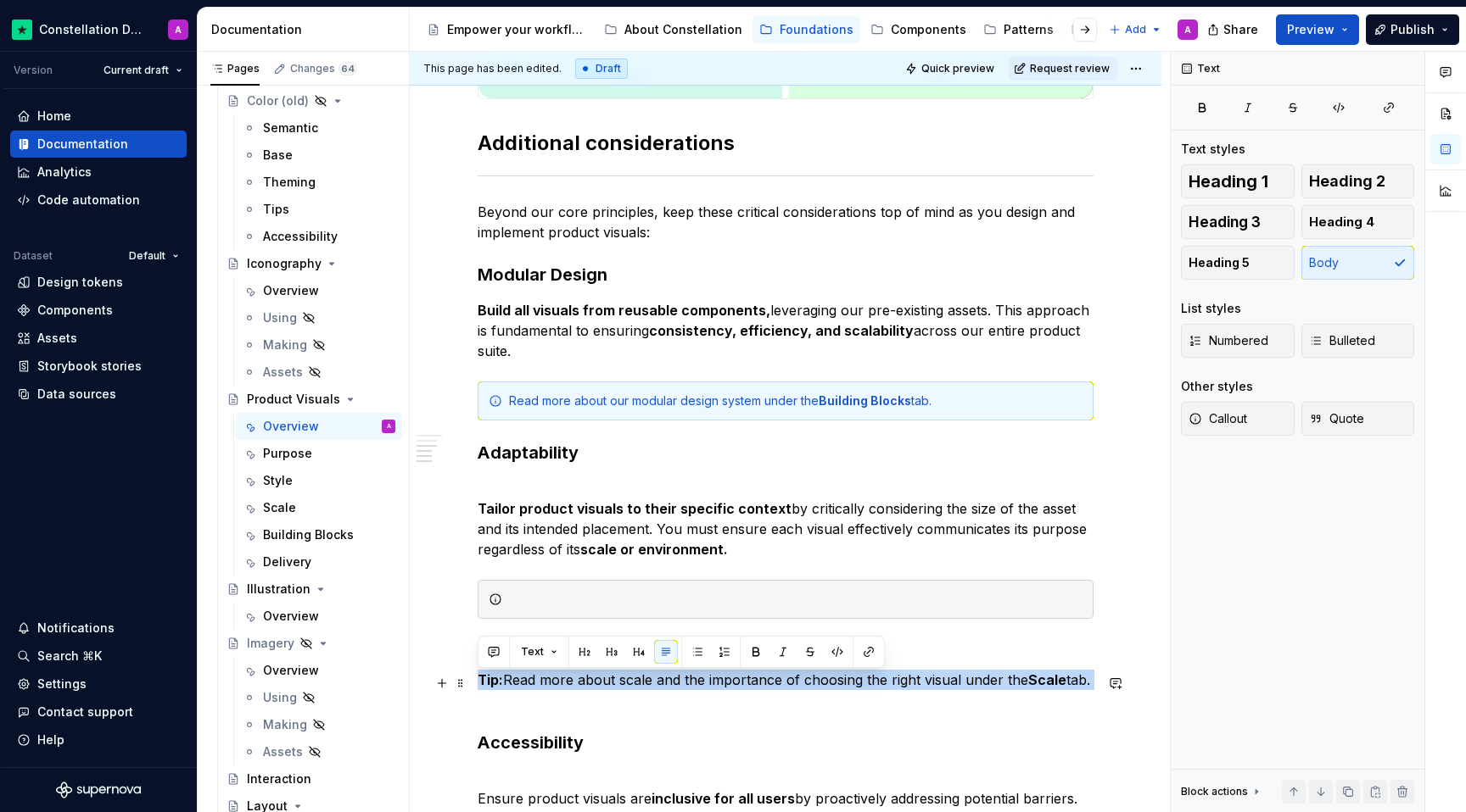
click at [754, 681] on p "Tip: Read more about scale and the importance of choosing the right visual unde…" at bounding box center [785, 690] width 616 height 40
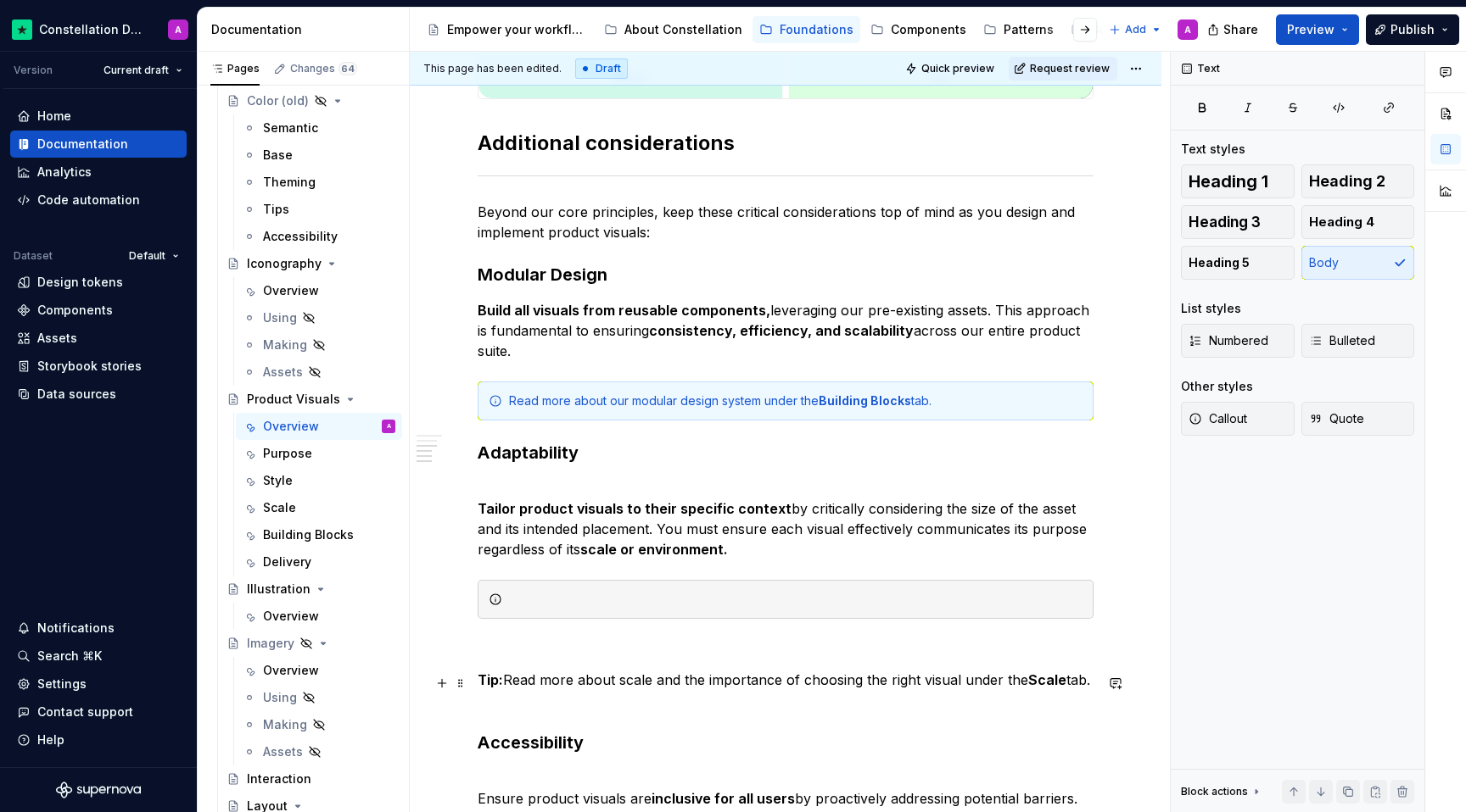
click at [1093, 684] on p "Tip: Read more about scale and the importance of choosing the right visual unde…" at bounding box center [785, 690] width 616 height 40
drag, startPoint x: 1098, startPoint y: 685, endPoint x: 508, endPoint y: 686, distance: 590.0
click at [508, 686] on p "Tip: Read more about scale and the importance of choosing the right visual unde…" at bounding box center [785, 690] width 616 height 40
copy p "Read more about scale and the importance of choosing the right visual under the…"
click at [533, 601] on div at bounding box center [796, 600] width 573 height 17
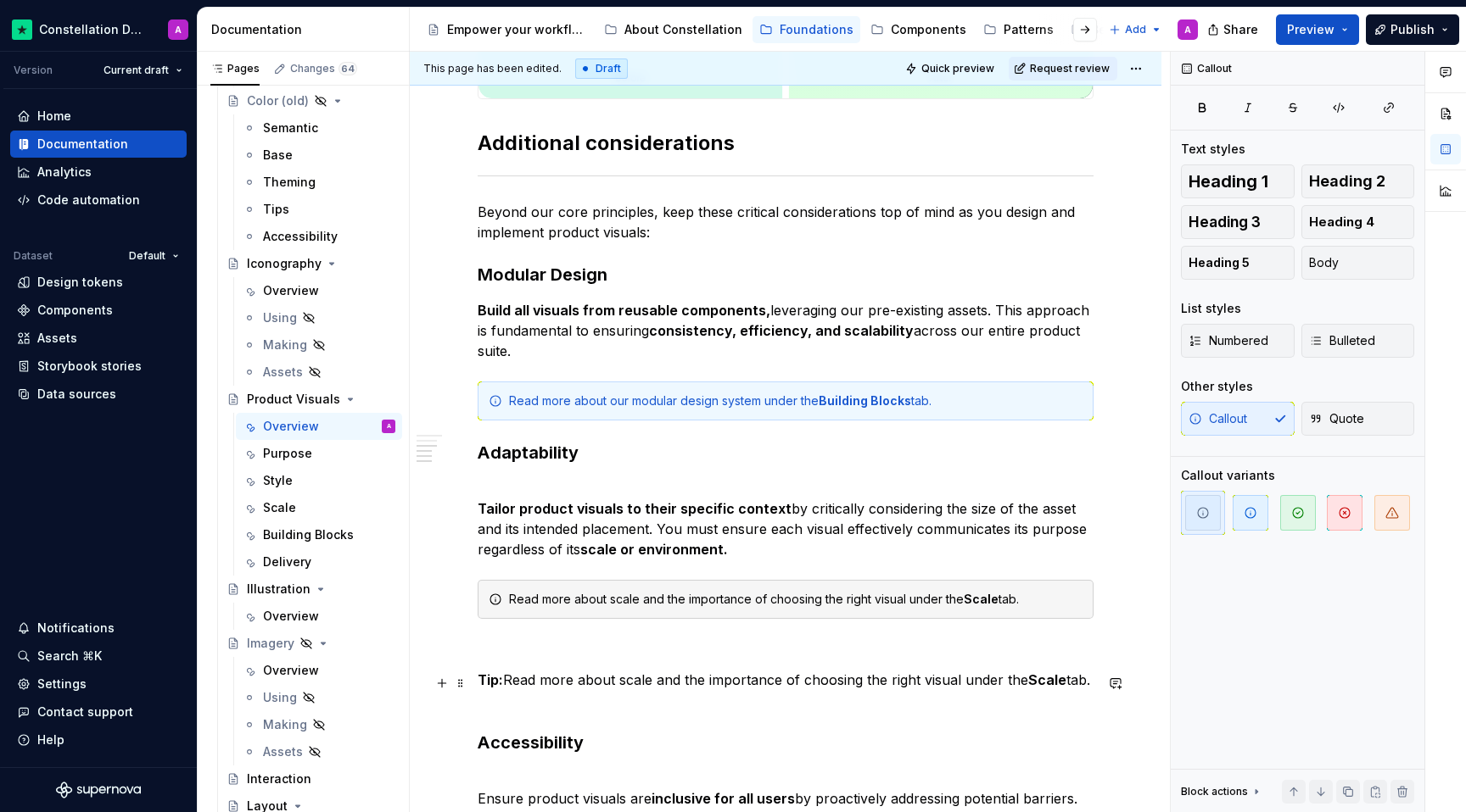
click at [545, 695] on p "Tip: Read more about scale and the importance of choosing the right visual unde…" at bounding box center [785, 690] width 616 height 40
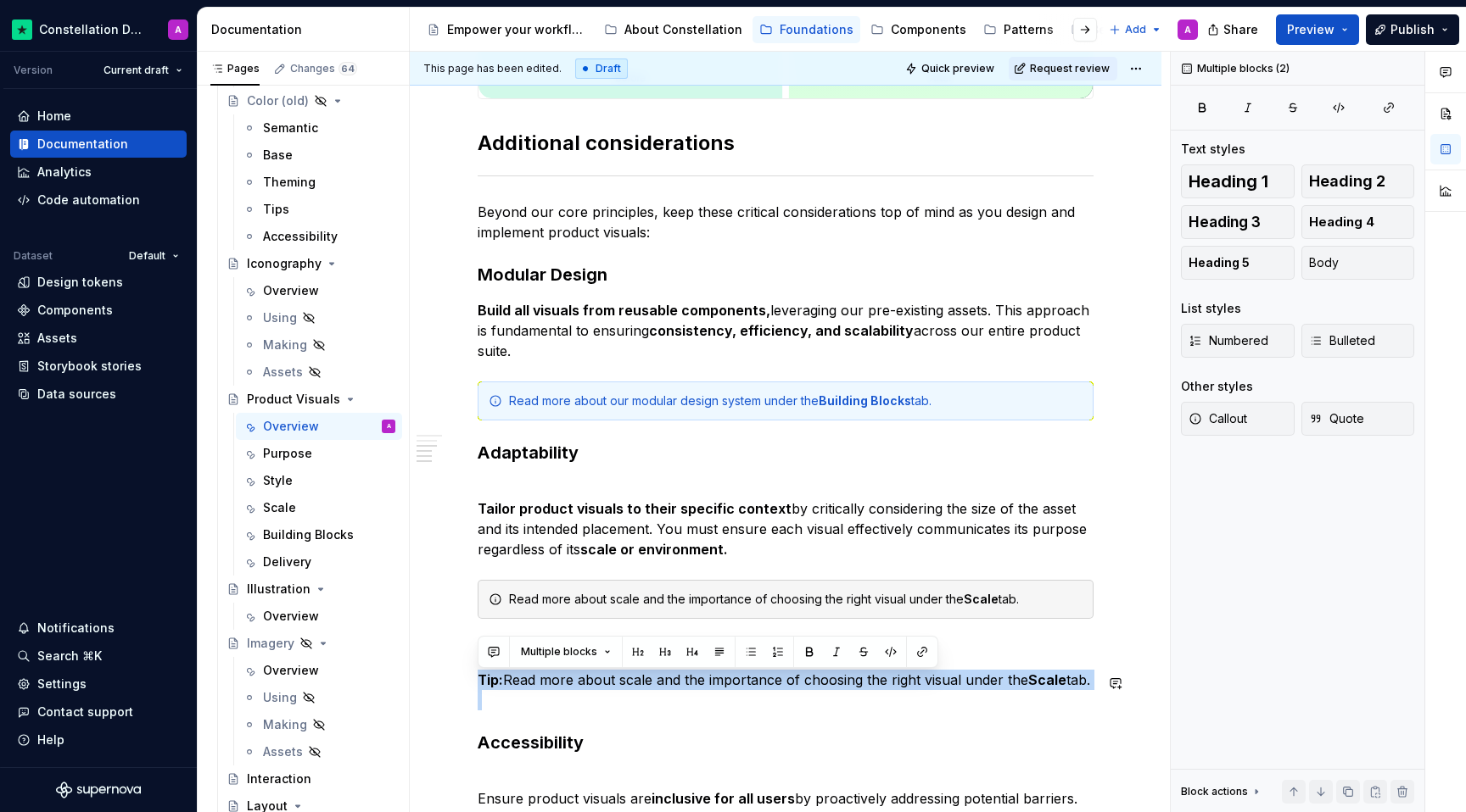
drag, startPoint x: 536, startPoint y: 716, endPoint x: 484, endPoint y: 664, distance: 73.5
click at [484, 664] on div "Every product visual should serve a clear purpose. Whether it’s clarifying a fe…" at bounding box center [785, 116] width 616 height 2032
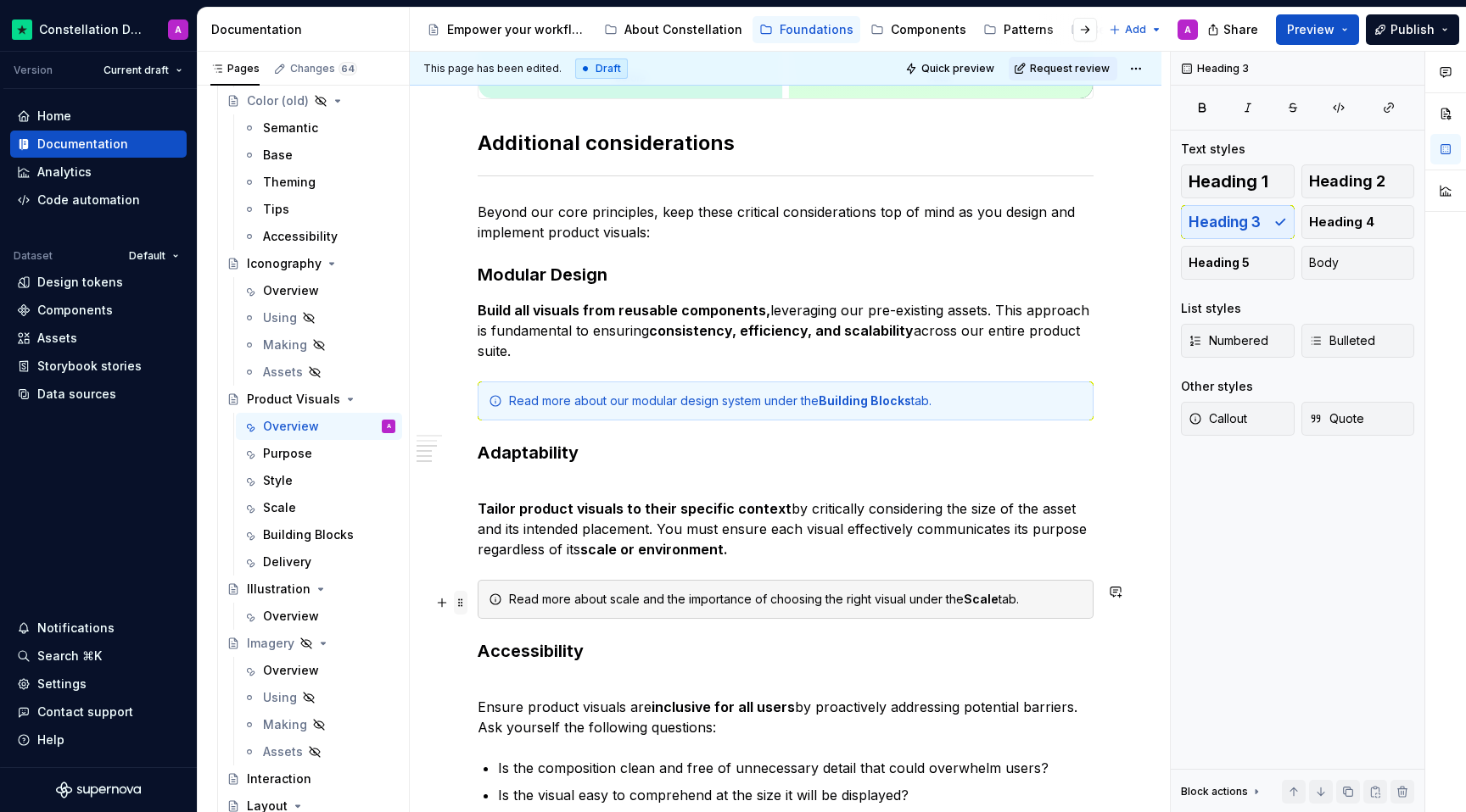
click at [461, 600] on span at bounding box center [460, 603] width 13 height 24
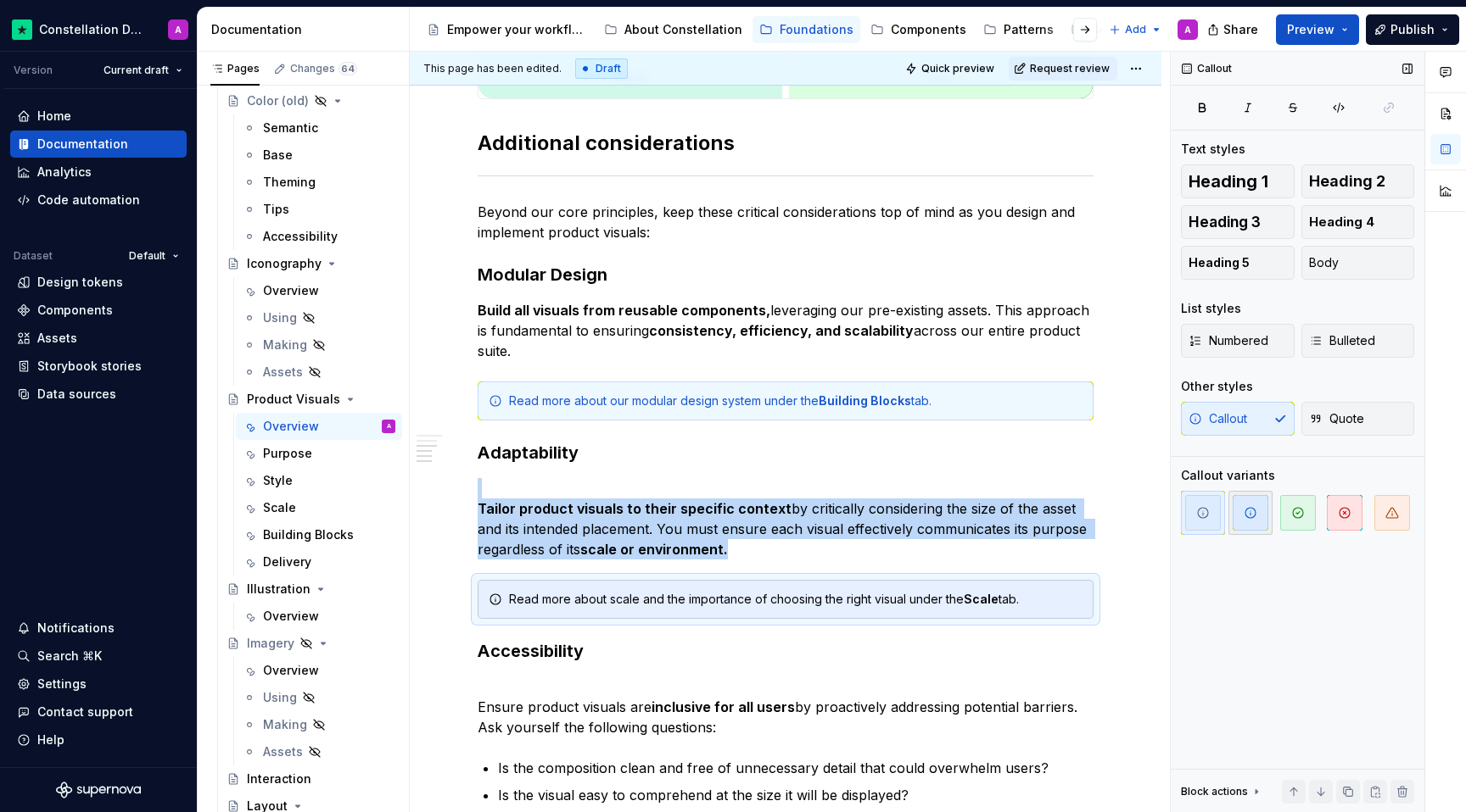
click at [1256, 509] on icon "button" at bounding box center [1250, 513] width 13 height 13
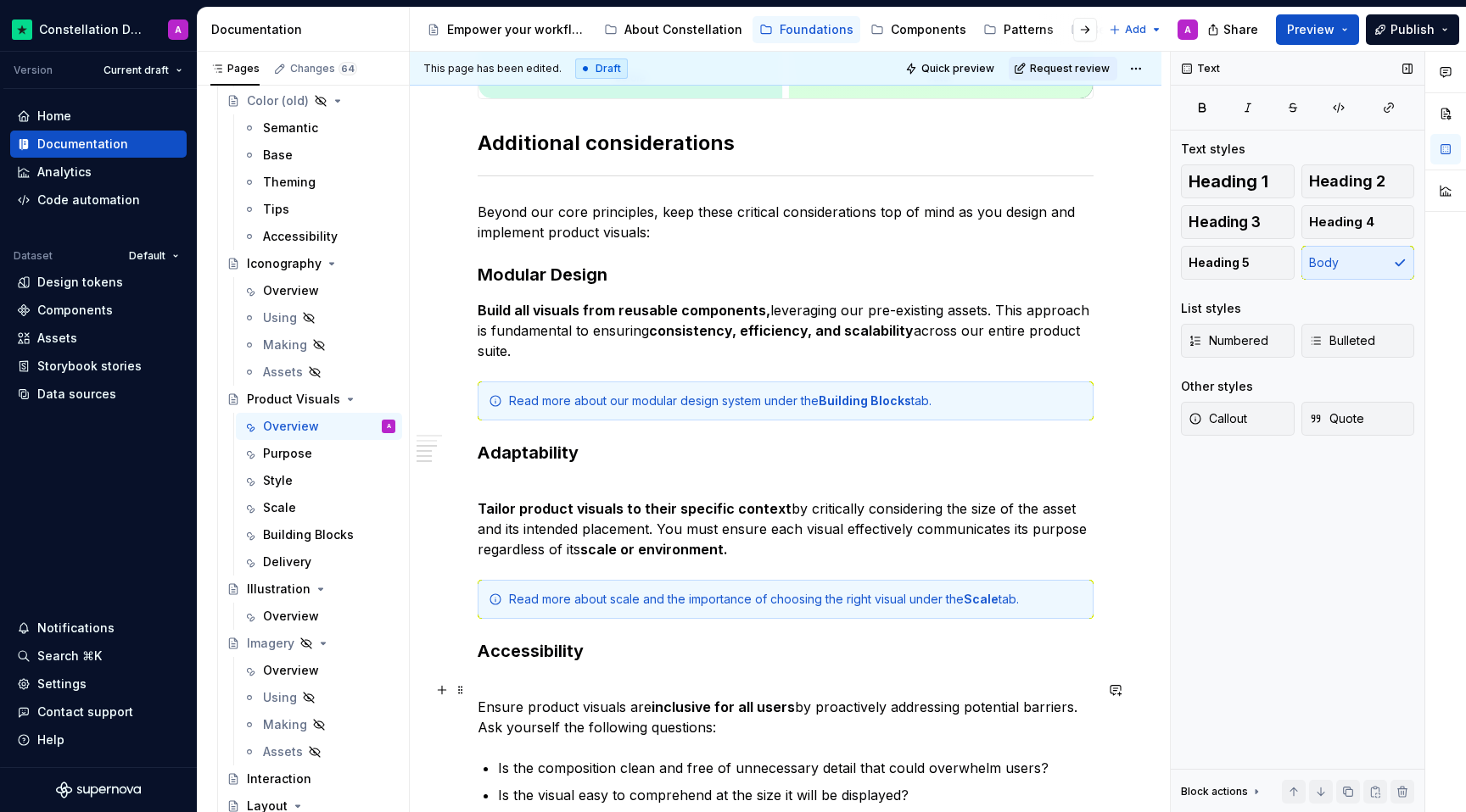
click at [776, 685] on p "Ensure product visuals are inclusive for all users by proactively addressing po…" at bounding box center [785, 708] width 616 height 61
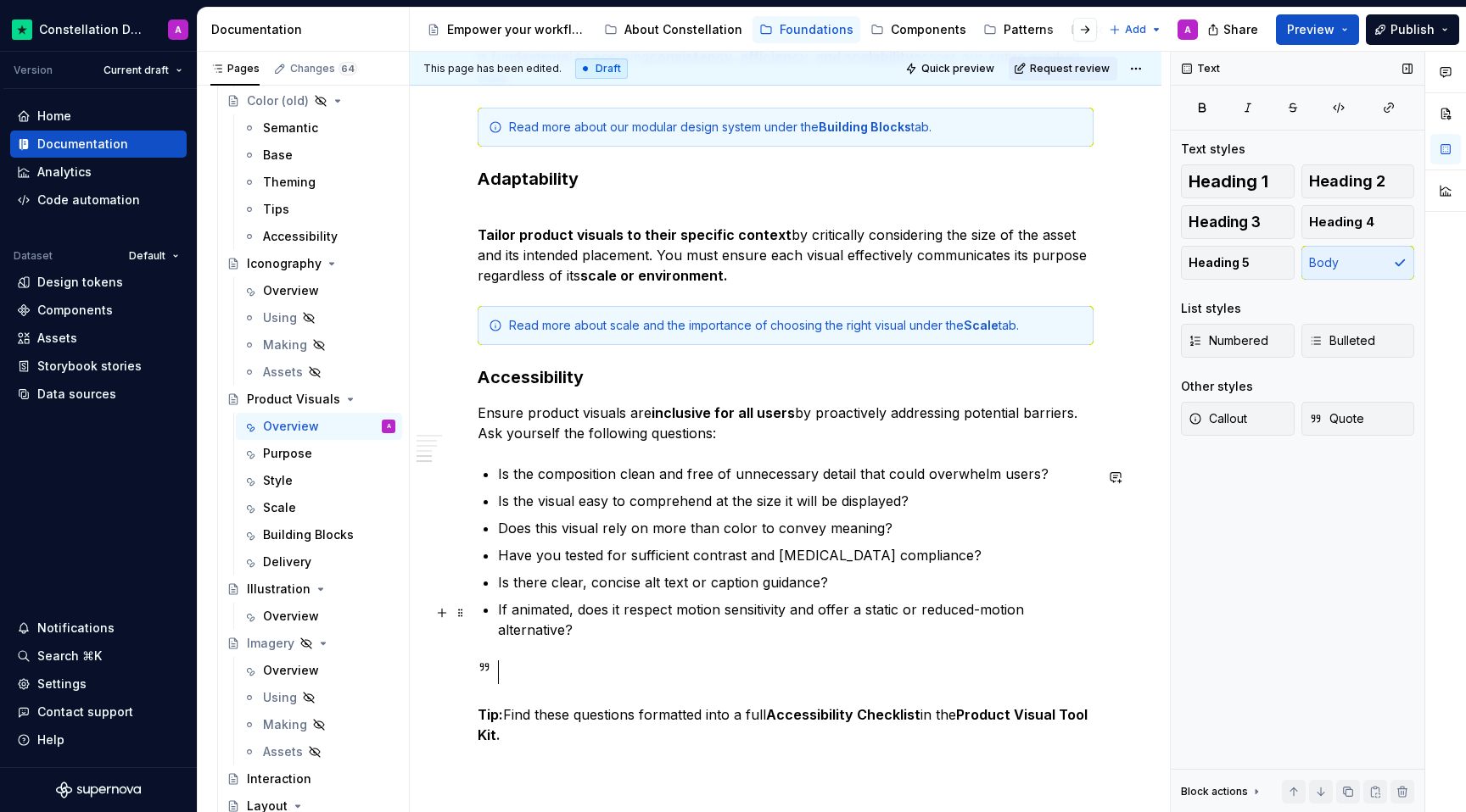
scroll to position [1509, 0]
click at [483, 432] on p "Ensure product visuals are inclusive for all users by proactively addressing po…" at bounding box center [785, 424] width 616 height 40
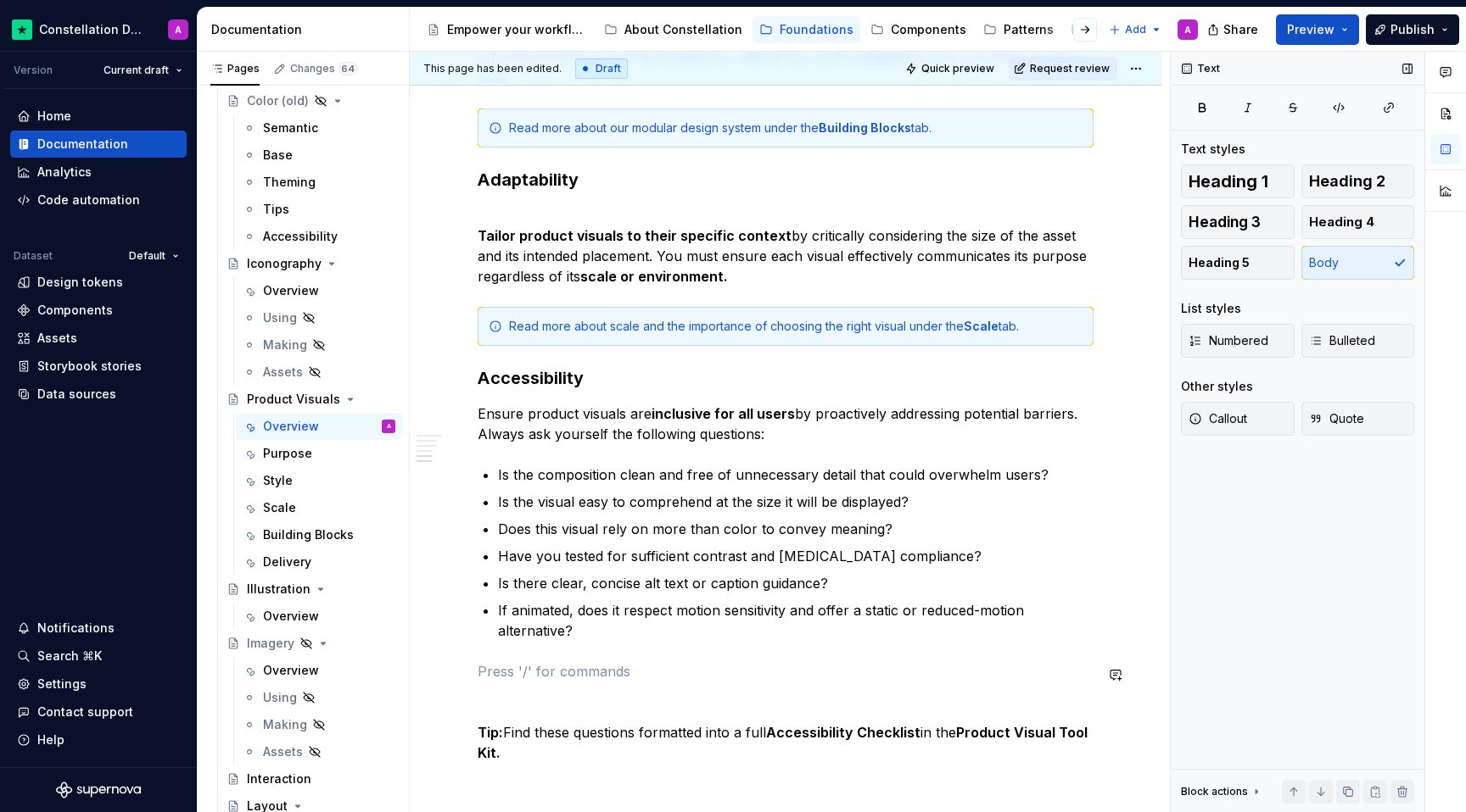
click at [1246, 424] on span "Callout" at bounding box center [1217, 419] width 58 height 17
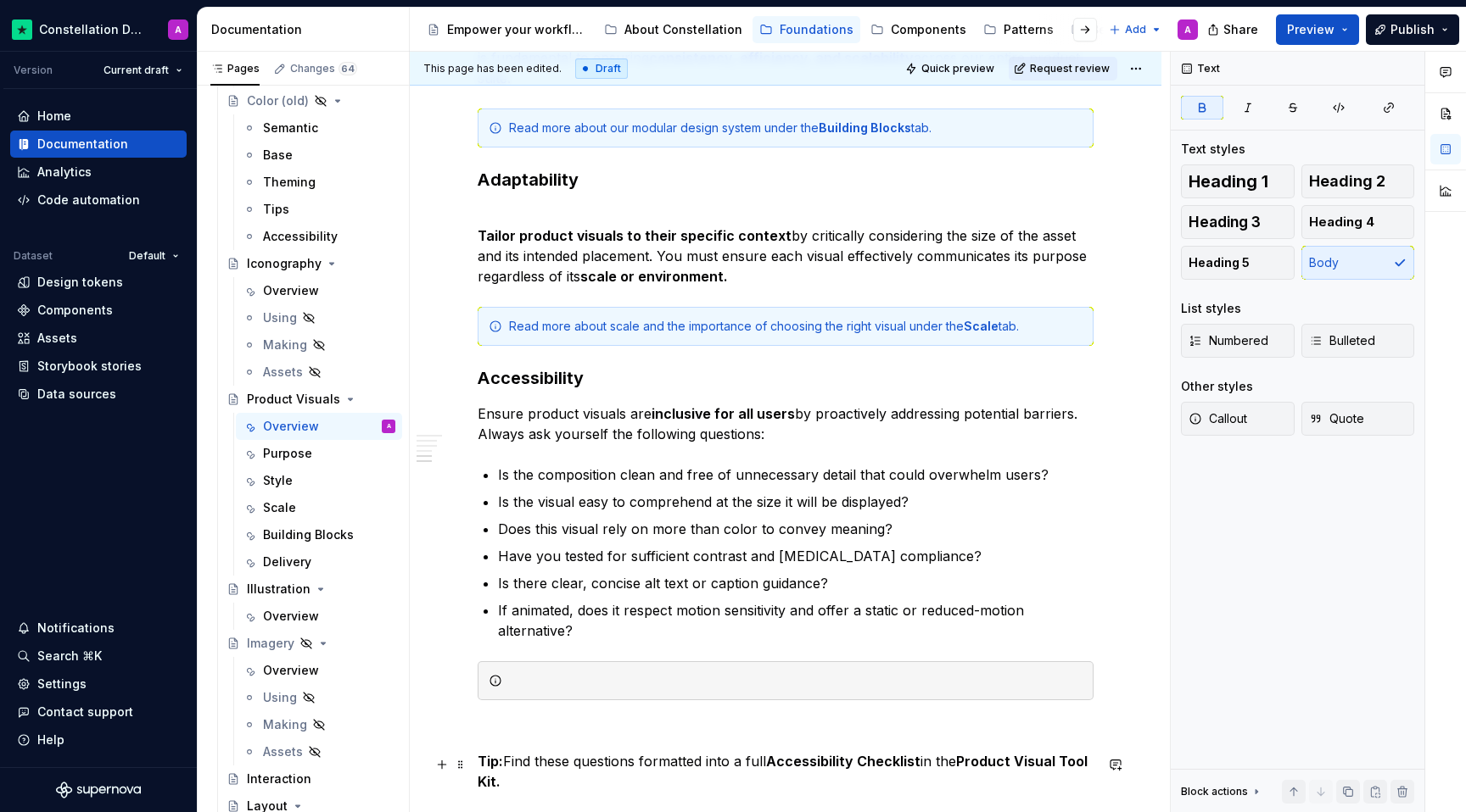
scroll to position [1754, 0]
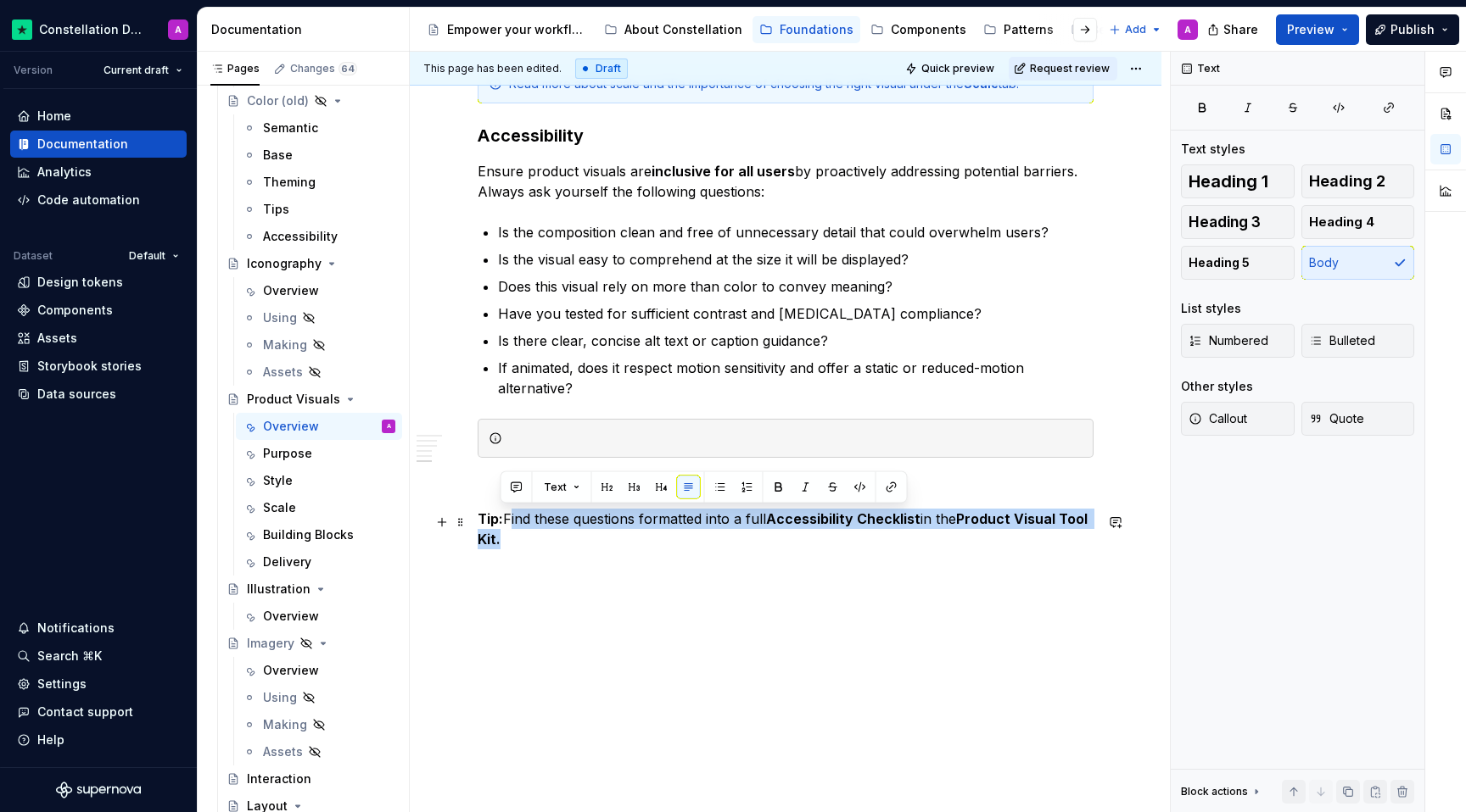
drag, startPoint x: 531, startPoint y: 780, endPoint x: 505, endPoint y: 521, distance: 260.3
click at [505, 521] on p "Tip: Find these questions formatted into a full Accessibility Checklist in the …" at bounding box center [785, 529] width 616 height 40
copy p "Find these questions formatted into a full Accessibility Checklist in the Produ…"
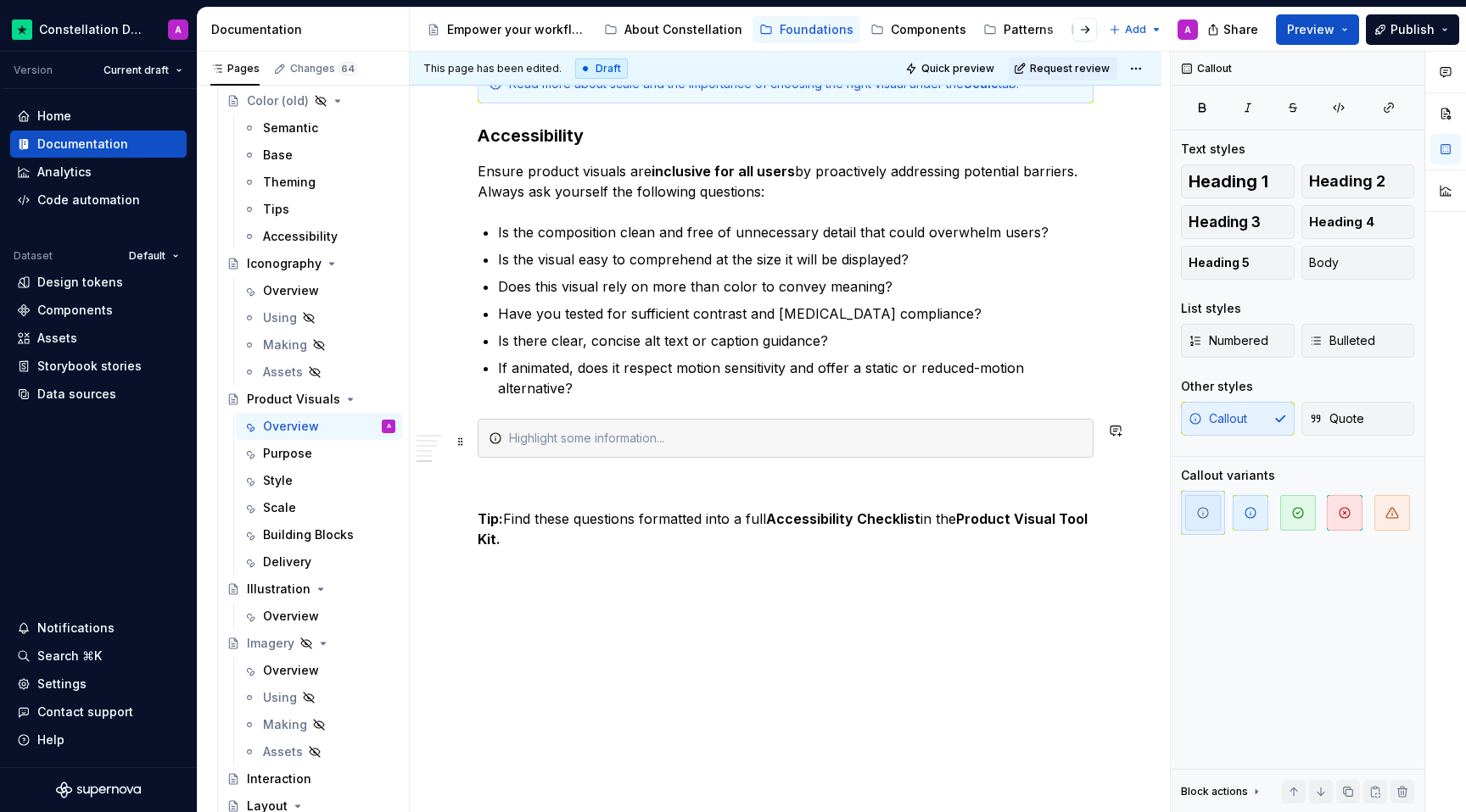
click at [576, 441] on div at bounding box center [796, 439] width 573 height 17
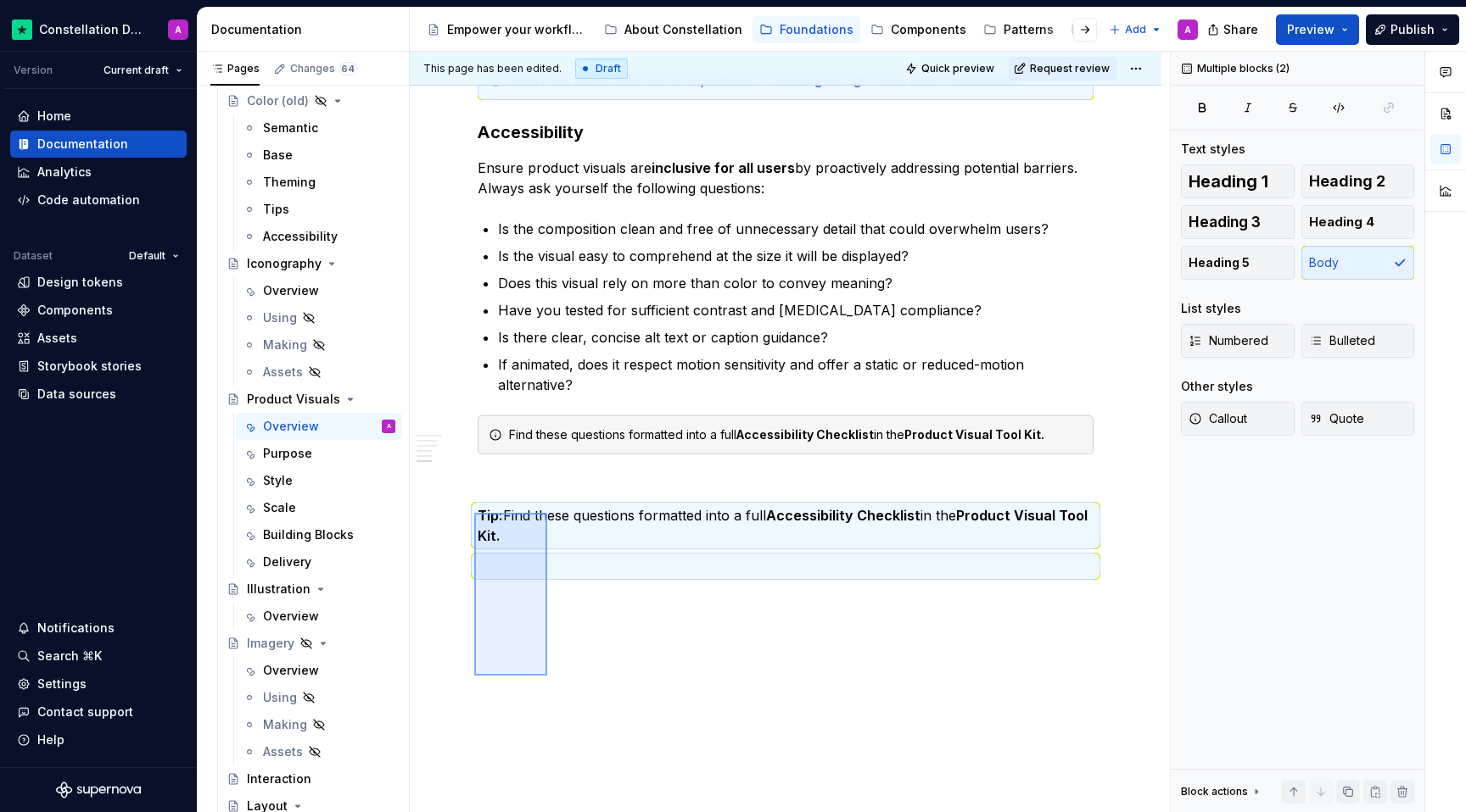
drag, startPoint x: 547, startPoint y: 676, endPoint x: 475, endPoint y: 511, distance: 180.0
click at [475, 512] on div "This page has been edited. Draft Quick preview Request review Product Visuals B…" at bounding box center [789, 432] width 760 height 761
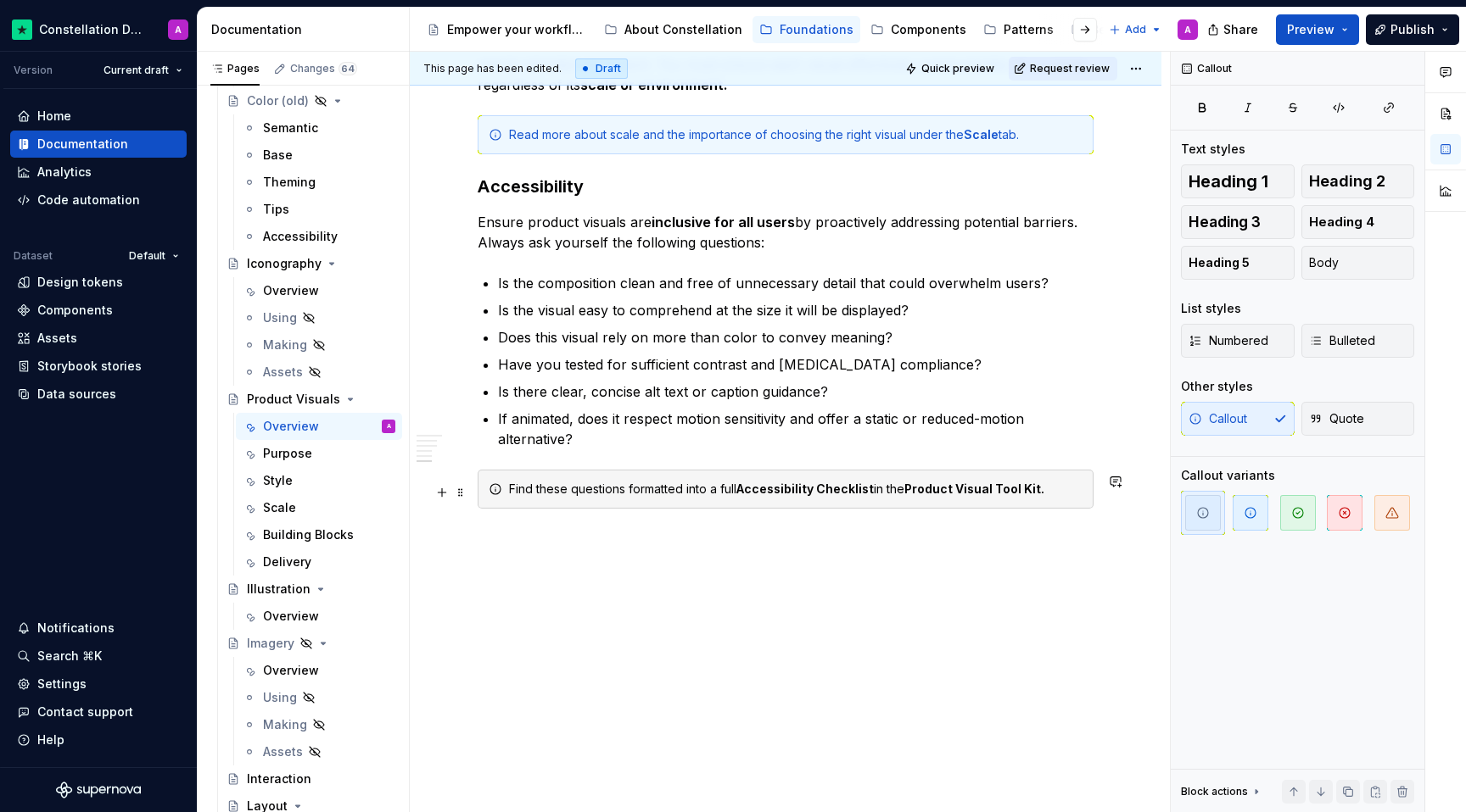
click at [503, 493] on div "Find these questions formatted into a full Accessibility Checklist in the Produ…" at bounding box center [785, 489] width 616 height 39
click at [459, 486] on span at bounding box center [460, 493] width 13 height 24
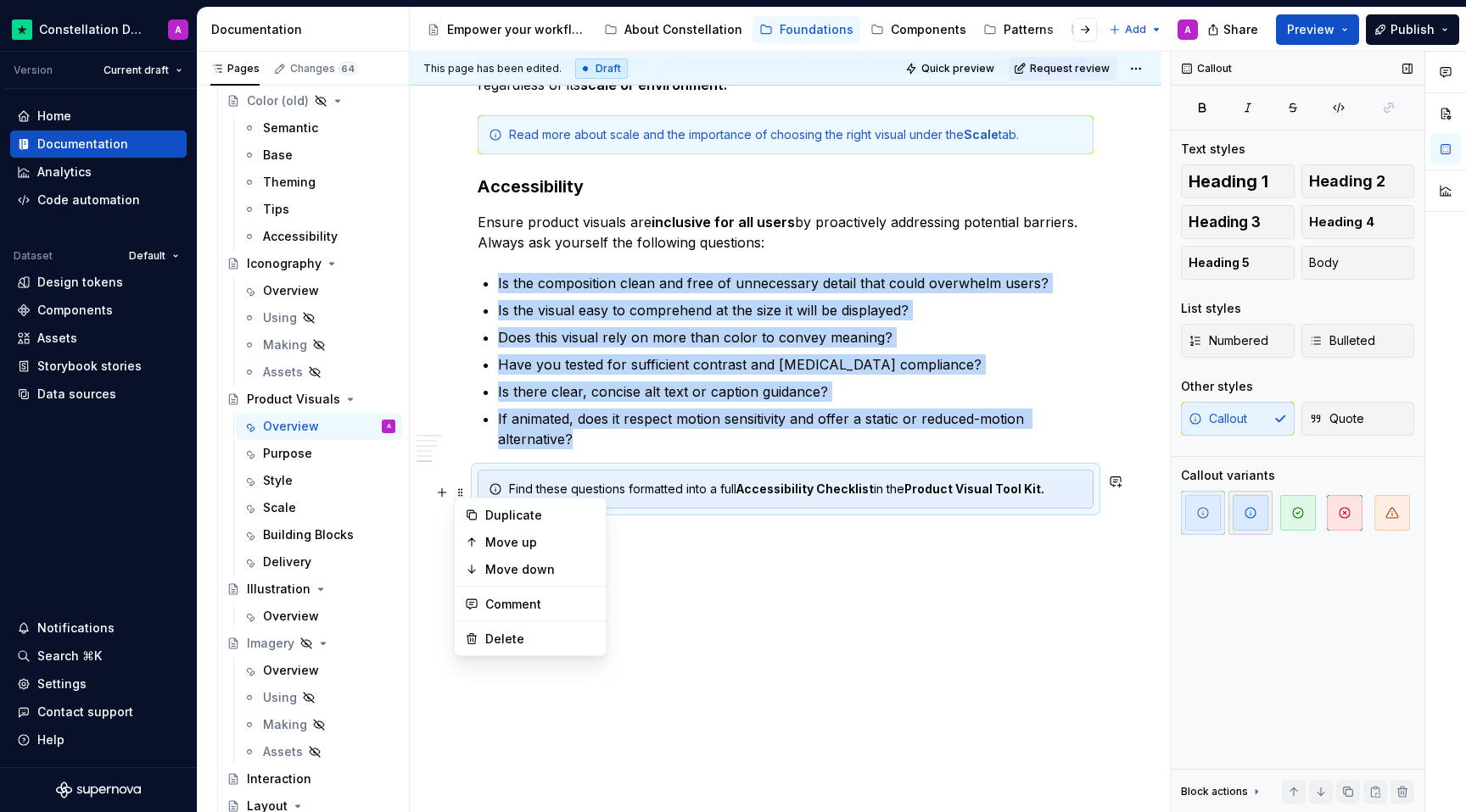
click at [1245, 511] on icon "button" at bounding box center [1250, 513] width 13 height 13
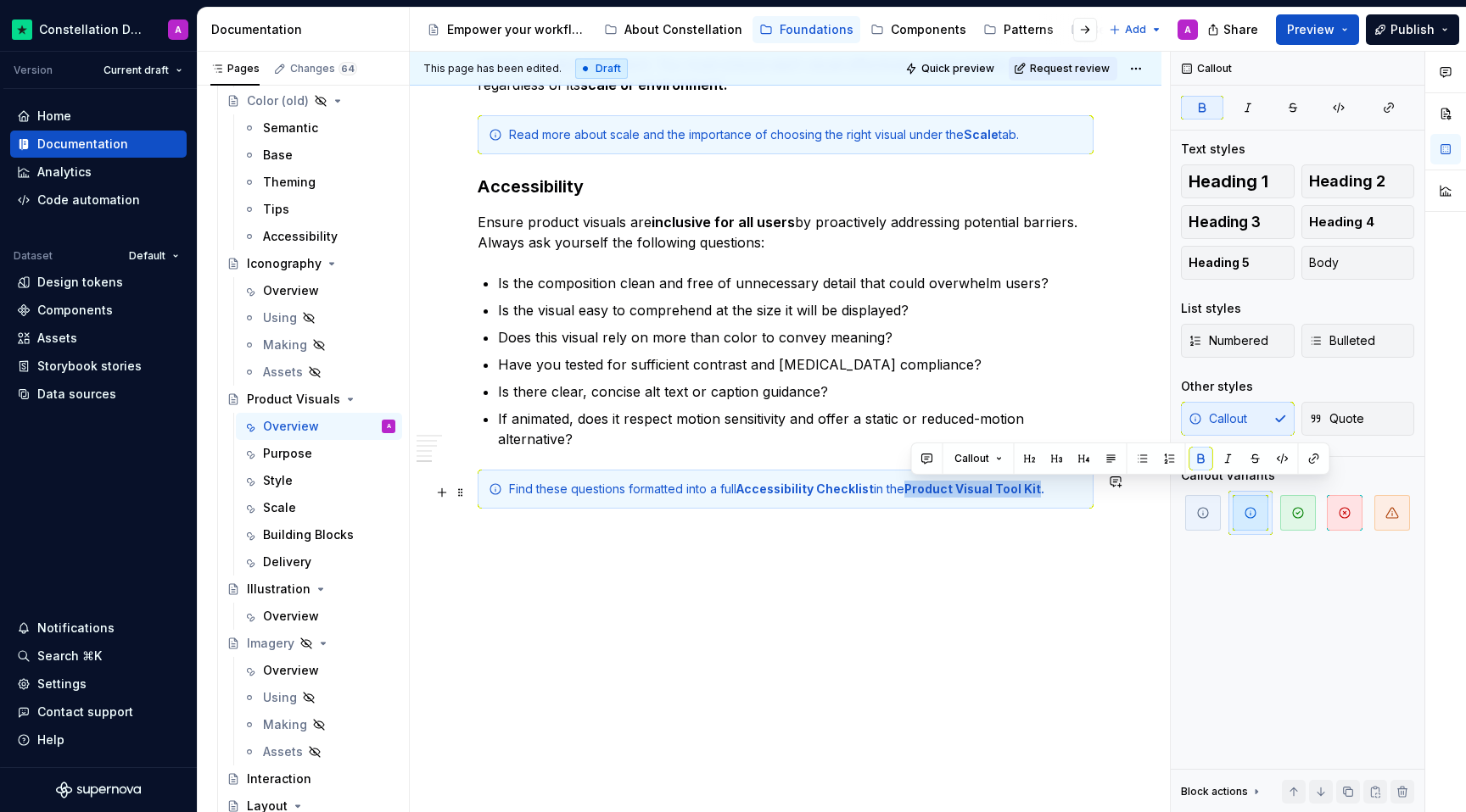
drag, startPoint x: 1027, startPoint y: 487, endPoint x: 909, endPoint y: 489, distance: 118.0
click at [909, 489] on div "Find these questions formatted into a full Accessibility Checklist in the Produ…" at bounding box center [796, 490] width 573 height 17
click at [1310, 461] on button "button" at bounding box center [1314, 458] width 24 height 24
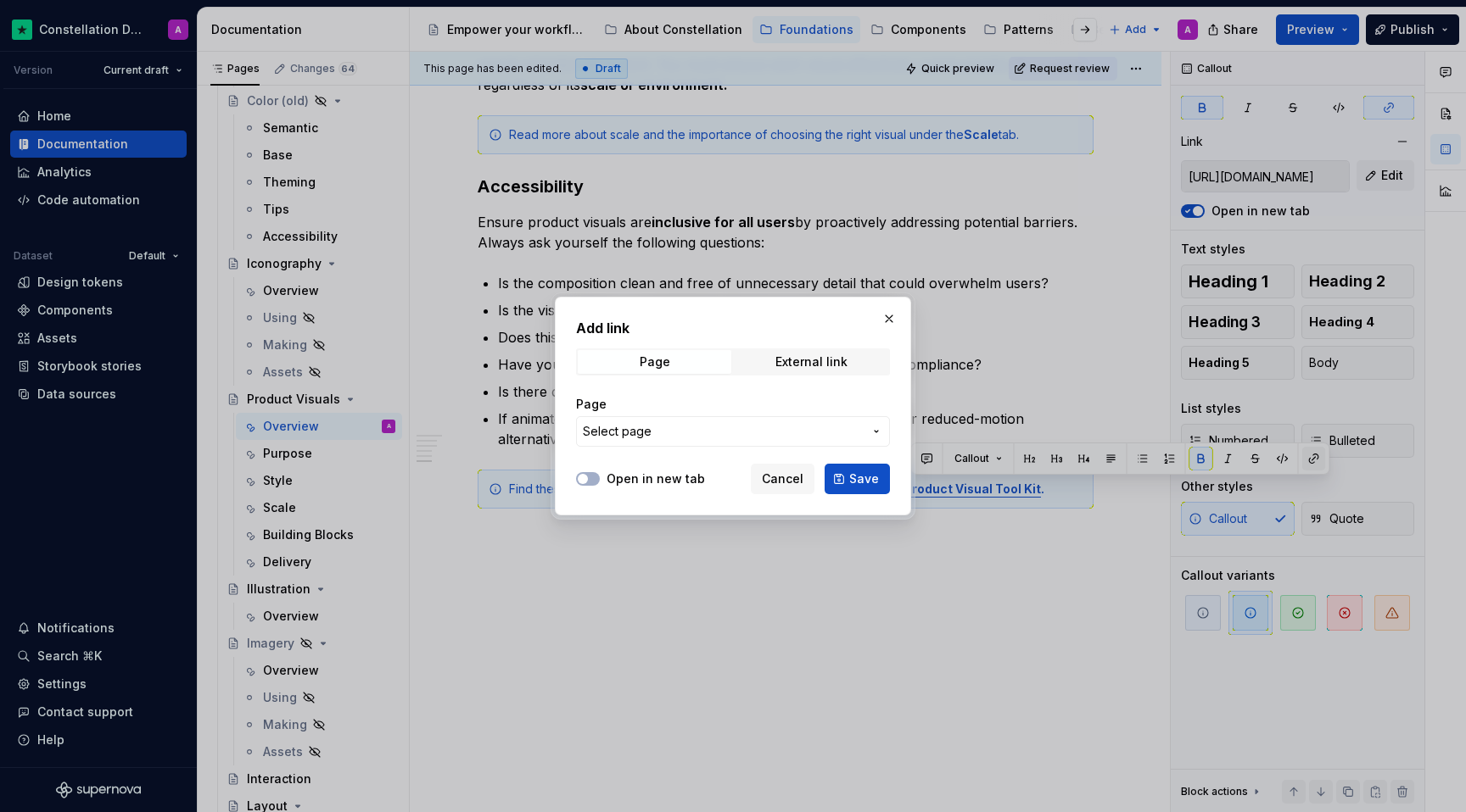
click at [577, 350] on button "Page" at bounding box center [654, 361] width 153 height 24
click at [853, 460] on div "Open in new tab Cancel Save" at bounding box center [733, 476] width 314 height 37
click at [856, 471] on span "Save" at bounding box center [864, 479] width 30 height 17
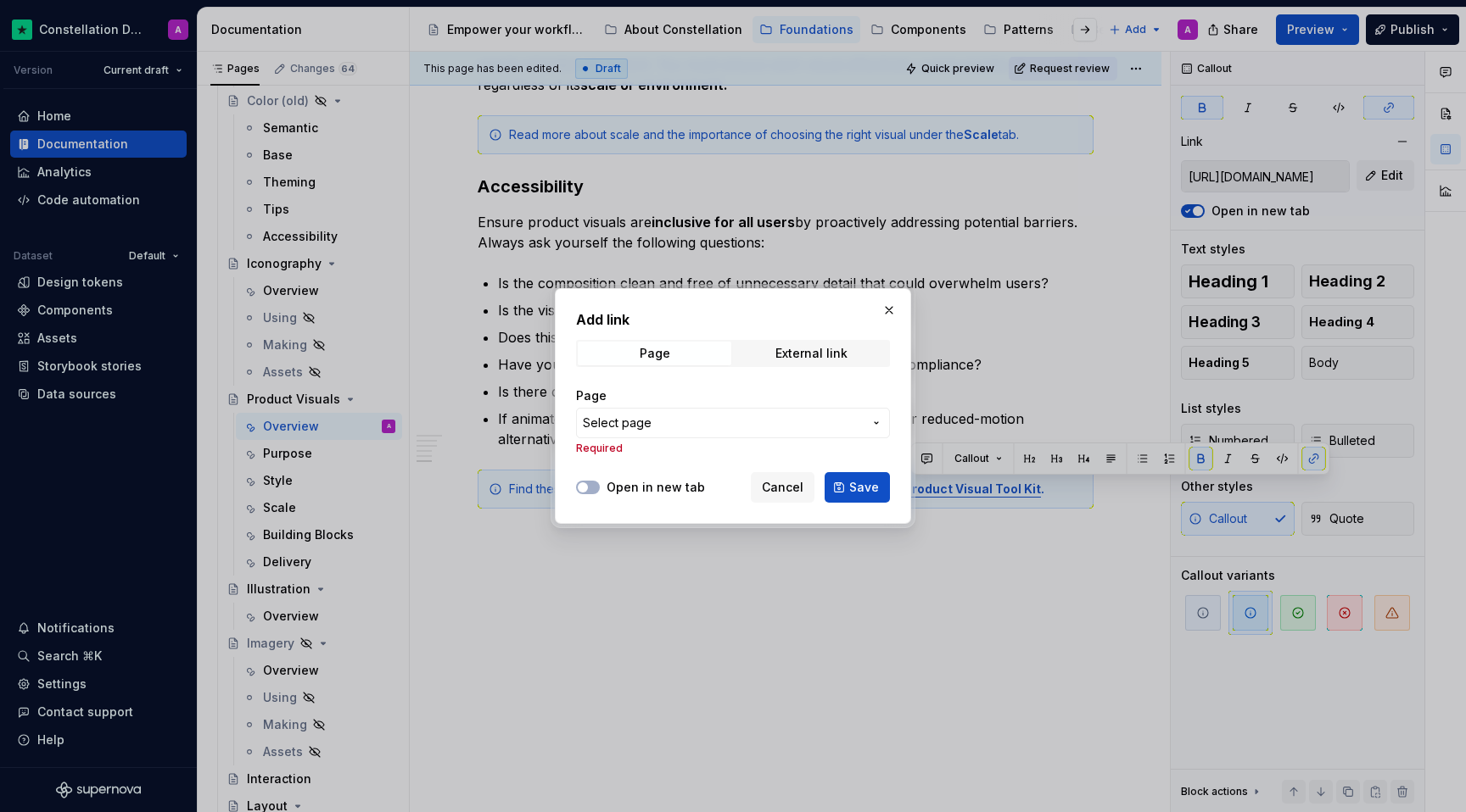
click at [764, 340] on div "Page External link" at bounding box center [733, 354] width 314 height 27
click at [774, 357] on span "External link" at bounding box center [811, 354] width 153 height 24
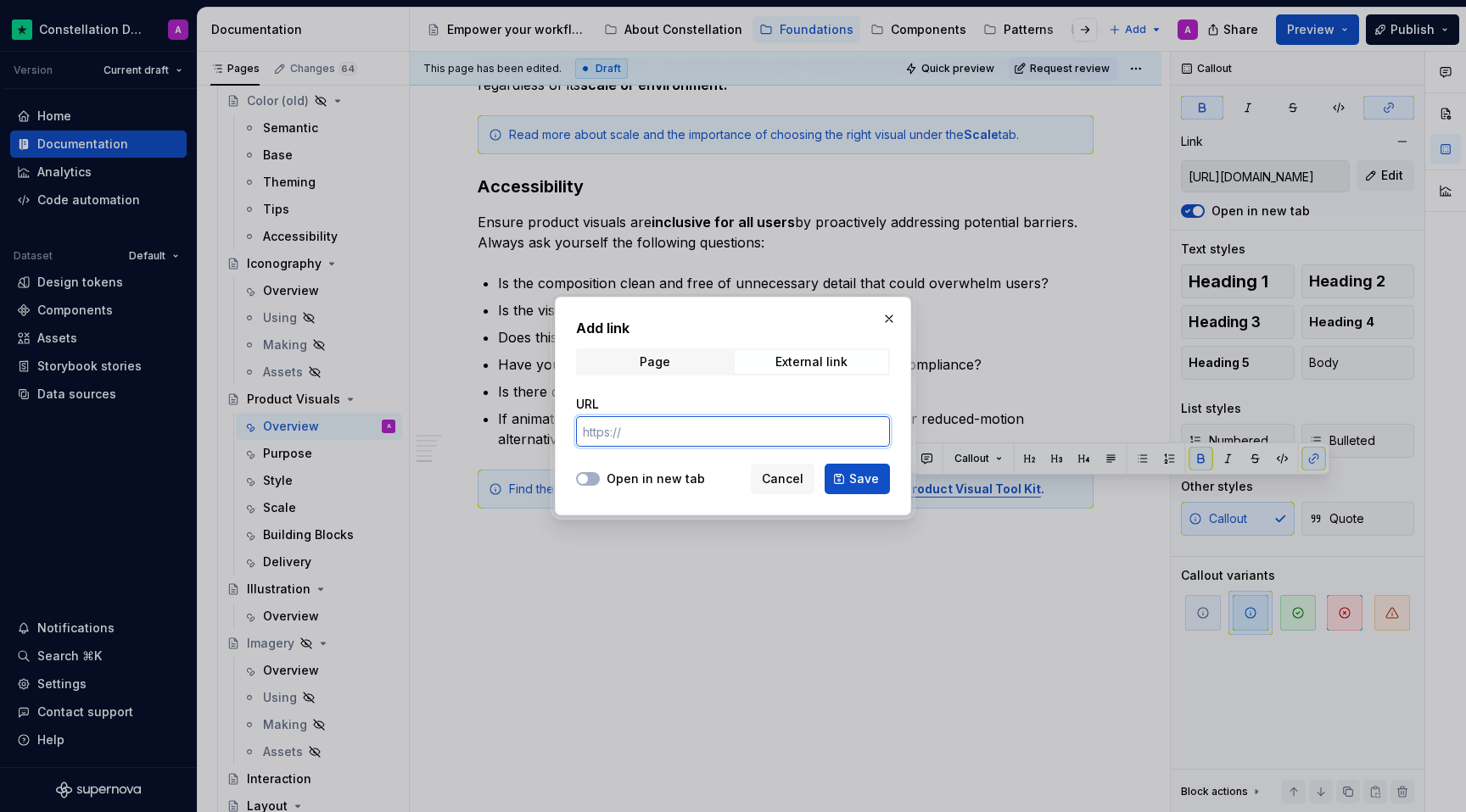
click at [739, 416] on input "URL" at bounding box center [733, 431] width 314 height 31
paste input "[URL][DOMAIN_NAME]"
type input "[URL][DOMAIN_NAME]"
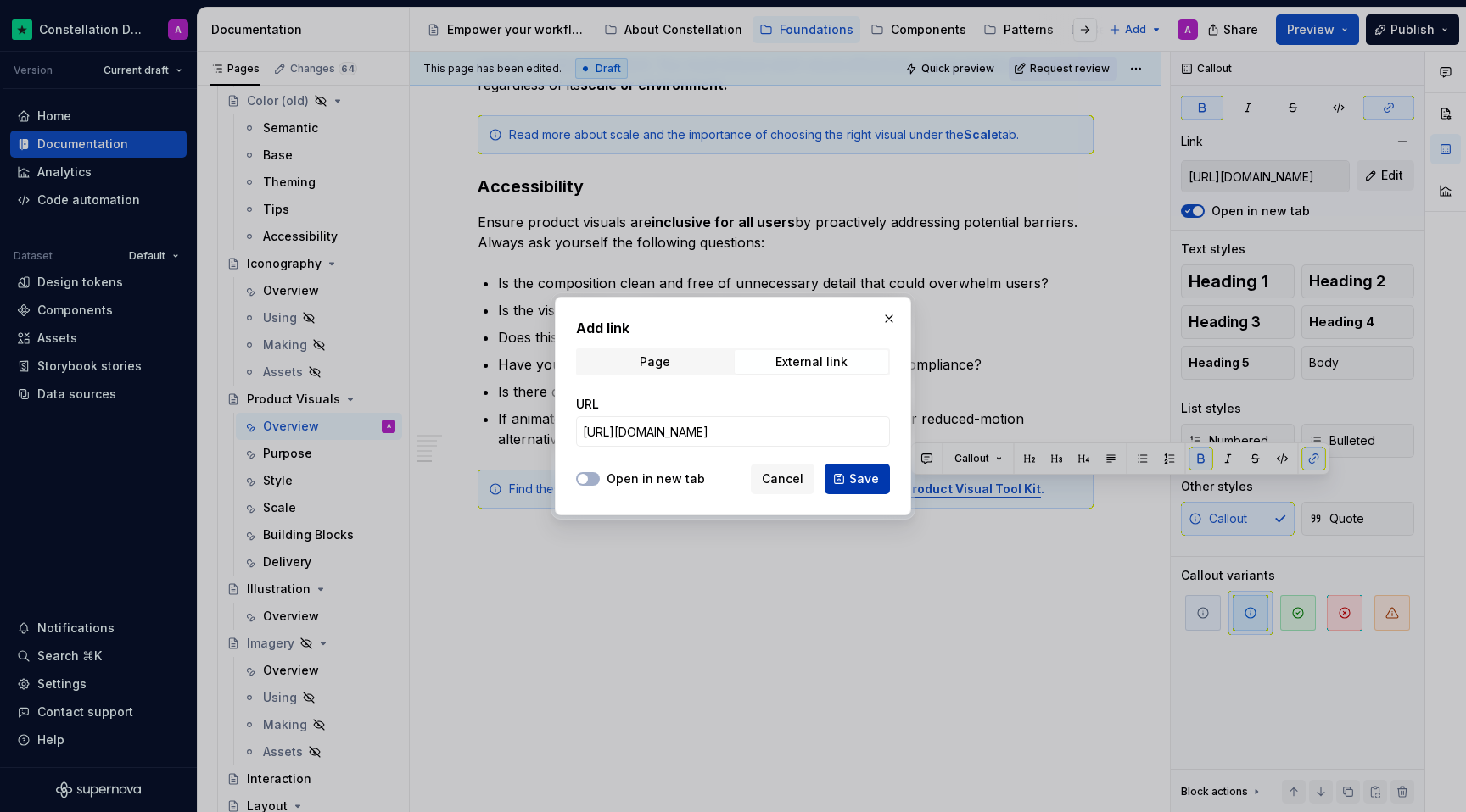
click at [838, 483] on button "Save" at bounding box center [857, 479] width 65 height 31
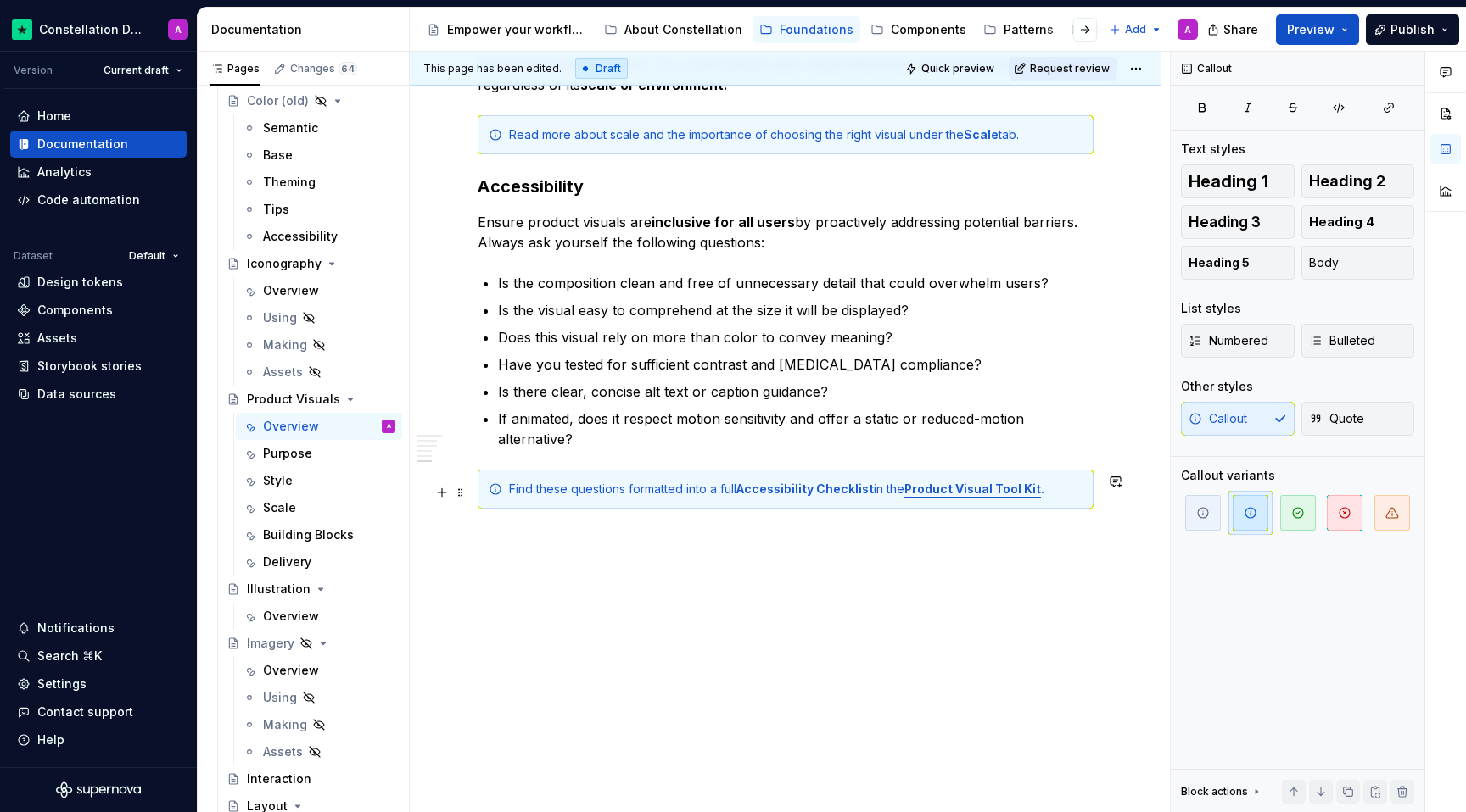
click at [874, 488] on div "Find these questions formatted into a full Accessibility Checklist in the Produ…" at bounding box center [796, 490] width 573 height 17
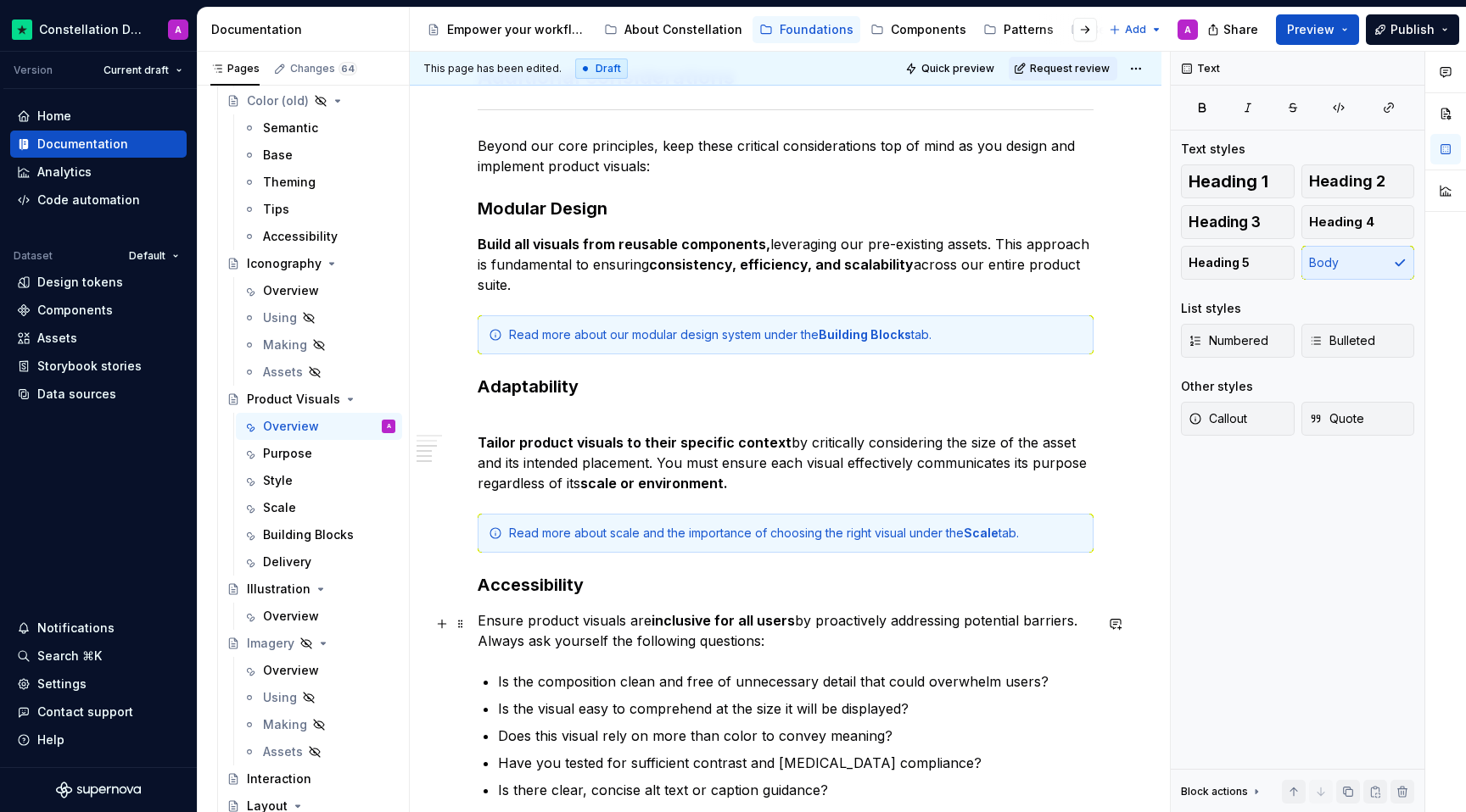
scroll to position [1263, 0]
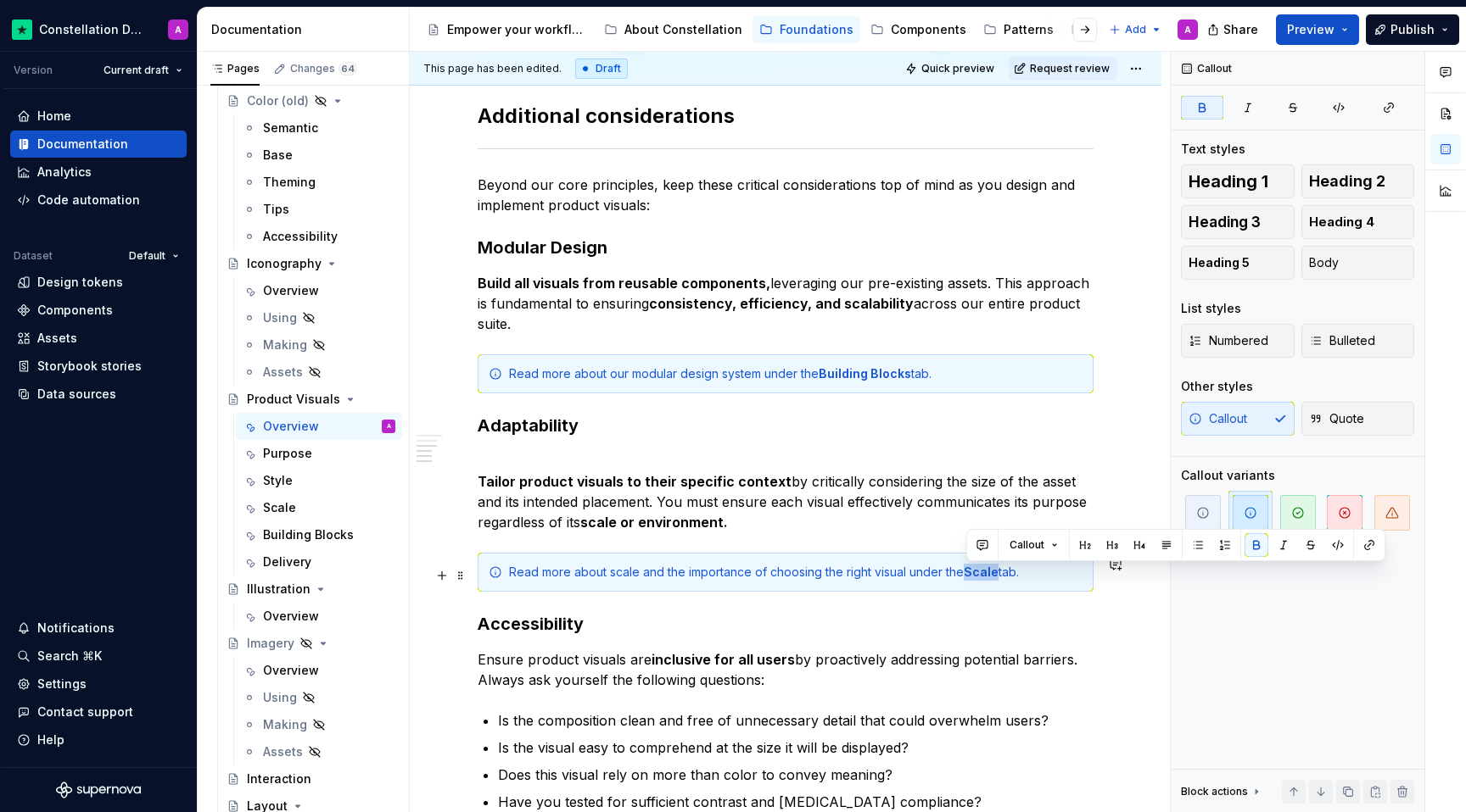
drag, startPoint x: 996, startPoint y: 574, endPoint x: 967, endPoint y: 570, distance: 29.3
click at [967, 570] on strong "Scale" at bounding box center [981, 571] width 35 height 14
click at [1364, 547] on button "button" at bounding box center [1368, 545] width 24 height 24
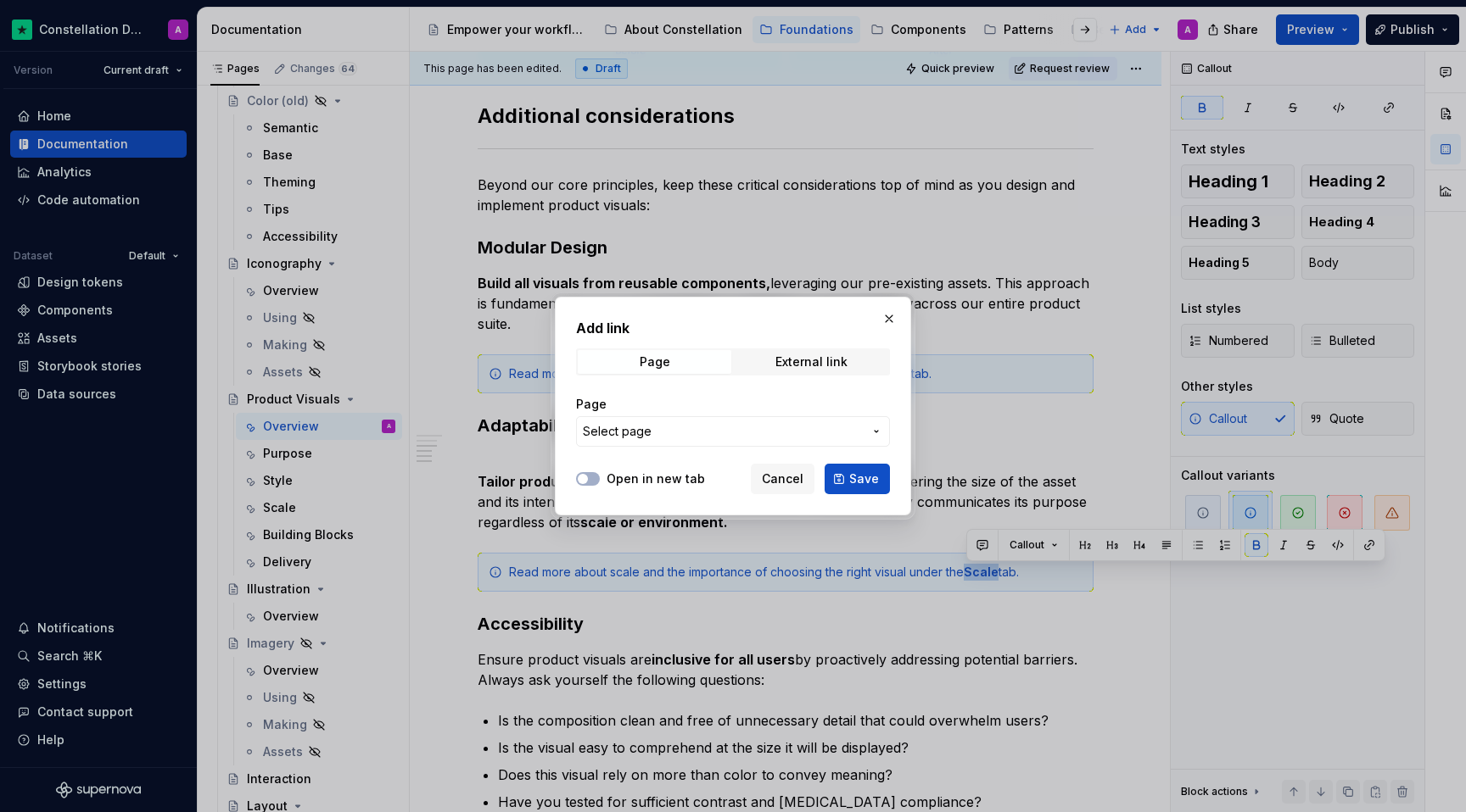
click at [768, 431] on span "Select page" at bounding box center [723, 431] width 280 height 17
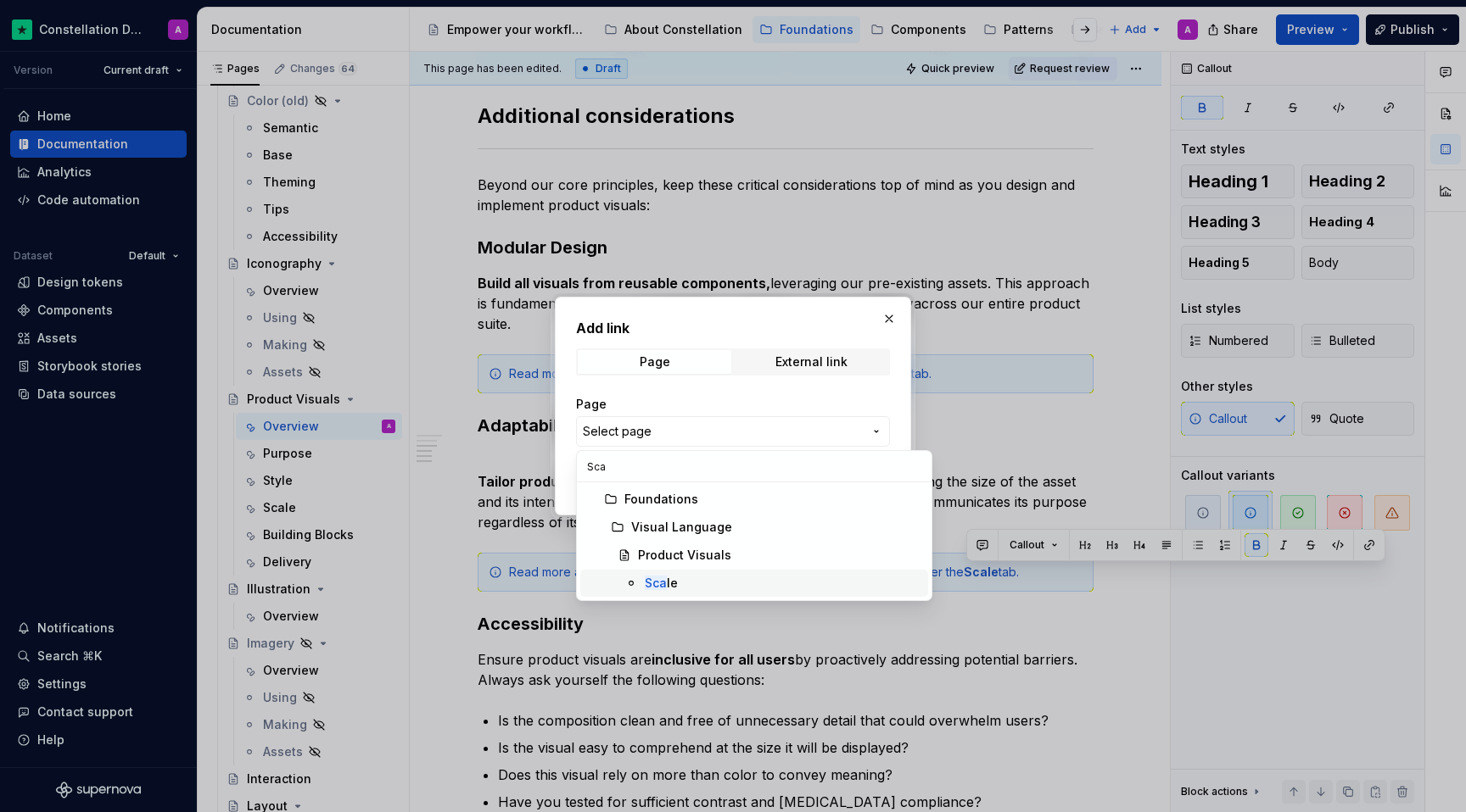
type input "Sca"
click at [665, 571] on span "Sca le" at bounding box center [754, 583] width 348 height 27
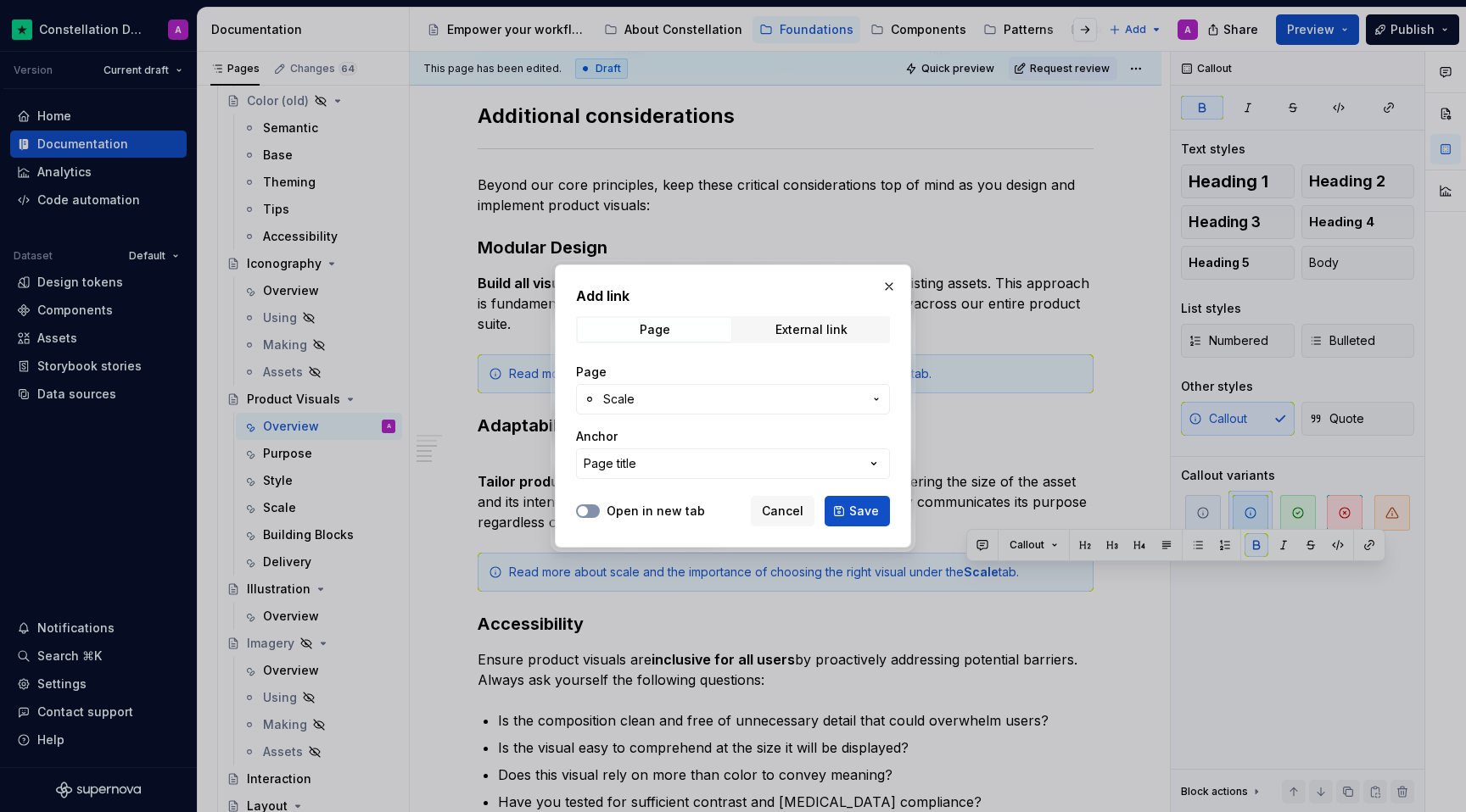
click at [586, 511] on span "button" at bounding box center [582, 511] width 11 height 11
click at [858, 500] on button "Save" at bounding box center [857, 512] width 65 height 31
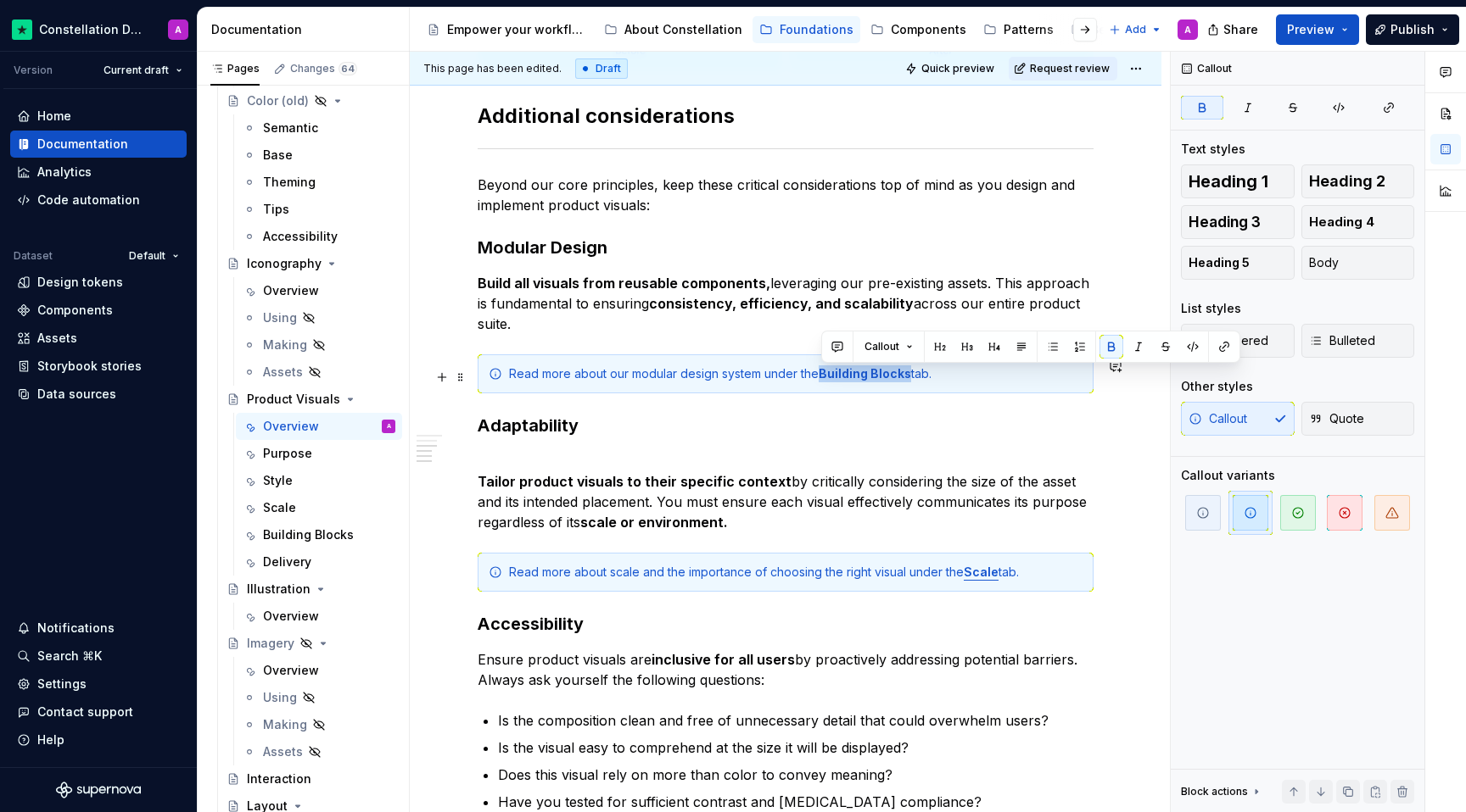
drag, startPoint x: 908, startPoint y: 381, endPoint x: 822, endPoint y: 376, distance: 86.1
click at [822, 376] on strong "Building Blocks" at bounding box center [865, 373] width 92 height 14
click at [1228, 345] on button "button" at bounding box center [1223, 346] width 24 height 24
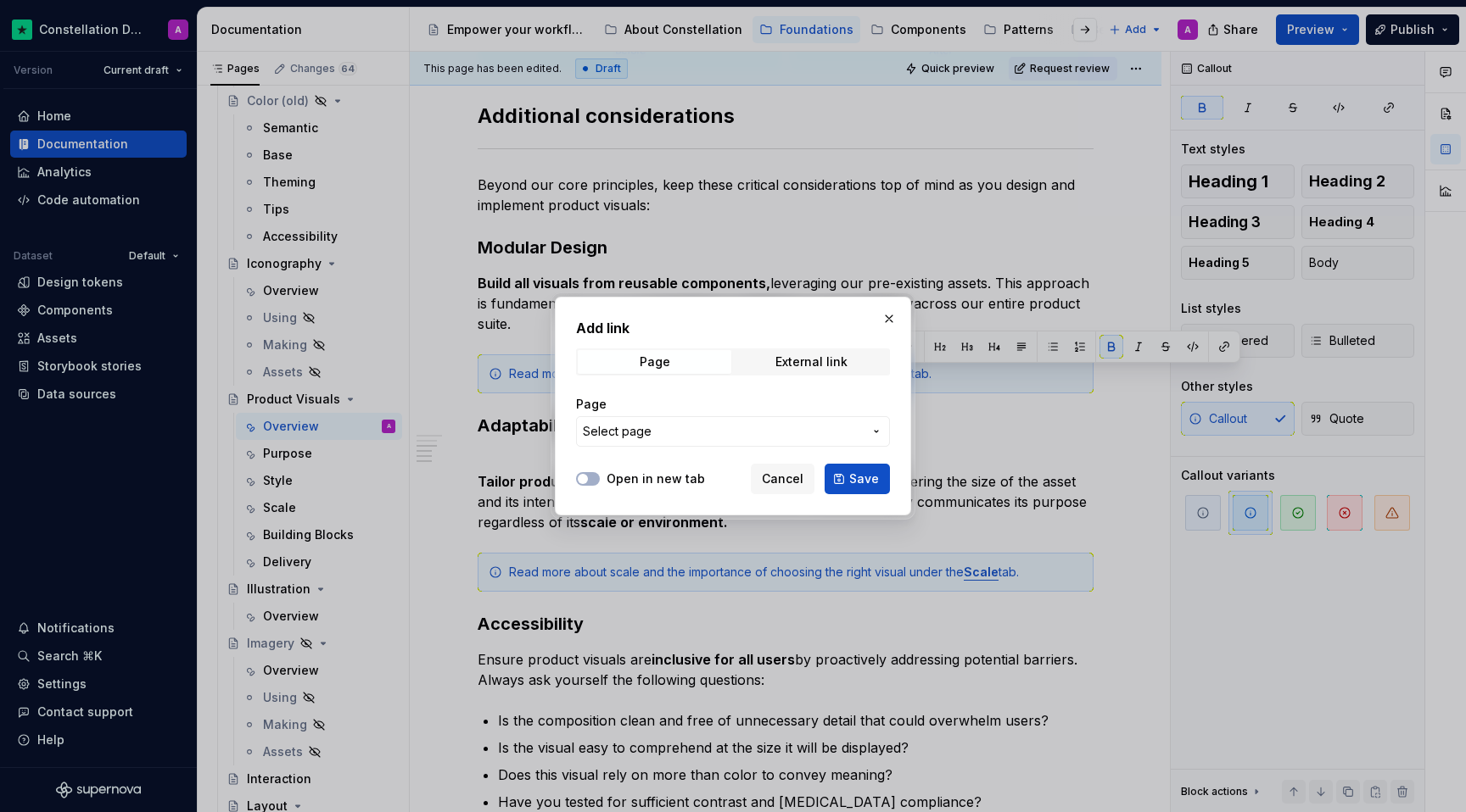
click at [831, 441] on button "Select page" at bounding box center [733, 431] width 314 height 31
click at [828, 439] on div "Add link Page External link Page Select page Open in new tab Cancel Save" at bounding box center [733, 406] width 1466 height 812
click at [828, 439] on span "Select page" at bounding box center [723, 431] width 280 height 17
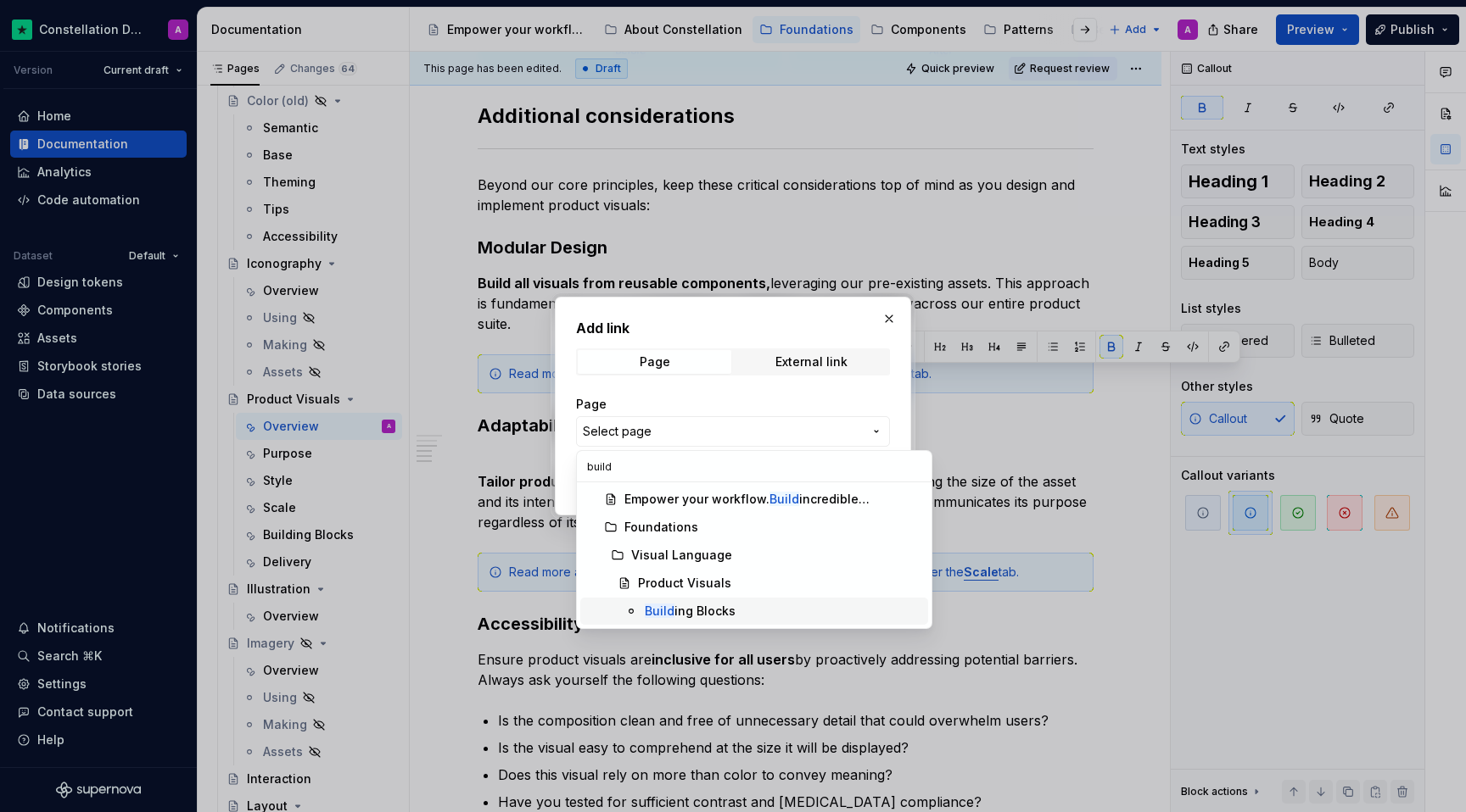
type input "build"
click at [702, 603] on div "Build ing Blocks" at bounding box center [689, 612] width 91 height 17
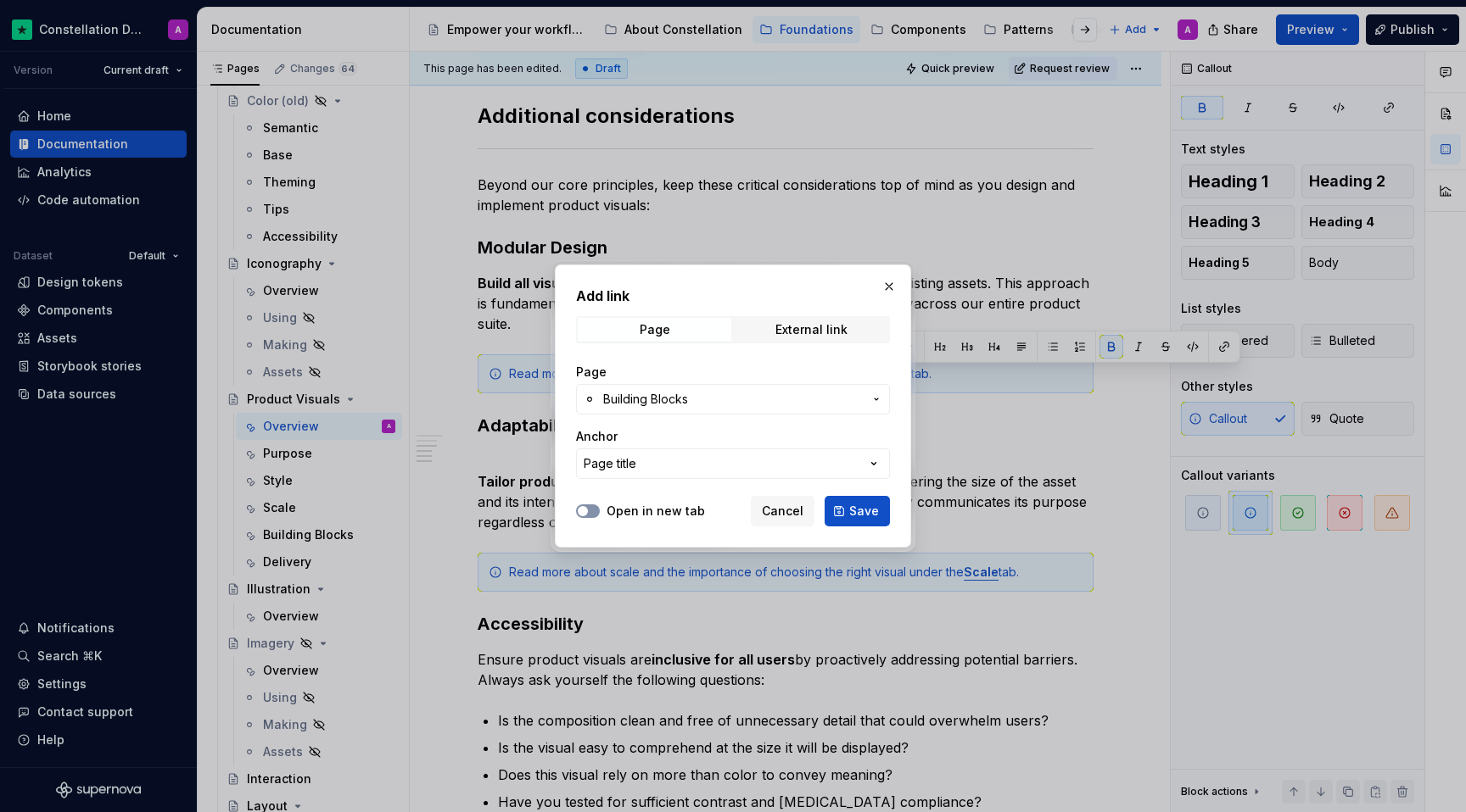
click at [592, 517] on button "Open in new tab" at bounding box center [588, 511] width 24 height 13
click at [866, 515] on span "Save" at bounding box center [864, 512] width 30 height 17
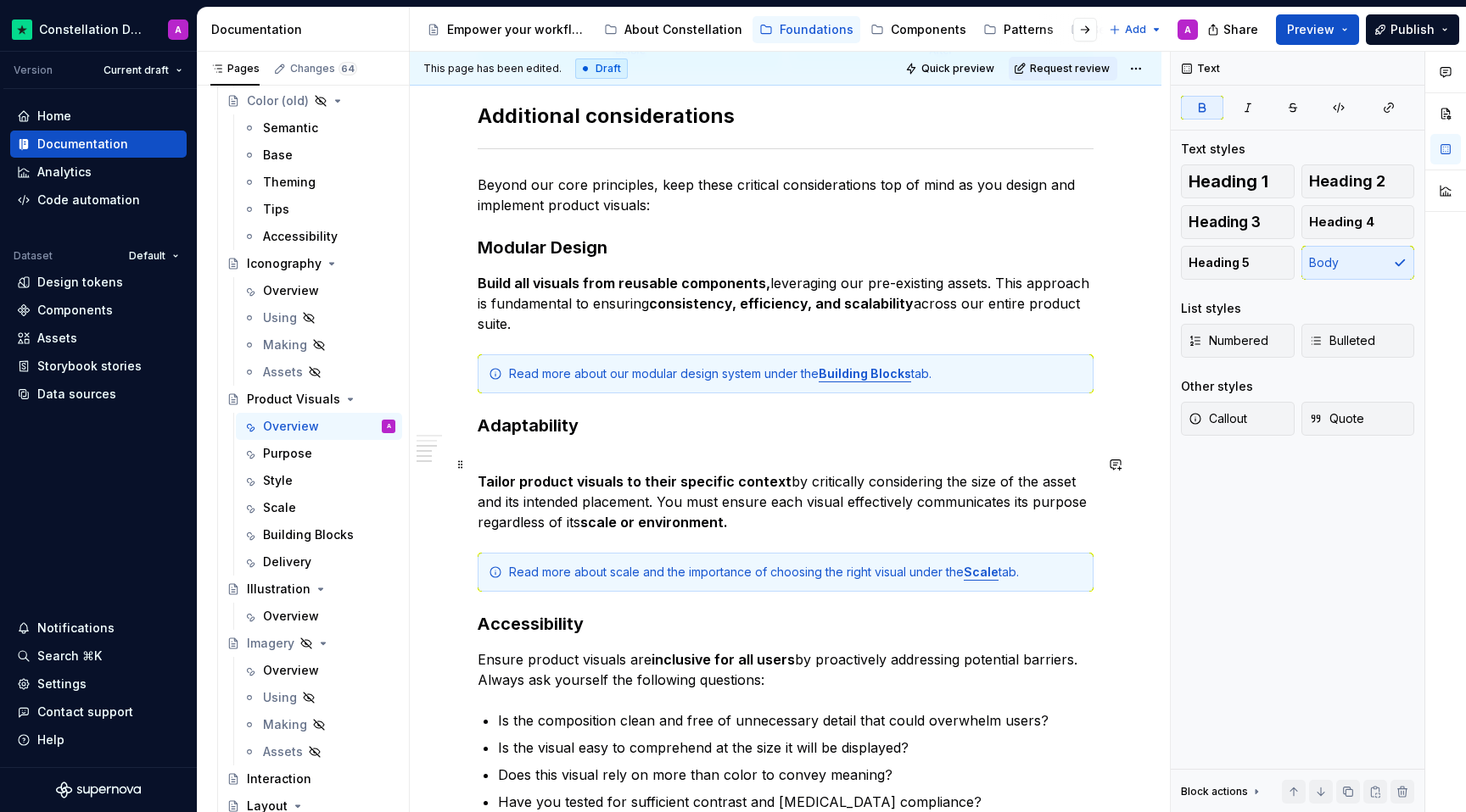
click at [969, 526] on p "Tailor product visuals to their specific context by critically considering the …" at bounding box center [785, 492] width 616 height 81
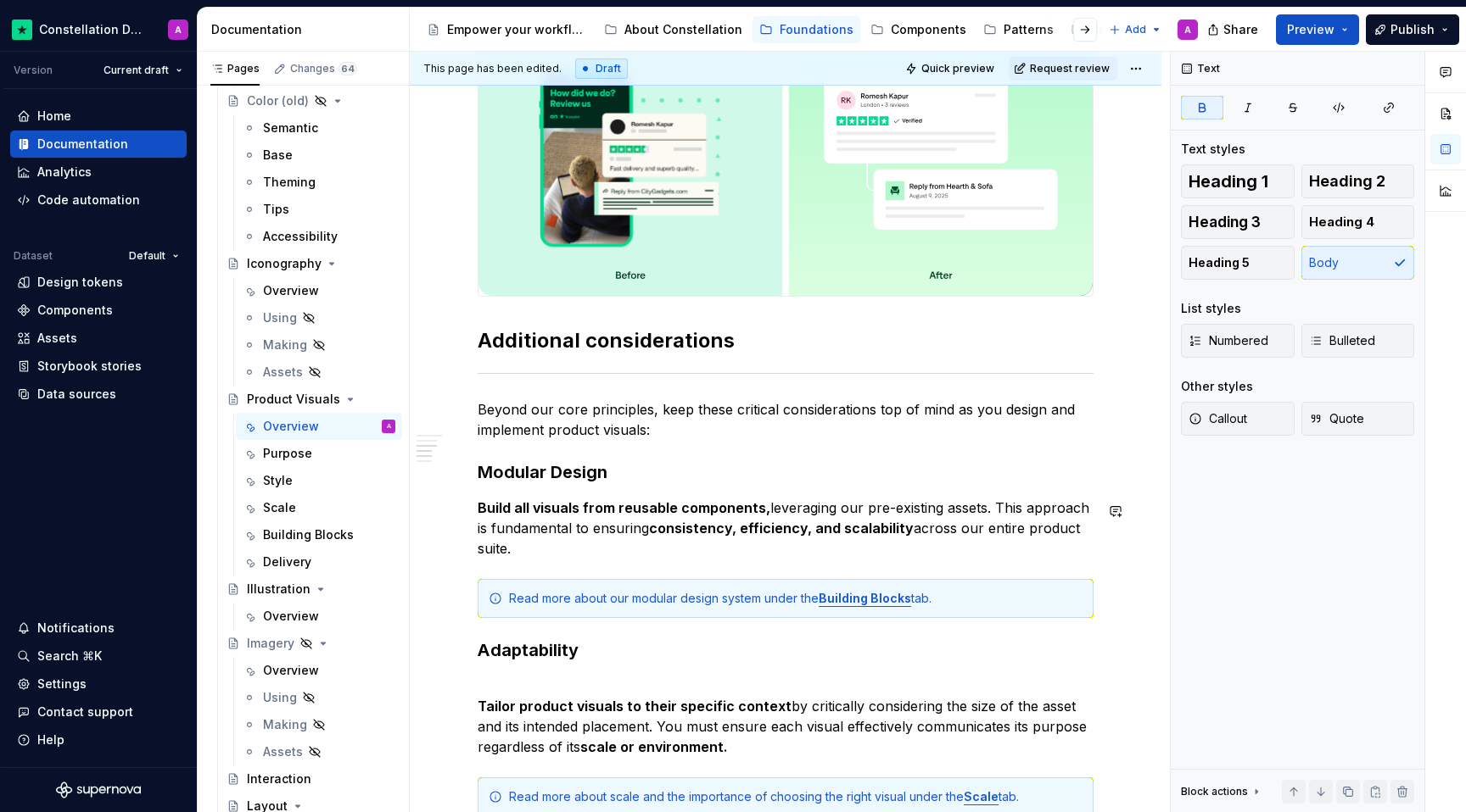
scroll to position [1103, 0]
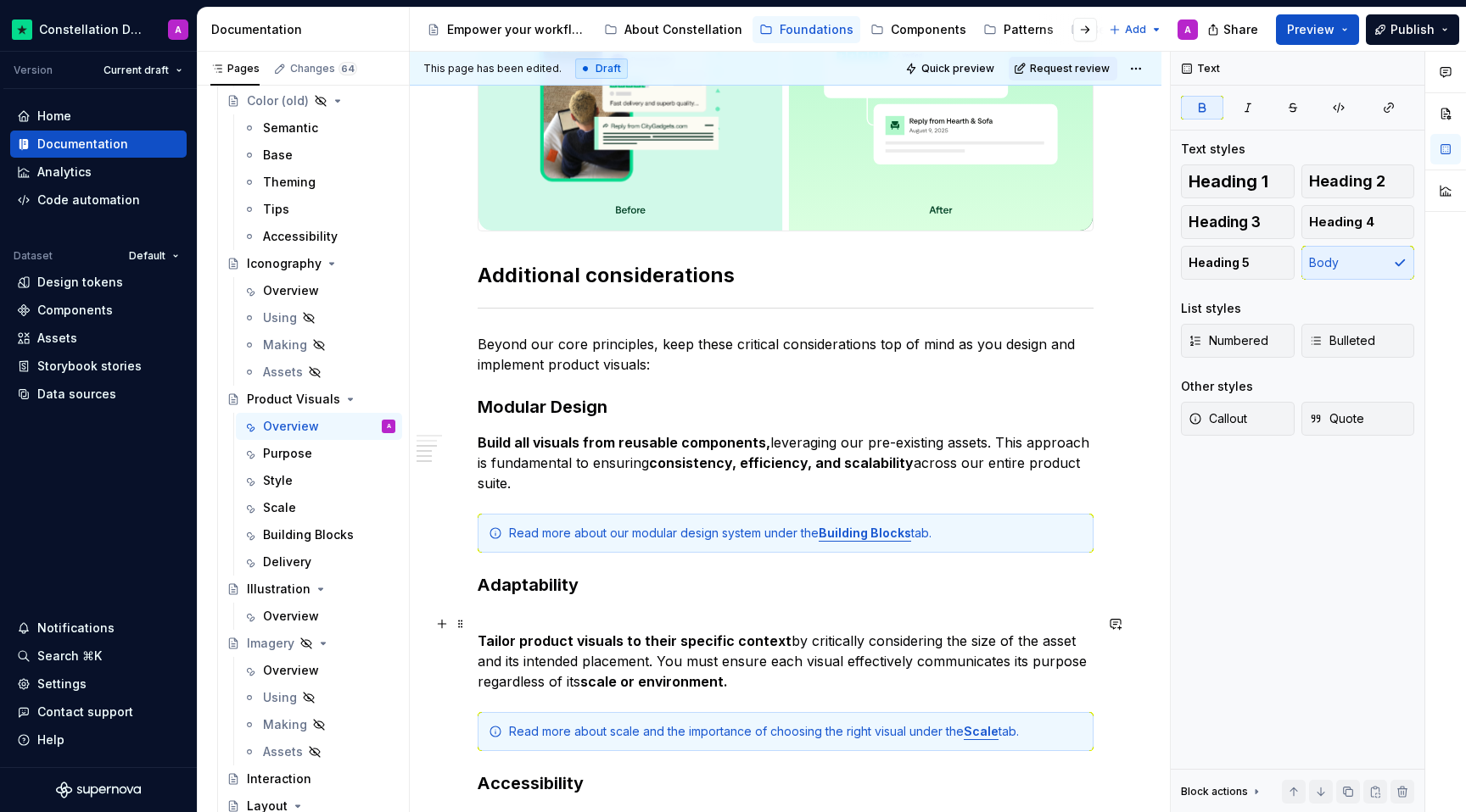
click at [548, 625] on p "Tailor product visuals to their specific context by critically considering the …" at bounding box center [785, 651] width 616 height 81
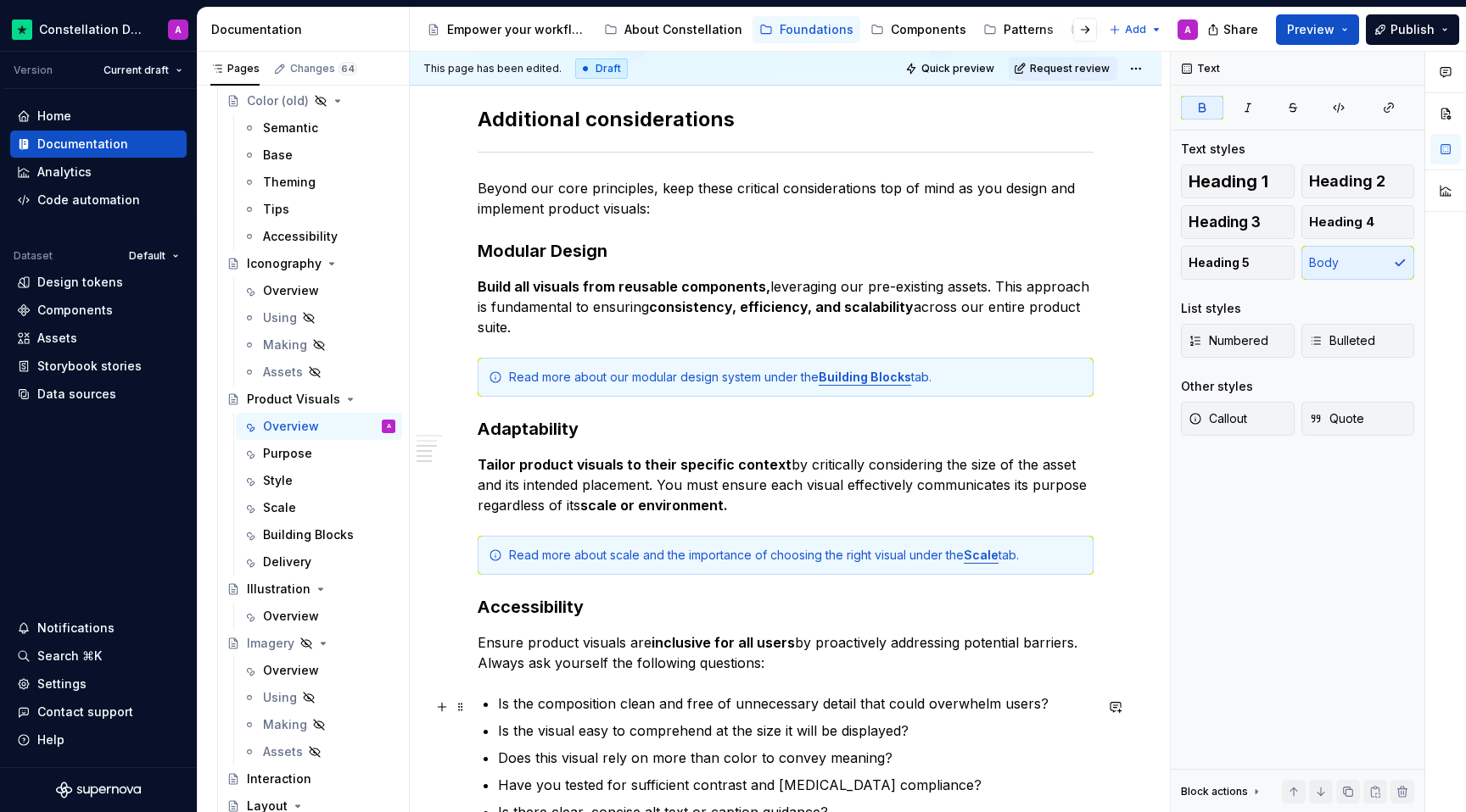
scroll to position [1263, 0]
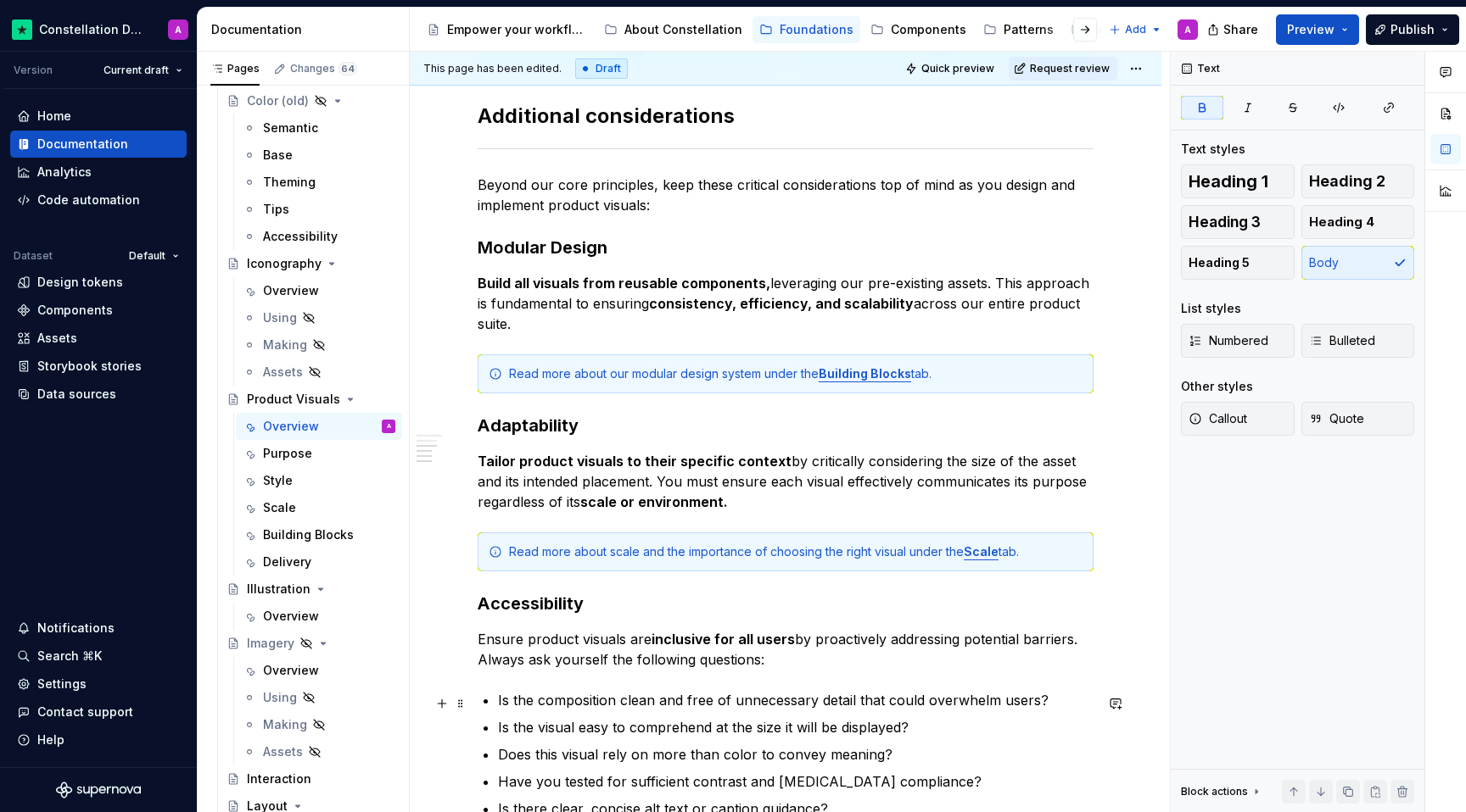
click at [477, 704] on div "Every product visual should serve a clear purpose. Whether it’s clarifying a fe…" at bounding box center [785, 19] width 616 height 1894
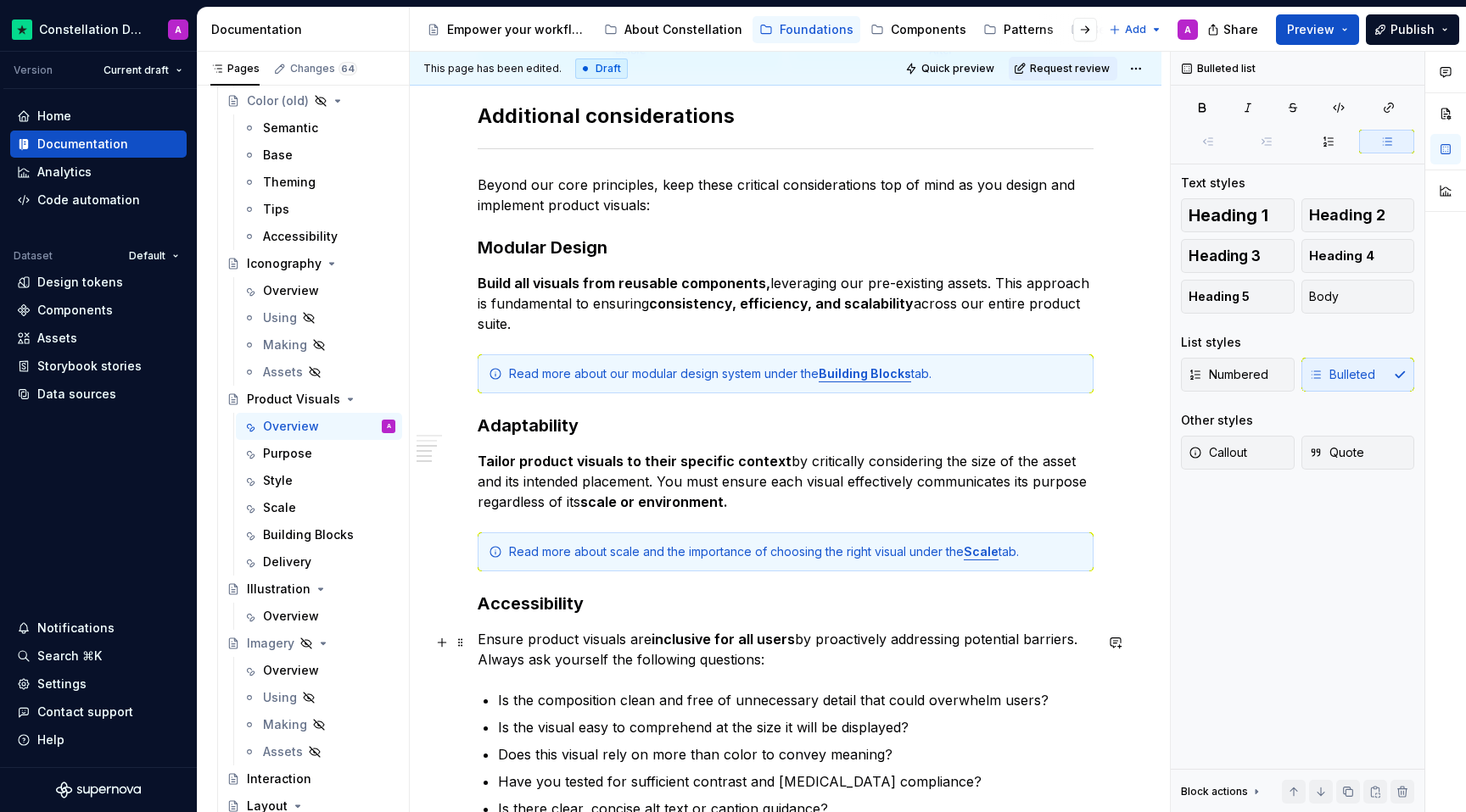
click at [454, 636] on span at bounding box center [460, 642] width 13 height 24
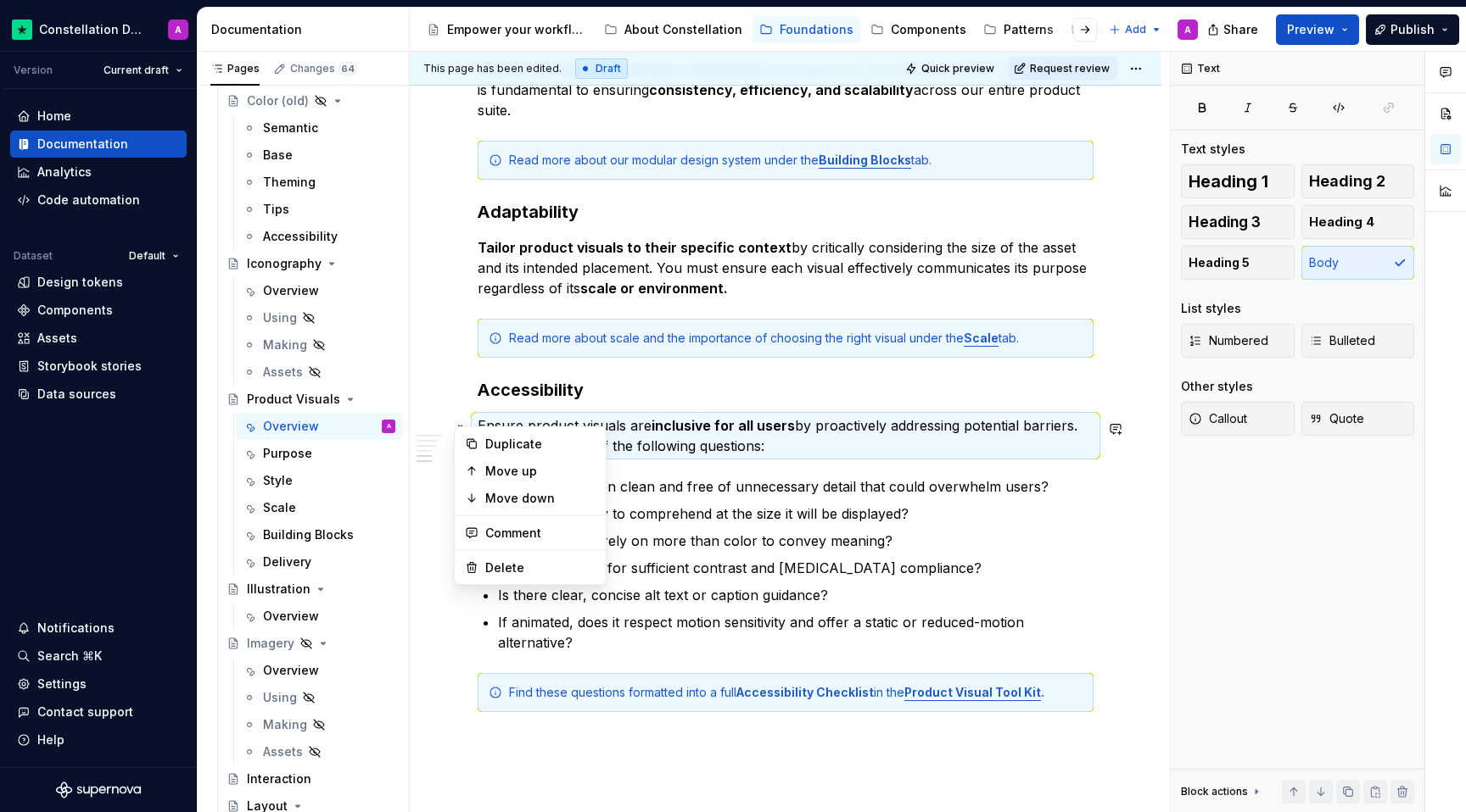
scroll to position [1500, 0]
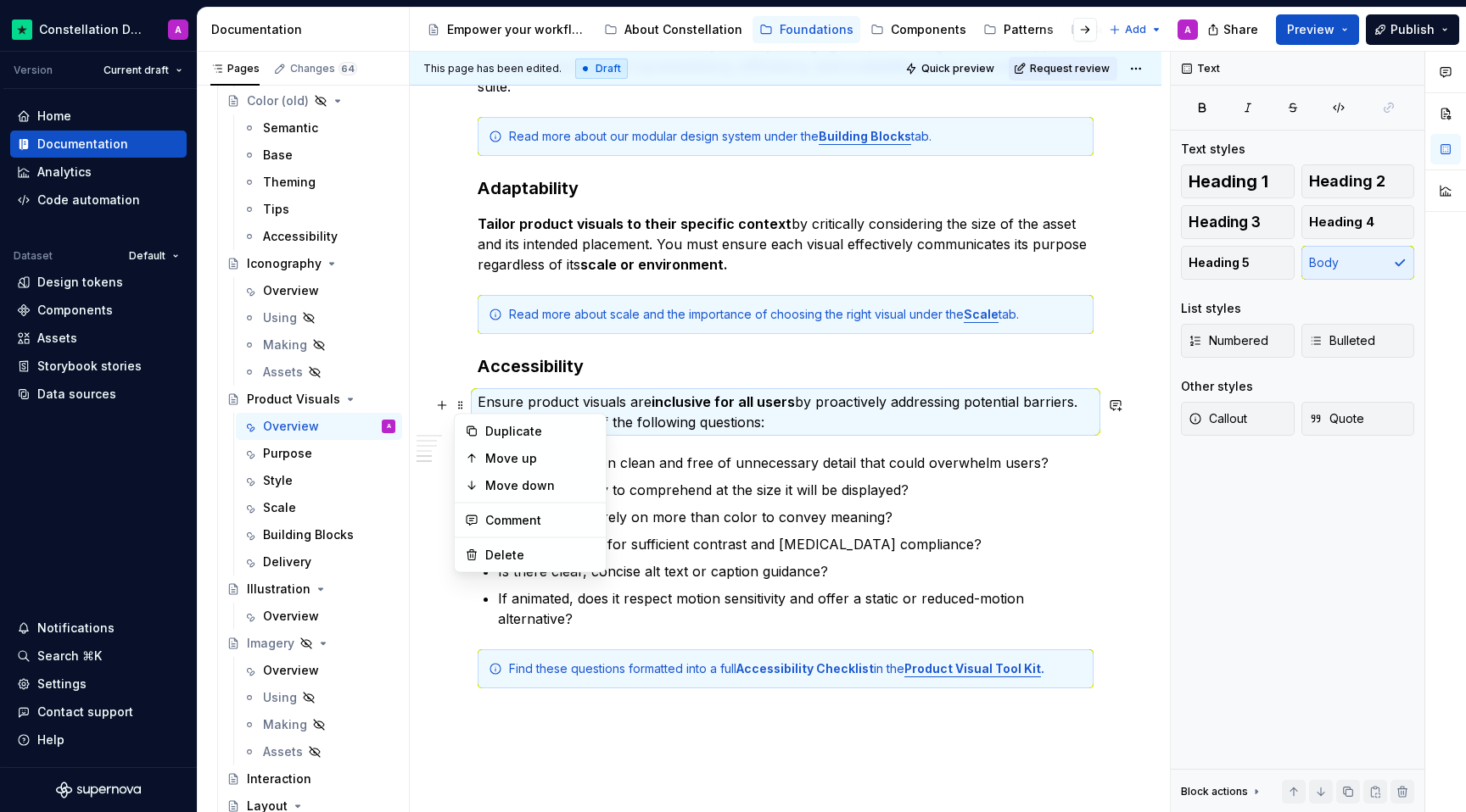
click at [780, 480] on ul "Is the composition clean and free of unnecessary detail that could overwhelm us…" at bounding box center [795, 541] width 595 height 176
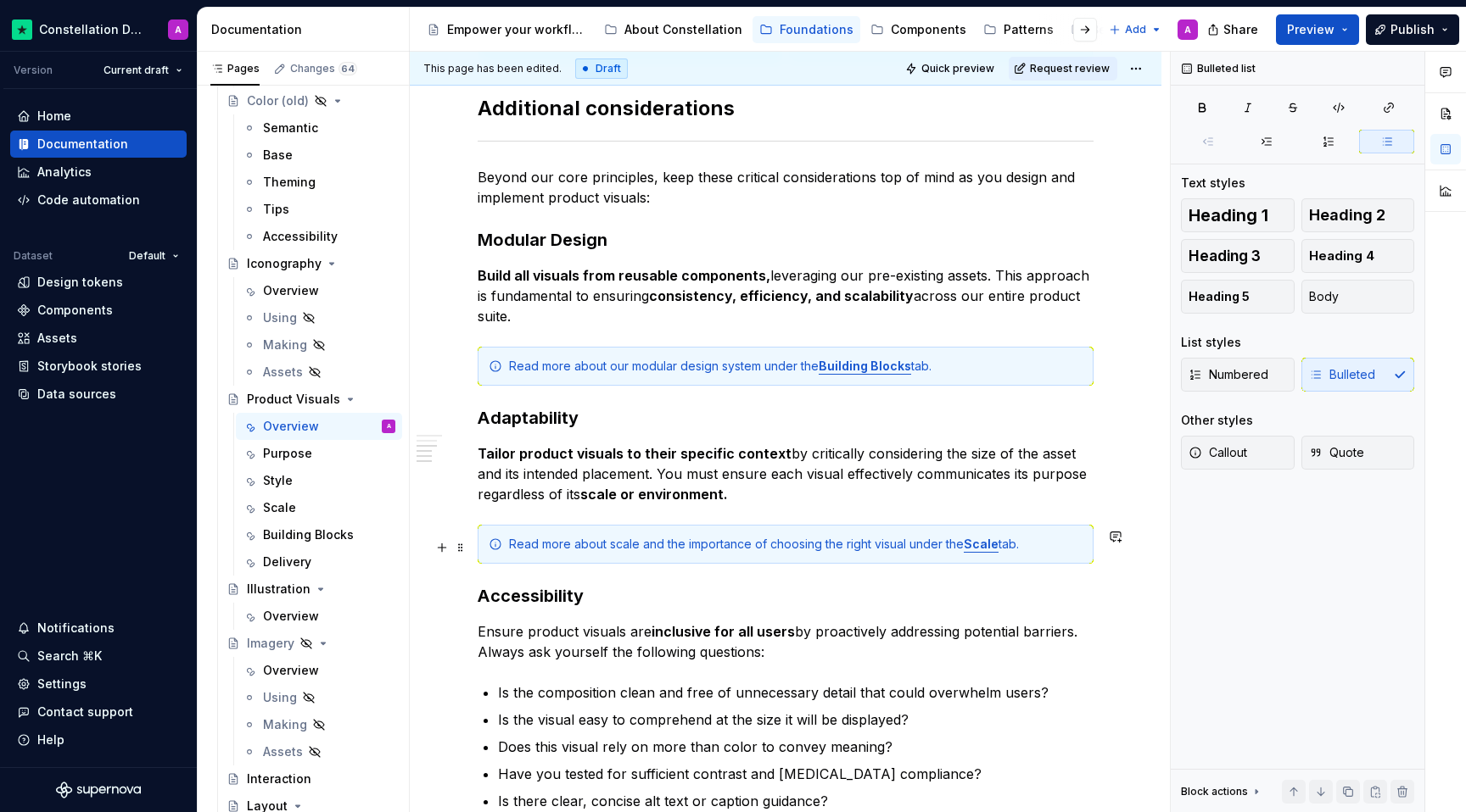
scroll to position [1294, 0]
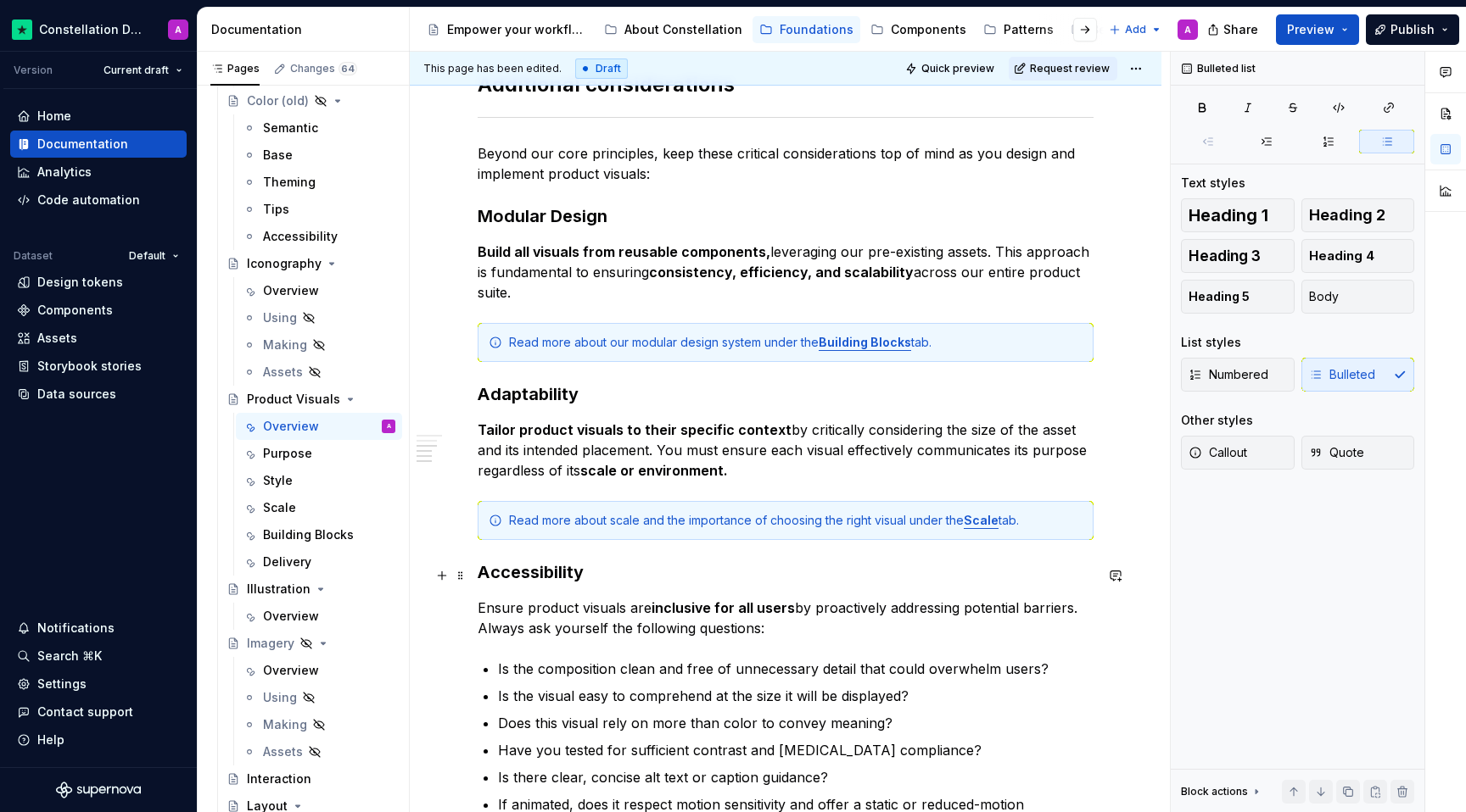
click at [569, 571] on h3 "Accessibility" at bounding box center [785, 572] width 616 height 24
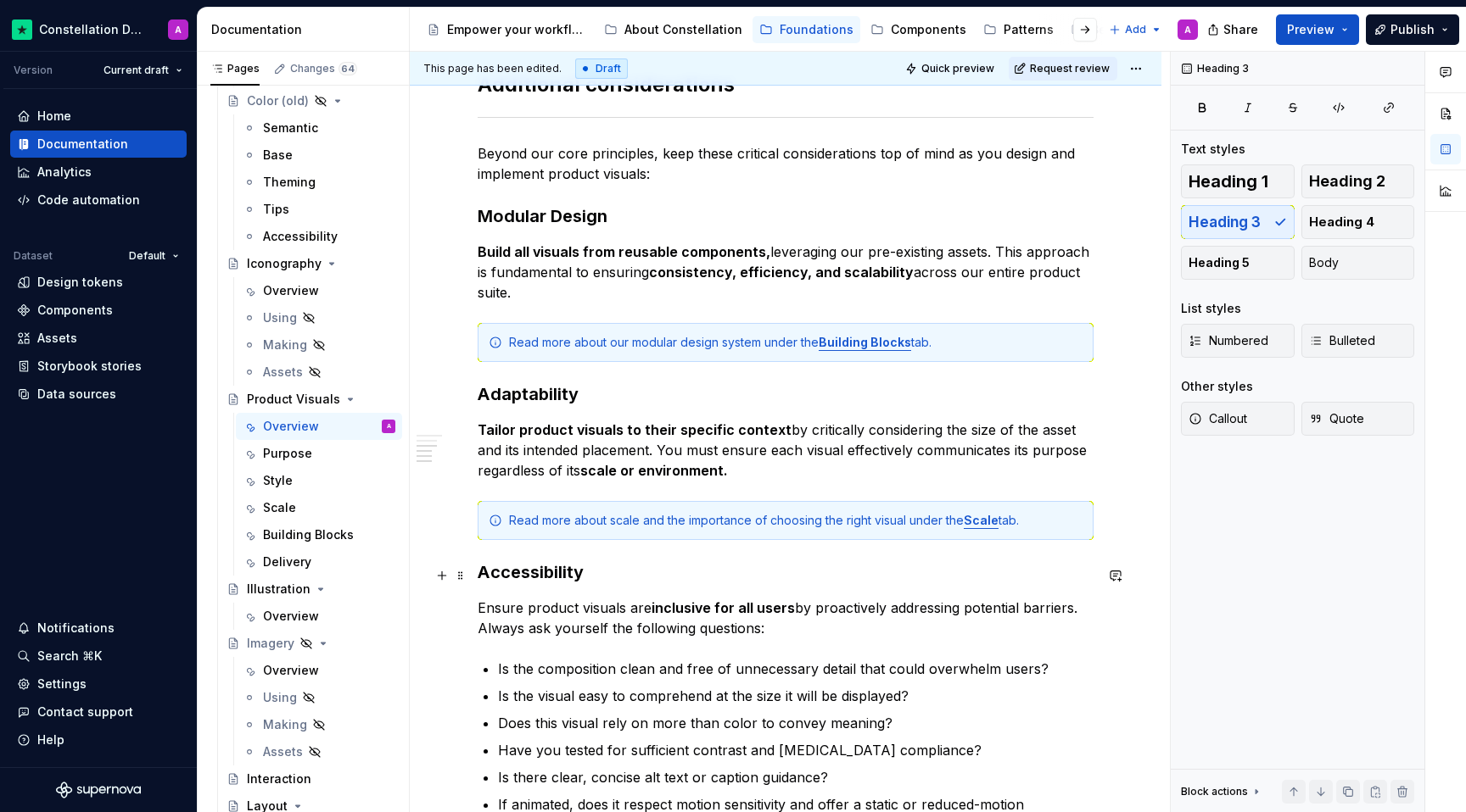
click at [621, 580] on h3 "Accessibility" at bounding box center [785, 572] width 616 height 24
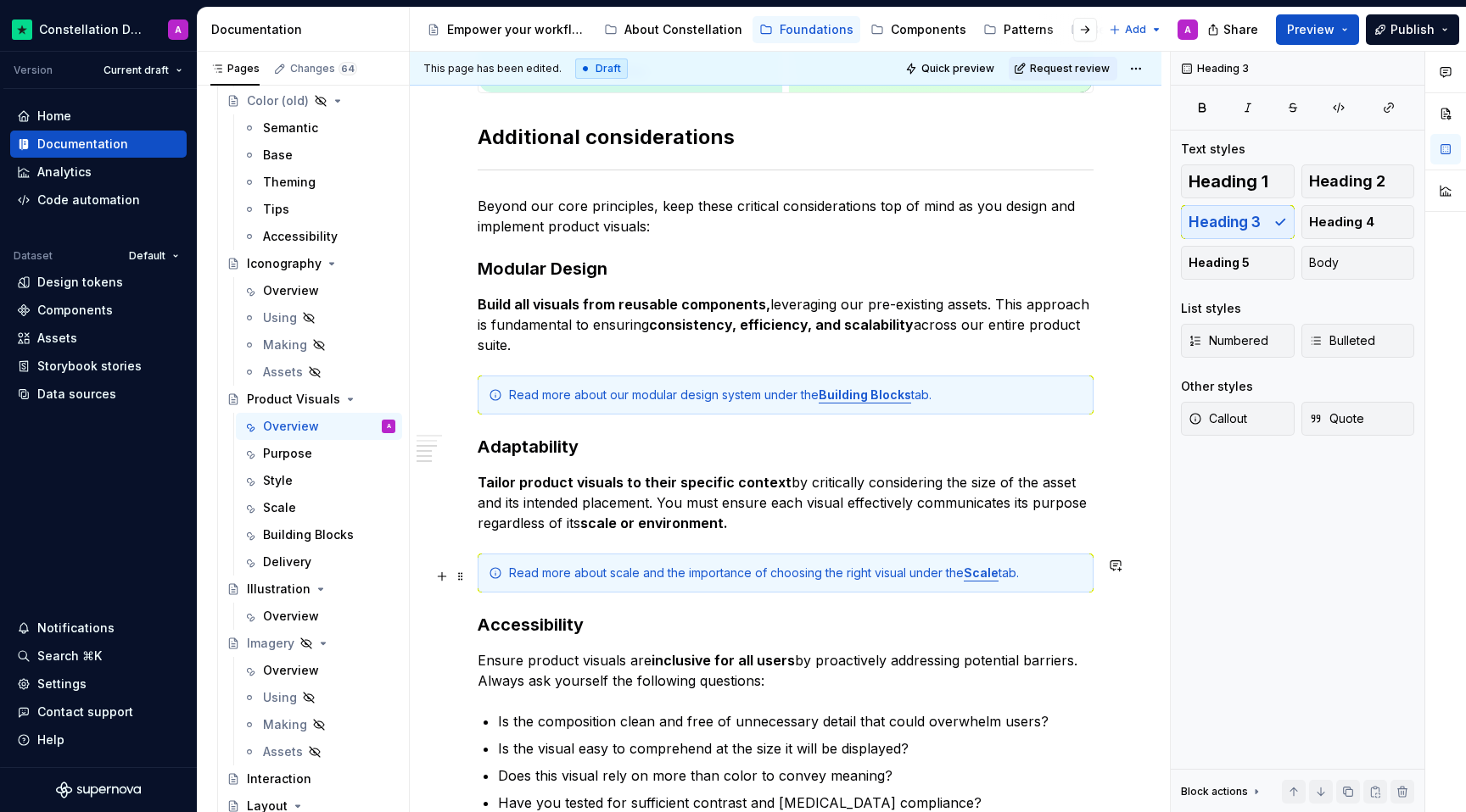
scroll to position [1264, 0]
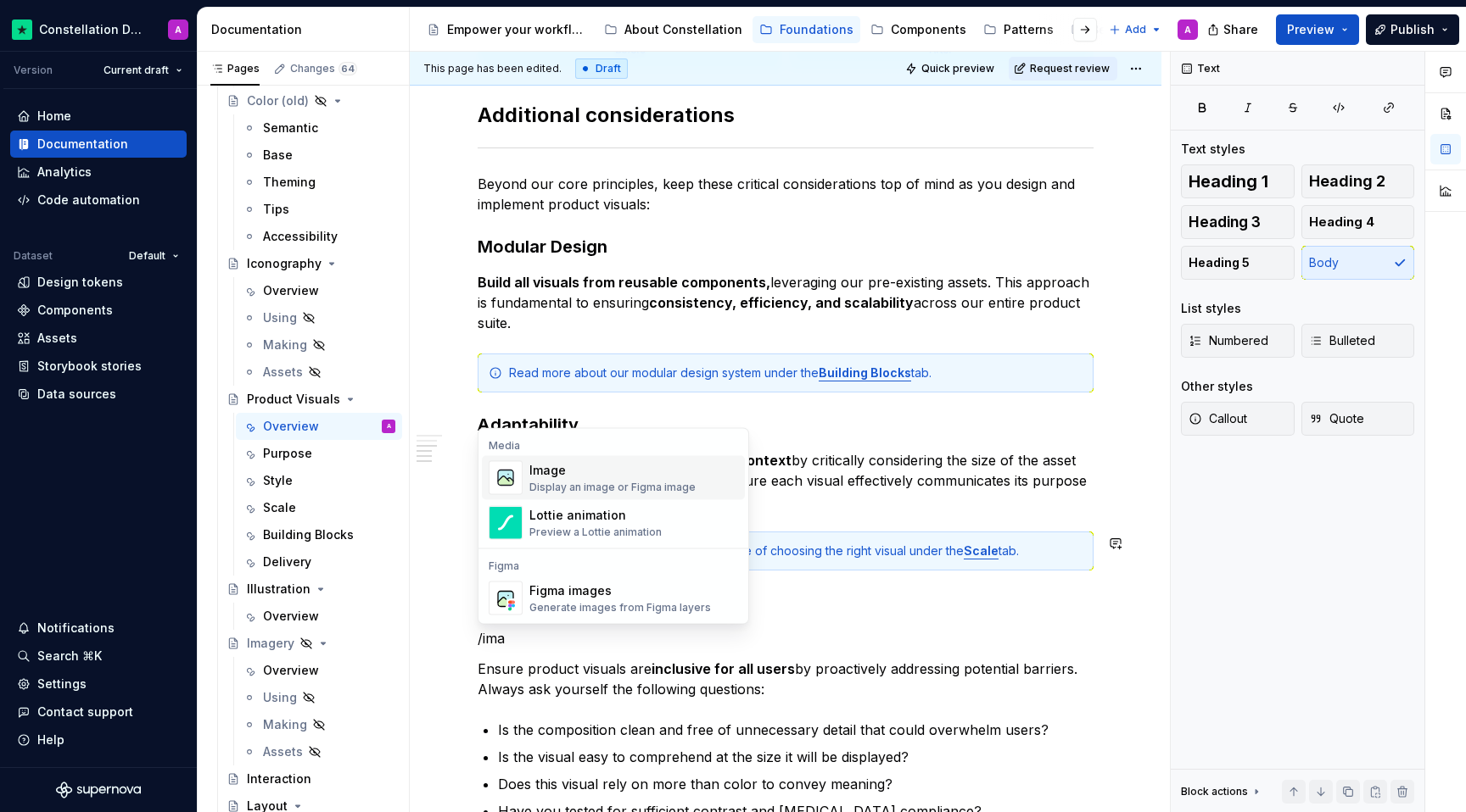
click at [643, 483] on div "Display an image or Figma image" at bounding box center [612, 488] width 166 height 13
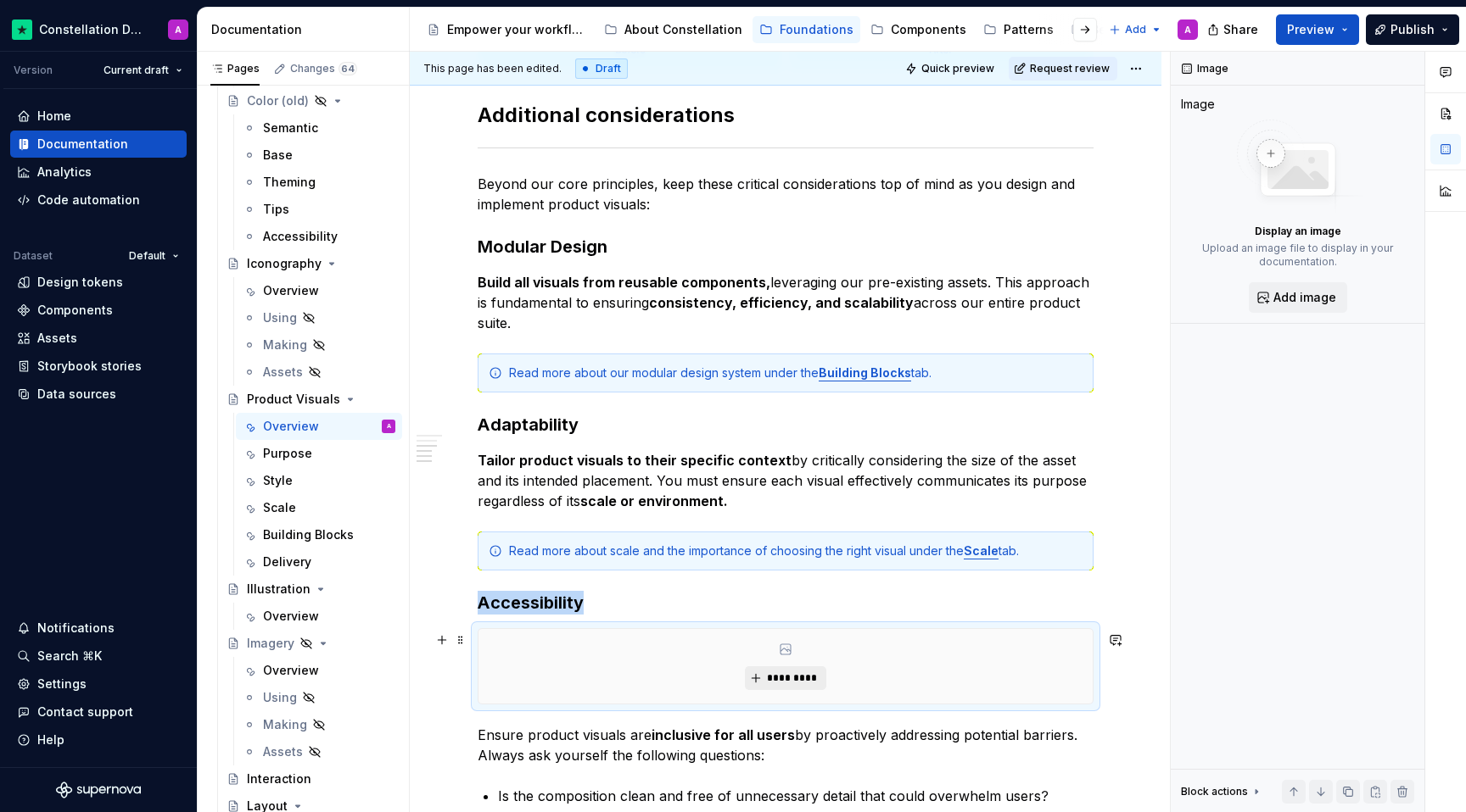
click at [773, 674] on span "*********" at bounding box center [792, 679] width 52 height 13
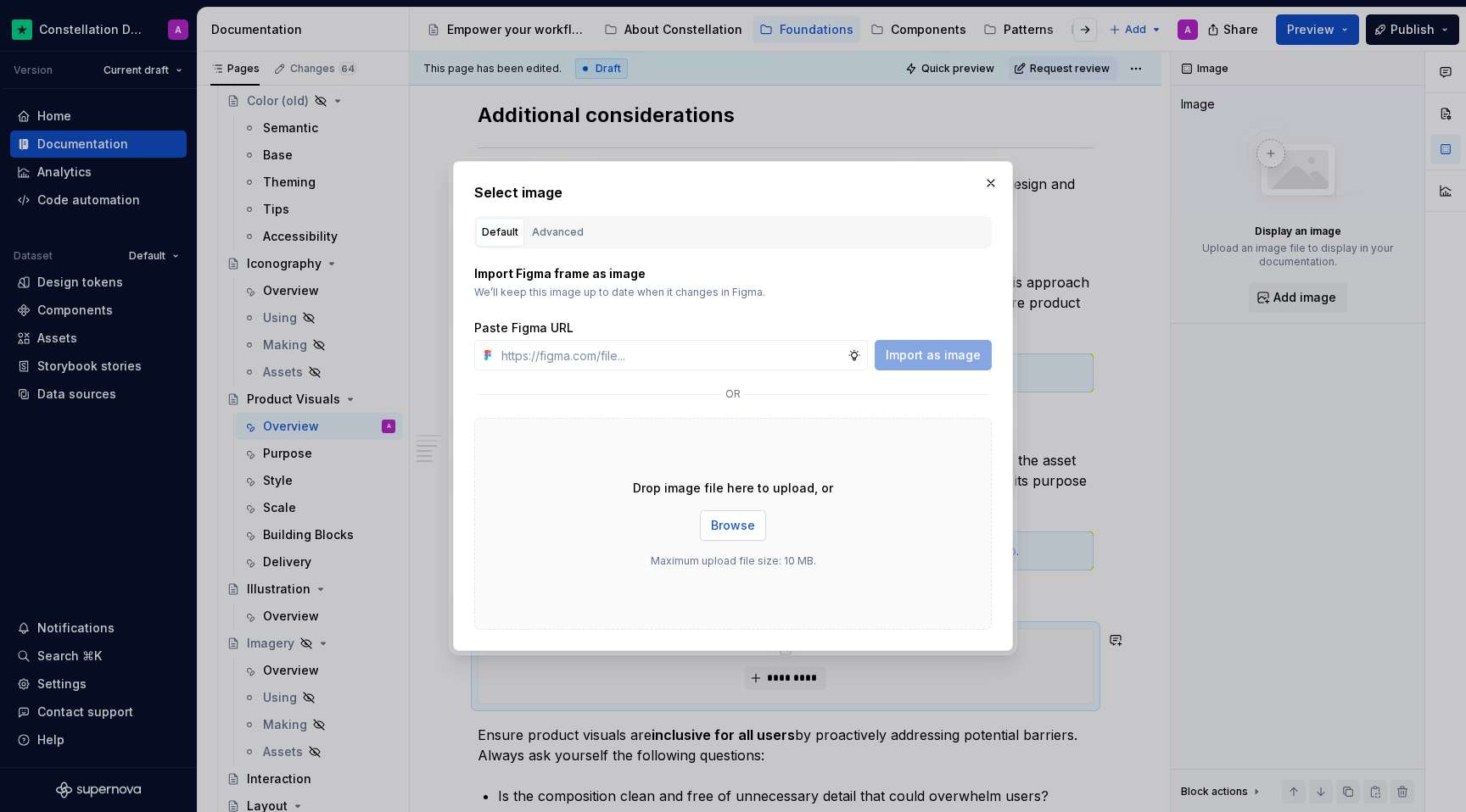
click at [730, 524] on span "Browse" at bounding box center [733, 526] width 44 height 17
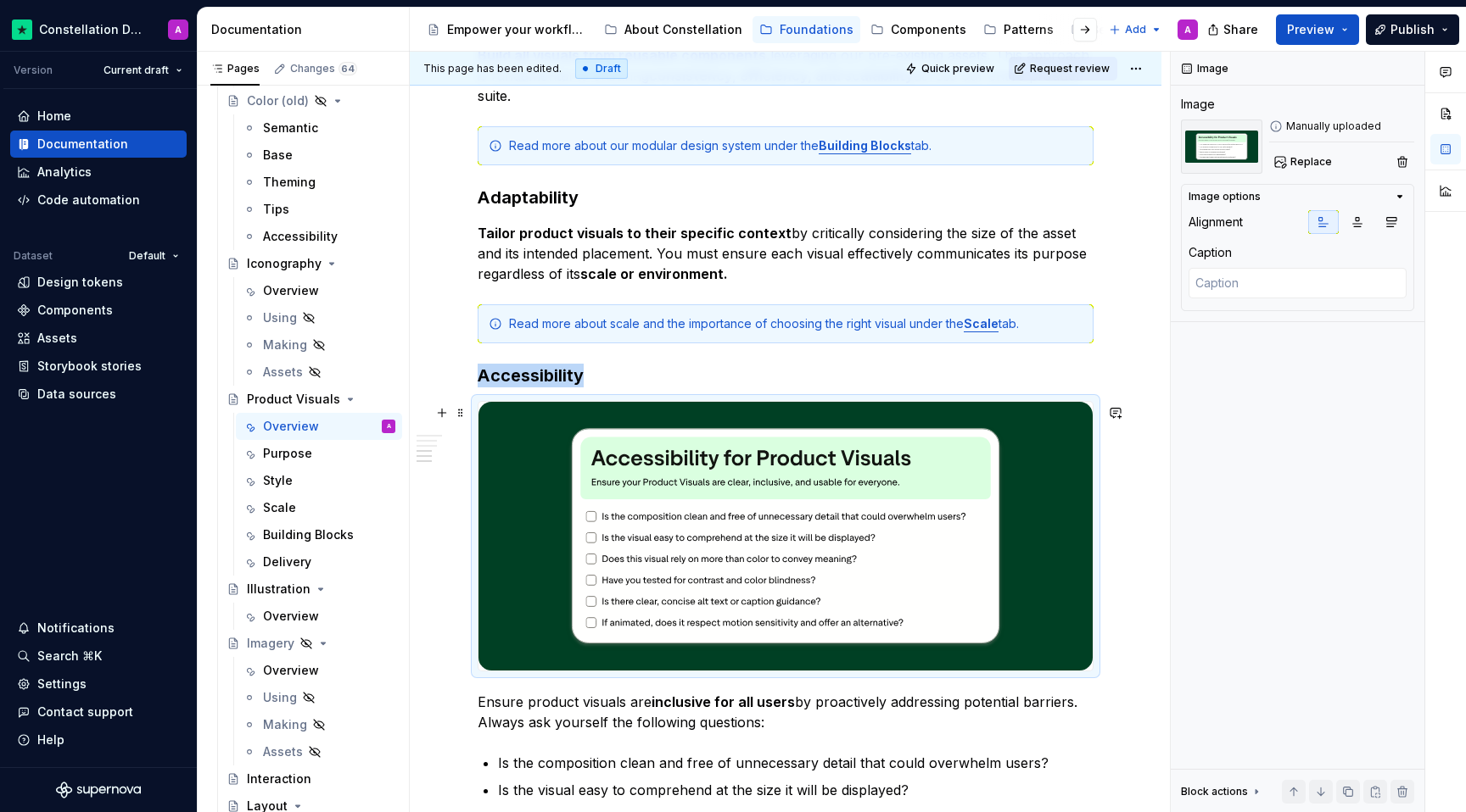
scroll to position [1523, 0]
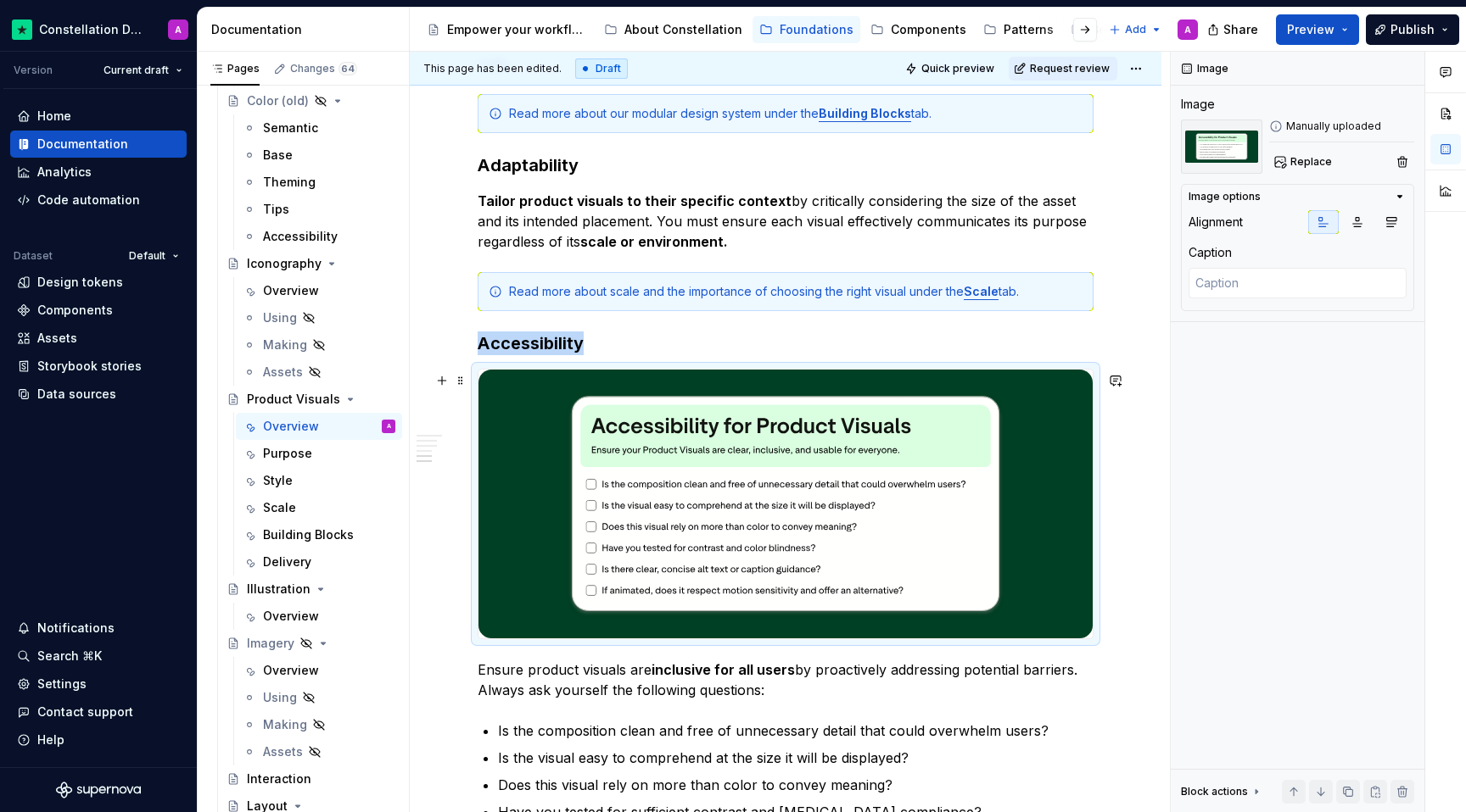
click at [1124, 602] on div "Every product visual should serve a clear purpose. Whether it’s clarifying a fe…" at bounding box center [785, 16] width 752 height 2491
click at [1144, 635] on div "Every product visual should serve a clear purpose. Whether it’s clarifying a fe…" at bounding box center [785, 16] width 752 height 2491
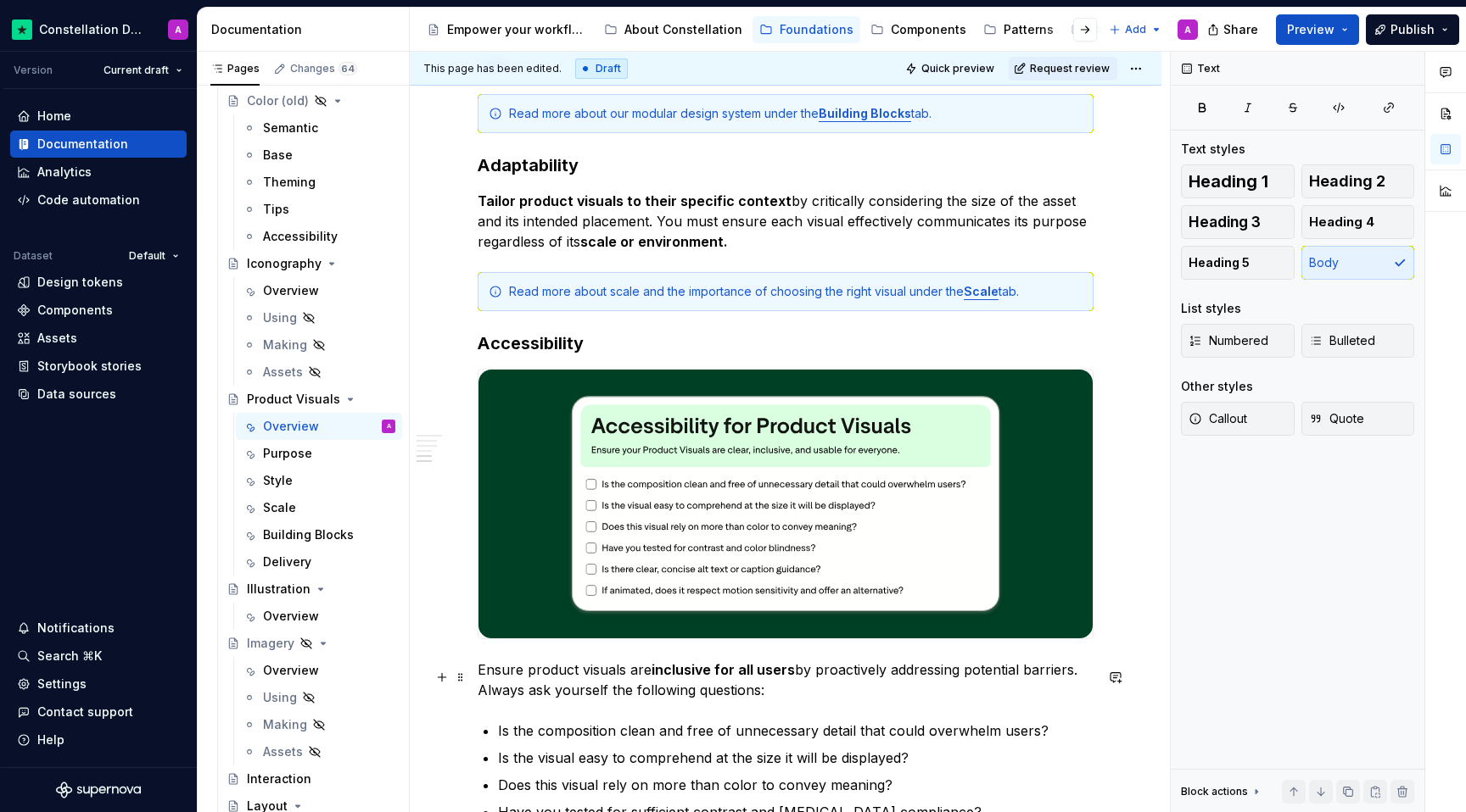
click at [1093, 687] on p "Ensure product visuals are inclusive for all users by proactively addressing po…" at bounding box center [785, 680] width 616 height 40
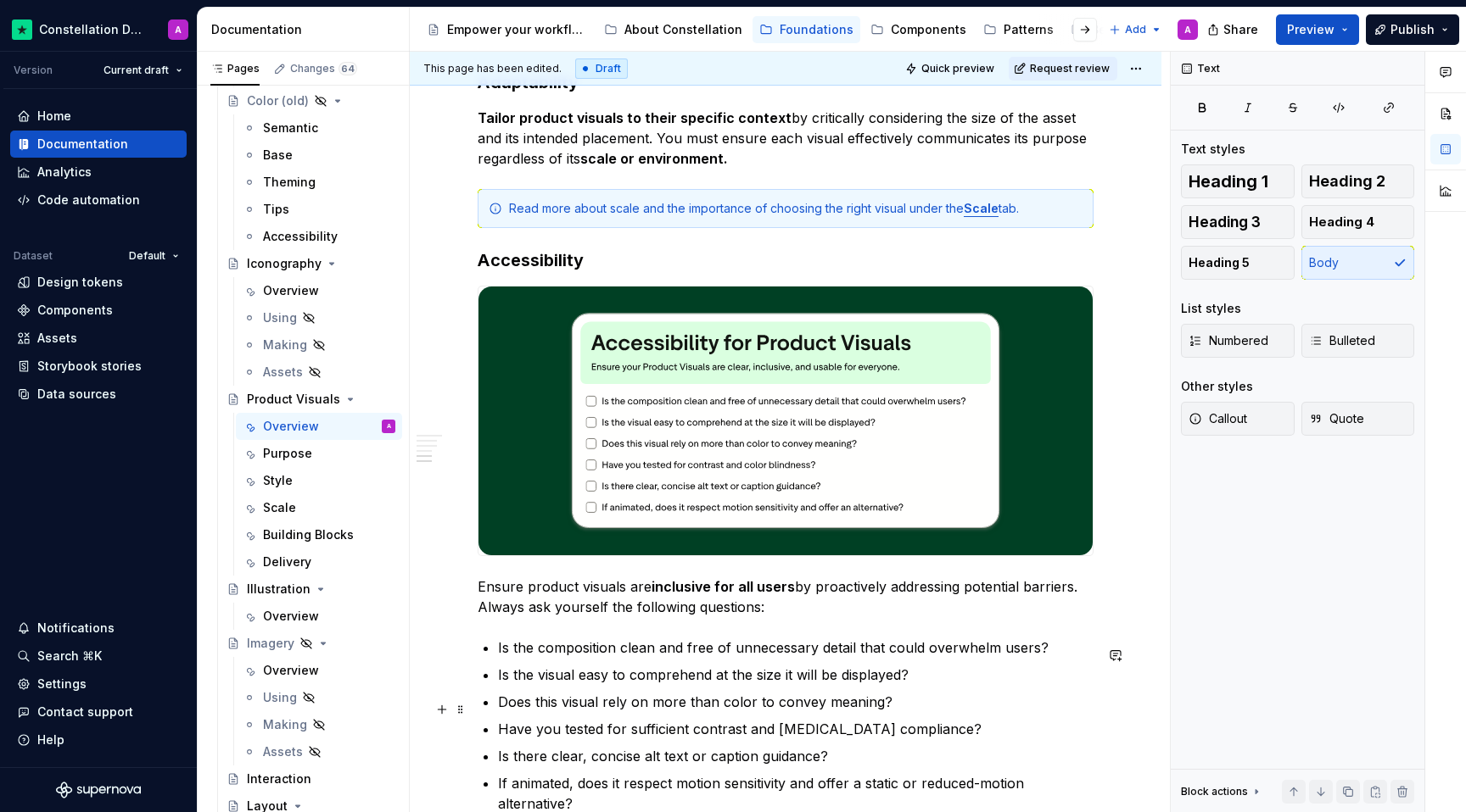
scroll to position [1607, 0]
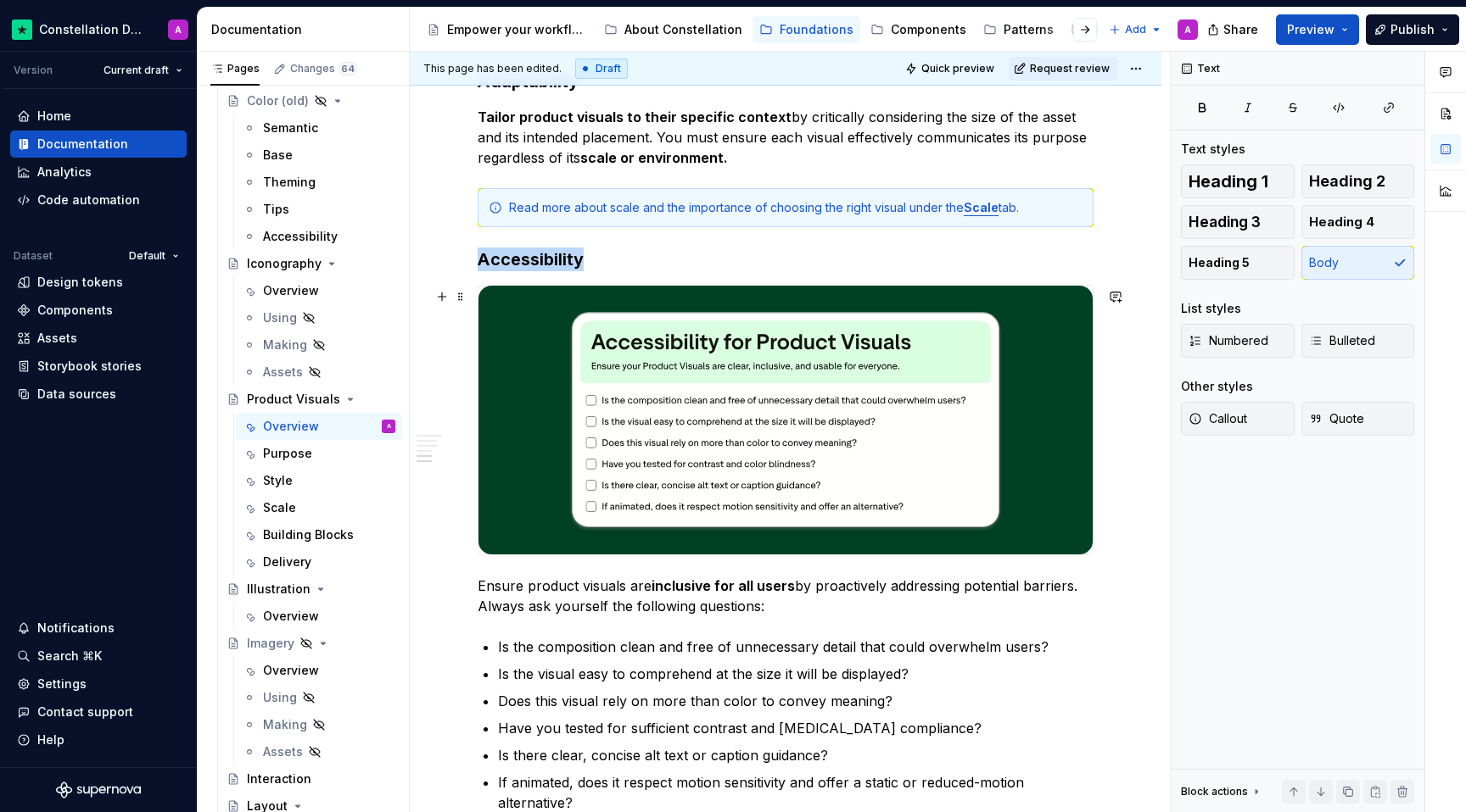
click at [834, 417] on img at bounding box center [785, 420] width 614 height 269
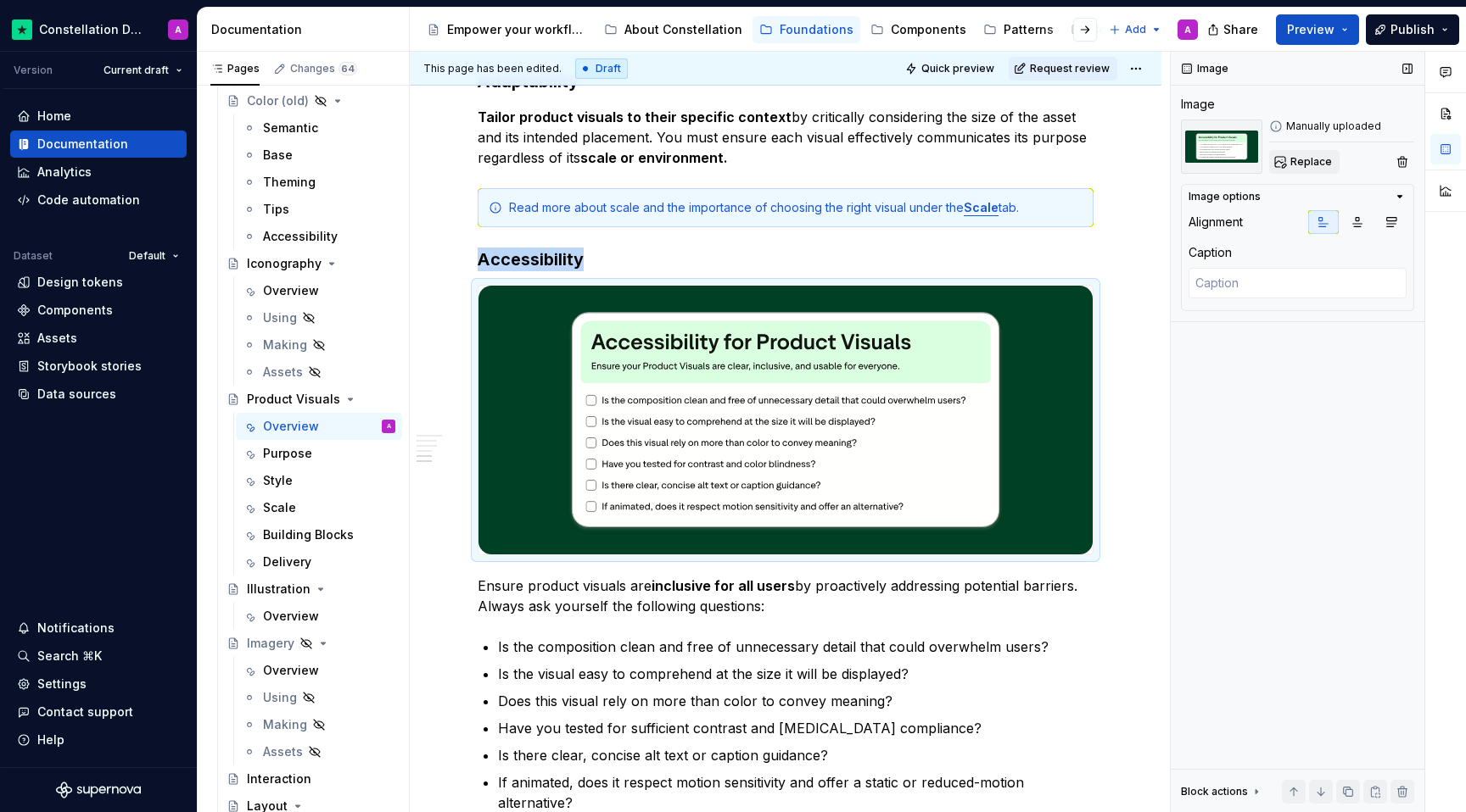
click at [1330, 166] on button "Replace" at bounding box center [1303, 162] width 70 height 24
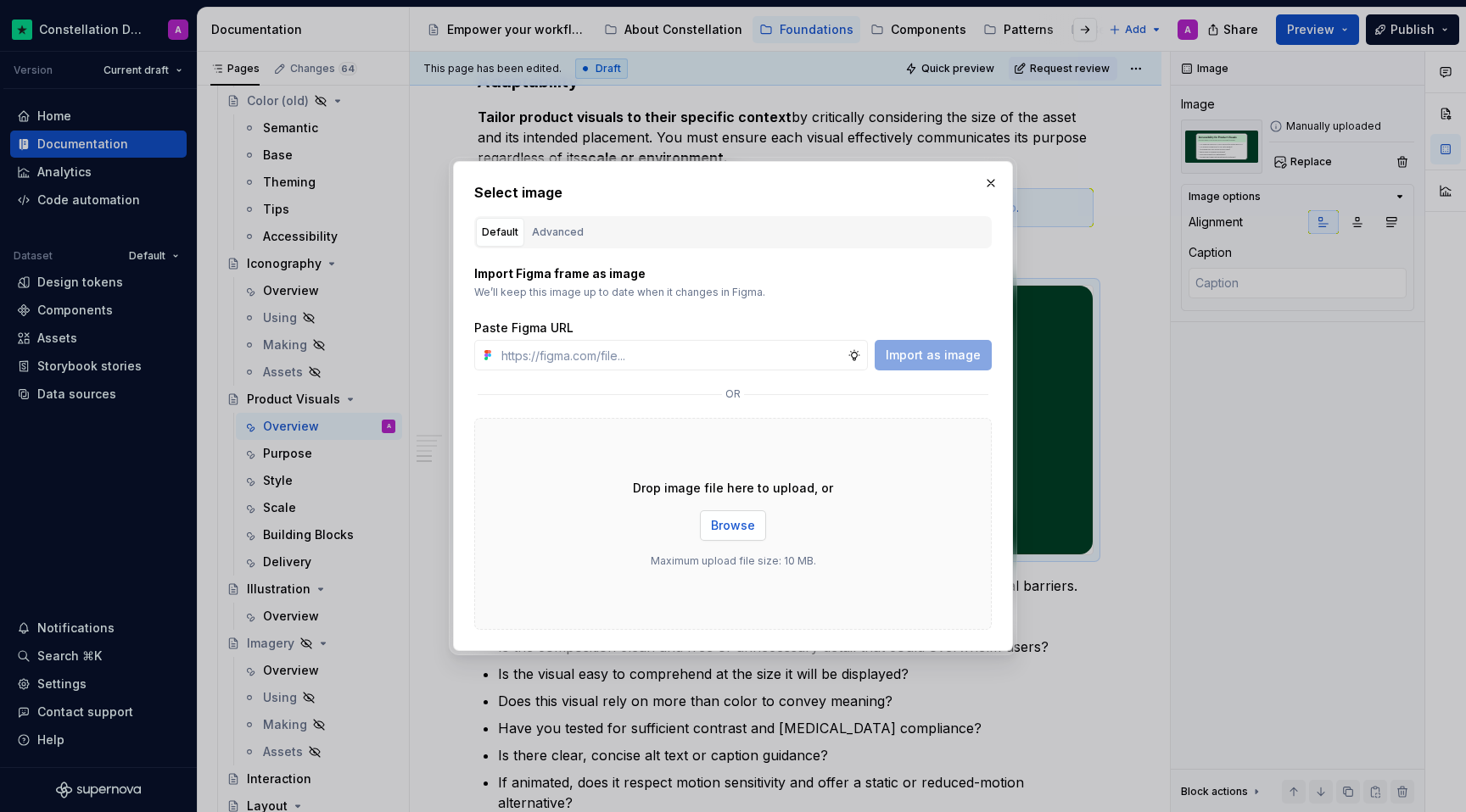
click at [732, 525] on span "Browse" at bounding box center [733, 526] width 44 height 17
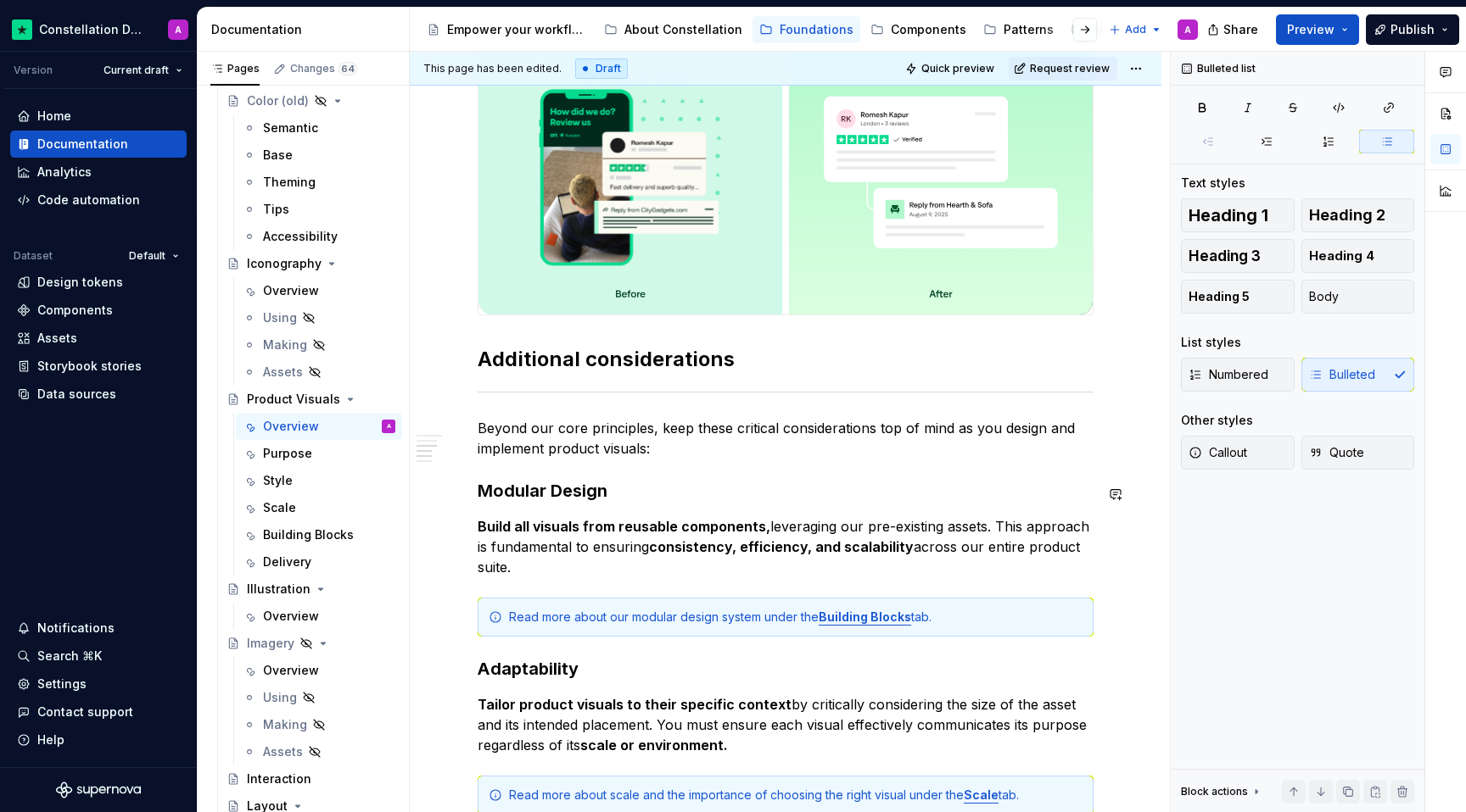
scroll to position [1037, 0]
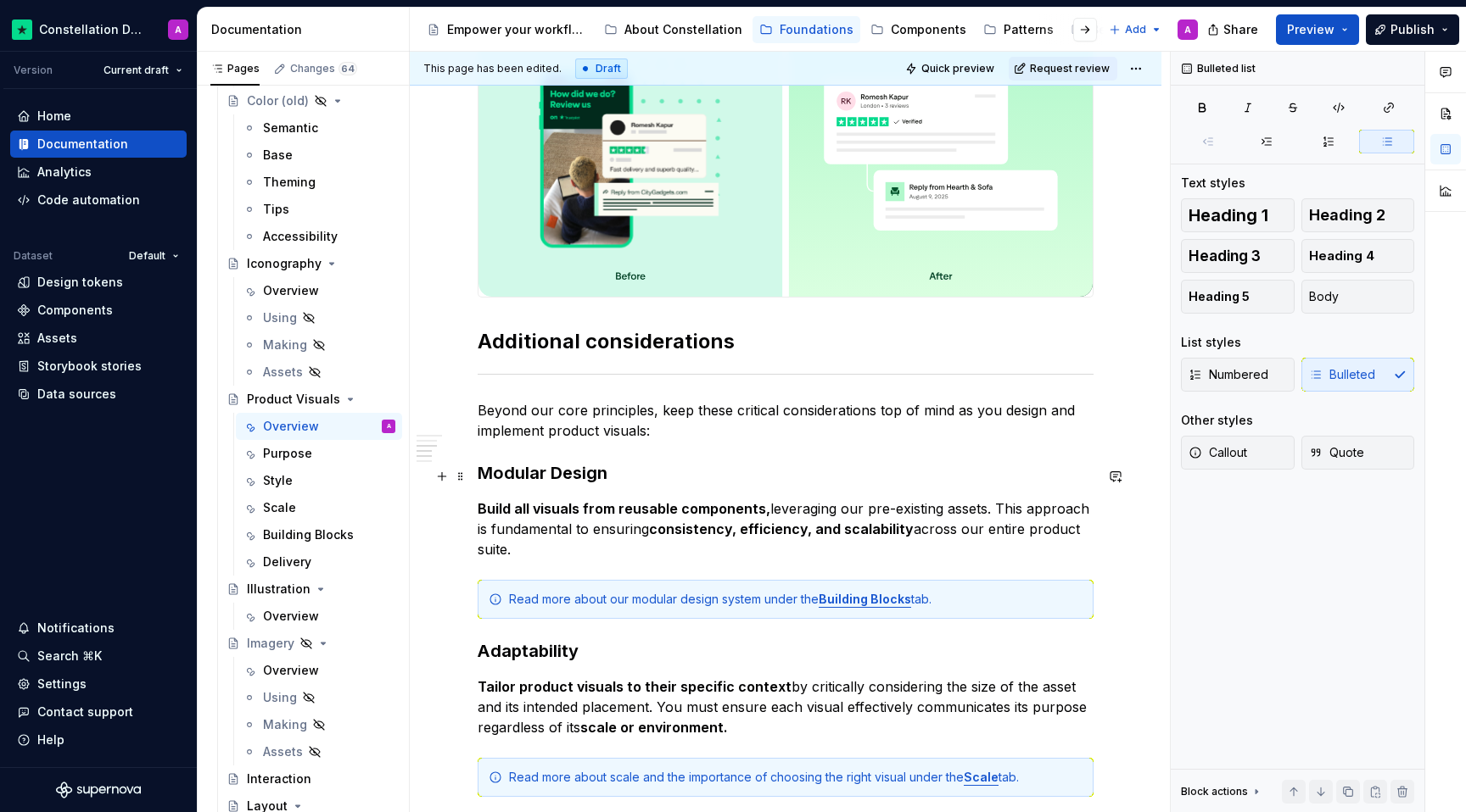
click at [620, 473] on h3 "Modular Design" at bounding box center [785, 473] width 616 height 24
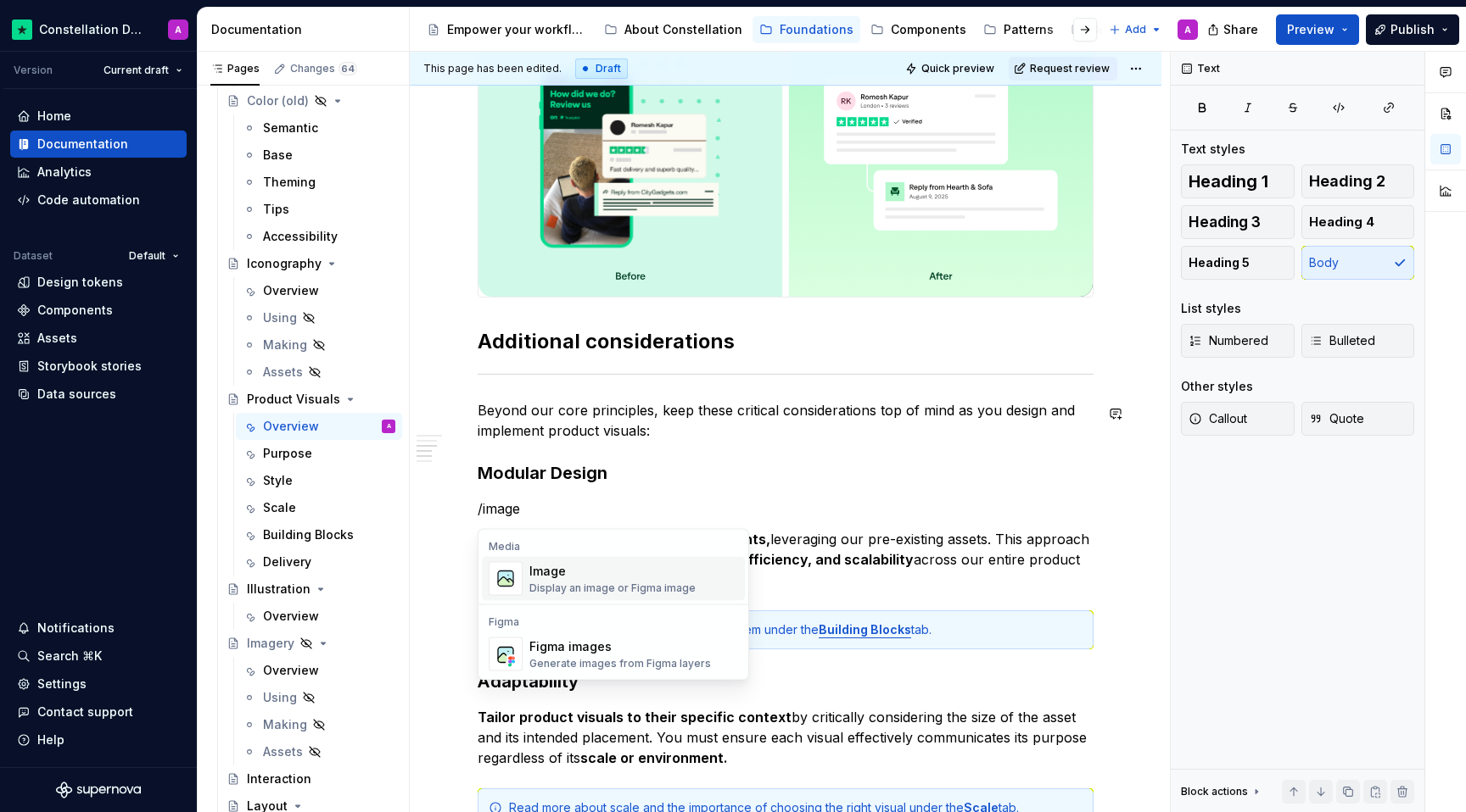
click at [607, 585] on div "Display an image or Figma image" at bounding box center [612, 589] width 166 height 13
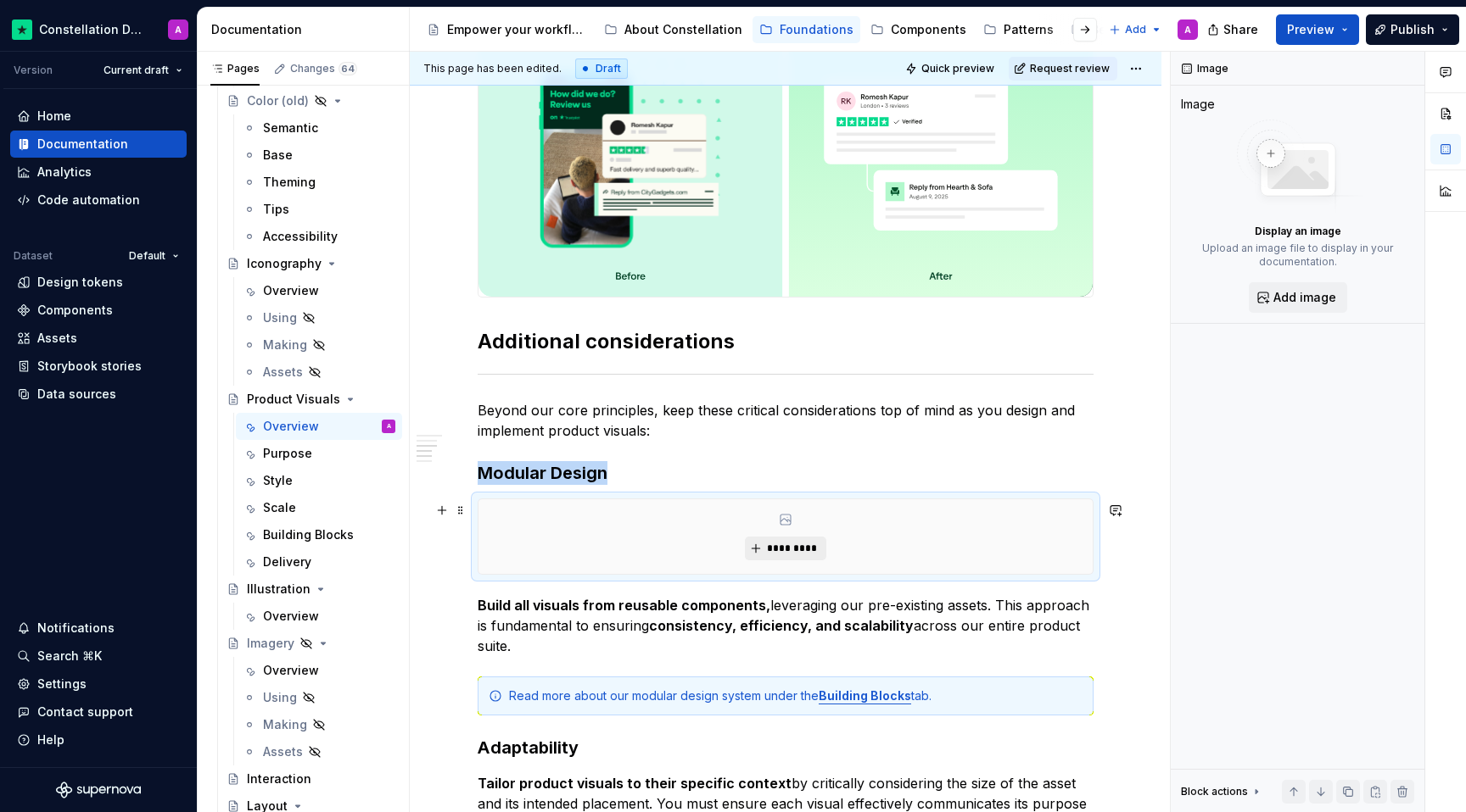
click at [771, 555] on span "*********" at bounding box center [792, 548] width 52 height 13
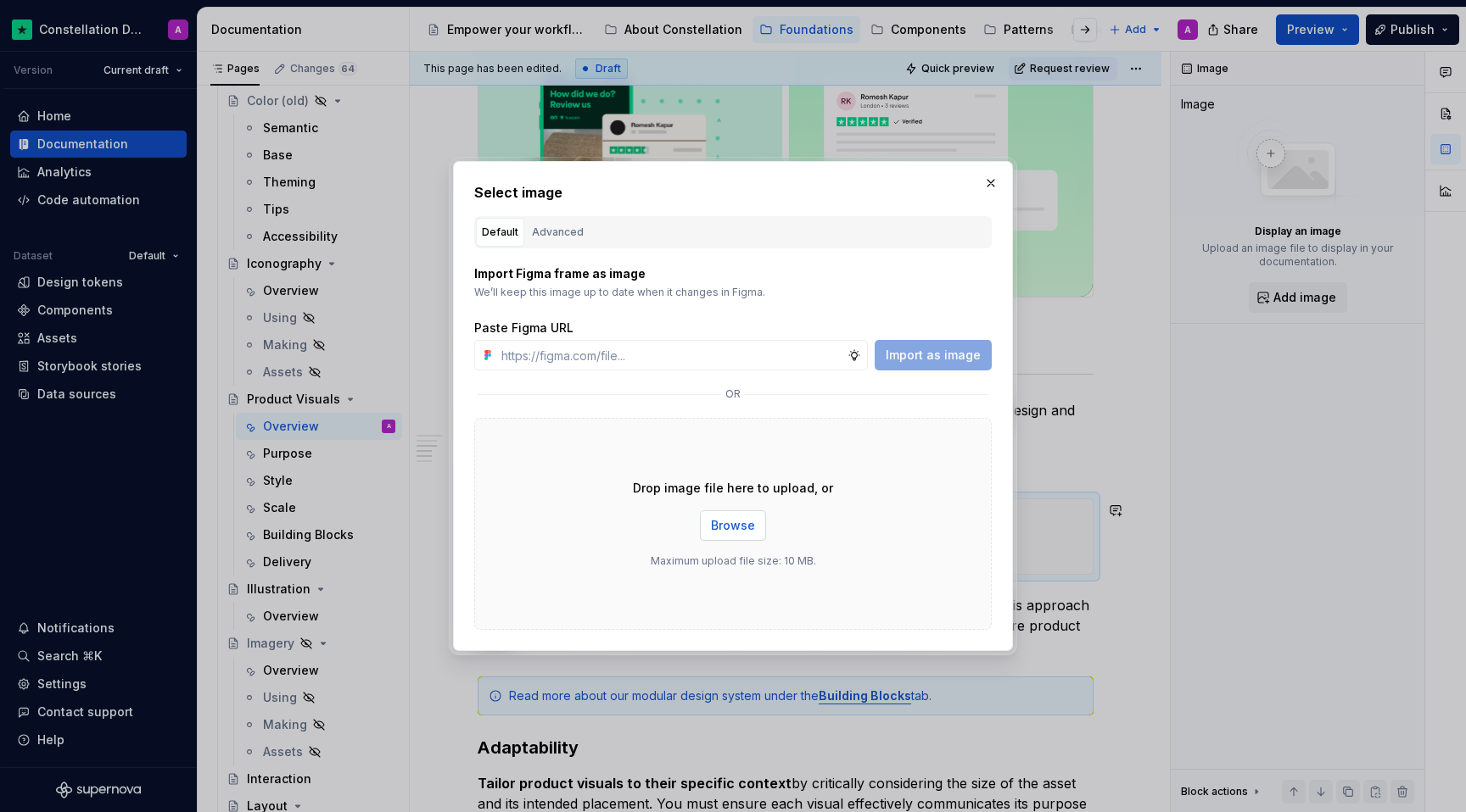
click at [718, 519] on span "Browse" at bounding box center [733, 526] width 44 height 17
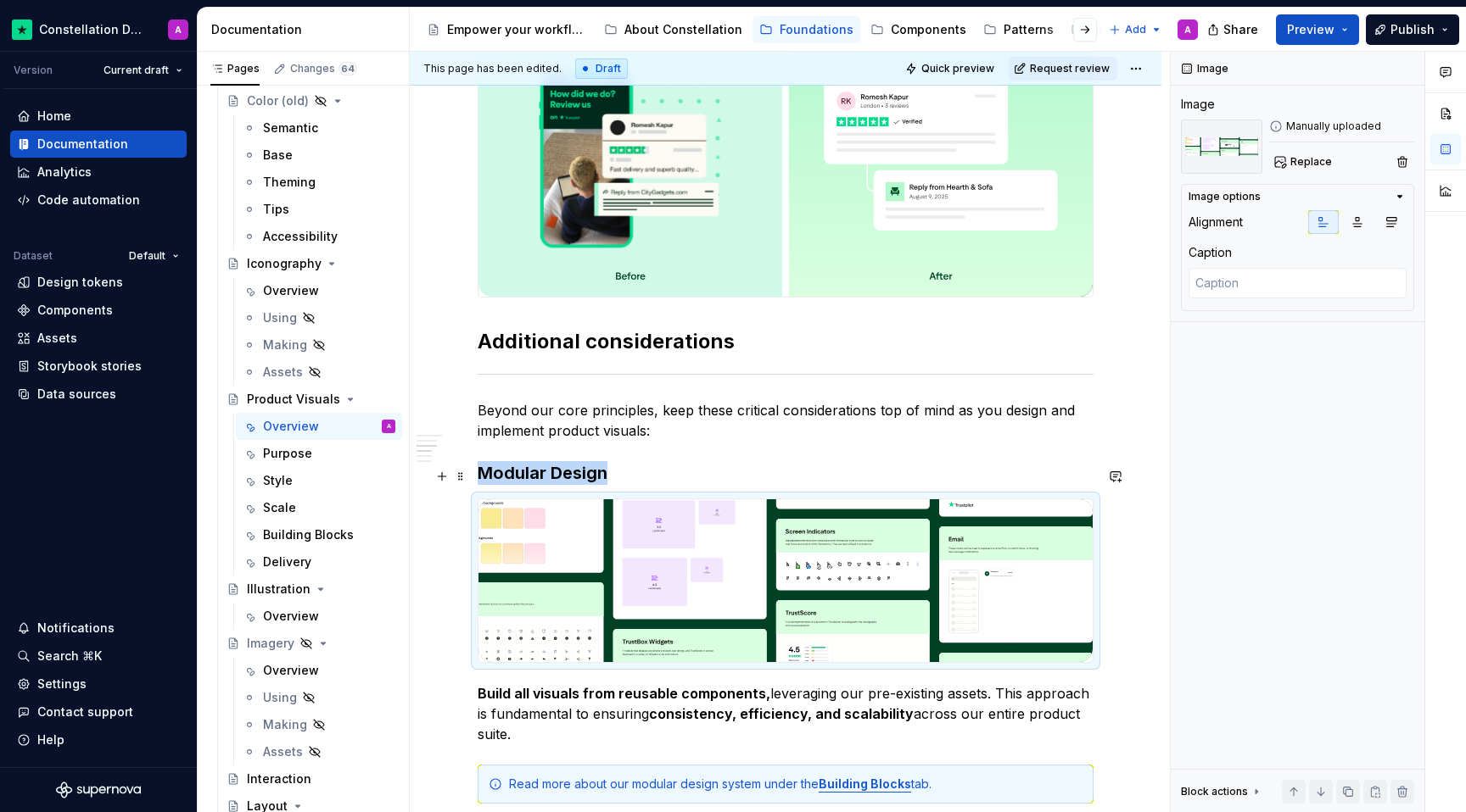
click at [686, 479] on h3 "Modular Design" at bounding box center [785, 473] width 616 height 24
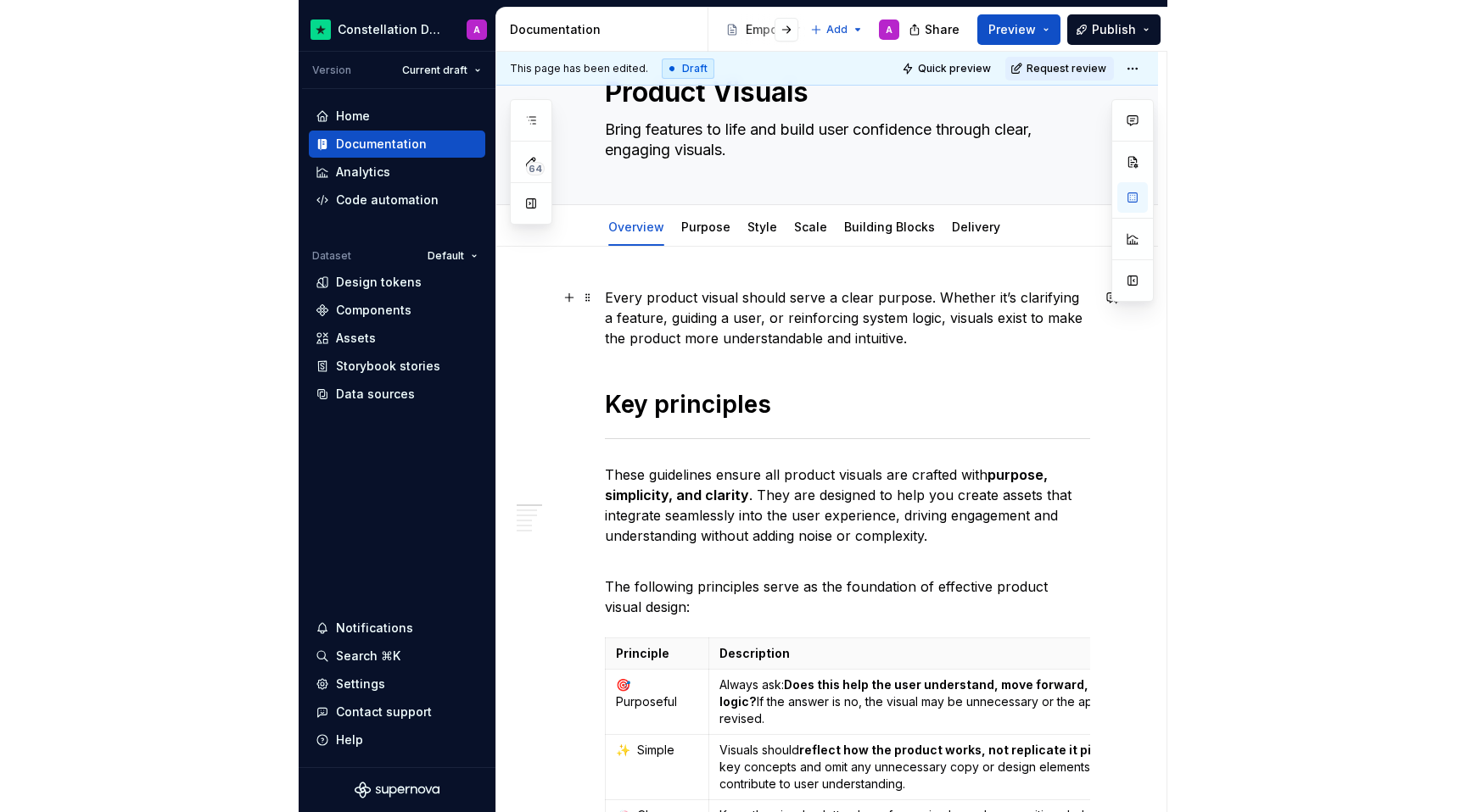
scroll to position [0, 0]
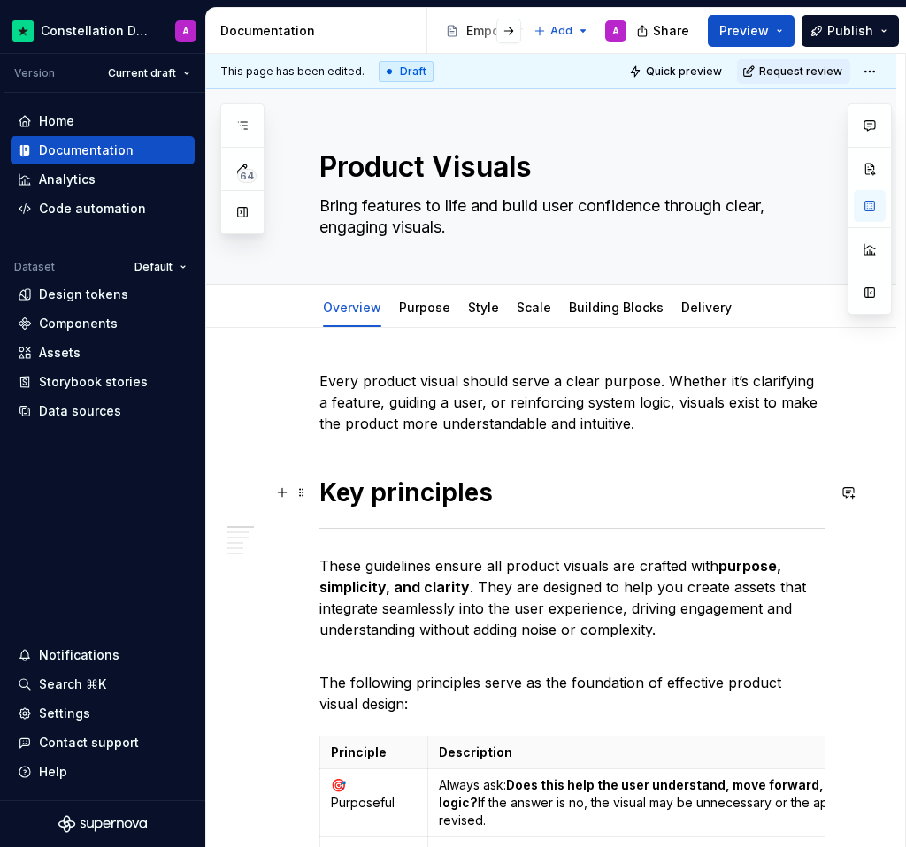
click at [686, 505] on h1 "Key principles" at bounding box center [572, 493] width 506 height 32
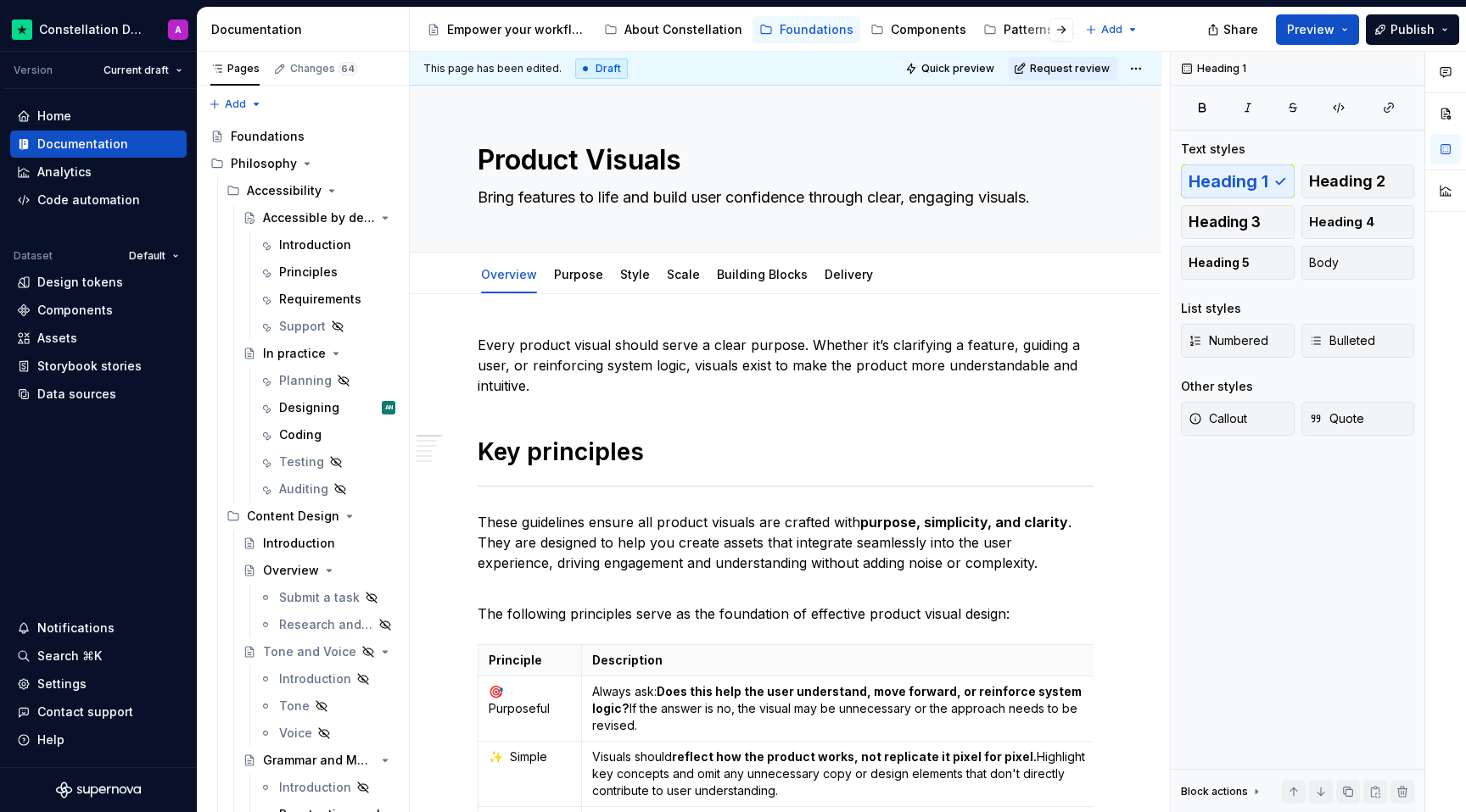
type textarea "*"
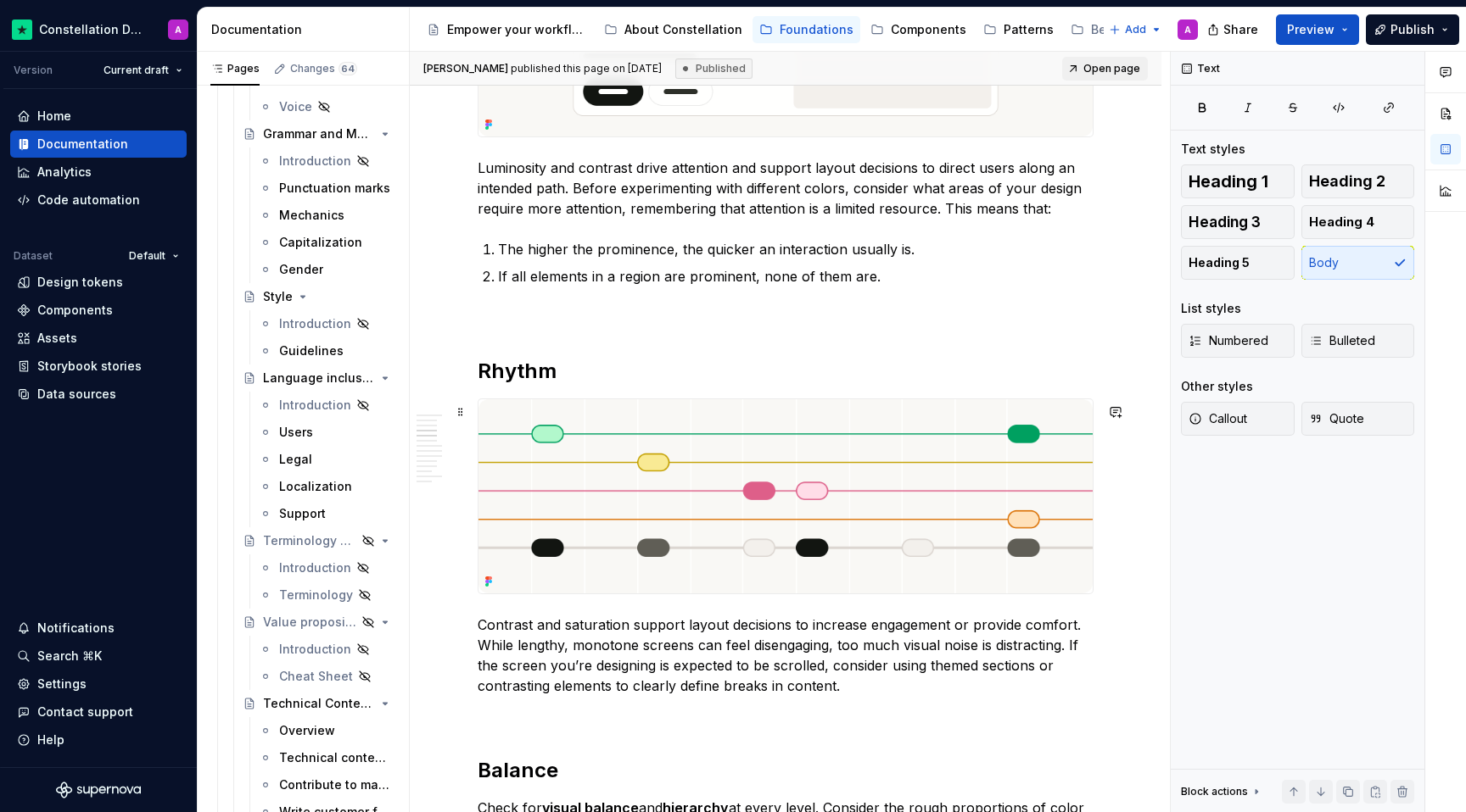
click at [548, 480] on img at bounding box center [785, 497] width 614 height 195
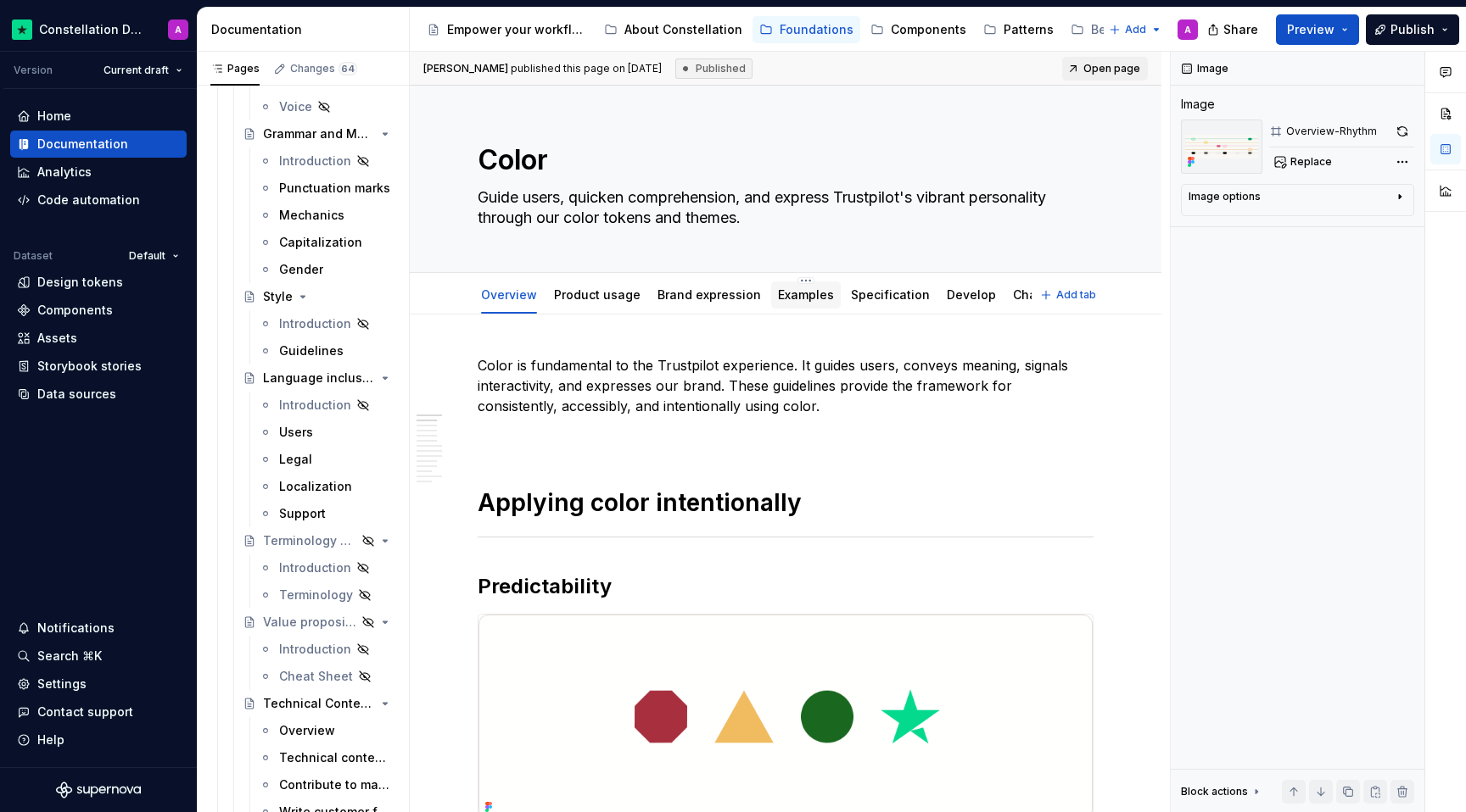
click at [788, 306] on div "Examples" at bounding box center [805, 295] width 70 height 27
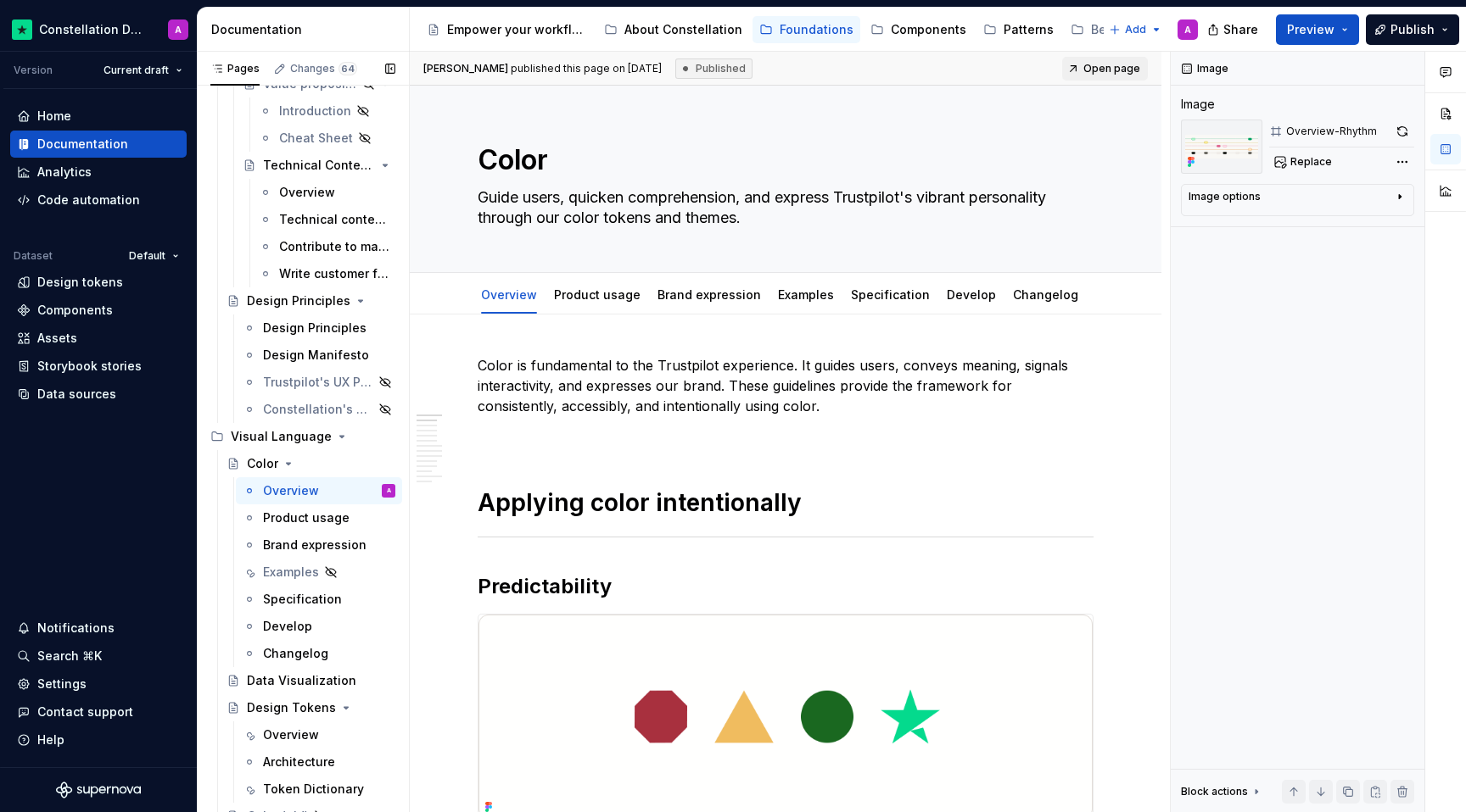
scroll to position [1251, 0]
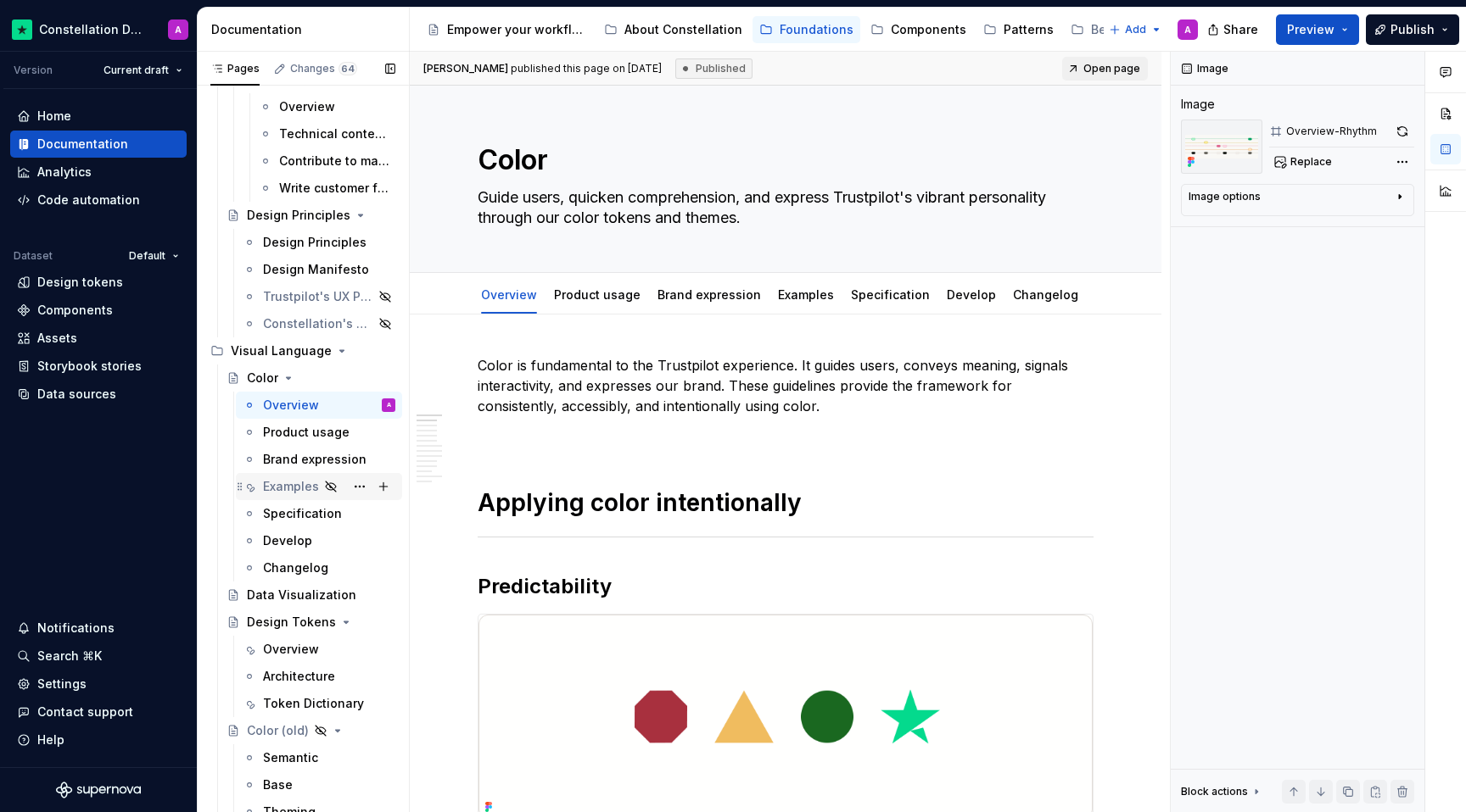
click at [304, 485] on div "Examples" at bounding box center [291, 487] width 56 height 17
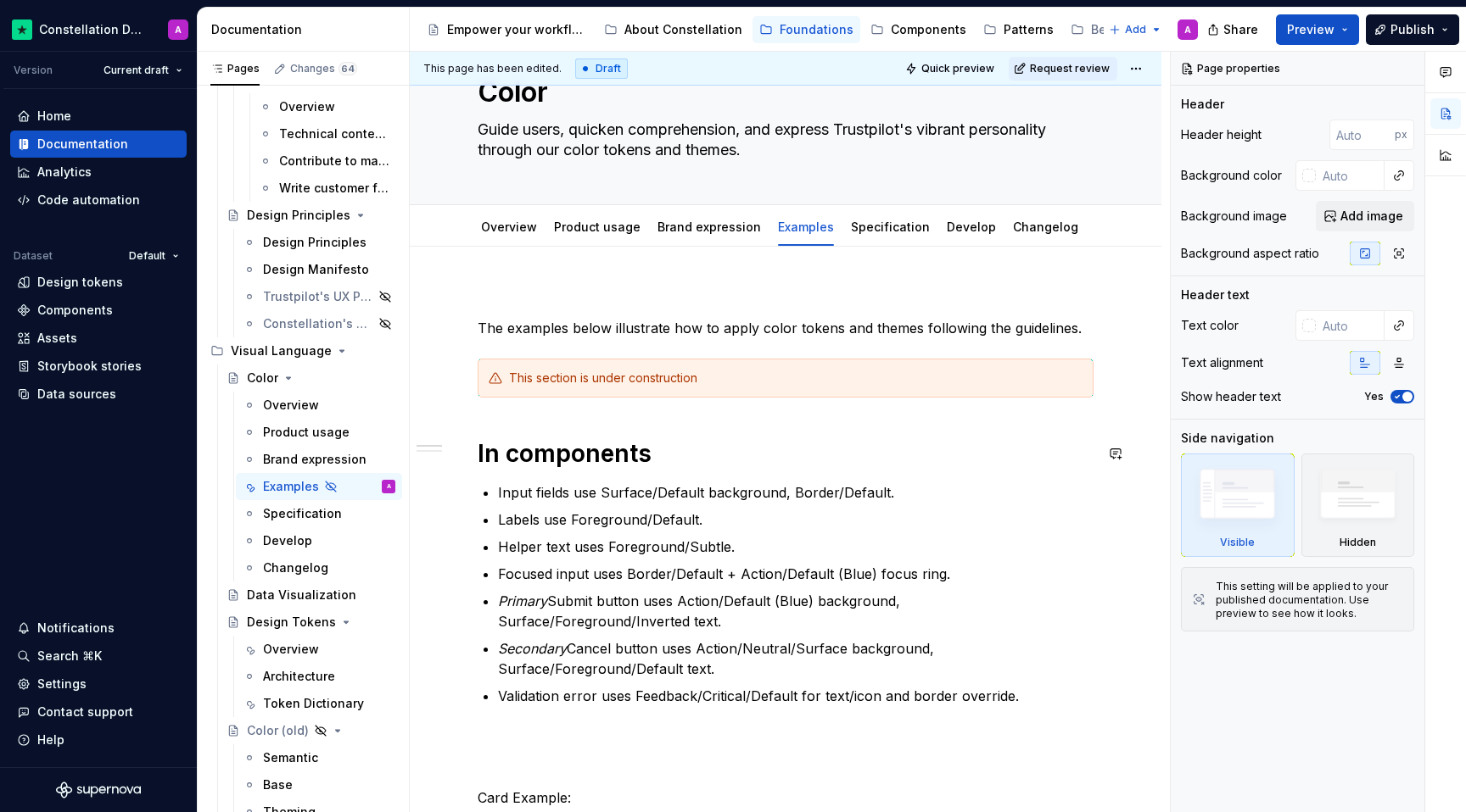
scroll to position [70, 0]
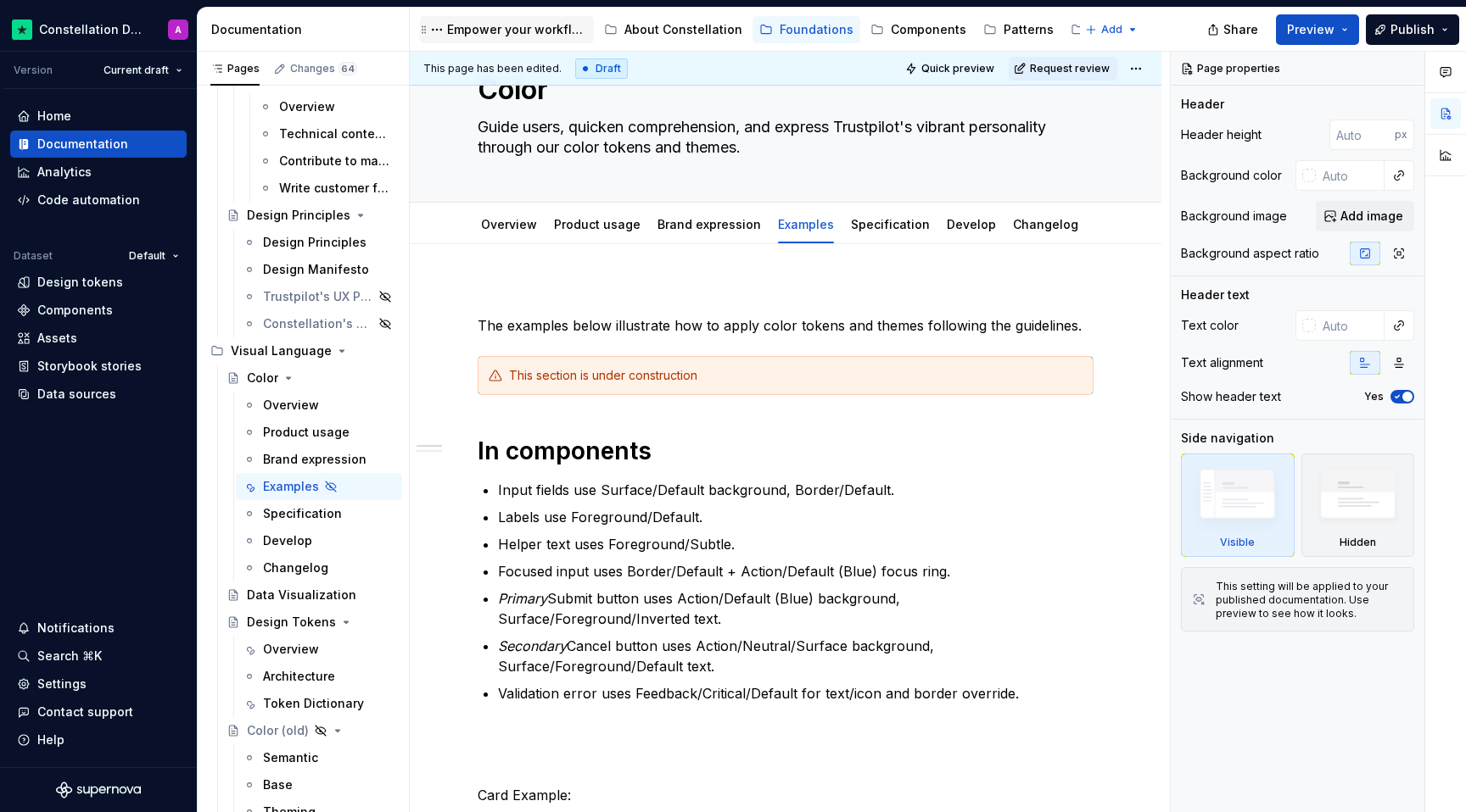
type textarea "*"
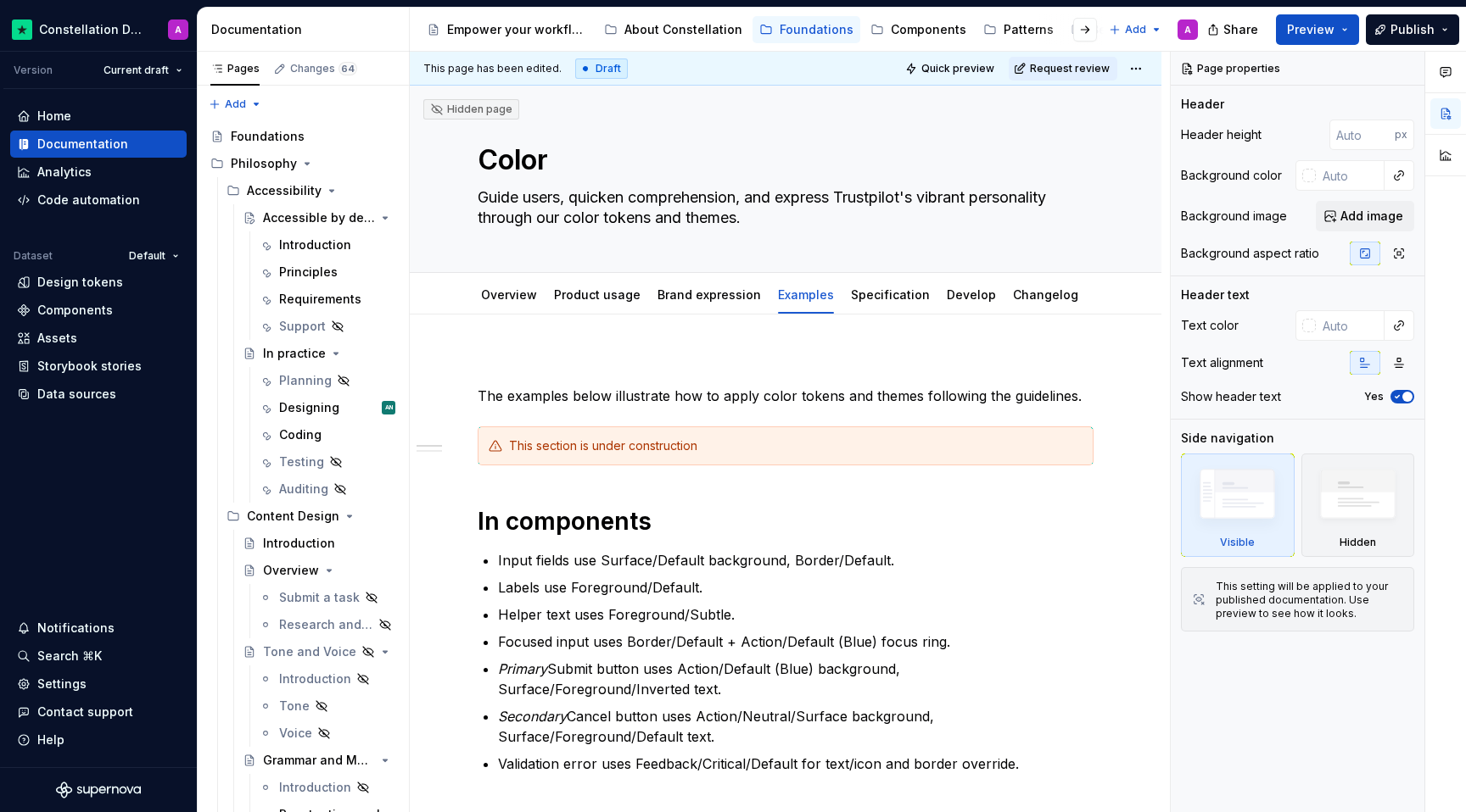
scroll to position [70, 0]
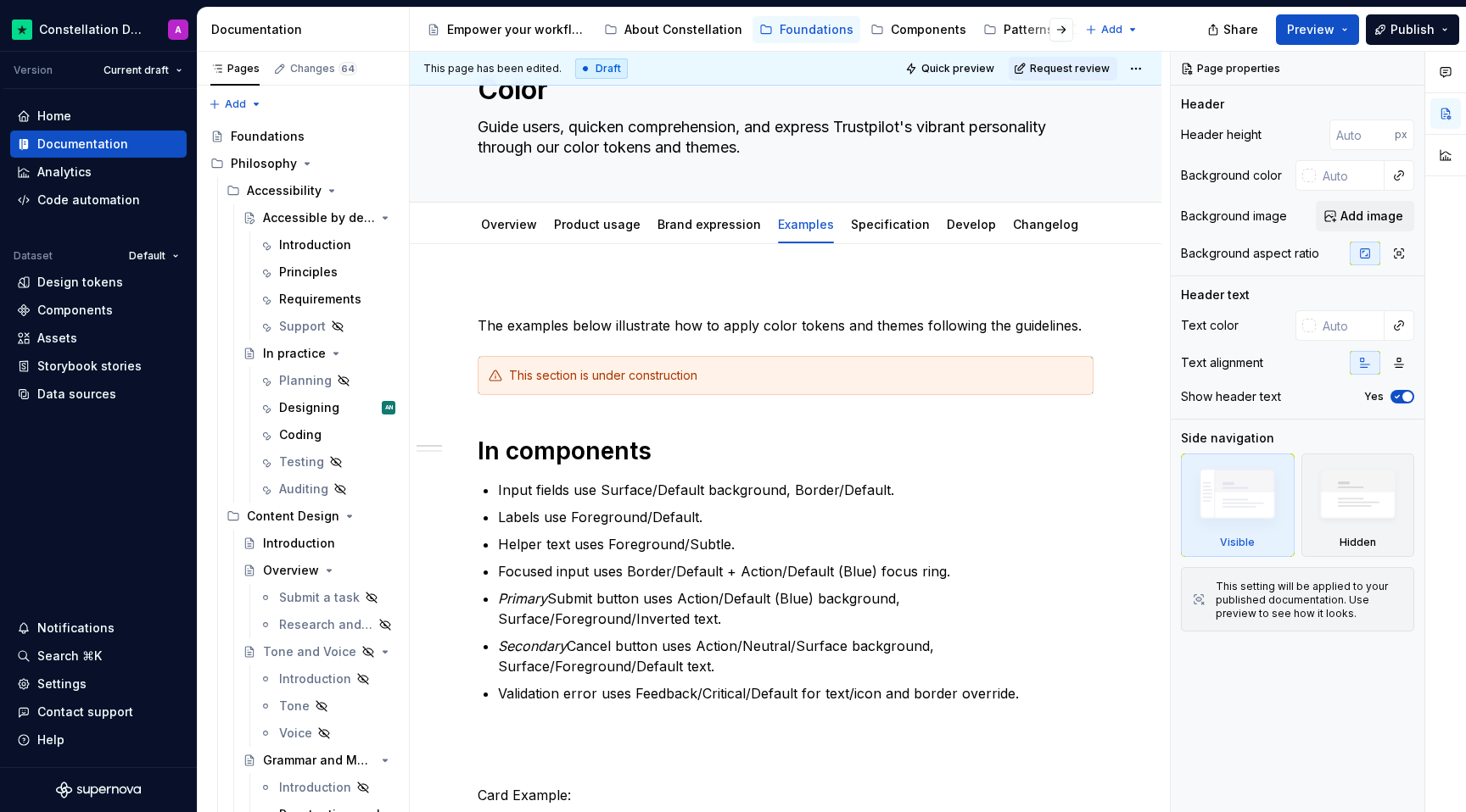
type textarea "*"
